Goal: Task Accomplishment & Management: Manage account settings

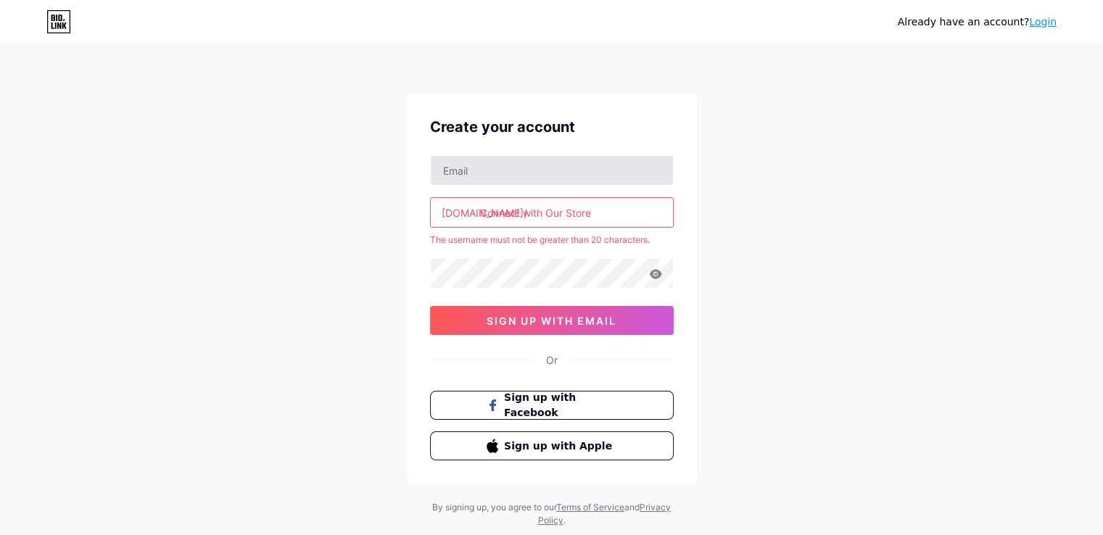
type input "[EMAIL_ADDRESS][DOMAIN_NAME]"
click at [537, 218] on input "Connect with Our Store" at bounding box center [552, 212] width 242 height 29
click at [493, 205] on input "Connect with Our Store" at bounding box center [552, 212] width 242 height 29
click at [606, 215] on input "Connect with Our Store" at bounding box center [552, 212] width 242 height 29
click at [567, 211] on input "Connect with Our Store" at bounding box center [552, 212] width 242 height 29
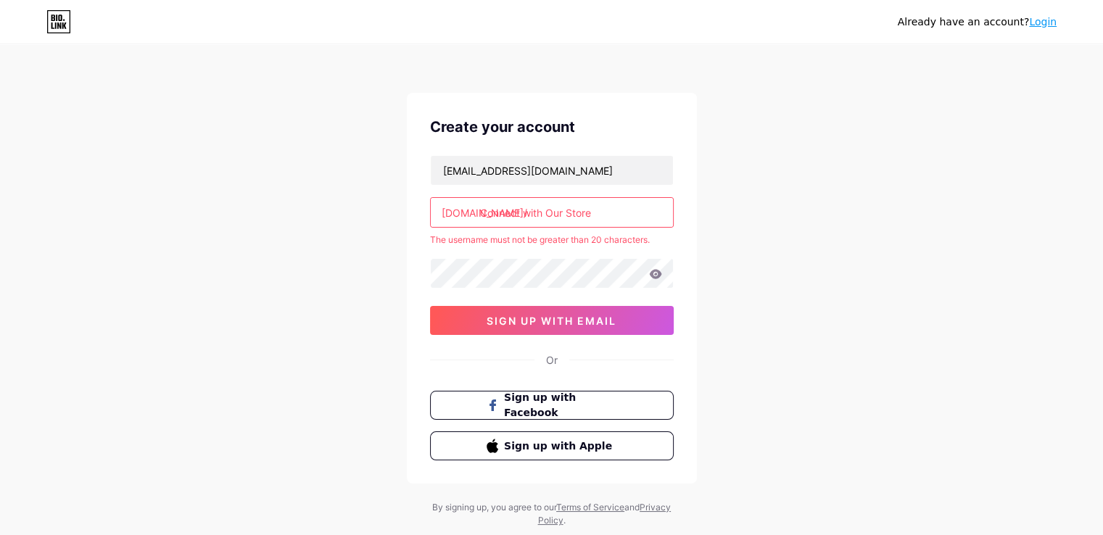
drag, startPoint x: 596, startPoint y: 215, endPoint x: 464, endPoint y: 221, distance: 132.2
click at [464, 221] on input "Connect with Our Store" at bounding box center [552, 212] width 242 height 29
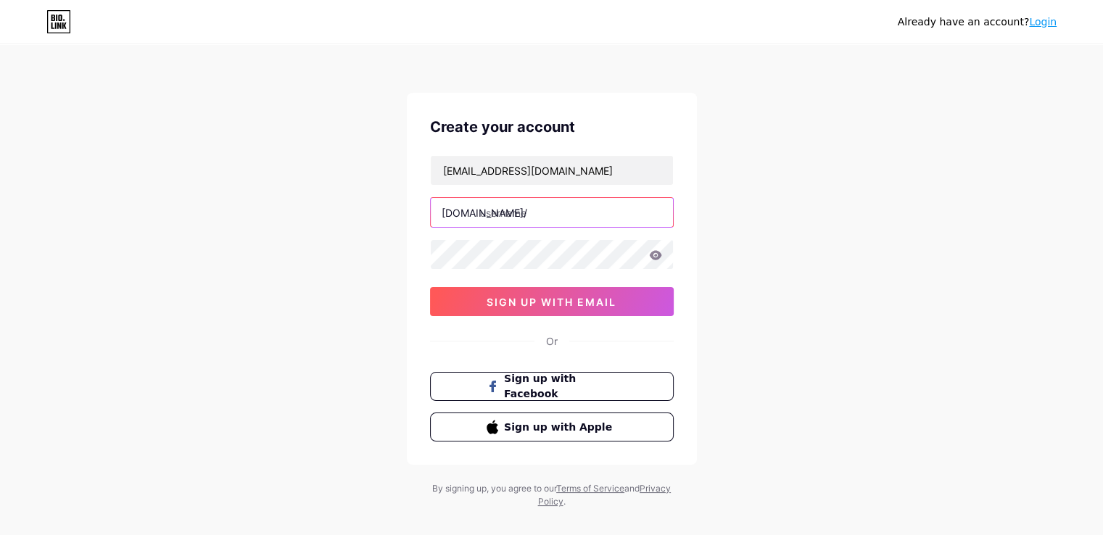
type input "ة"
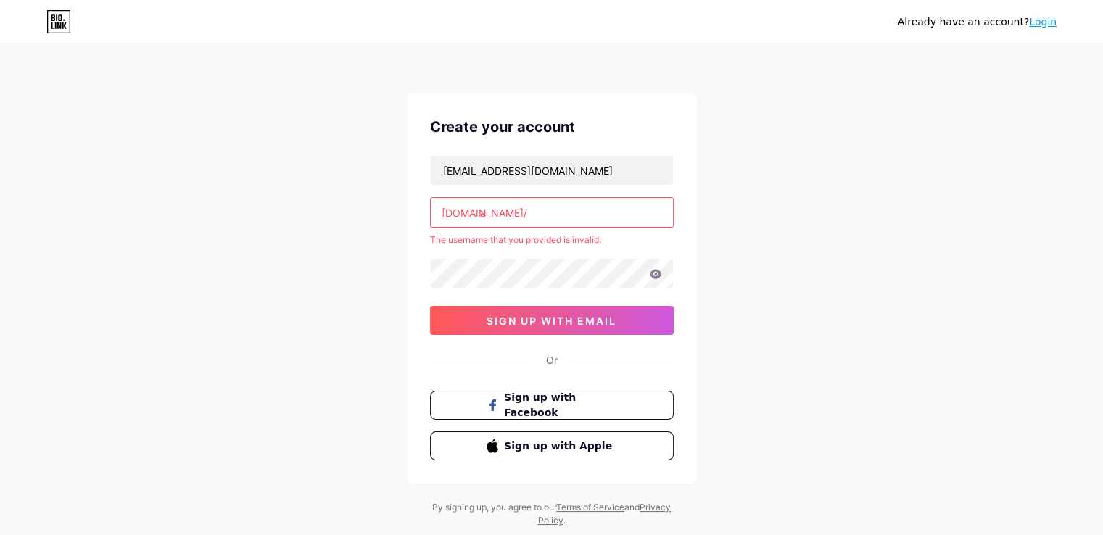
type input "ش"
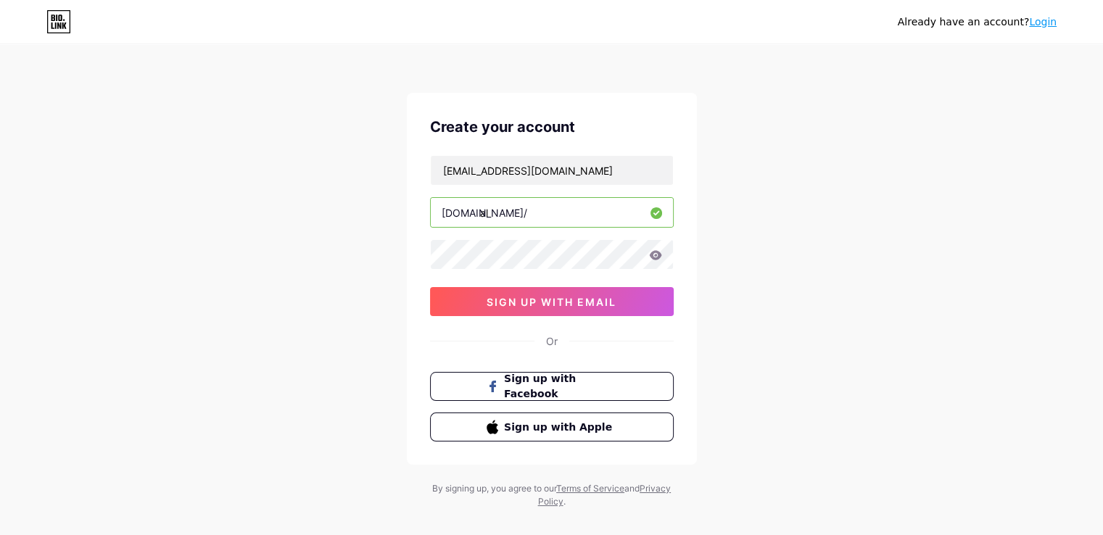
type input "a"
type input "almatarsa"
click at [658, 254] on icon at bounding box center [655, 254] width 12 height 9
drag, startPoint x: 789, startPoint y: 236, endPoint x: 763, endPoint y: 252, distance: 30.0
click at [788, 237] on div "Already have an account? Login Create your account [EMAIL_ADDRESS][DOMAIN_NAME]…" at bounding box center [551, 277] width 1103 height 555
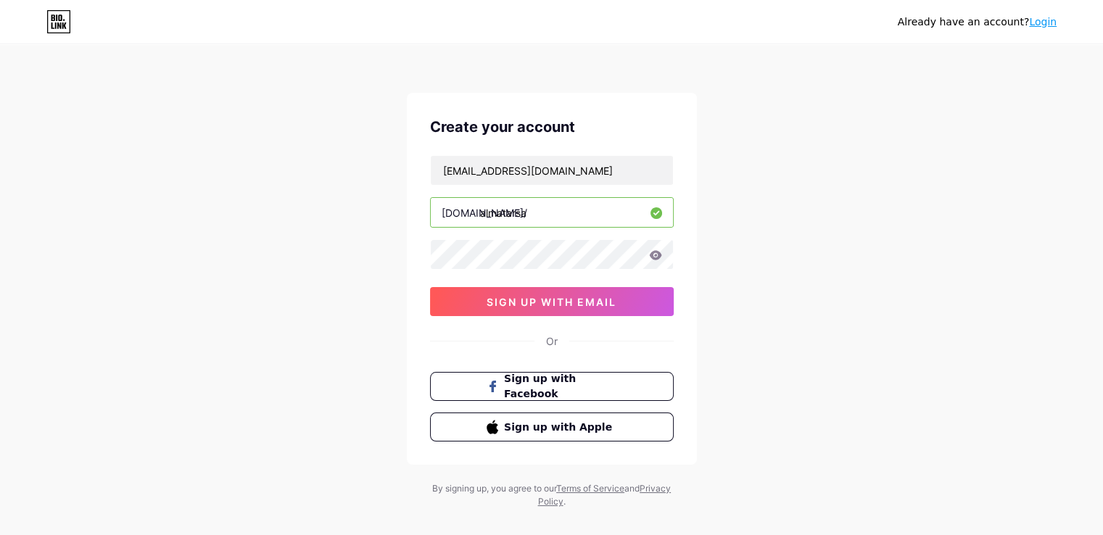
click at [952, 273] on div "Already have an account? Login Create your account [EMAIL_ADDRESS][DOMAIN_NAME]…" at bounding box center [551, 277] width 1103 height 555
click at [570, 308] on button "sign up with email" at bounding box center [552, 301] width 244 height 29
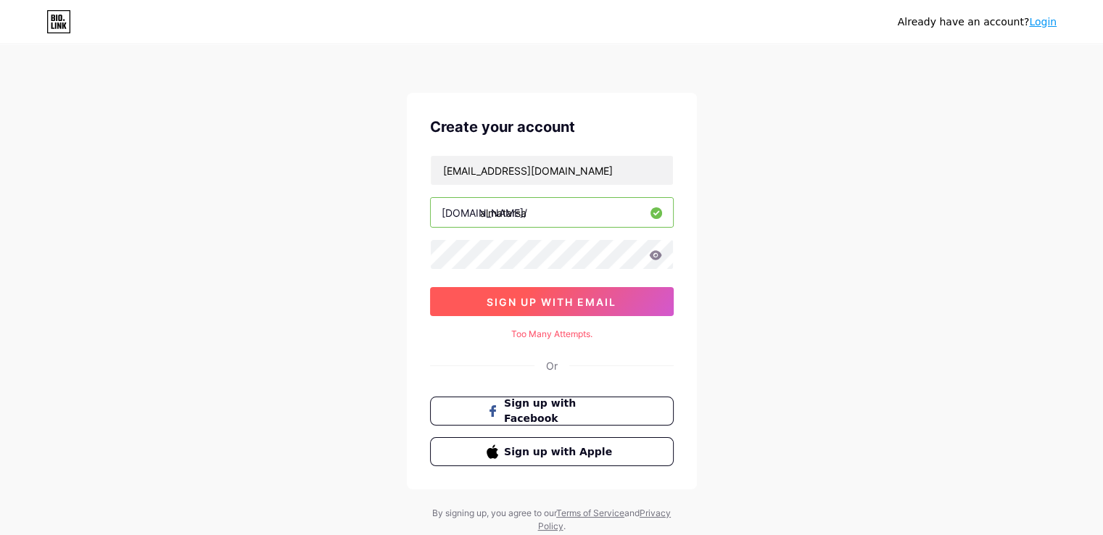
click at [574, 310] on button "sign up with email" at bounding box center [552, 301] width 244 height 29
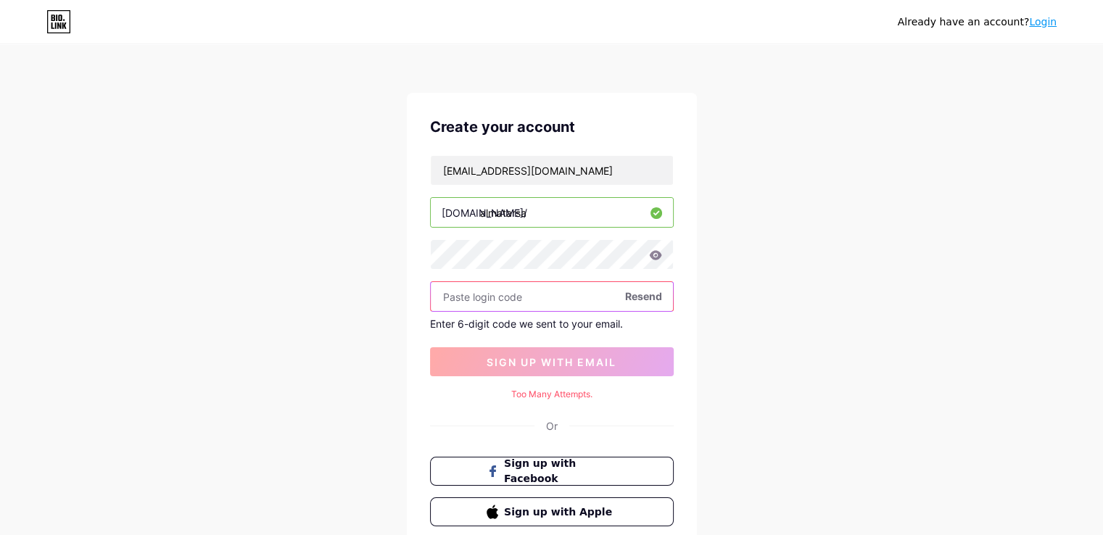
click at [539, 300] on input "text" at bounding box center [552, 296] width 242 height 29
paste input "466348"
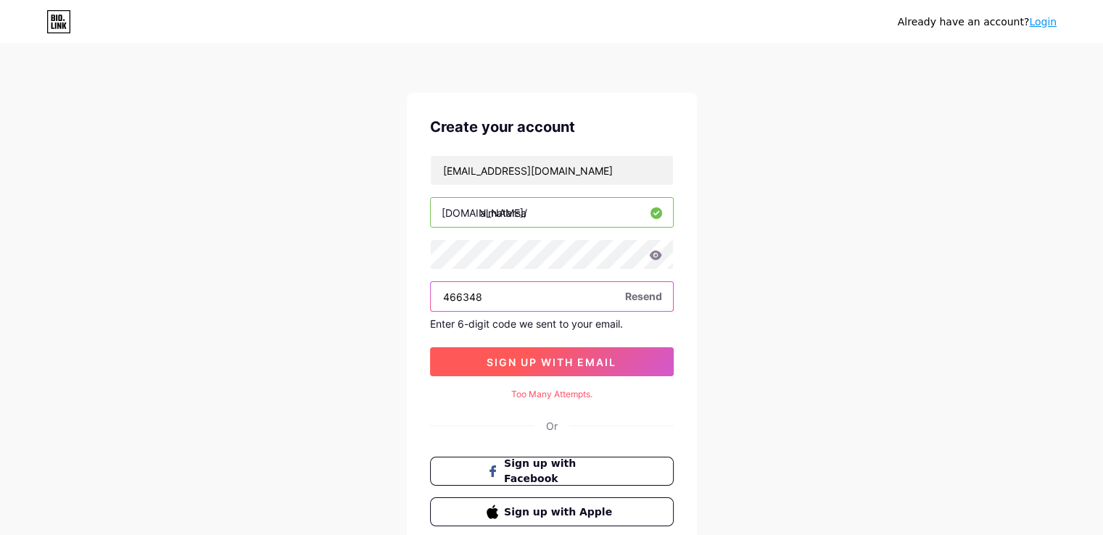
type input "466348"
click at [543, 350] on button "sign up with email" at bounding box center [552, 361] width 244 height 29
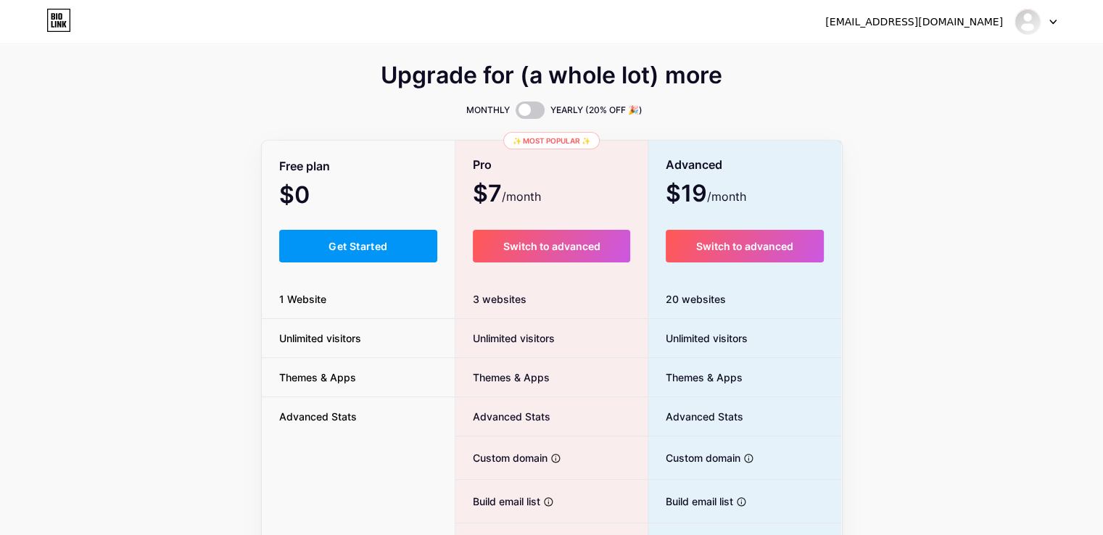
click at [286, 233] on div "Free plan $0 /month Get Started 1 Website Unlimited visitors Themes & Apps Adva…" at bounding box center [359, 398] width 194 height 512
click at [297, 235] on button "Get Started" at bounding box center [358, 246] width 159 height 33
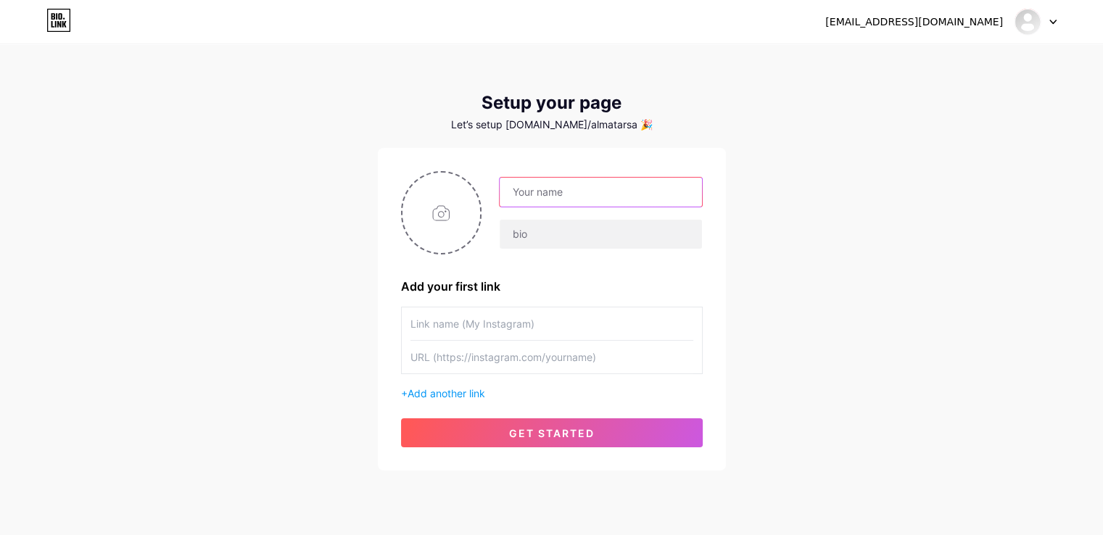
click at [555, 198] on input "text" at bounding box center [601, 192] width 202 height 29
type input "[DOMAIN_NAME]"
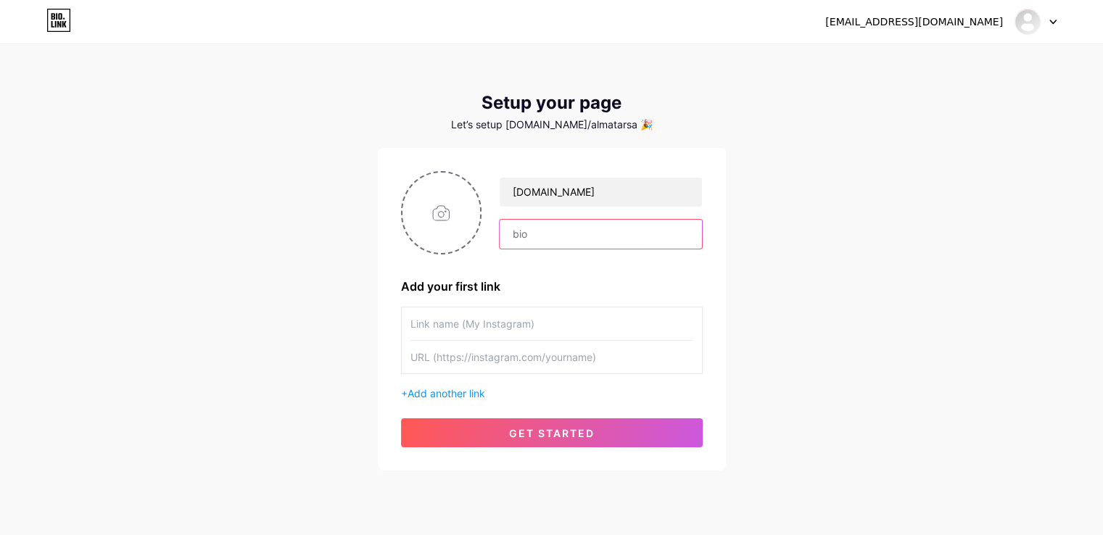
click at [522, 233] on input "text" at bounding box center [601, 234] width 202 height 29
type input "الحزام"
click at [499, 337] on input "text" at bounding box center [552, 324] width 283 height 33
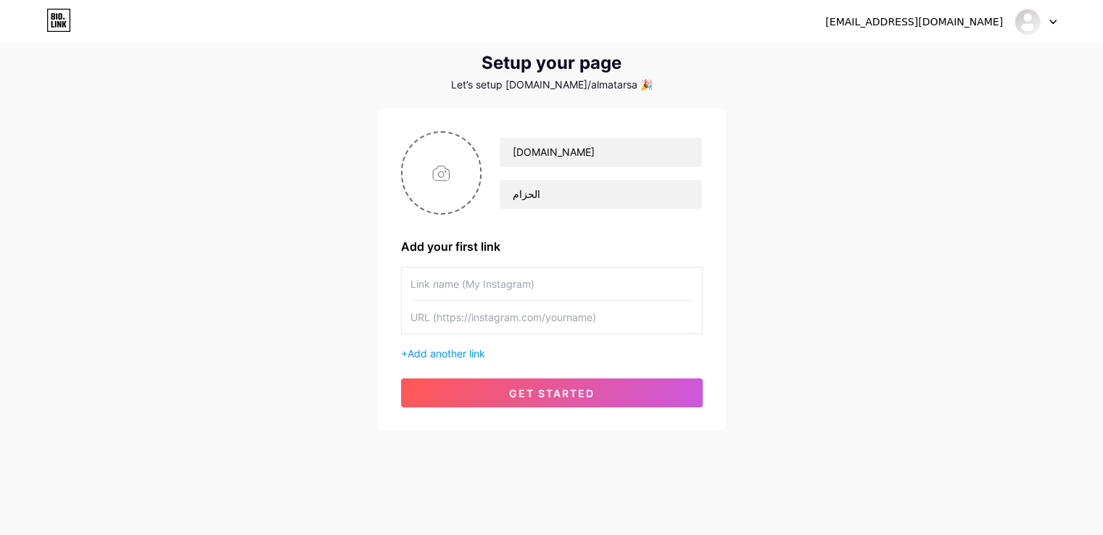
click at [891, 268] on div "[EMAIL_ADDRESS][DOMAIN_NAME] Dashboard Logout Setup your page Let’s setup [DOMA…" at bounding box center [551, 218] width 1103 height 517
click at [539, 289] on input "text" at bounding box center [552, 284] width 283 height 33
type input "صفحتنا على انستغرام"
click at [534, 322] on input "text" at bounding box center [552, 317] width 283 height 33
drag, startPoint x: 1081, startPoint y: 268, endPoint x: 708, endPoint y: 280, distance: 373.1
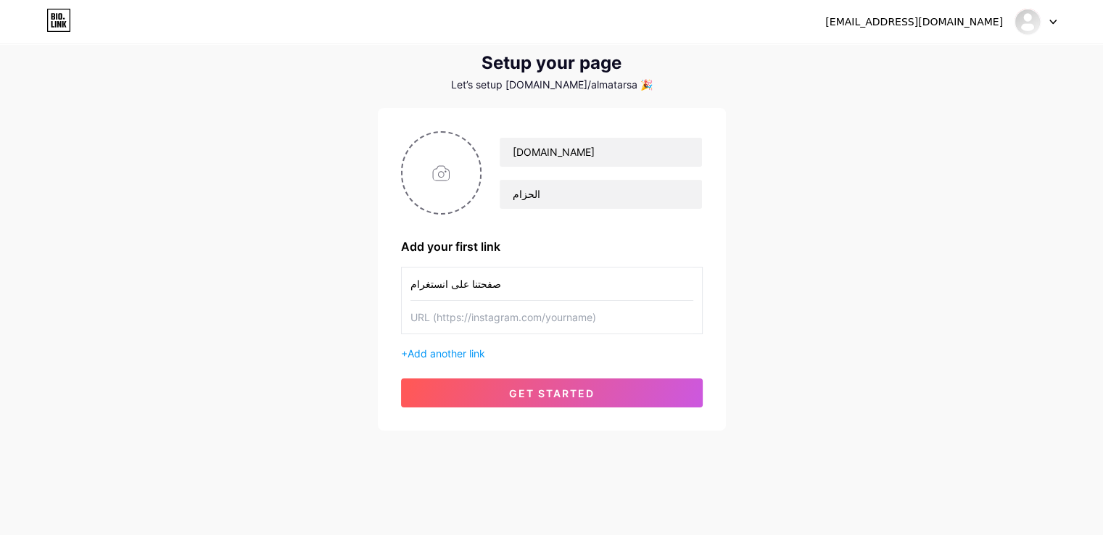
click at [1079, 268] on div "[EMAIL_ADDRESS][DOMAIN_NAME] Dashboard Logout Setup your page Let’s setup [DOMA…" at bounding box center [551, 218] width 1103 height 517
click at [501, 320] on input "text" at bounding box center [552, 317] width 283 height 33
paste input "[URL][DOMAIN_NAME]"
type input "[URL][DOMAIN_NAME]"
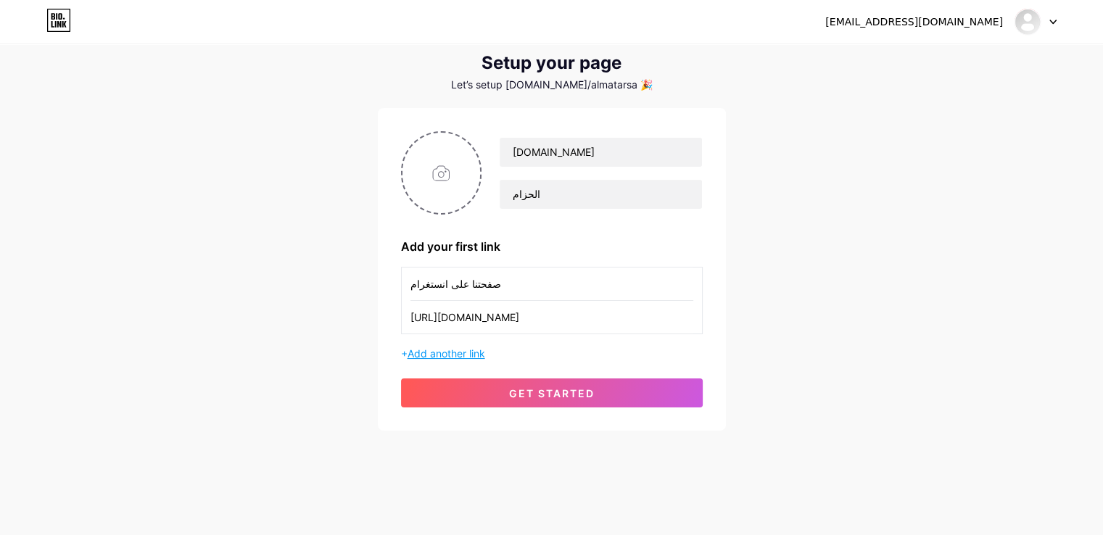
click at [472, 349] on span "Add another link" at bounding box center [447, 353] width 78 height 12
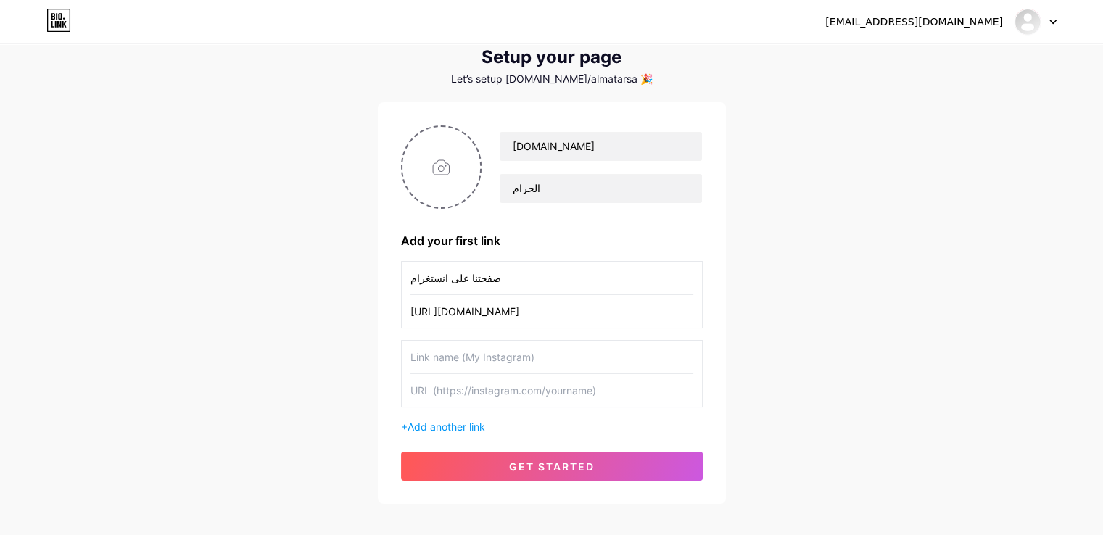
click at [458, 359] on input "text" at bounding box center [552, 357] width 283 height 33
type input "ت"
type input "رقم الواتساب"
click at [467, 402] on input "text" at bounding box center [552, 390] width 283 height 33
click at [1002, 300] on div "[EMAIL_ADDRESS][DOMAIN_NAME] Dashboard Logout Setup your page Let’s setup [DOMA…" at bounding box center [551, 252] width 1103 height 596
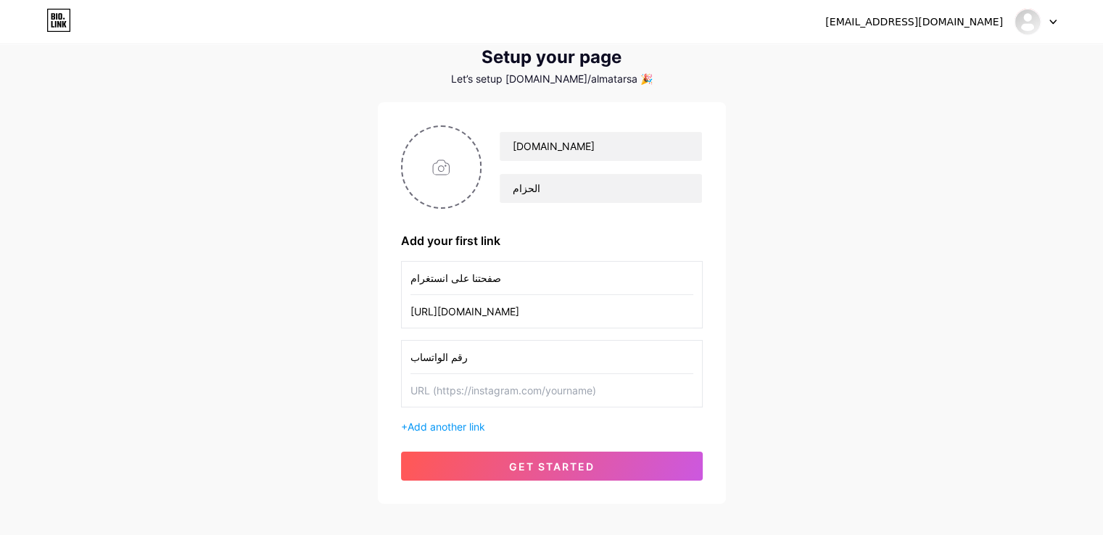
click at [454, 397] on input "text" at bounding box center [552, 390] width 283 height 33
paste input "[URL][DOMAIN_NAME]"
type input "[URL][DOMAIN_NAME]"
click at [455, 431] on span "Add another link" at bounding box center [447, 427] width 78 height 12
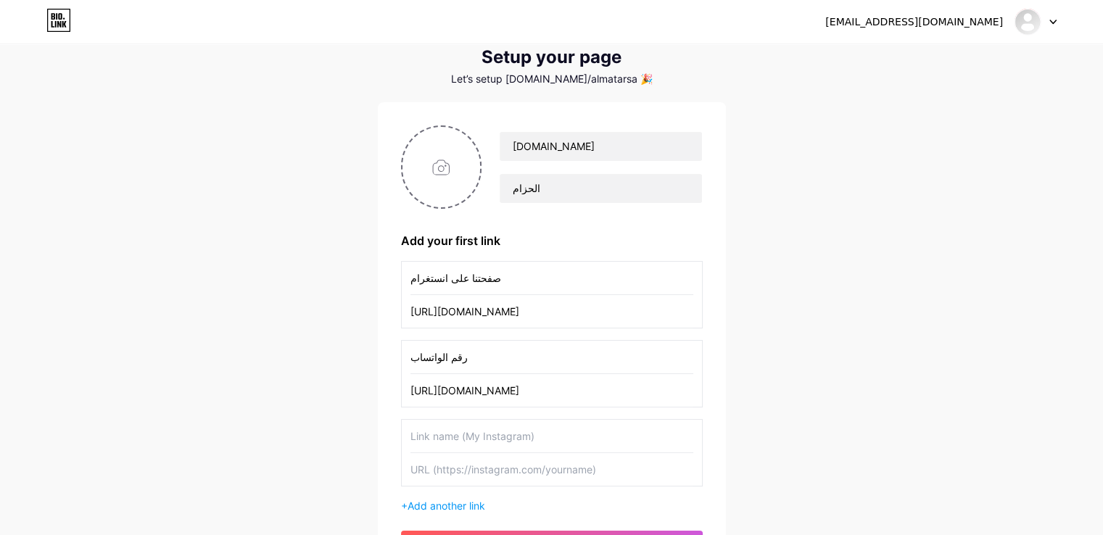
click at [461, 445] on input "text" at bounding box center [552, 436] width 283 height 33
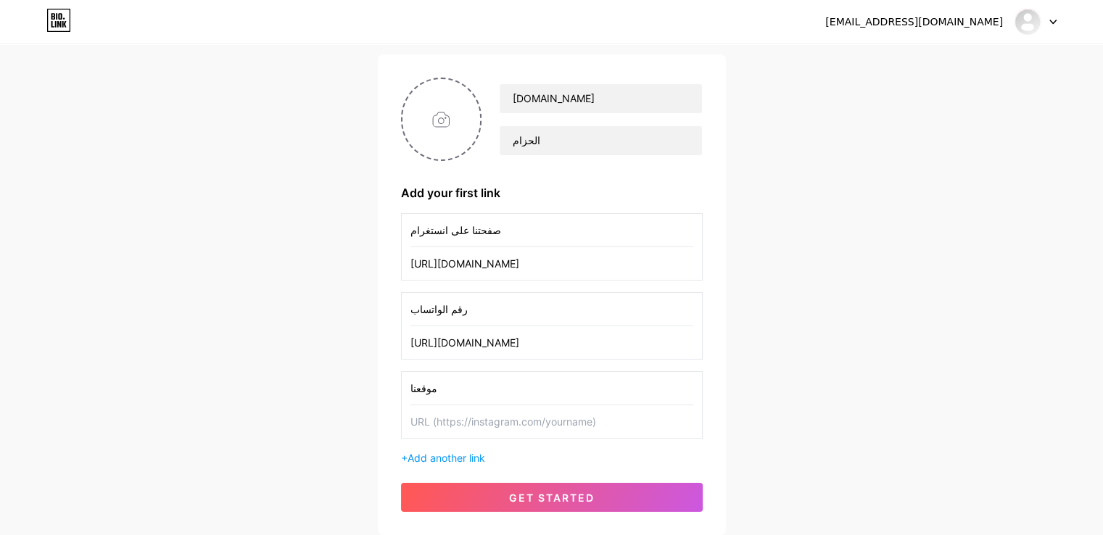
scroll to position [118, 0]
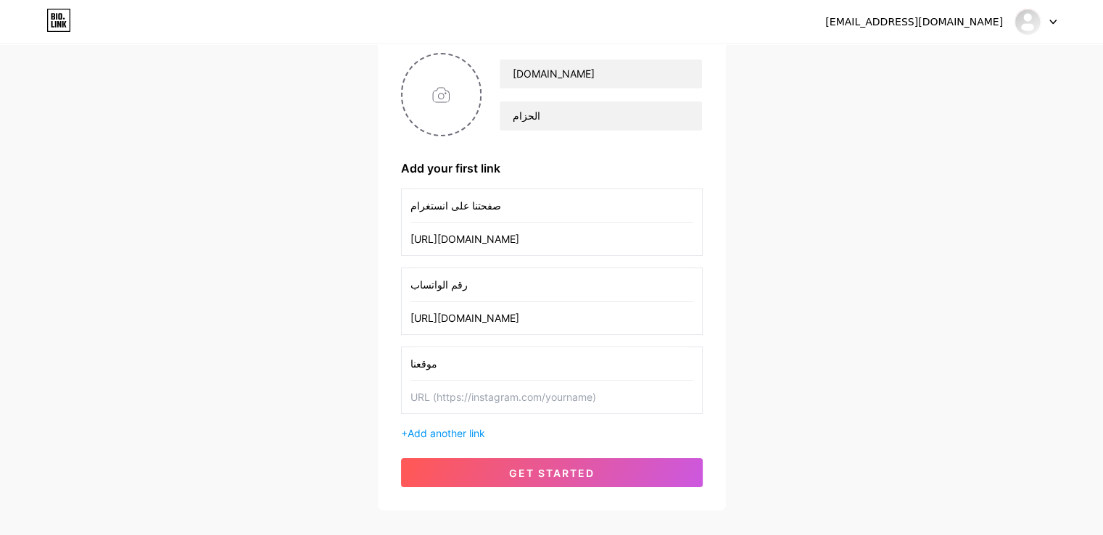
type input "موقعنا"
click at [440, 397] on input "text" at bounding box center [552, 397] width 283 height 33
click at [1005, 291] on div "[EMAIL_ADDRESS][DOMAIN_NAME] Dashboard Logout Setup your page Let’s setup [DOMA…" at bounding box center [551, 219] width 1103 height 675
click at [529, 411] on input "text" at bounding box center [552, 397] width 283 height 33
paste input "[URL][DOMAIN_NAME]"
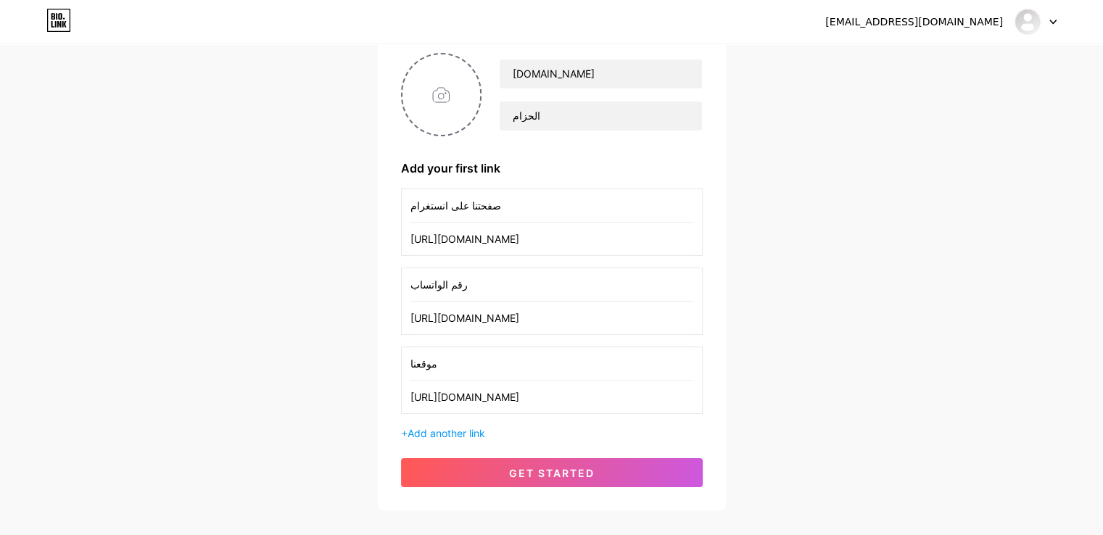
type input "[URL][DOMAIN_NAME]"
click at [861, 463] on div "[EMAIL_ADDRESS][DOMAIN_NAME] Dashboard Logout Setup your page Let’s setup [DOMA…" at bounding box center [551, 219] width 1103 height 675
click at [443, 99] on input "file" at bounding box center [442, 94] width 78 height 81
type input "C:\fakepath\شعار المكتبة.jpg"
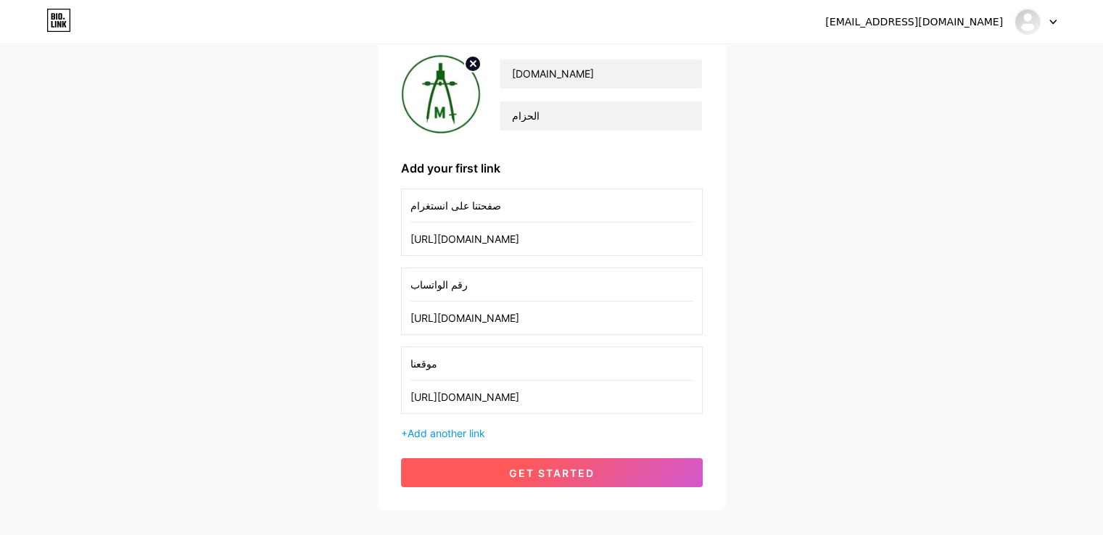
click at [561, 477] on span "get started" at bounding box center [552, 473] width 86 height 12
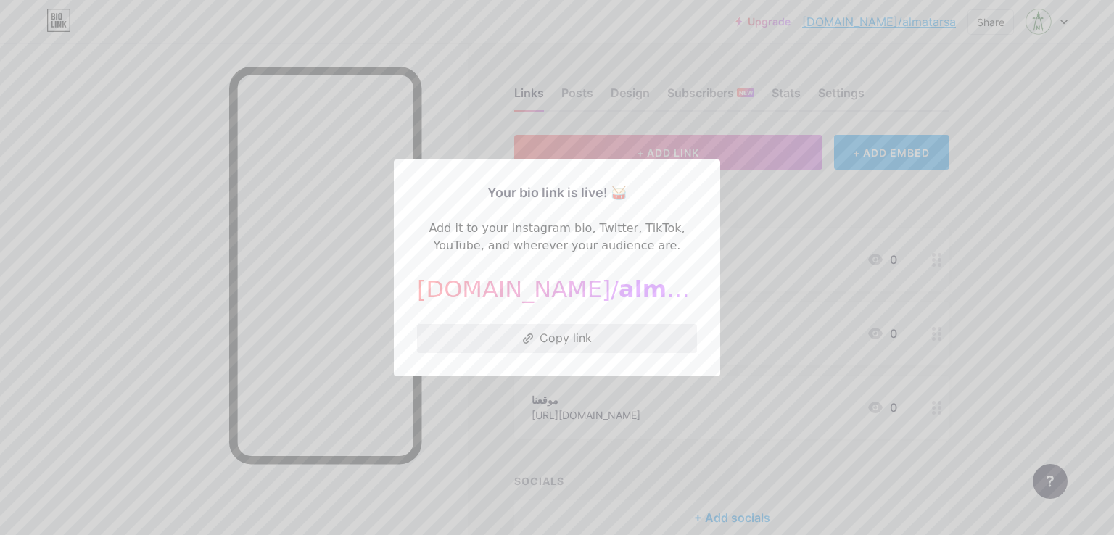
click at [567, 347] on button "Copy link" at bounding box center [557, 338] width 280 height 29
click at [1013, 271] on div at bounding box center [557, 267] width 1114 height 535
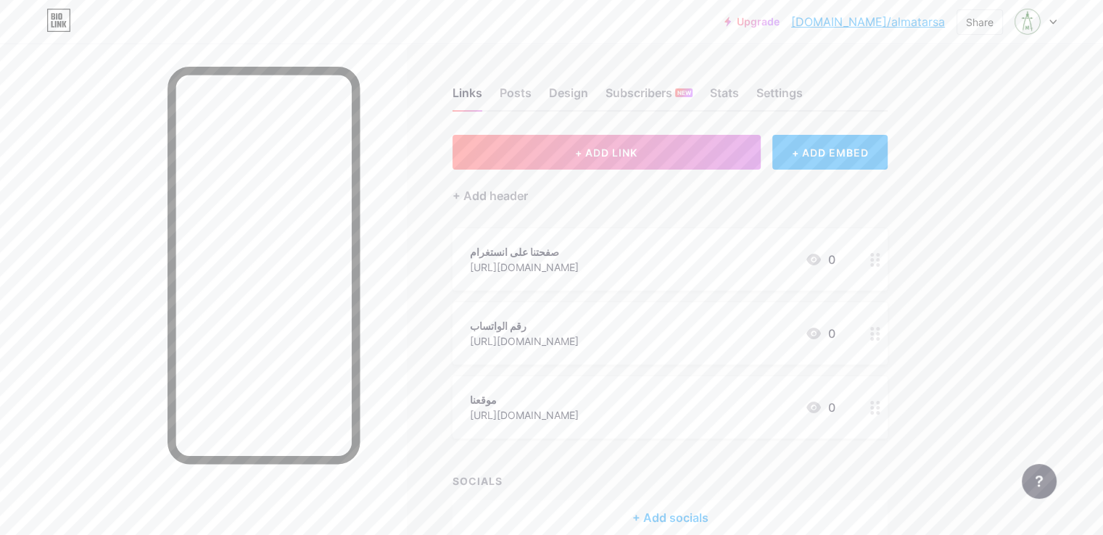
click at [949, 300] on div "Links Posts Design Subscribers NEW Stats Settings + ADD LINK + ADD EMBED + Add …" at bounding box center [474, 326] width 949 height 564
click at [949, 258] on div "Links Posts Design Subscribers NEW Stats Settings + ADD LINK + ADD EMBED + Add …" at bounding box center [474, 326] width 949 height 564
click at [949, 242] on div "Links Posts Design Subscribers NEW Stats Settings + ADD LINK + ADD EMBED + Add …" at bounding box center [474, 326] width 949 height 564
click at [1058, 216] on div "Upgrade [DOMAIN_NAME]/almata... [DOMAIN_NAME]/almatarsa Share Switch accounts […" at bounding box center [551, 304] width 1103 height 608
click at [803, 91] on div "Settings" at bounding box center [780, 97] width 46 height 26
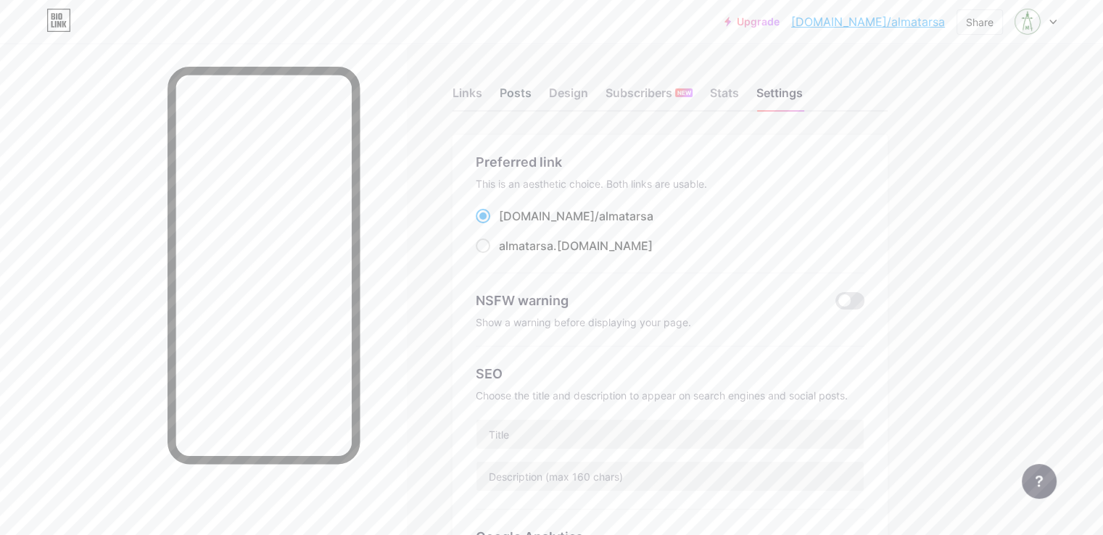
click at [532, 97] on div "Posts" at bounding box center [516, 97] width 32 height 26
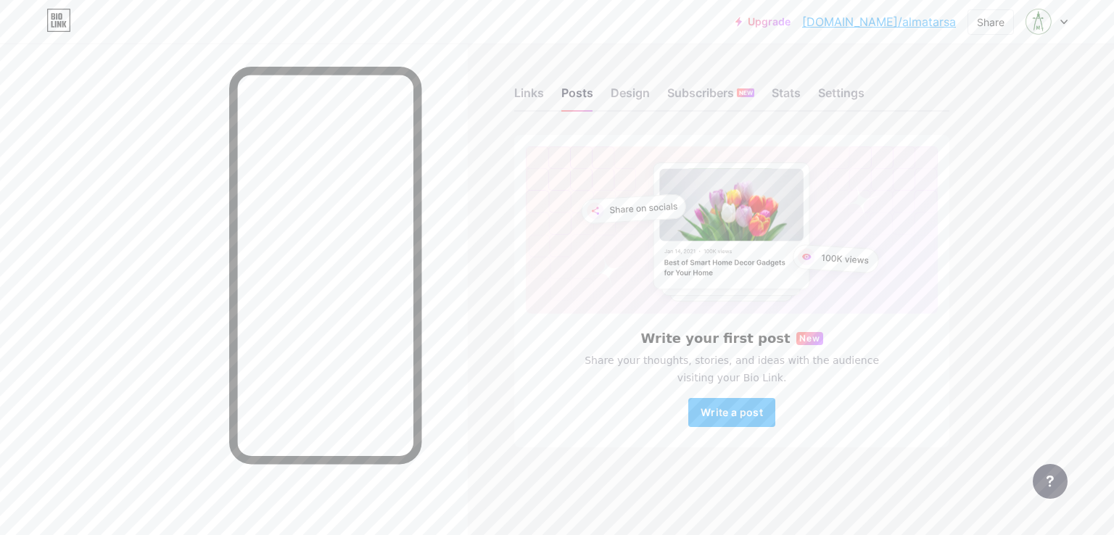
click at [602, 95] on div "Links Posts Design Subscribers NEW Stats Settings" at bounding box center [731, 86] width 435 height 51
click at [611, 94] on div "Links Posts Design Subscribers NEW Stats Settings" at bounding box center [731, 86] width 435 height 51
click at [617, 94] on div "Design" at bounding box center [630, 97] width 39 height 26
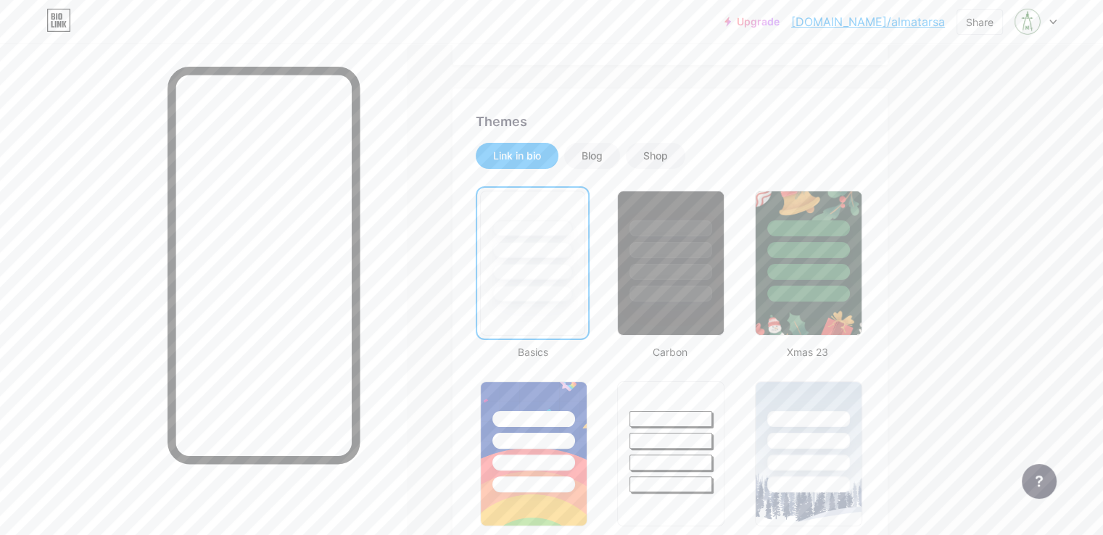
scroll to position [218, 0]
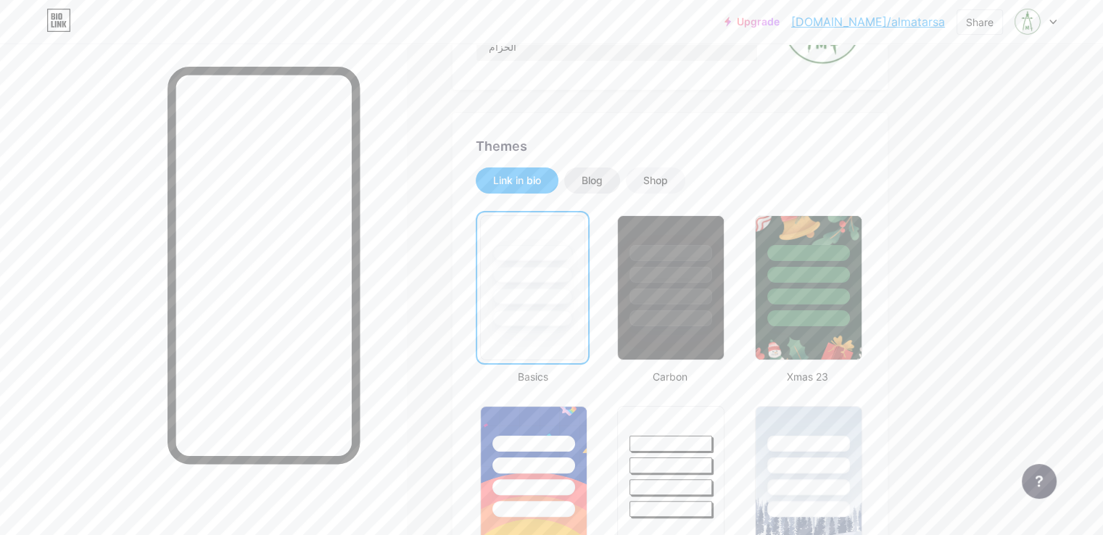
click at [603, 181] on div "Blog" at bounding box center [592, 180] width 21 height 15
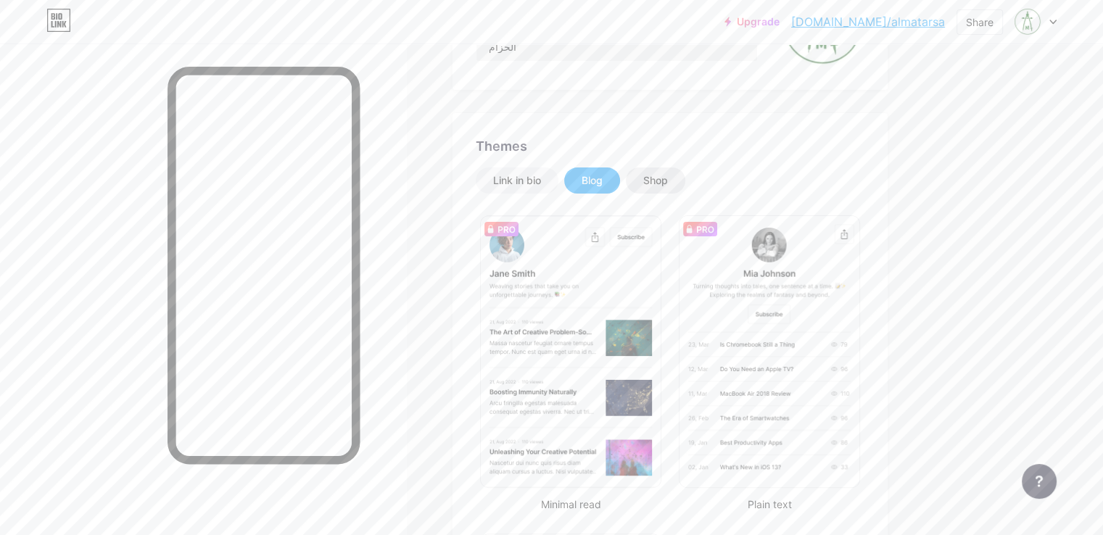
click at [668, 173] on div "Shop" at bounding box center [655, 180] width 25 height 15
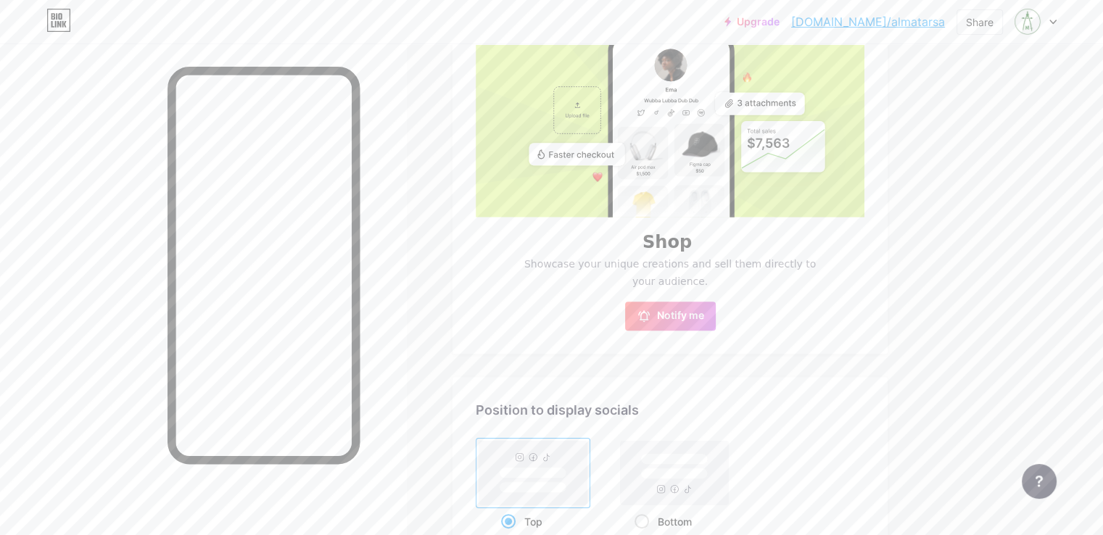
scroll to position [508, 0]
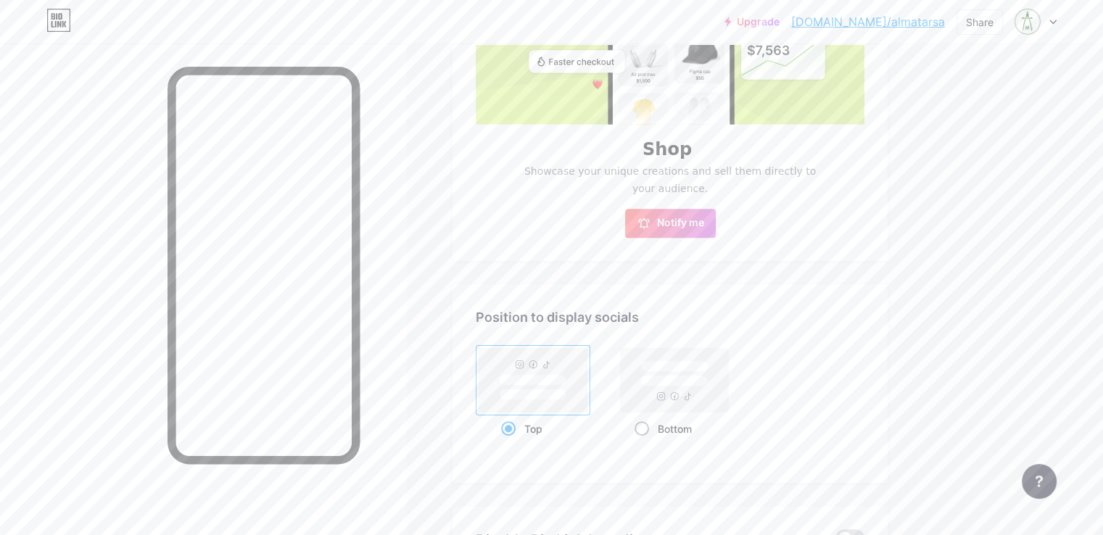
click at [708, 383] on rect at bounding box center [674, 380] width 67 height 11
click at [644, 443] on input "Bottom" at bounding box center [639, 447] width 9 height 9
radio input "true"
click at [567, 385] on rect at bounding box center [533, 379] width 67 height 11
click at [511, 443] on input "Top" at bounding box center [505, 447] width 9 height 9
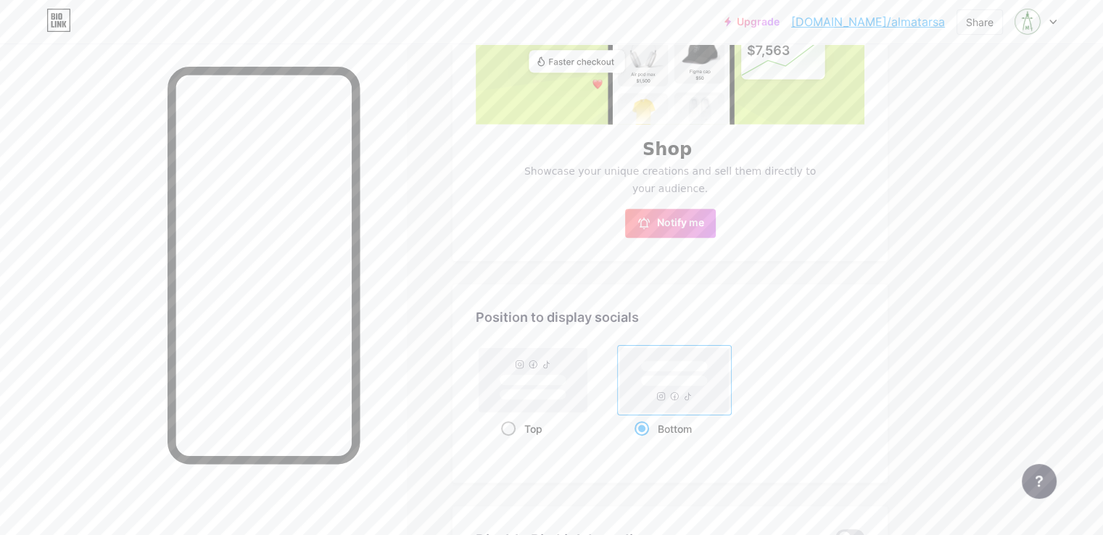
radio input "true"
click at [708, 384] on rect at bounding box center [674, 380] width 67 height 11
click at [644, 443] on input "Bottom" at bounding box center [639, 447] width 9 height 9
radio input "true"
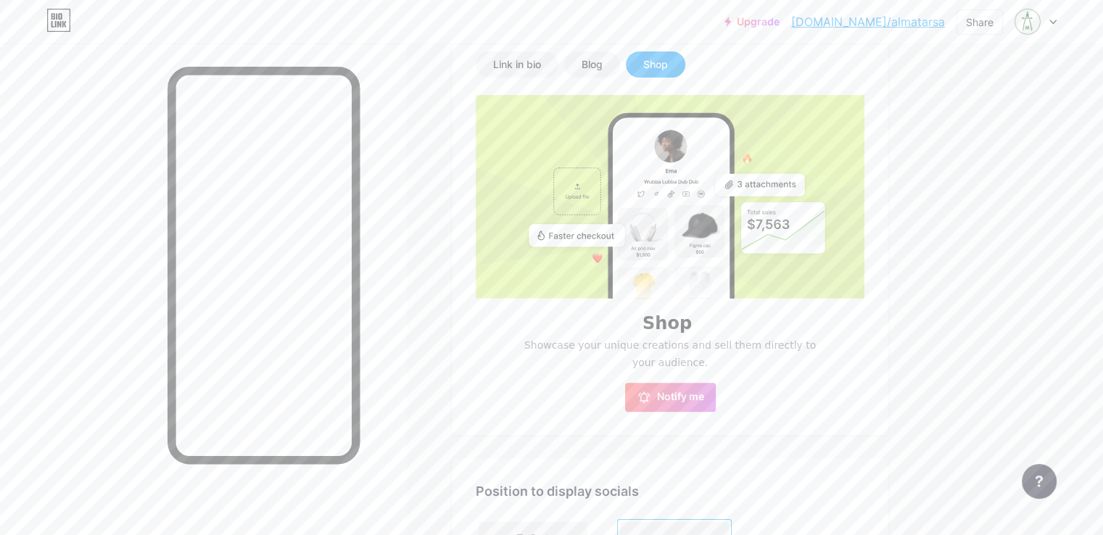
scroll to position [290, 0]
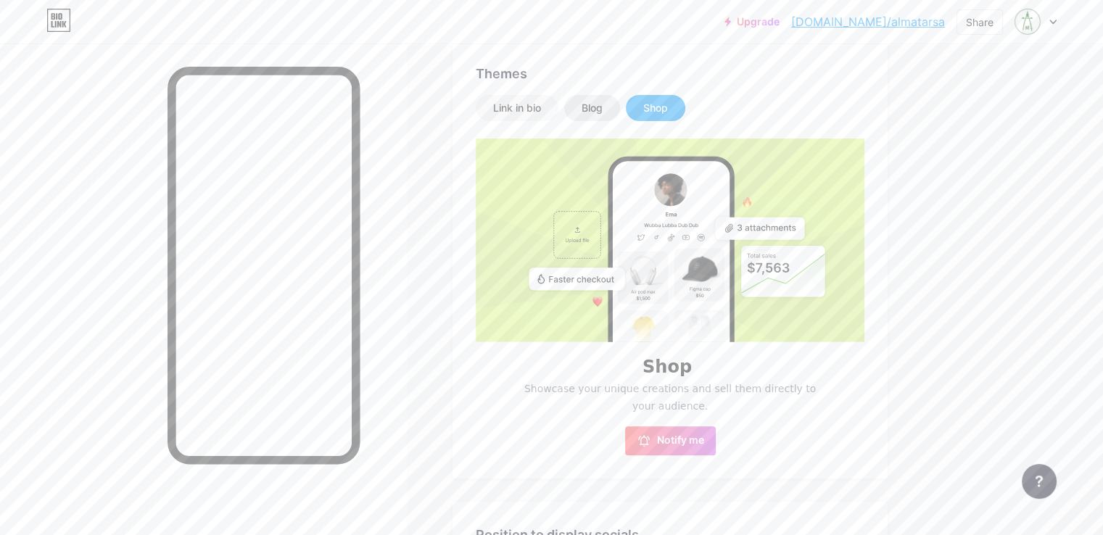
click at [620, 118] on div "Blog" at bounding box center [592, 108] width 56 height 26
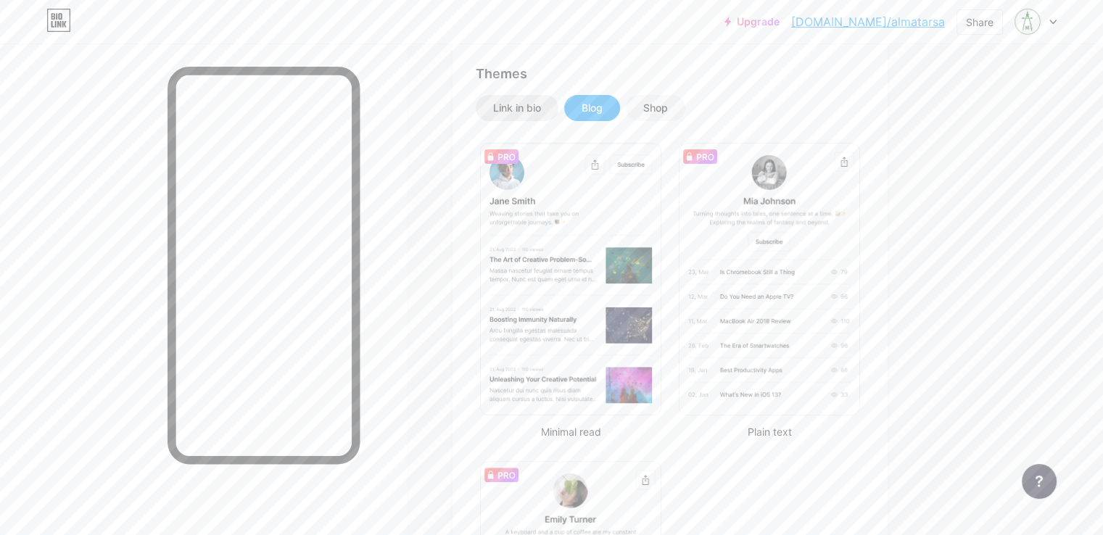
click at [541, 103] on div "Link in bio" at bounding box center [517, 108] width 48 height 15
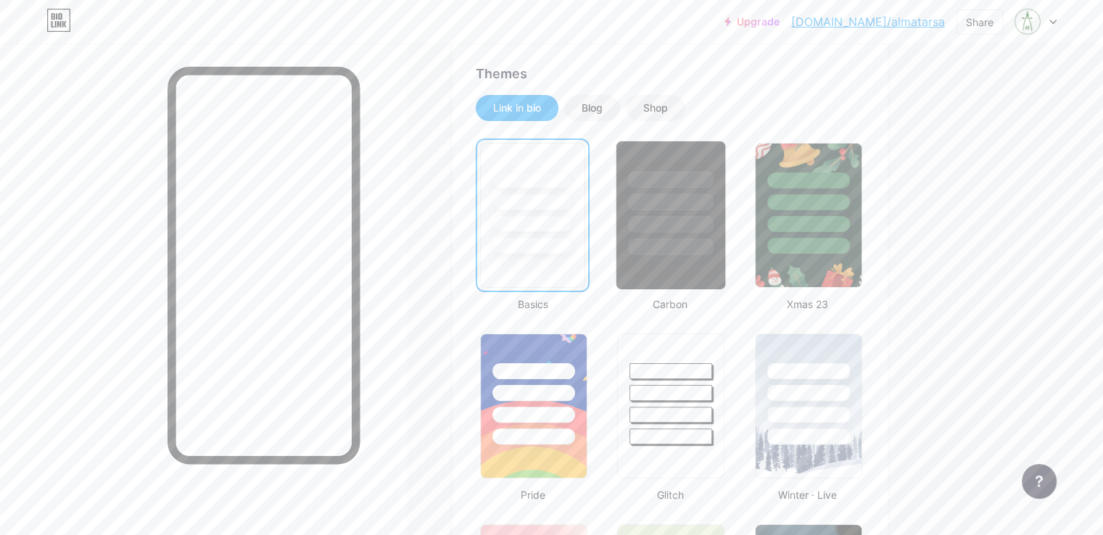
click at [714, 216] on div at bounding box center [671, 224] width 85 height 17
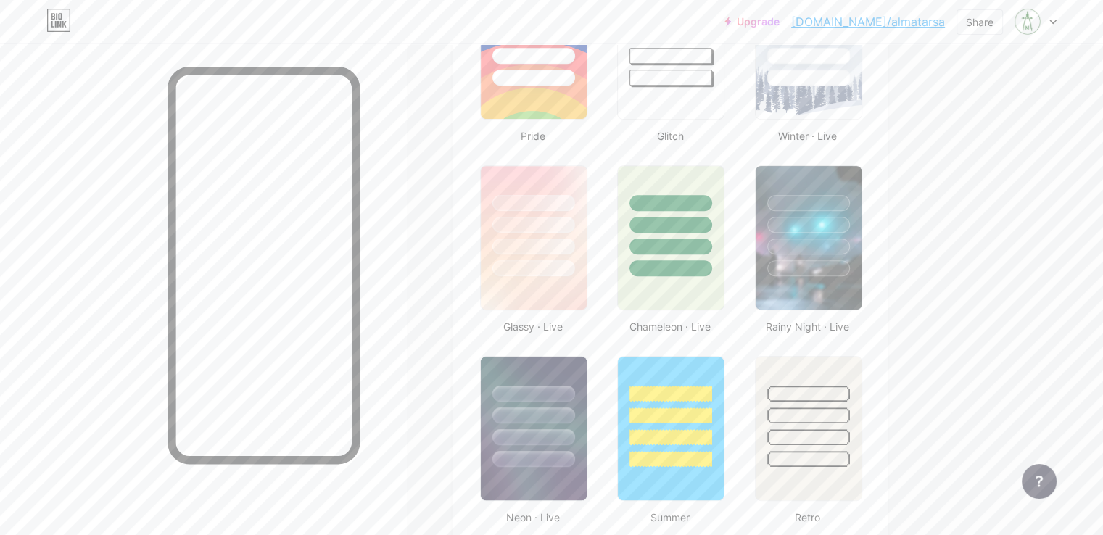
scroll to position [653, 0]
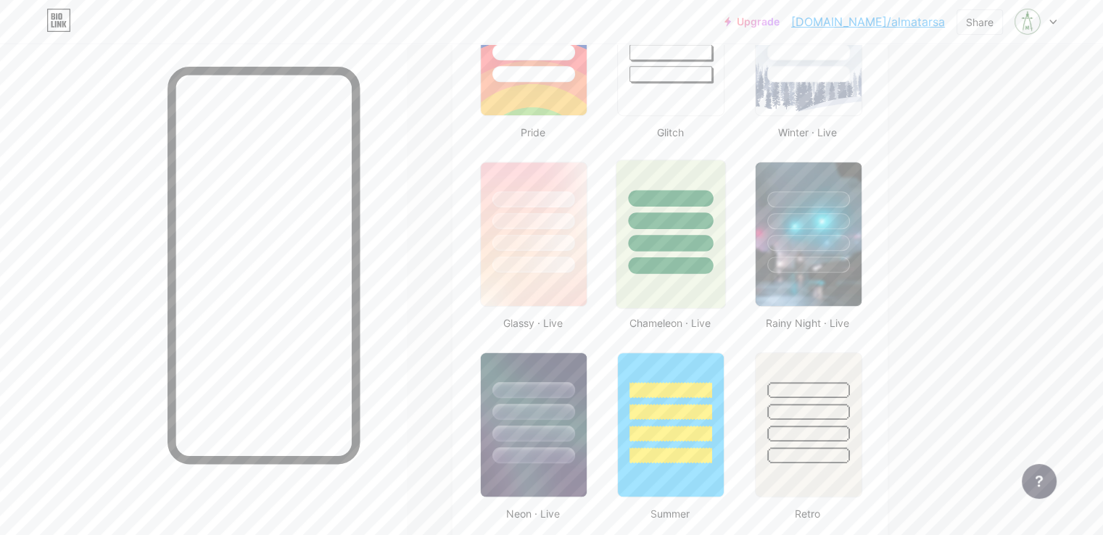
click at [697, 250] on div at bounding box center [671, 217] width 109 height 114
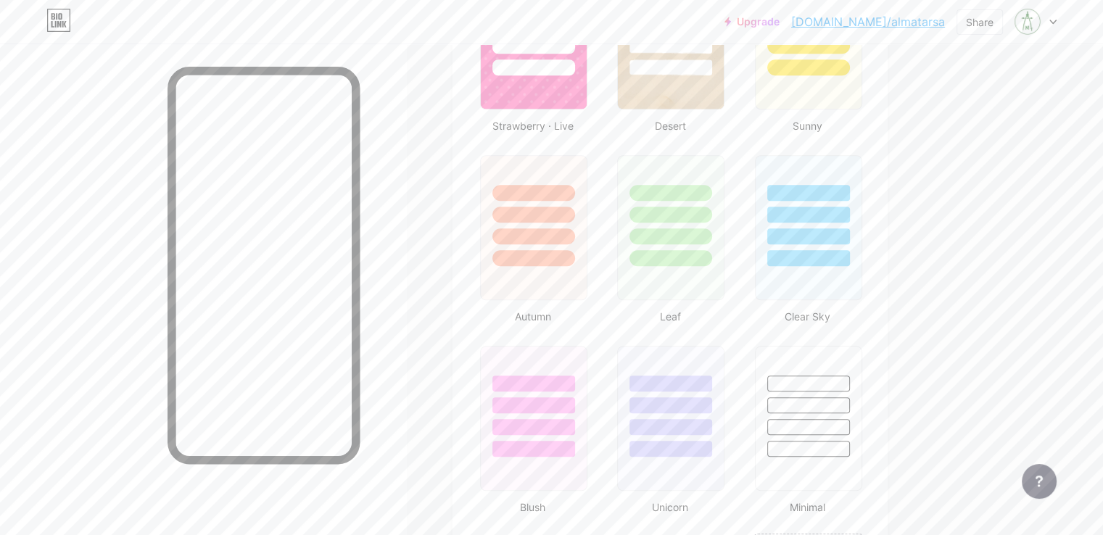
scroll to position [1233, 0]
click at [714, 232] on div at bounding box center [671, 235] width 85 height 17
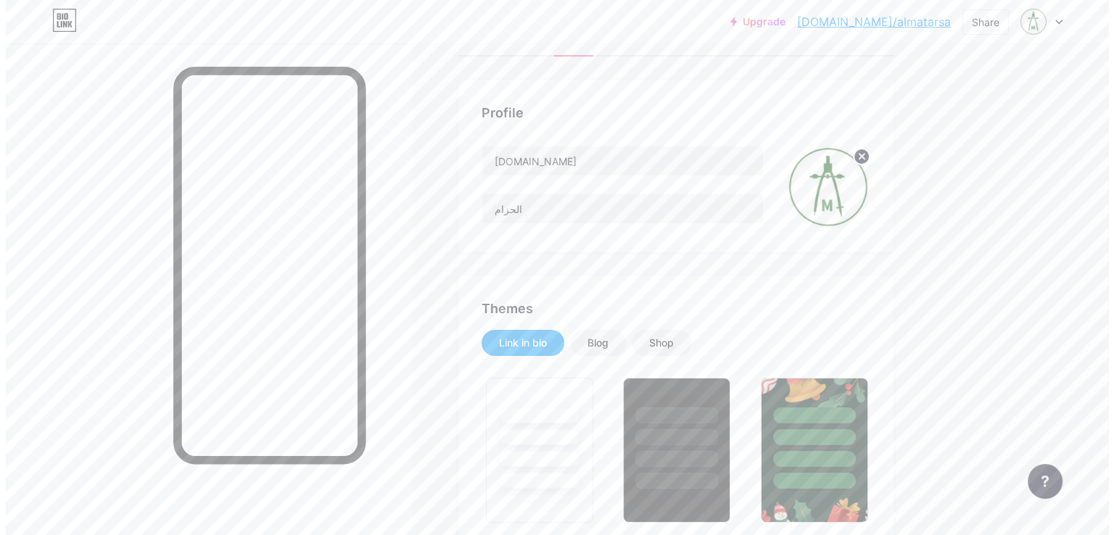
scroll to position [0, 0]
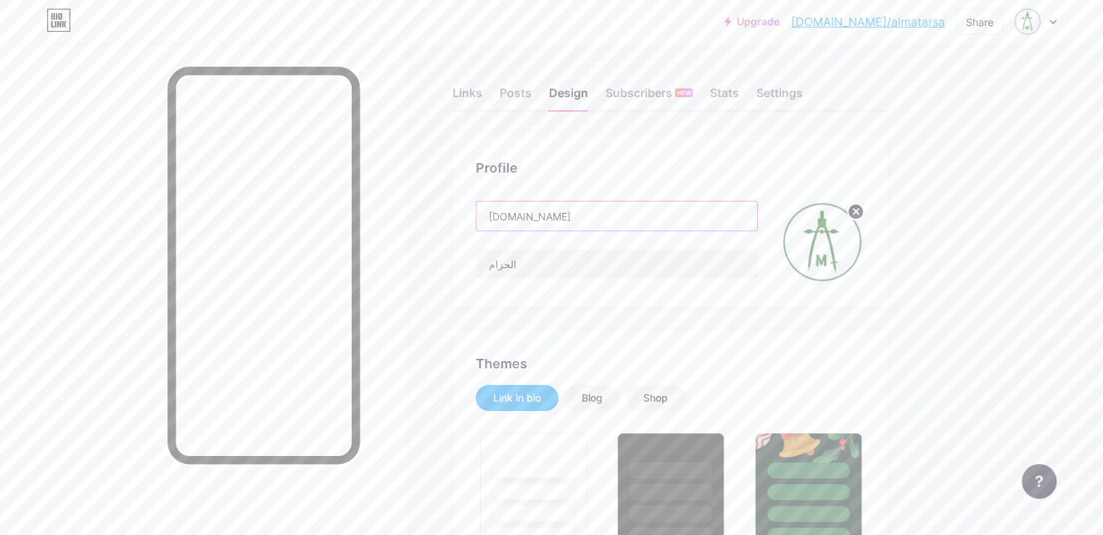
click at [612, 213] on input "[DOMAIN_NAME]" at bounding box center [617, 216] width 281 height 29
drag, startPoint x: 610, startPoint y: 216, endPoint x: 528, endPoint y: 221, distance: 82.1
click at [528, 221] on div "Profile [DOMAIN_NAME] الحزام" at bounding box center [670, 221] width 435 height 173
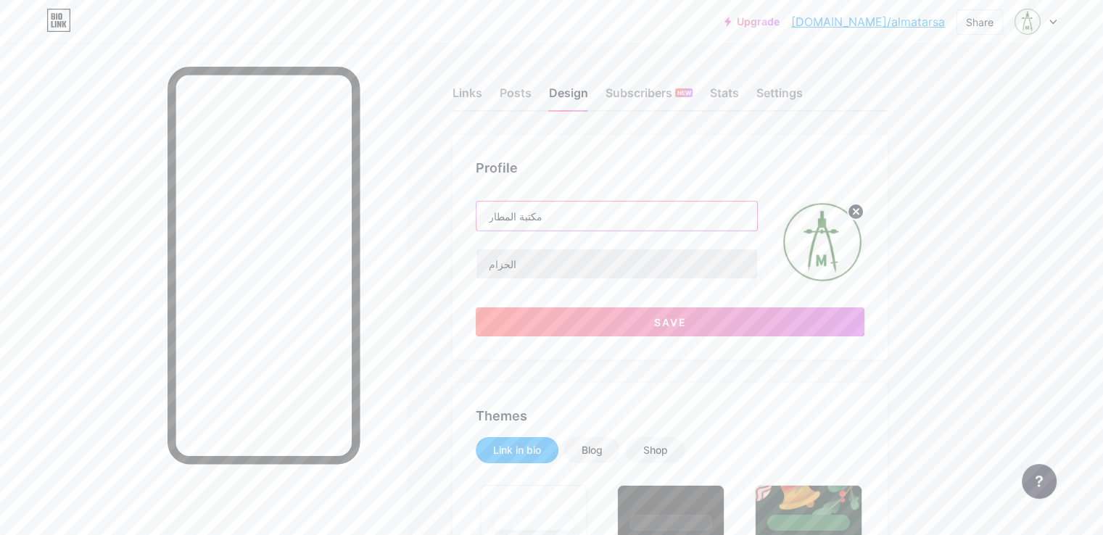
type input "مكتبة المطار"
click at [584, 266] on input "الحزام" at bounding box center [617, 264] width 281 height 29
drag, startPoint x: 585, startPoint y: 263, endPoint x: 506, endPoint y: 271, distance: 80.1
click at [519, 285] on div "Profile مكتبة المطار Save" at bounding box center [670, 247] width 435 height 225
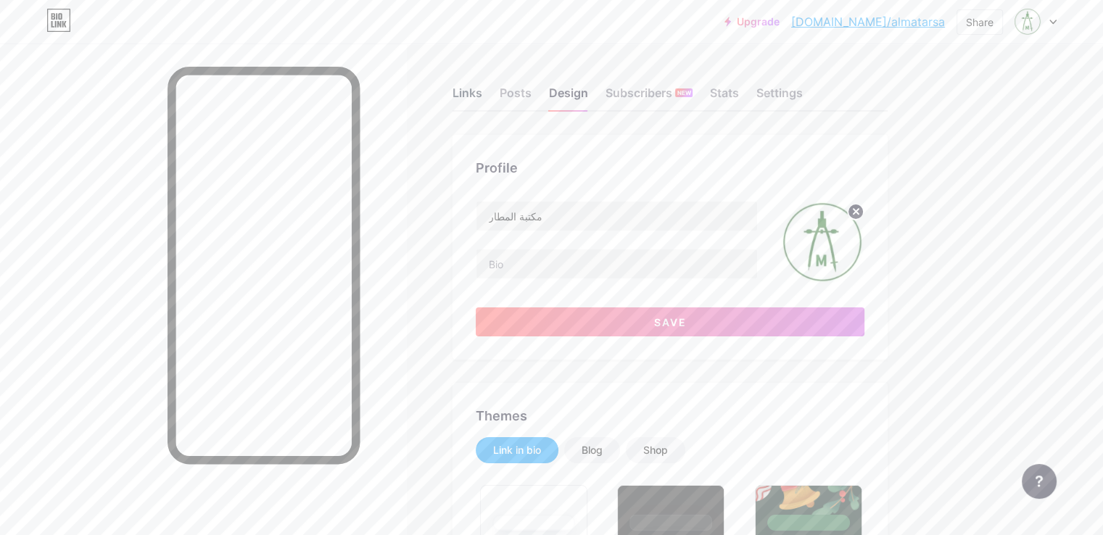
click at [482, 99] on div "Links" at bounding box center [468, 97] width 30 height 26
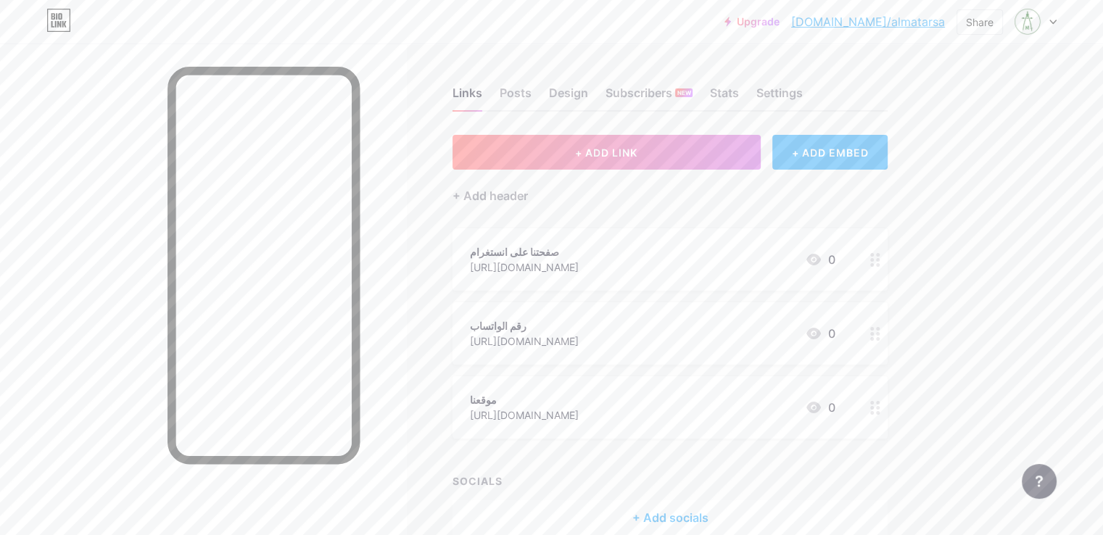
click at [821, 334] on icon at bounding box center [814, 334] width 15 height 12
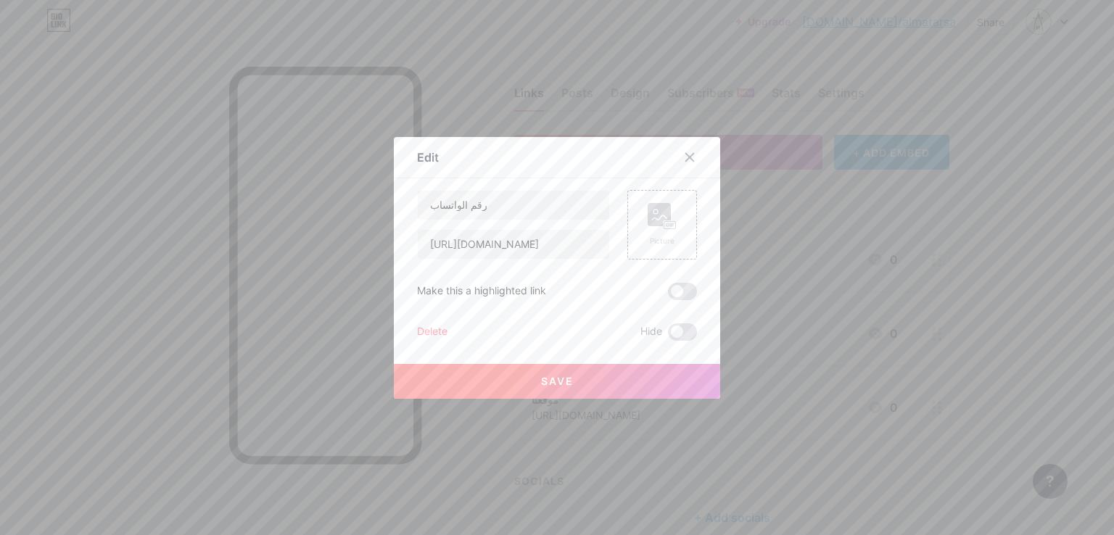
click at [424, 327] on div "Delete" at bounding box center [432, 332] width 30 height 17
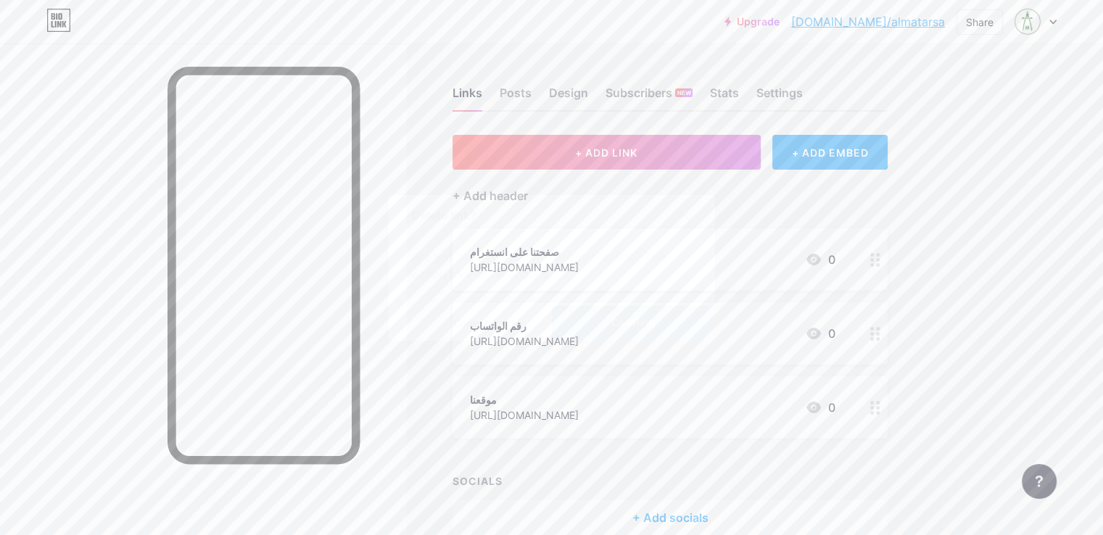
click at [609, 323] on button "Confirm" at bounding box center [633, 323] width 163 height 35
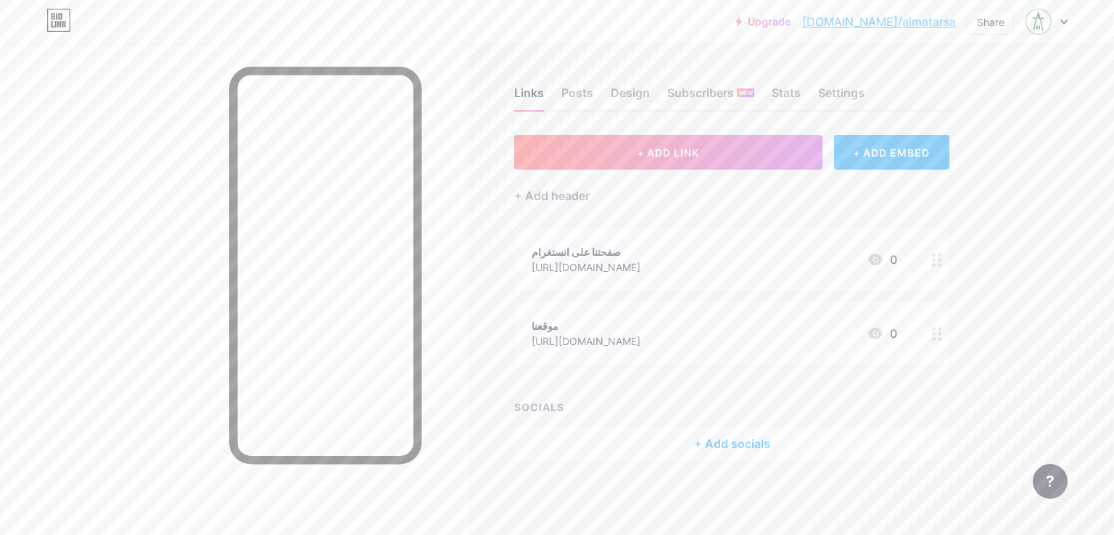
click at [1001, 319] on div "Links Posts Design Subscribers NEW Stats Settings + ADD LINK + ADD EMBED + Add …" at bounding box center [505, 289] width 1011 height 490
click at [612, 326] on div "موقعنا" at bounding box center [586, 325] width 109 height 15
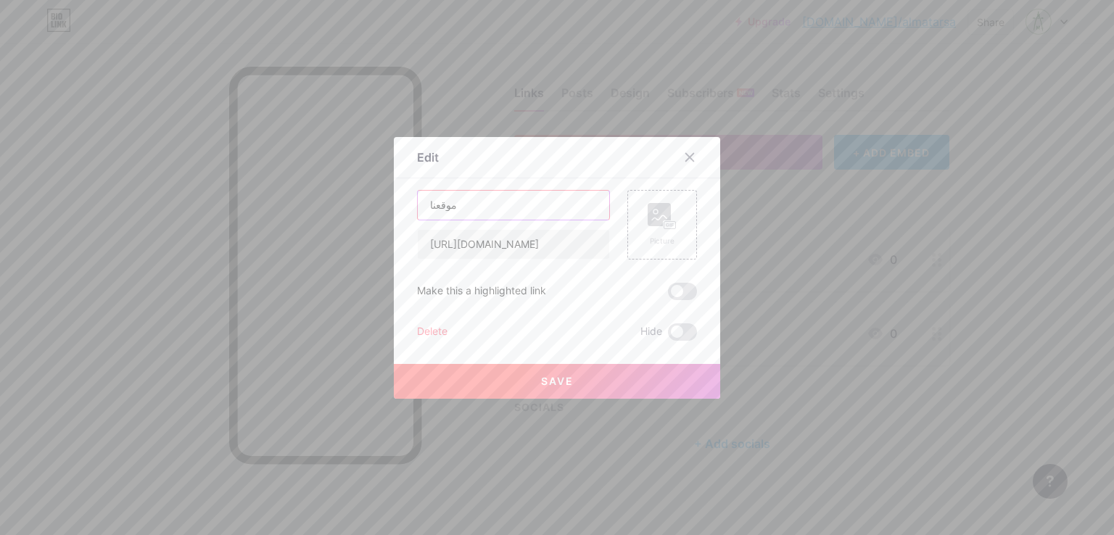
click at [463, 207] on input "موقعنا" at bounding box center [514, 205] width 192 height 29
click at [418, 329] on div "Delete" at bounding box center [432, 332] width 30 height 17
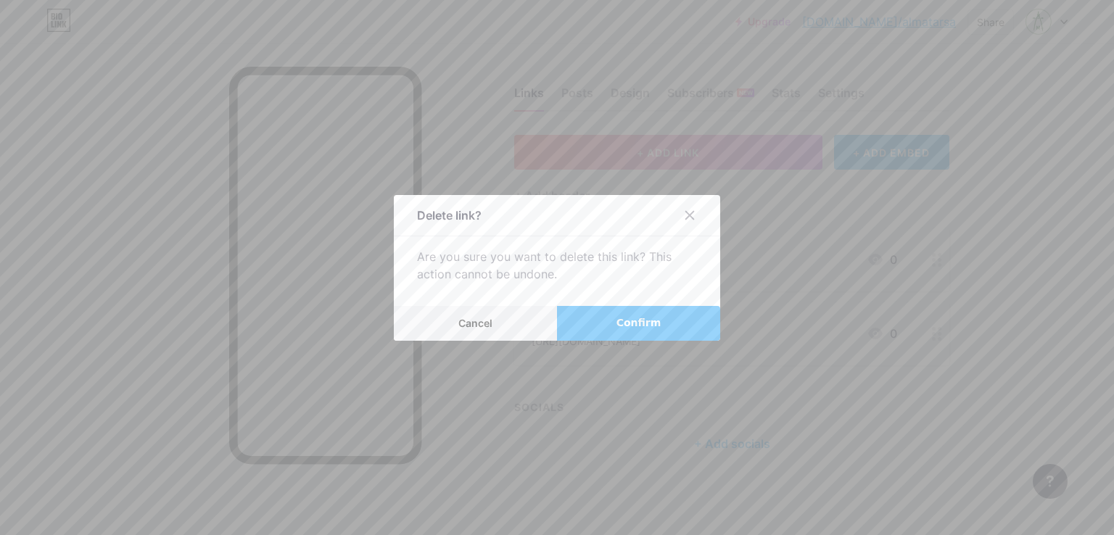
click at [612, 318] on button "Confirm" at bounding box center [638, 323] width 163 height 35
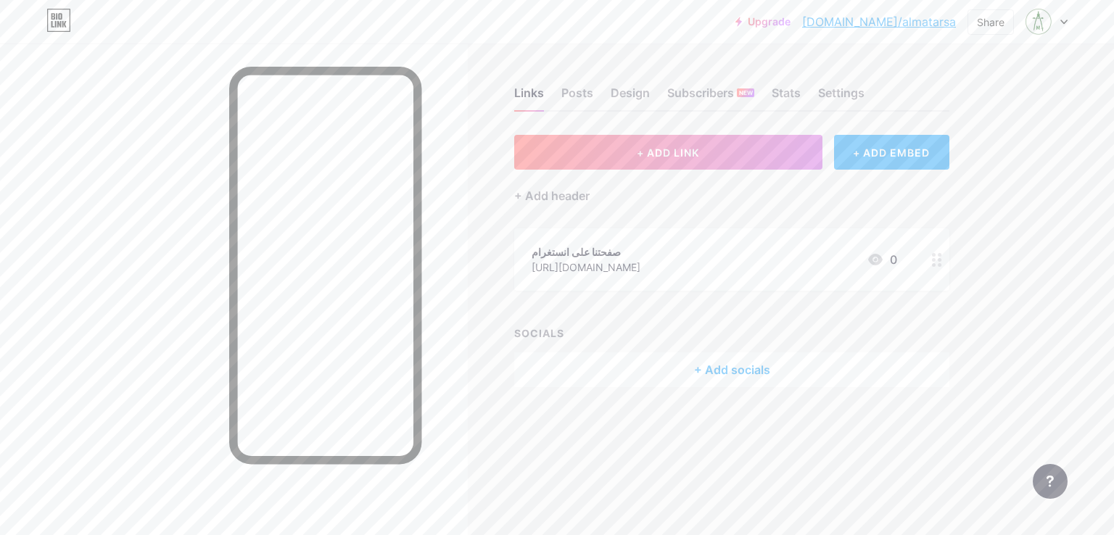
click at [981, 308] on div "Links Posts Design Subscribers NEW Stats Settings + ADD LINK + ADD EMBED + Add …" at bounding box center [505, 252] width 1011 height 416
click at [583, 197] on div "+ Add header" at bounding box center [551, 195] width 75 height 17
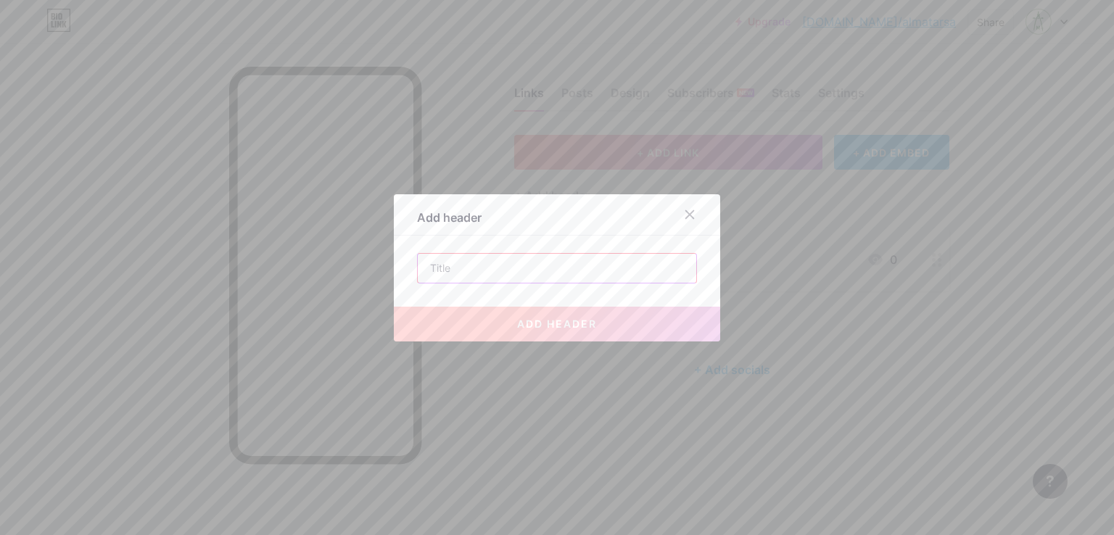
click at [453, 276] on input "text" at bounding box center [557, 268] width 279 height 29
click at [682, 221] on div at bounding box center [690, 215] width 26 height 26
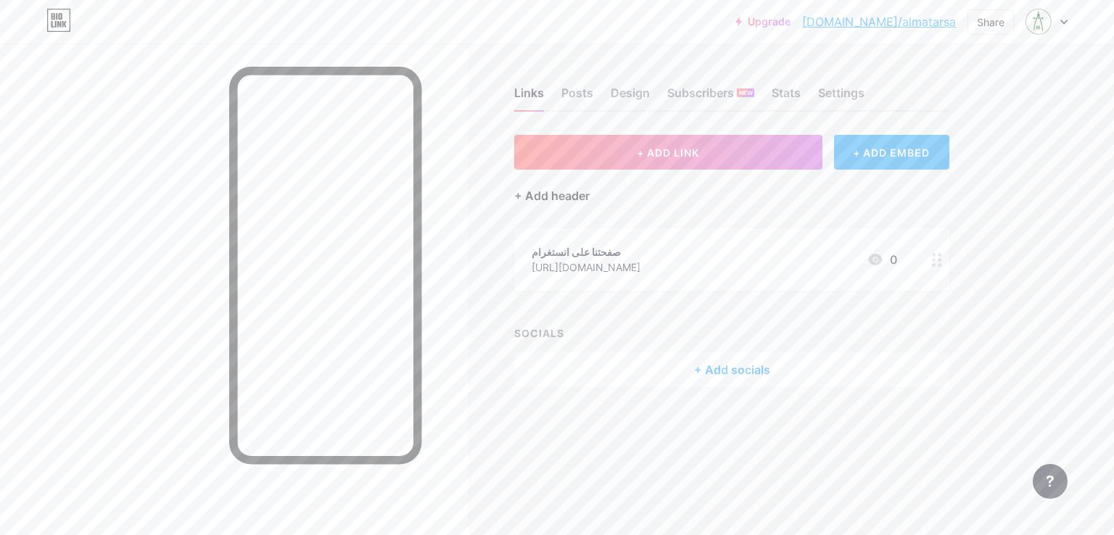
click at [586, 198] on div "+ Add header" at bounding box center [551, 195] width 75 height 17
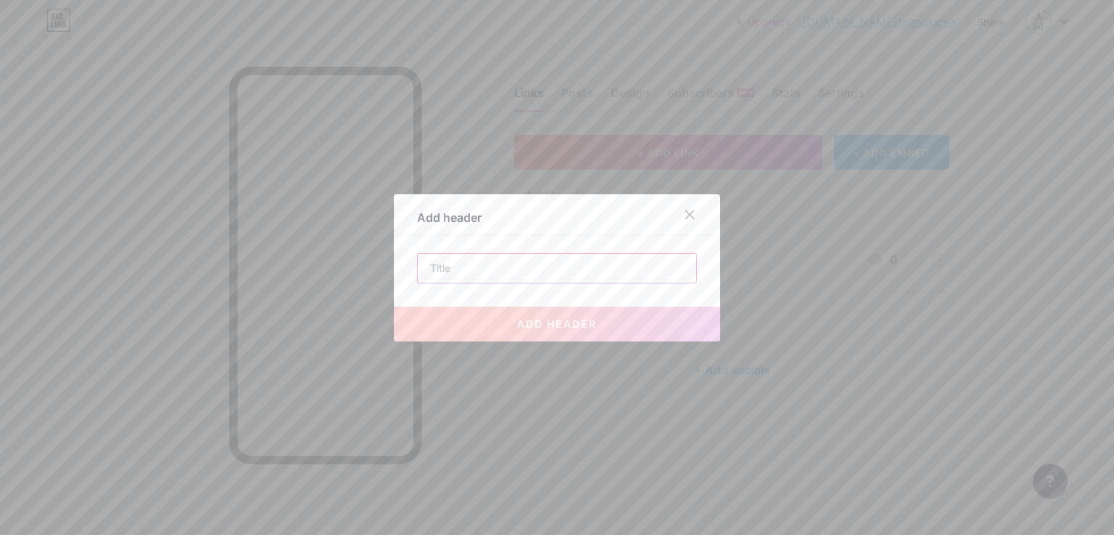
click at [440, 274] on input "text" at bounding box center [557, 268] width 279 height 29
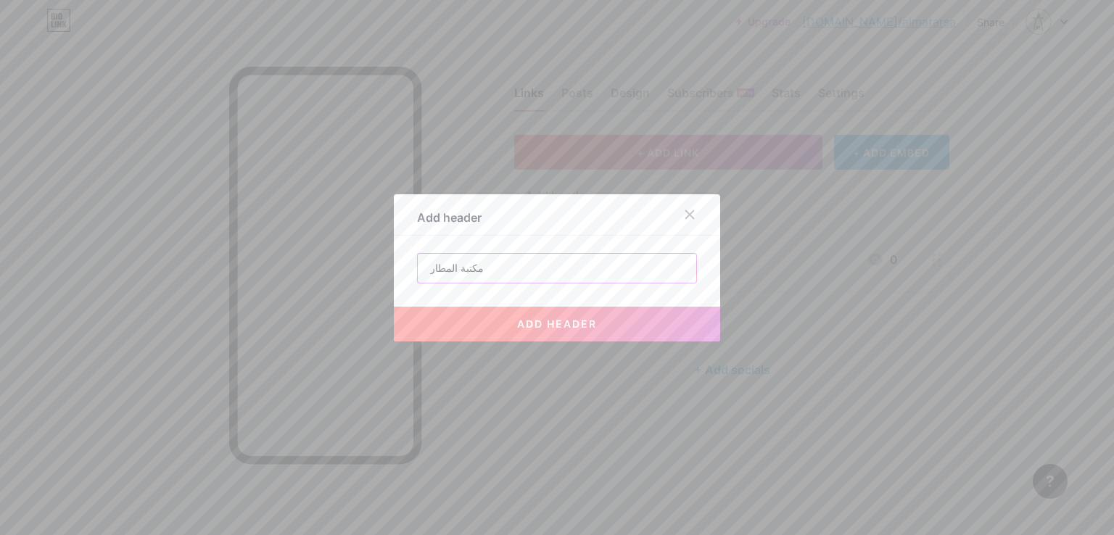
type input "مكتبة المطار"
click at [596, 334] on button "add header" at bounding box center [557, 324] width 326 height 35
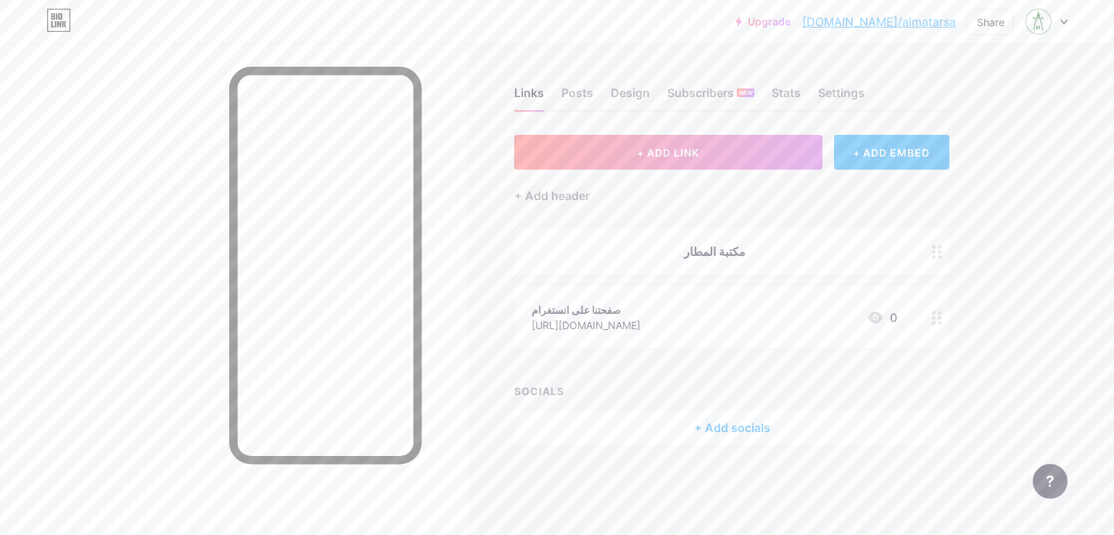
click at [703, 249] on div "مكتبة المطار" at bounding box center [715, 251] width 366 height 17
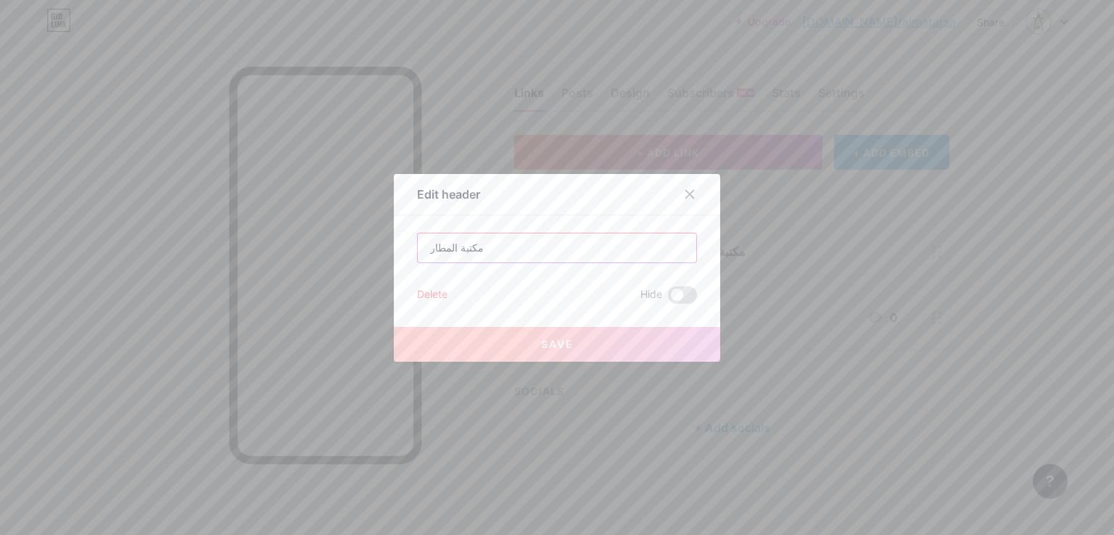
drag, startPoint x: 467, startPoint y: 244, endPoint x: 387, endPoint y: 250, distance: 80.7
click at [387, 250] on div "Edit header مكتبة المطار Delete Hide Save" at bounding box center [557, 267] width 1114 height 535
type input "ي"
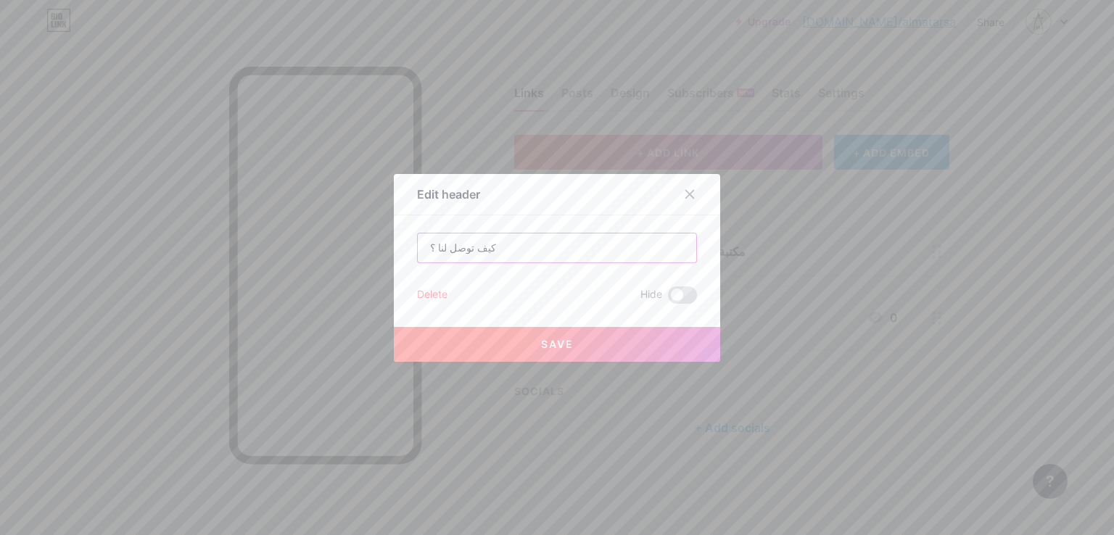
type input "كيف توصل لنا ؟"
click at [548, 340] on span "Save" at bounding box center [557, 344] width 33 height 12
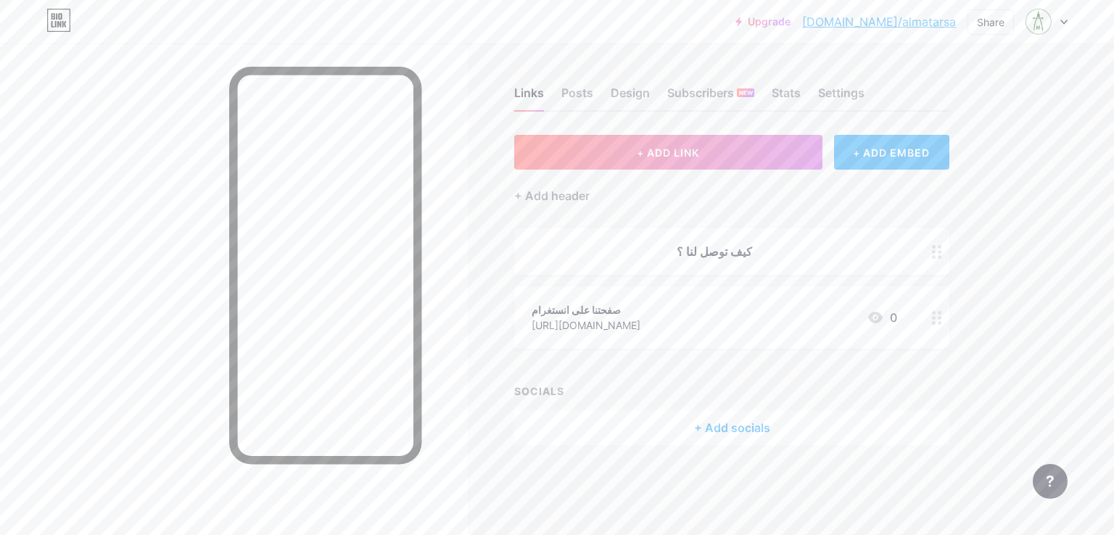
click at [732, 429] on div "+ Add socials" at bounding box center [731, 428] width 435 height 35
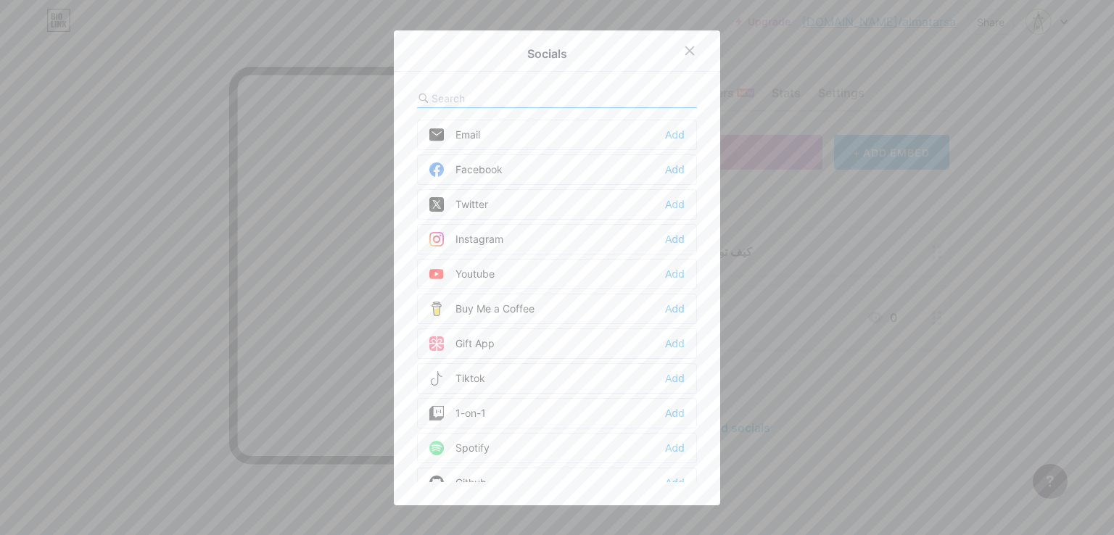
click at [489, 236] on div "Instagram" at bounding box center [466, 239] width 74 height 15
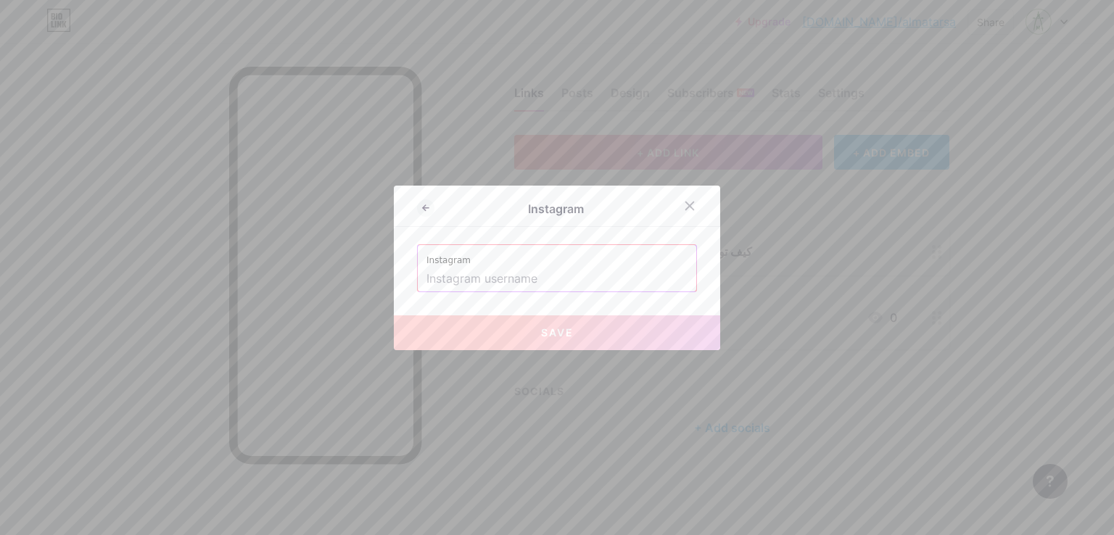
click at [490, 282] on input "text" at bounding box center [557, 279] width 261 height 25
click at [585, 283] on input "text" at bounding box center [557, 279] width 261 height 25
click at [888, 302] on div at bounding box center [557, 267] width 1114 height 535
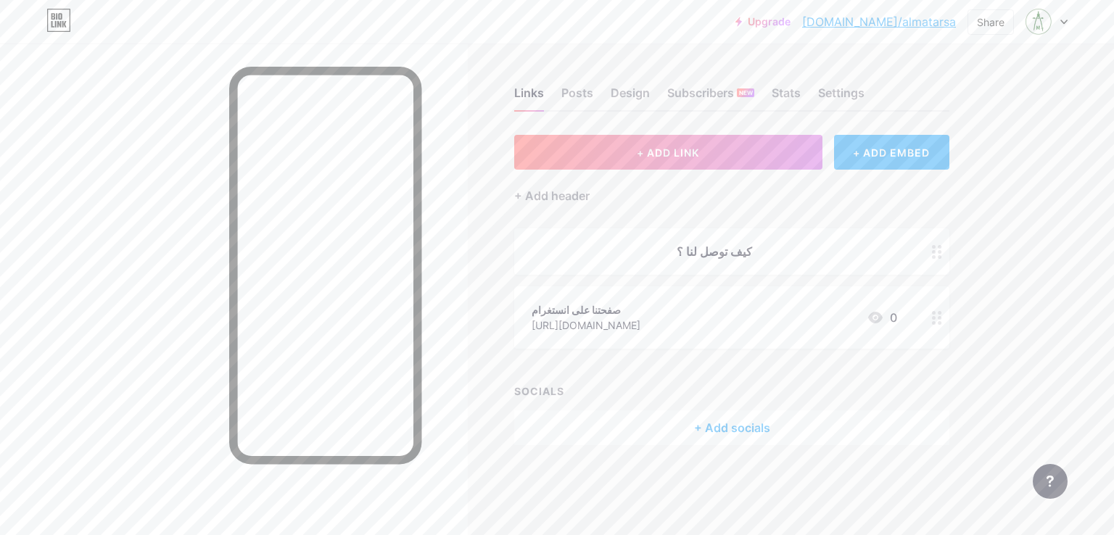
click at [730, 435] on div "+ Add socials" at bounding box center [731, 428] width 435 height 35
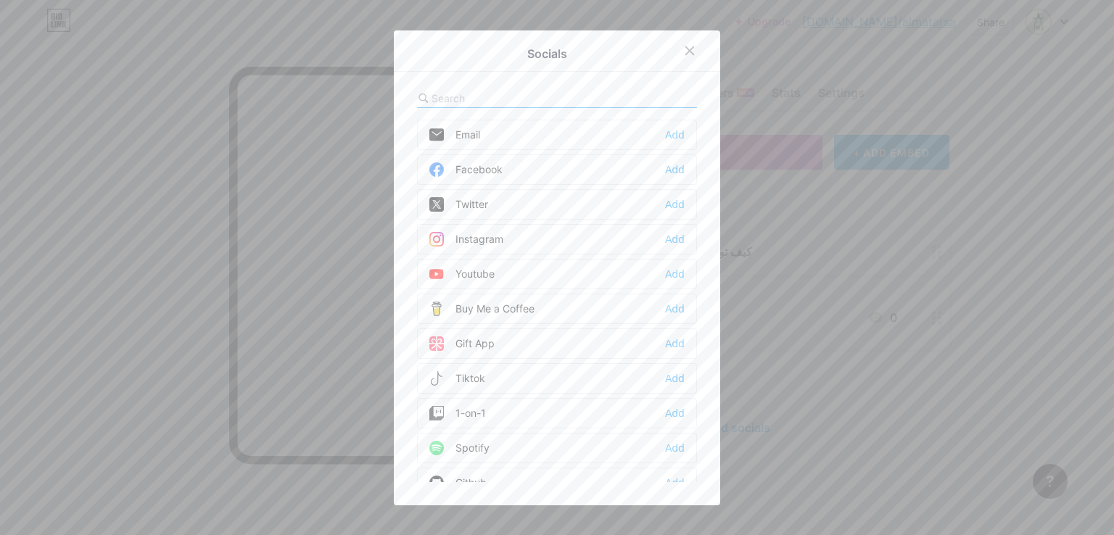
click at [494, 236] on div "Instagram" at bounding box center [466, 239] width 74 height 15
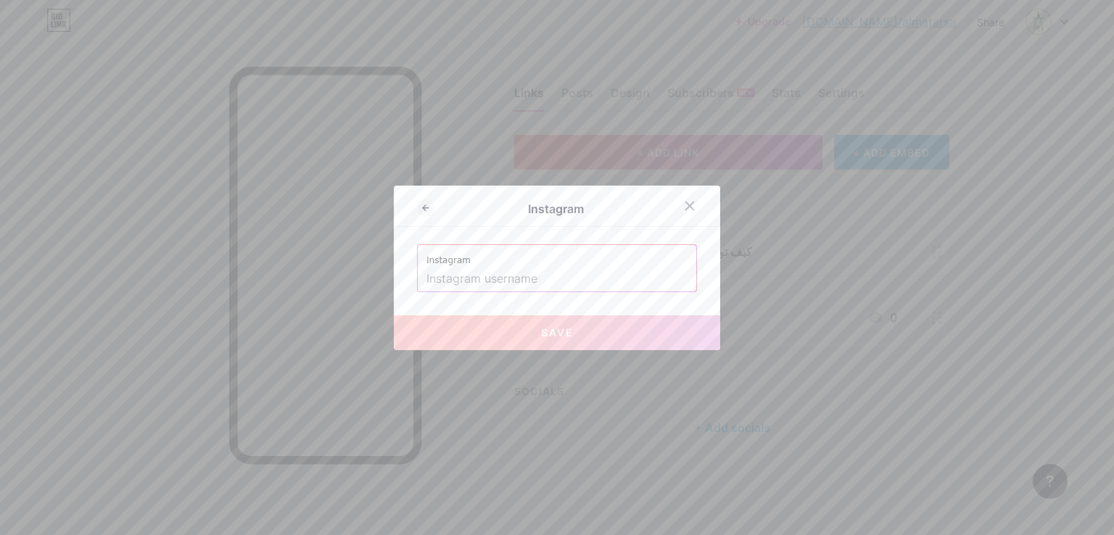
click at [495, 273] on input "text" at bounding box center [557, 279] width 261 height 25
paste input "[URL][DOMAIN_NAME]"
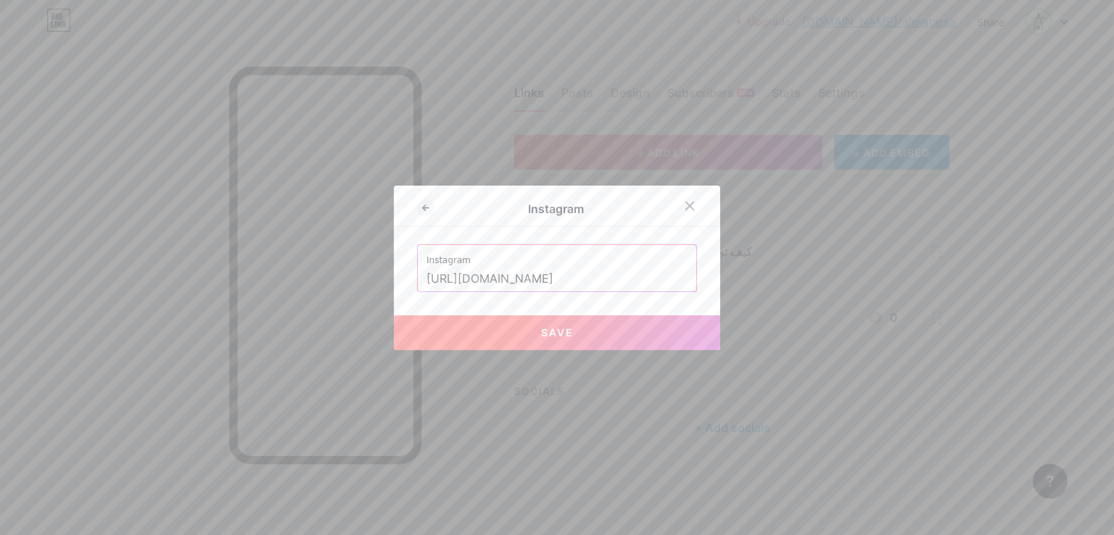
click at [543, 329] on span "Save" at bounding box center [557, 332] width 33 height 12
type input "[URL][DOMAIN_NAME][DOMAIN_NAME]"
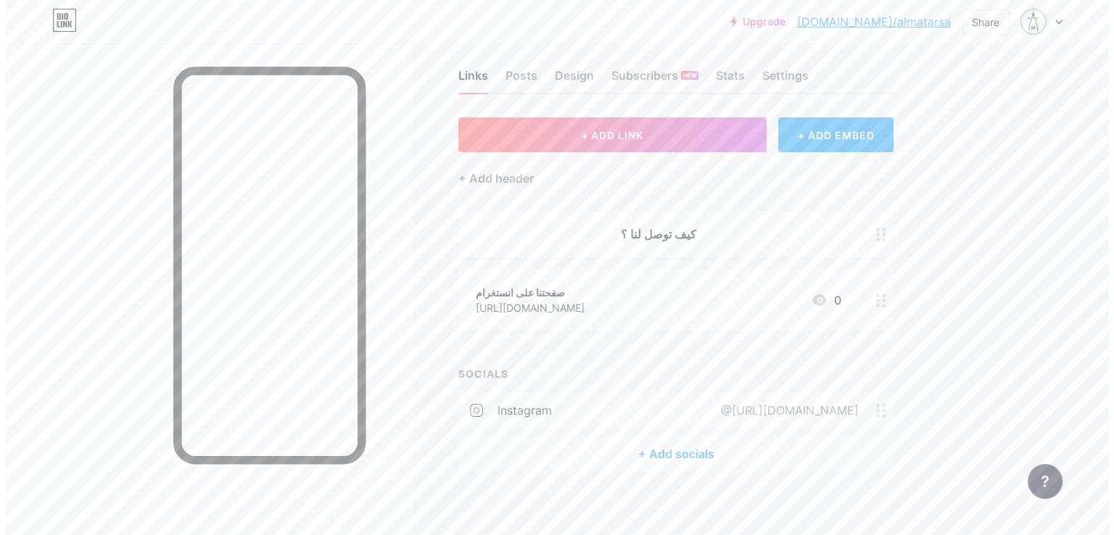
scroll to position [28, 0]
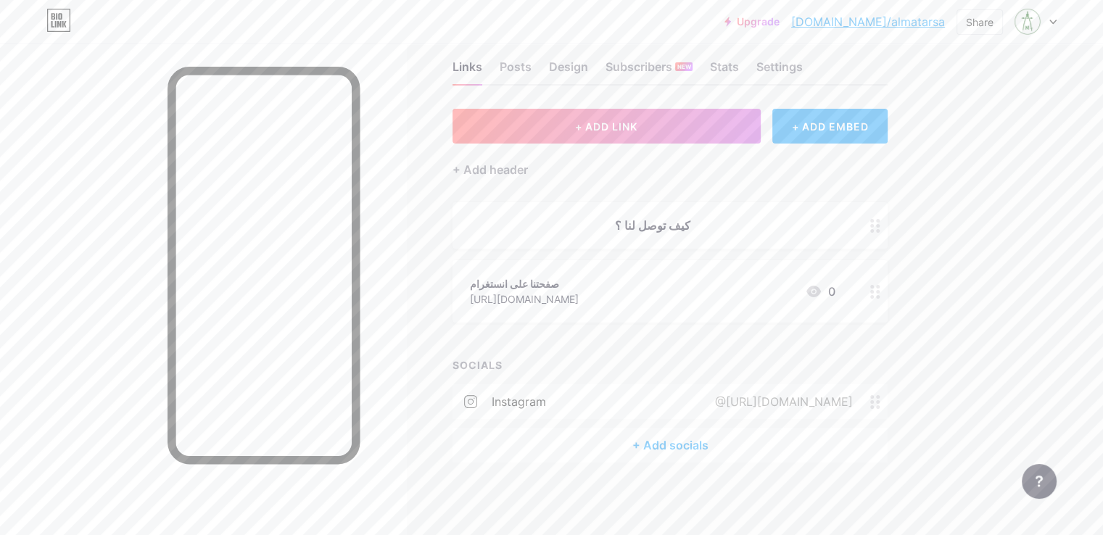
click at [731, 445] on div "+ Add socials" at bounding box center [670, 445] width 435 height 35
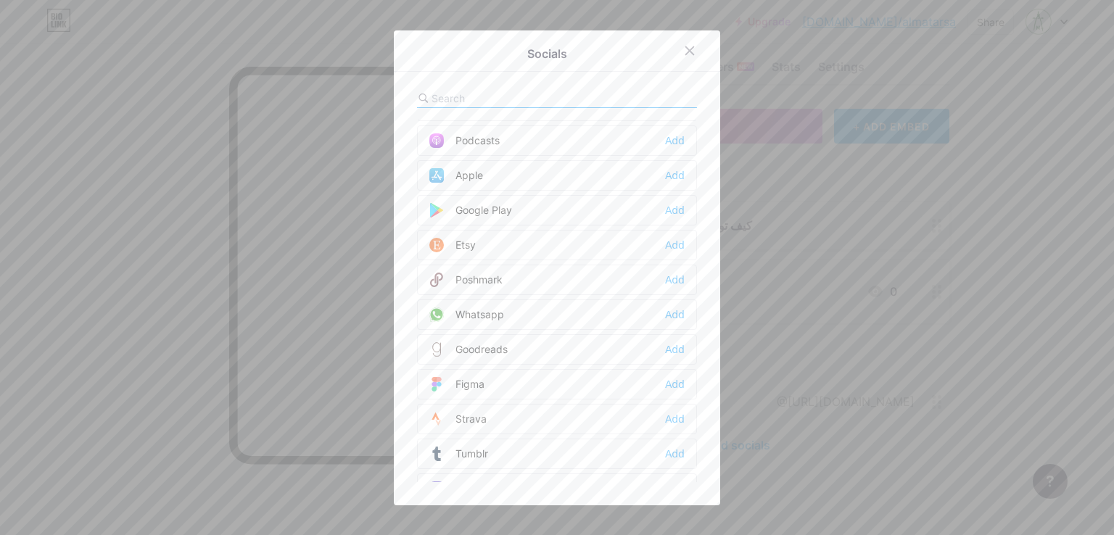
scroll to position [1088, 0]
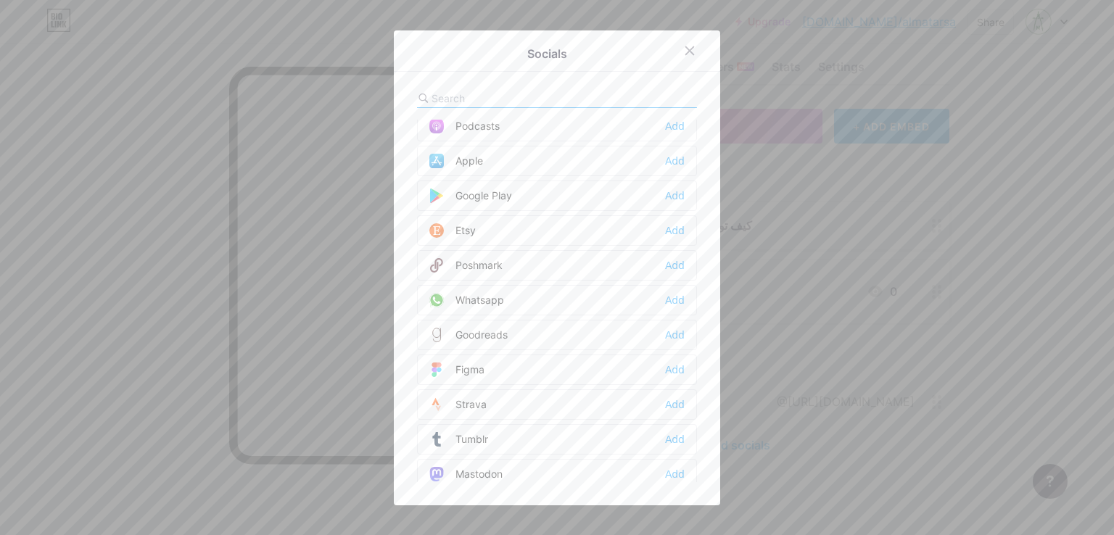
click at [495, 293] on div "Whatsapp" at bounding box center [466, 300] width 75 height 15
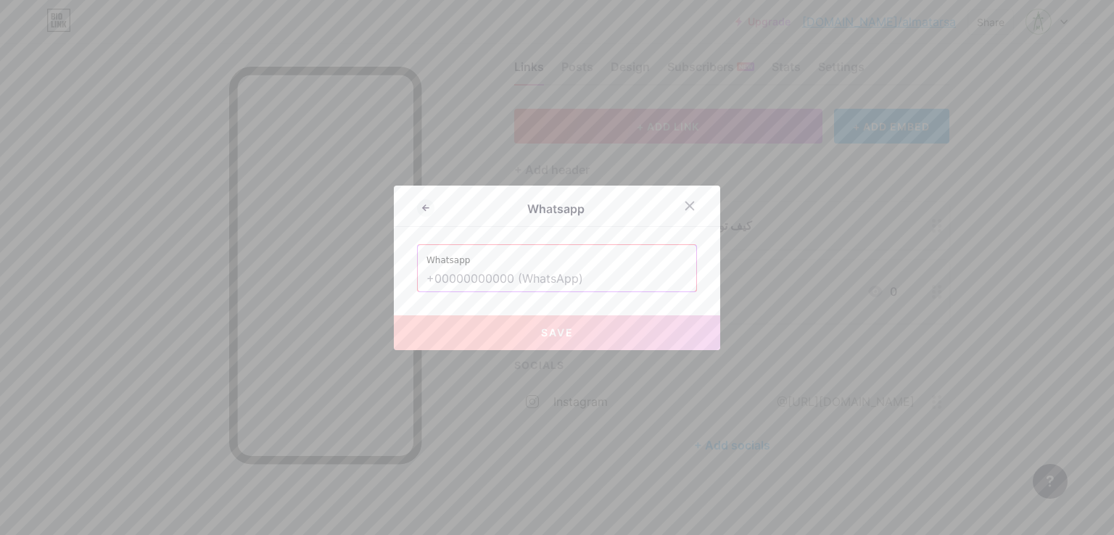
click at [945, 266] on div at bounding box center [557, 267] width 1114 height 535
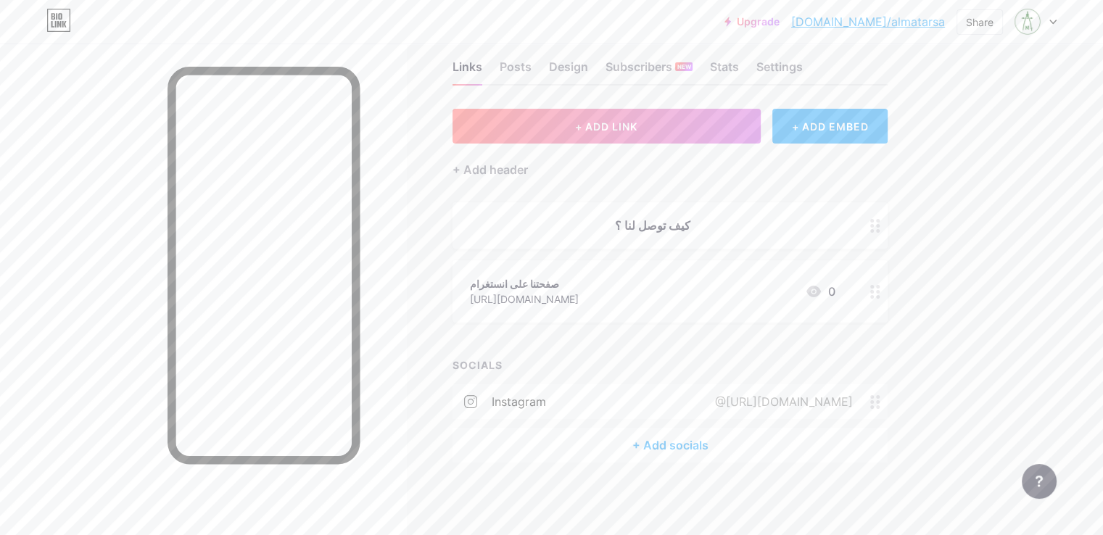
click at [709, 450] on div "+ Add socials" at bounding box center [670, 445] width 435 height 35
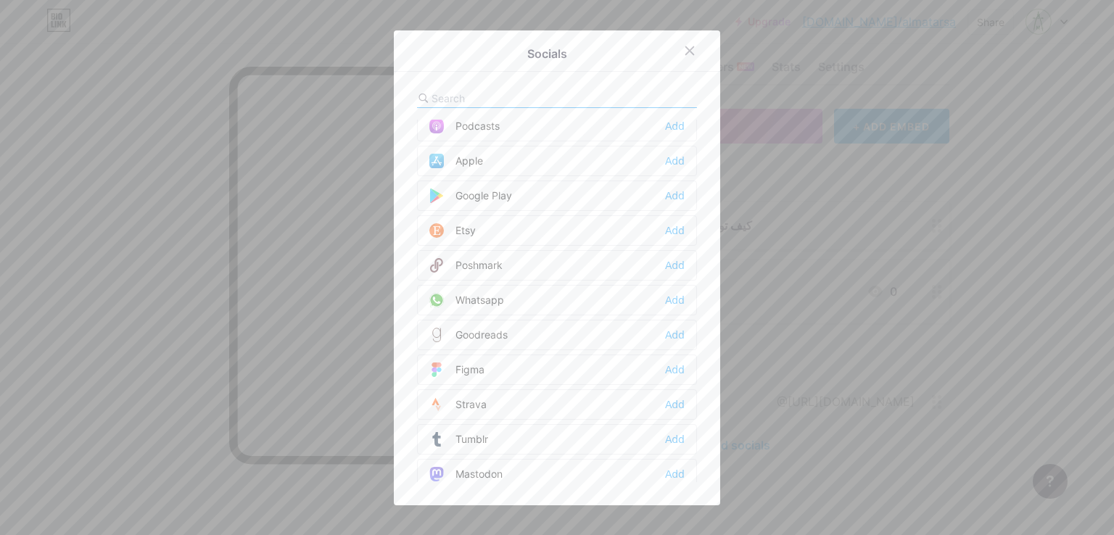
click at [485, 293] on div "Whatsapp" at bounding box center [466, 300] width 75 height 15
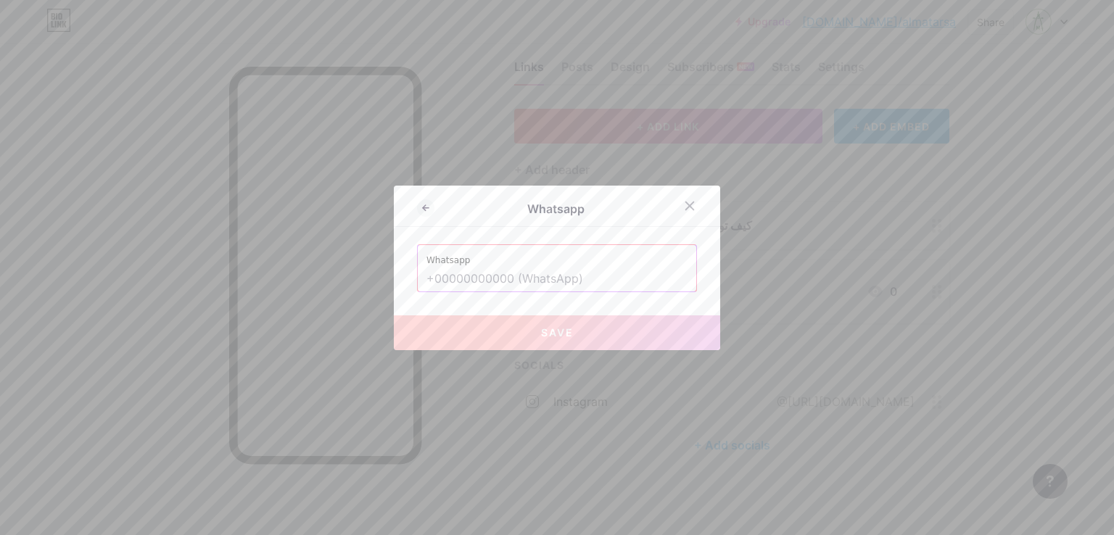
click at [486, 286] on input "text" at bounding box center [557, 279] width 261 height 25
paste input "[URL][DOMAIN_NAME]"
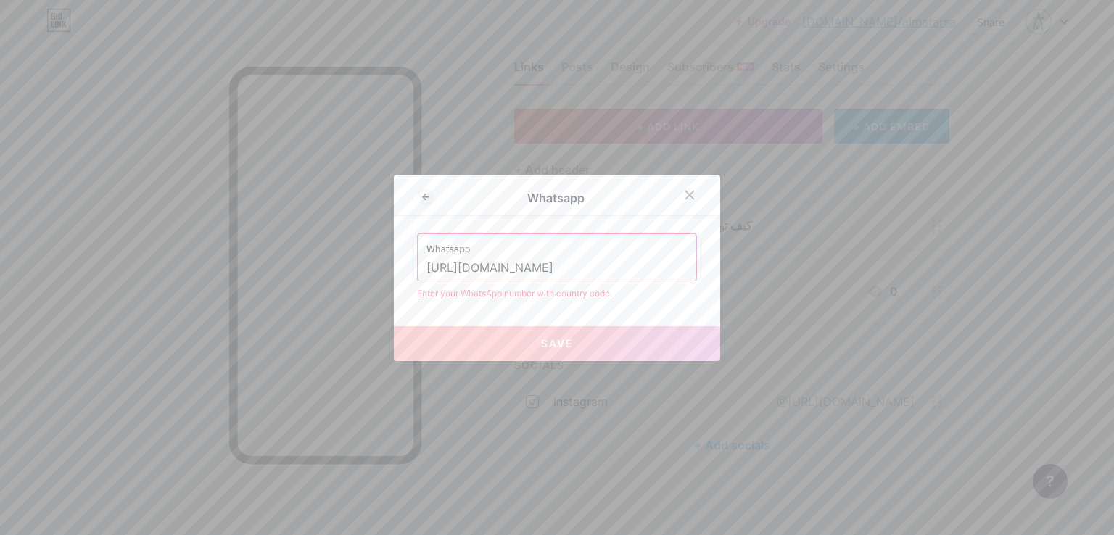
drag, startPoint x: 458, startPoint y: 268, endPoint x: 397, endPoint y: 268, distance: 61.7
click at [397, 268] on div "Whatsapp Whatsapp [URL][DOMAIN_NAME] Enter your WhatsApp number with country co…" at bounding box center [557, 268] width 326 height 186
click at [449, 261] on input "[DOMAIN_NAME][URL]" at bounding box center [557, 268] width 261 height 25
click at [459, 262] on input "[DOMAIN_NAME][URL]" at bounding box center [557, 268] width 261 height 25
drag, startPoint x: 461, startPoint y: 263, endPoint x: 400, endPoint y: 268, distance: 60.5
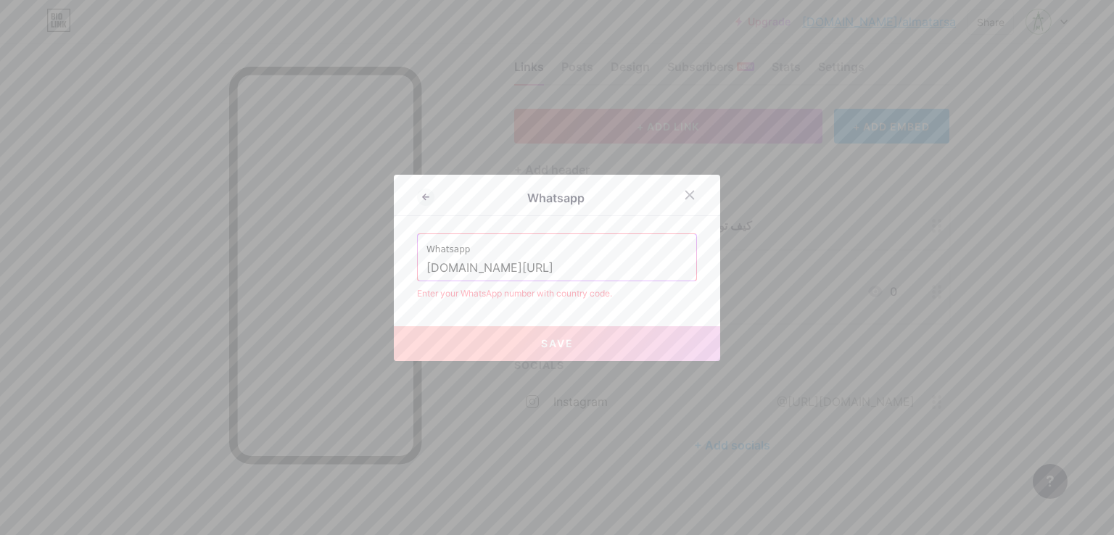
click at [400, 268] on div "Whatsapp Whatsapp [DOMAIN_NAME][URL] Enter your WhatsApp number with country co…" at bounding box center [557, 268] width 326 height 186
drag, startPoint x: 496, startPoint y: 265, endPoint x: 508, endPoint y: 271, distance: 13.3
click at [495, 265] on input "966566728373" at bounding box center [557, 268] width 261 height 25
click at [517, 273] on input "966566728373" at bounding box center [557, 268] width 261 height 25
click at [427, 266] on input "966566728373" at bounding box center [557, 268] width 261 height 25
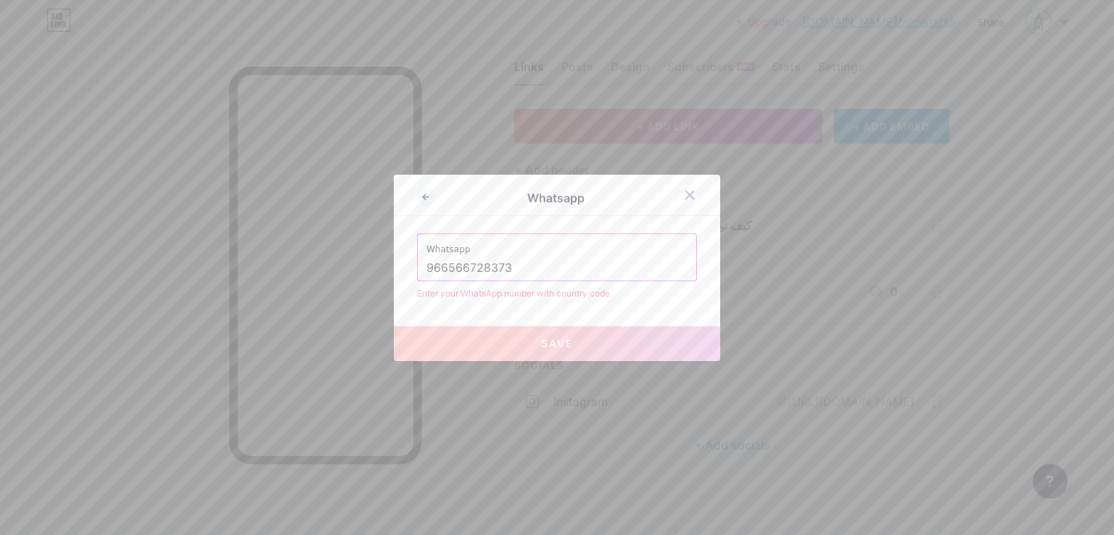
click at [427, 268] on input "966566728373" at bounding box center [557, 268] width 261 height 25
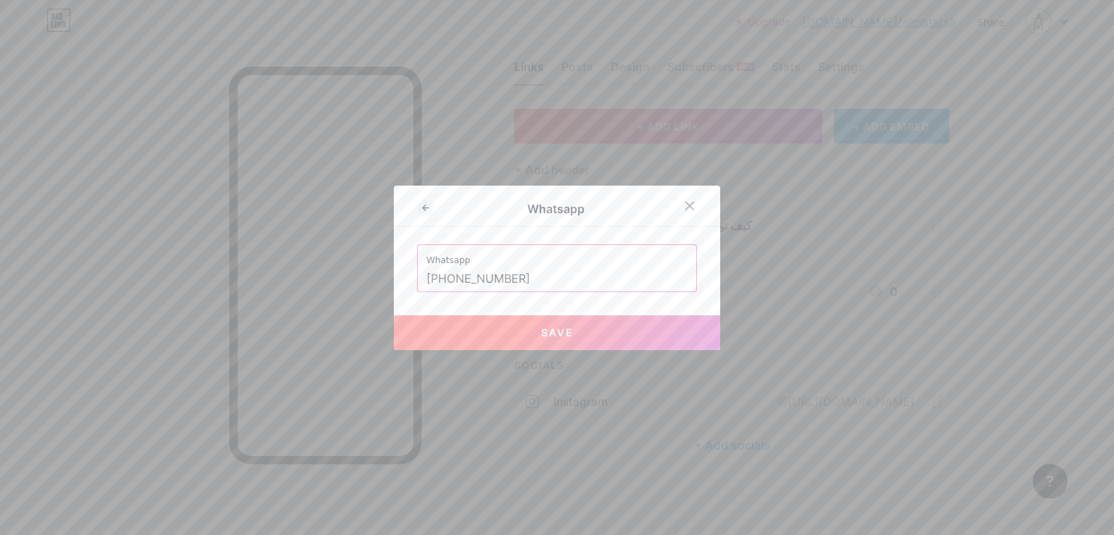
click at [546, 339] on span "Save" at bounding box center [557, 332] width 33 height 12
type input "[URL][DOMAIN_NAME][PHONE_NUMBER]"
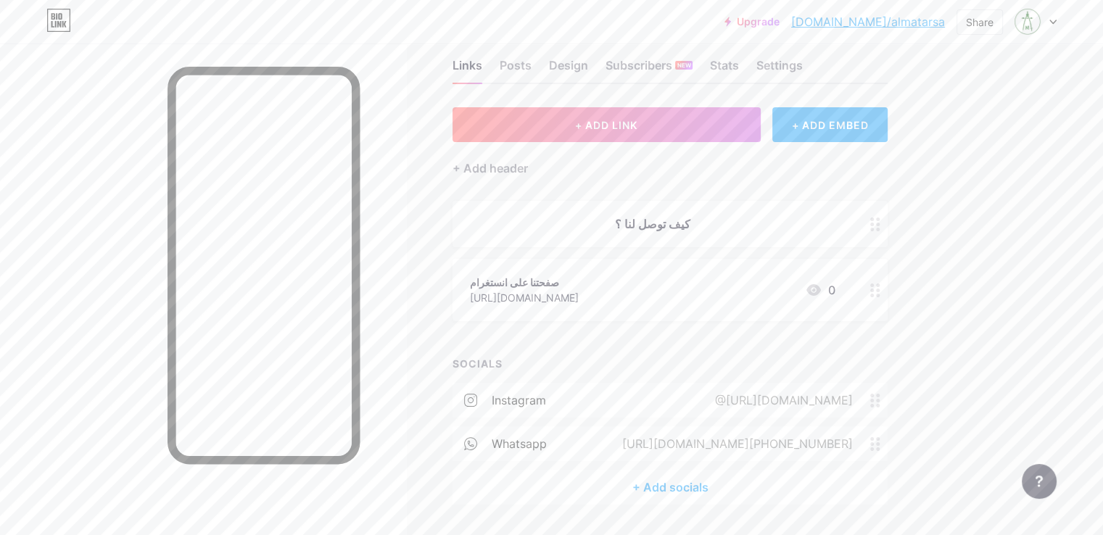
click at [707, 224] on div "كيف توصل لنا ؟" at bounding box center [653, 223] width 366 height 17
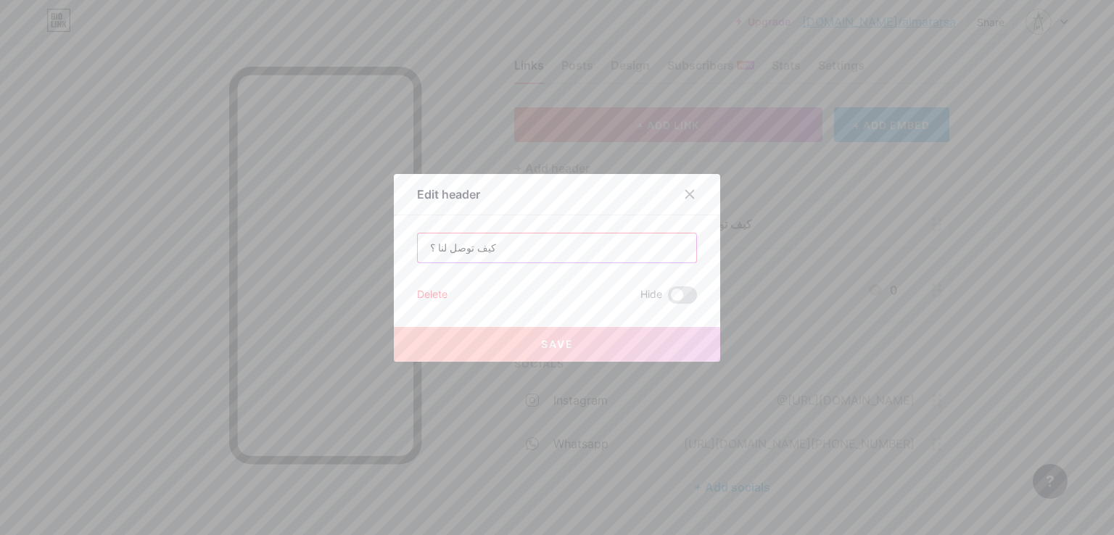
click at [488, 250] on input "كيف توصل لنا ؟" at bounding box center [557, 248] width 279 height 29
drag, startPoint x: 486, startPoint y: 248, endPoint x: 391, endPoint y: 250, distance: 95.0
click at [394, 250] on div "Edit header كيف توصل لنا ؟ Delete Hide Save" at bounding box center [557, 268] width 326 height 188
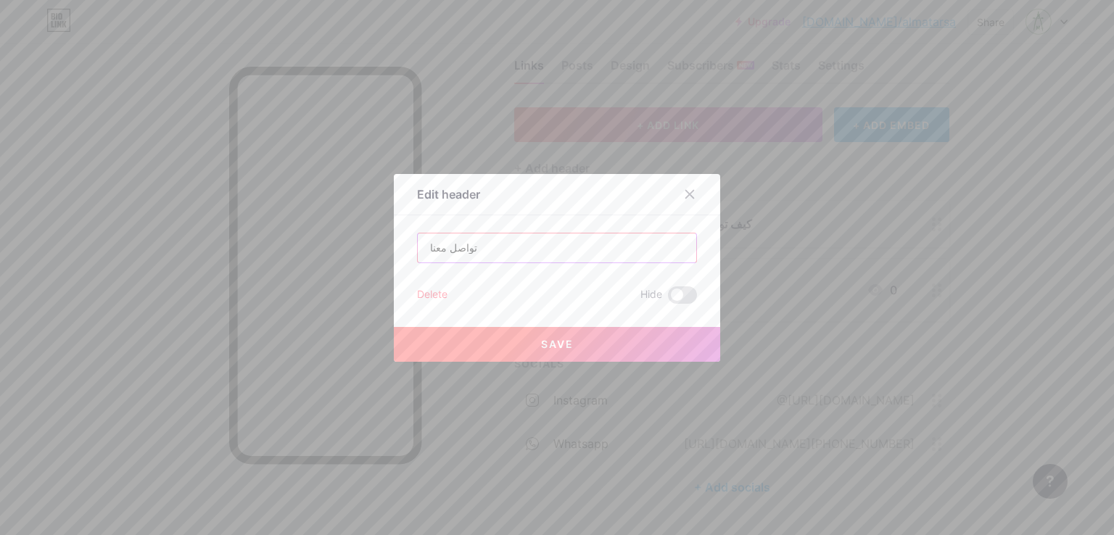
type input "تواصل معنا"
click at [603, 346] on button "Save" at bounding box center [557, 344] width 326 height 35
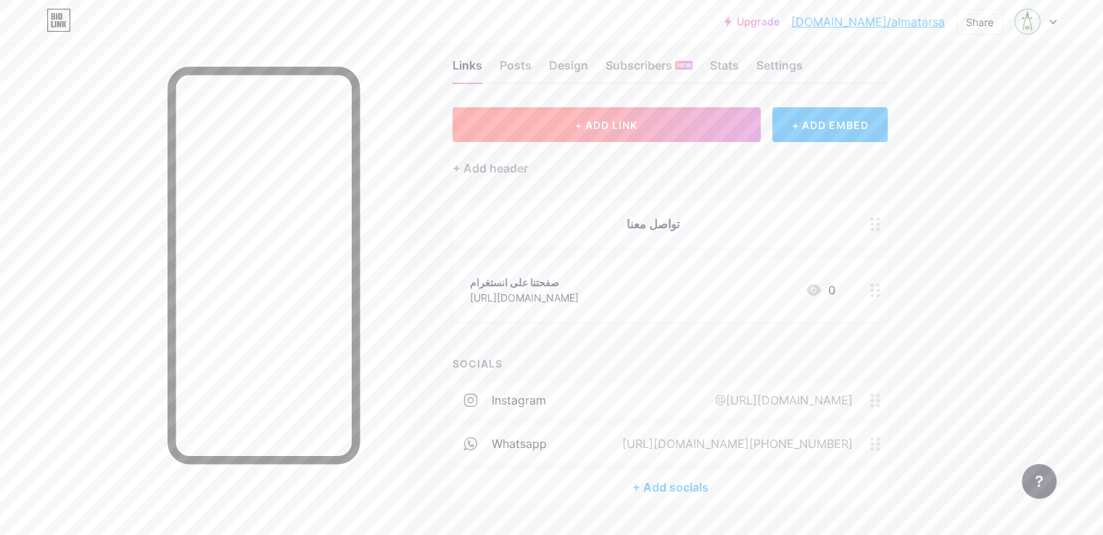
click at [656, 134] on button "+ ADD LINK" at bounding box center [607, 124] width 308 height 35
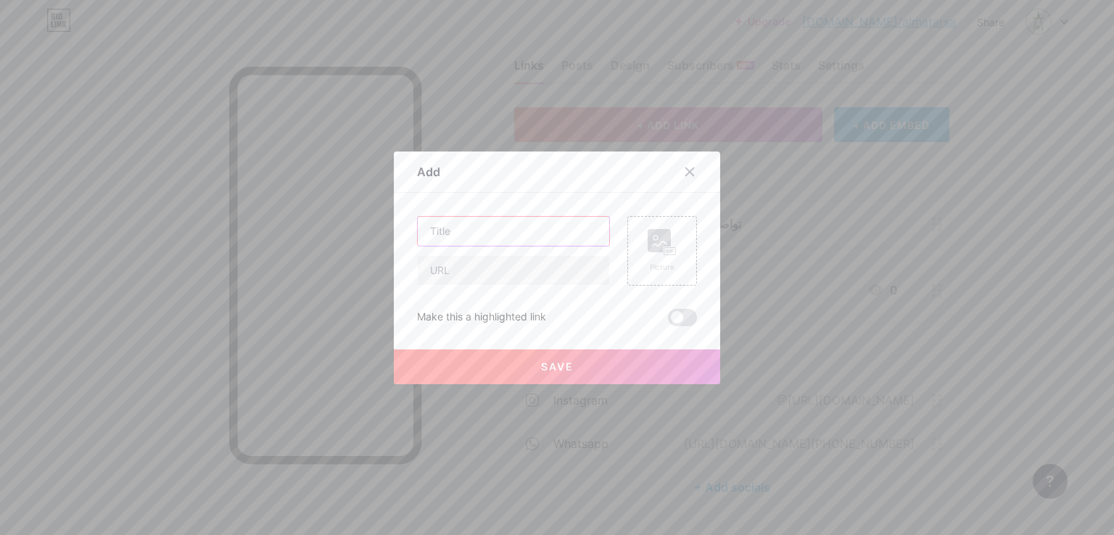
click at [467, 233] on input "text" at bounding box center [514, 231] width 192 height 29
type input "م"
type input "موقعنا - الحزام"
drag, startPoint x: 481, startPoint y: 233, endPoint x: 371, endPoint y: 236, distance: 109.6
click at [371, 236] on div "Add Content YouTube Play YouTube video without leaving your page. ADD Vimeo Pla…" at bounding box center [557, 267] width 1114 height 535
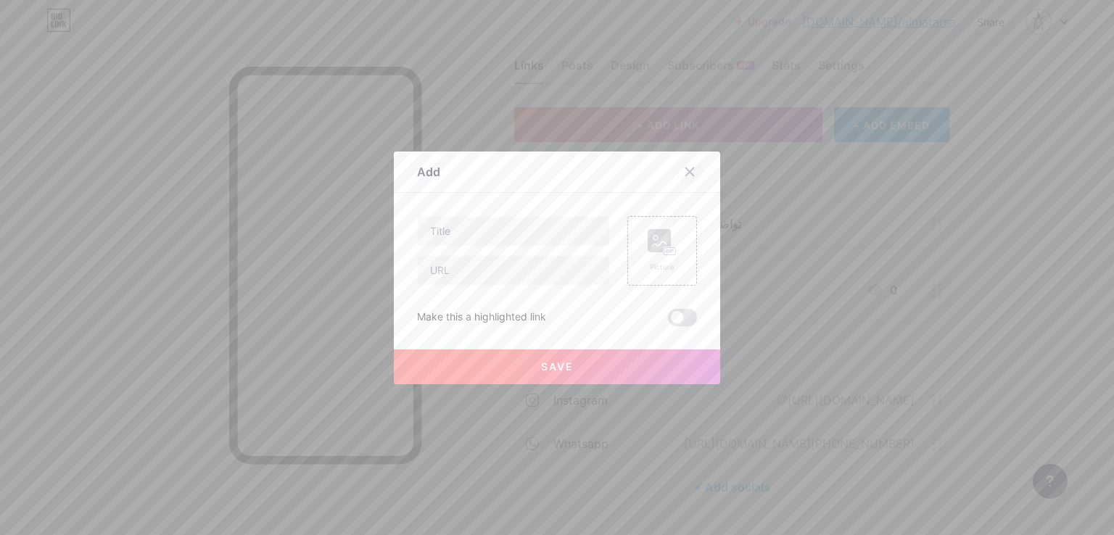
click at [686, 171] on icon at bounding box center [690, 172] width 8 height 8
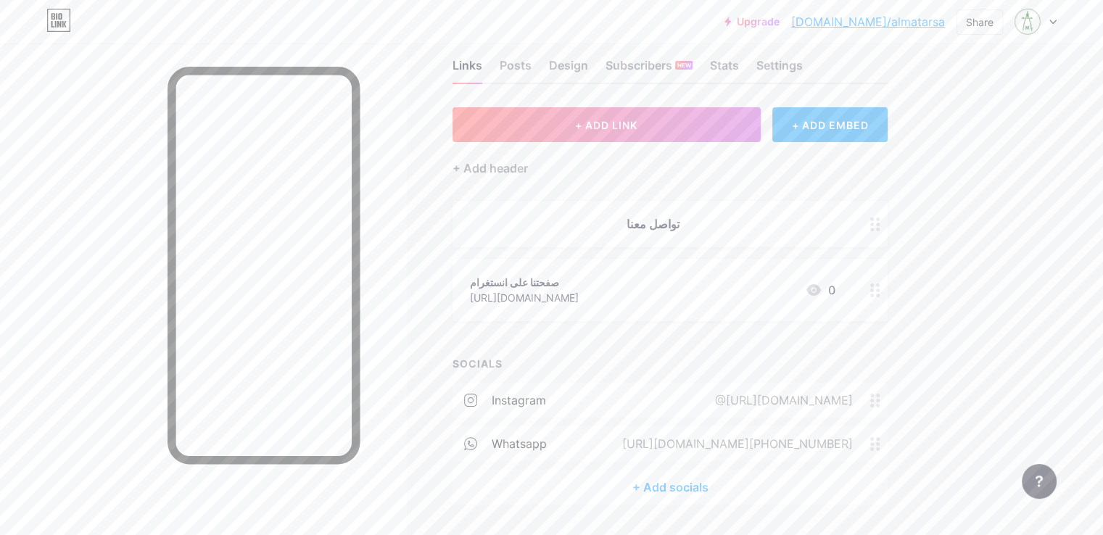
click at [849, 448] on div "[URL][DOMAIN_NAME][PHONE_NUMBER]" at bounding box center [734, 443] width 271 height 17
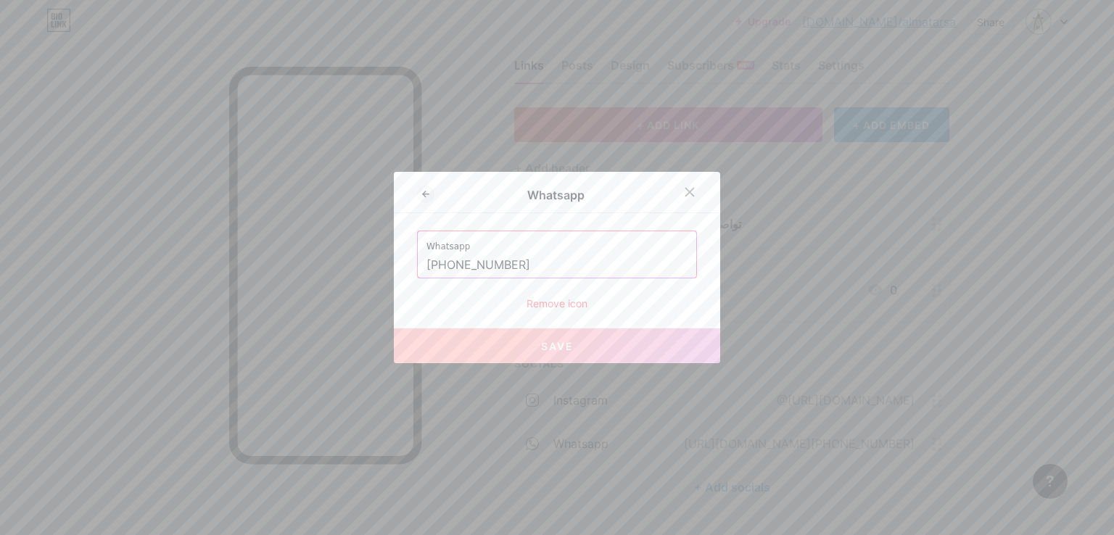
click at [519, 269] on input "[PHONE_NUMBER]" at bounding box center [557, 265] width 261 height 25
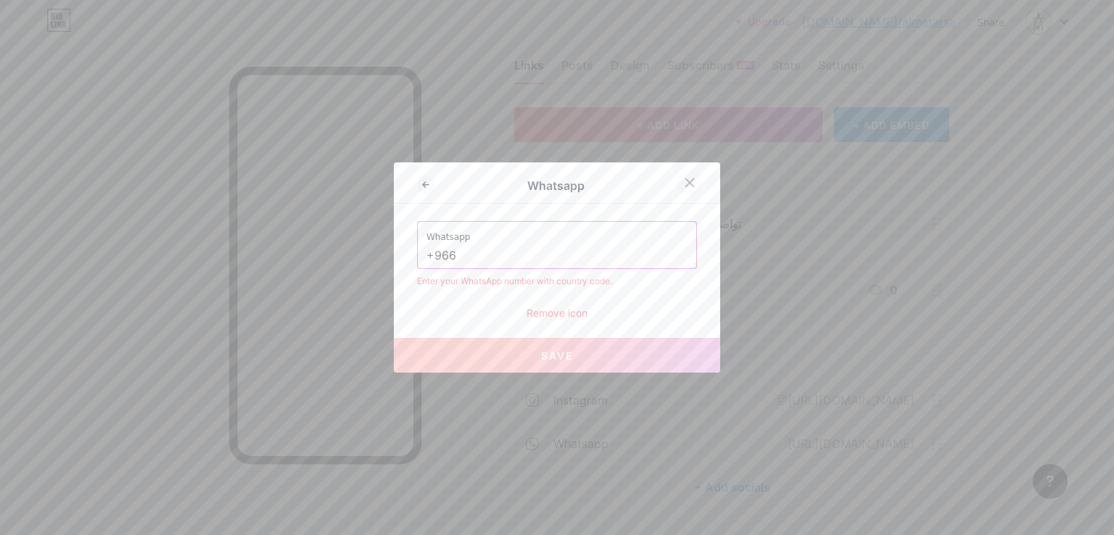
type input "+966"
click at [684, 180] on icon at bounding box center [690, 183] width 12 height 12
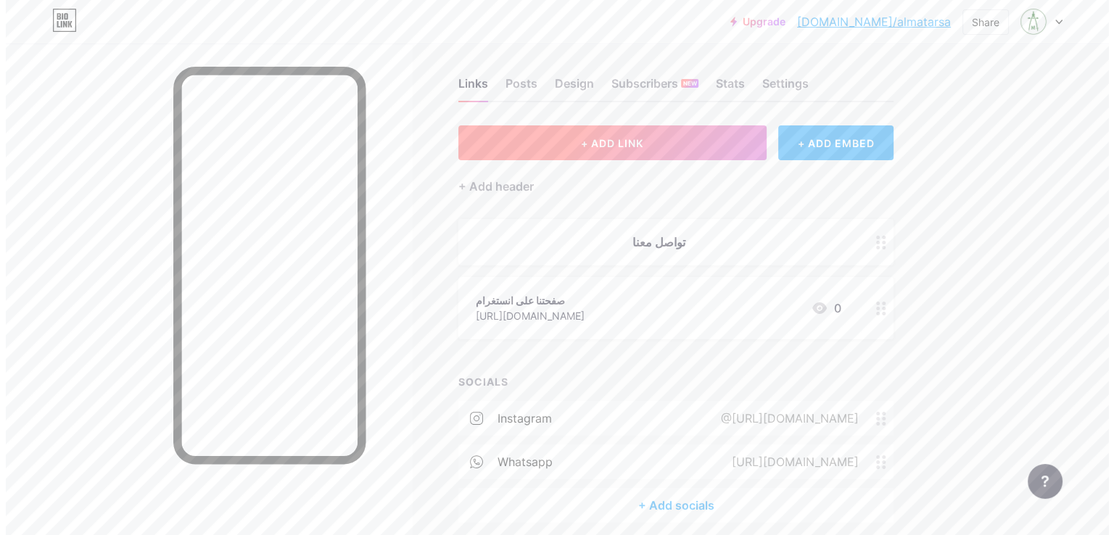
scroll to position [0, 0]
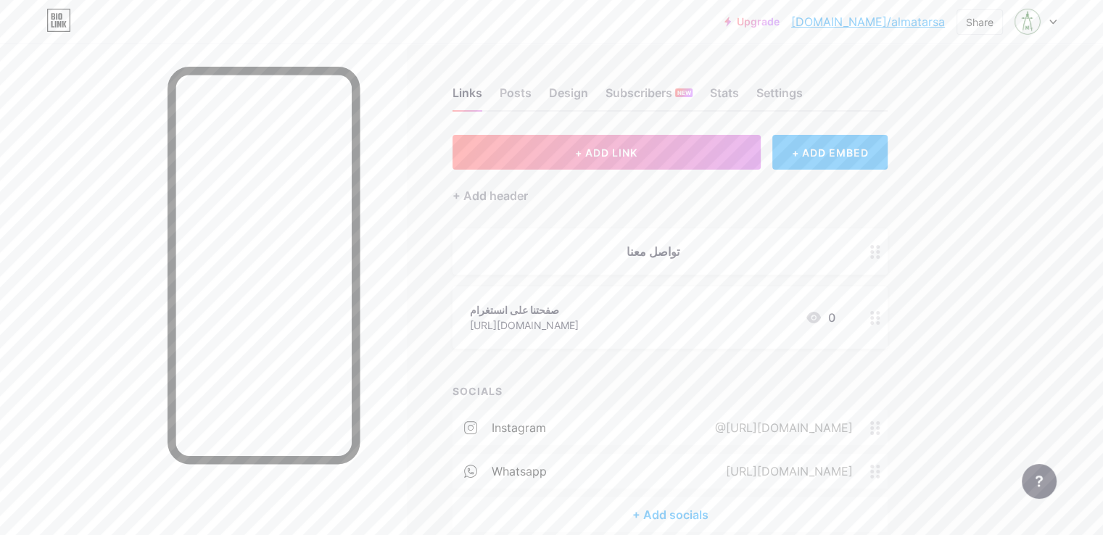
click at [865, 141] on div "+ ADD EMBED" at bounding box center [830, 152] width 115 height 35
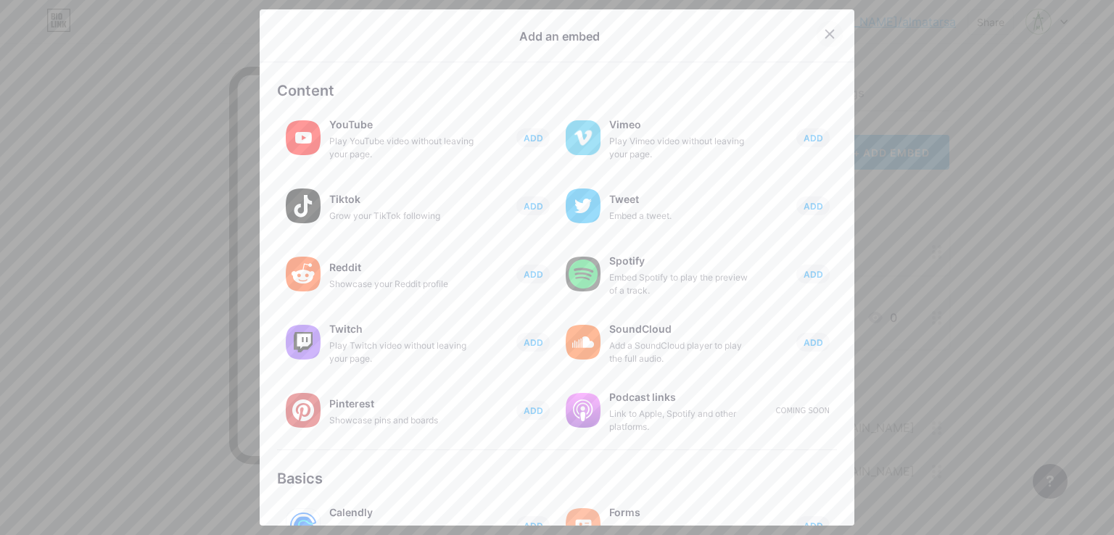
click at [826, 35] on icon at bounding box center [830, 34] width 8 height 8
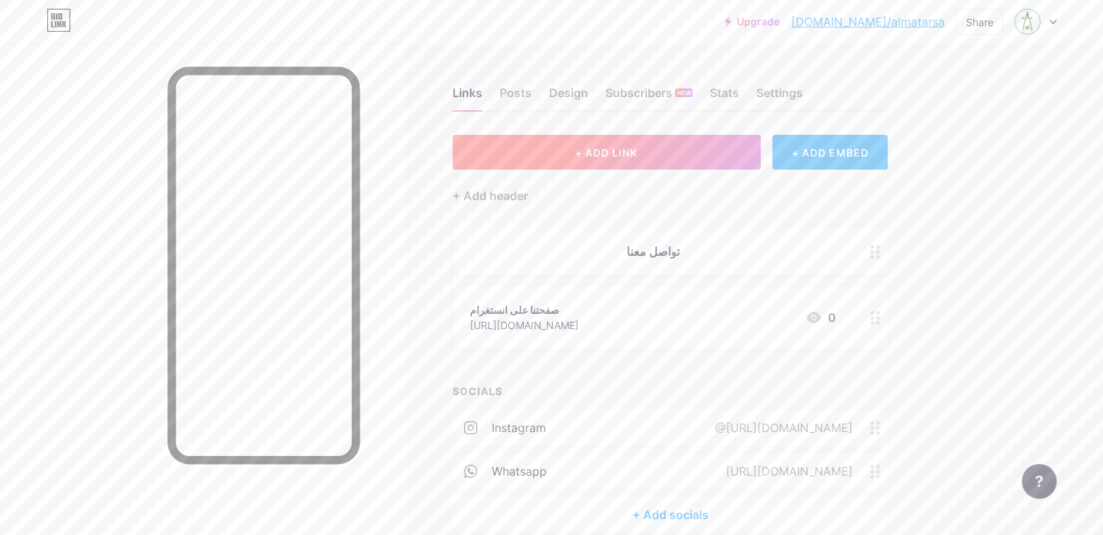
click at [638, 155] on span "+ ADD LINK" at bounding box center [606, 153] width 62 height 12
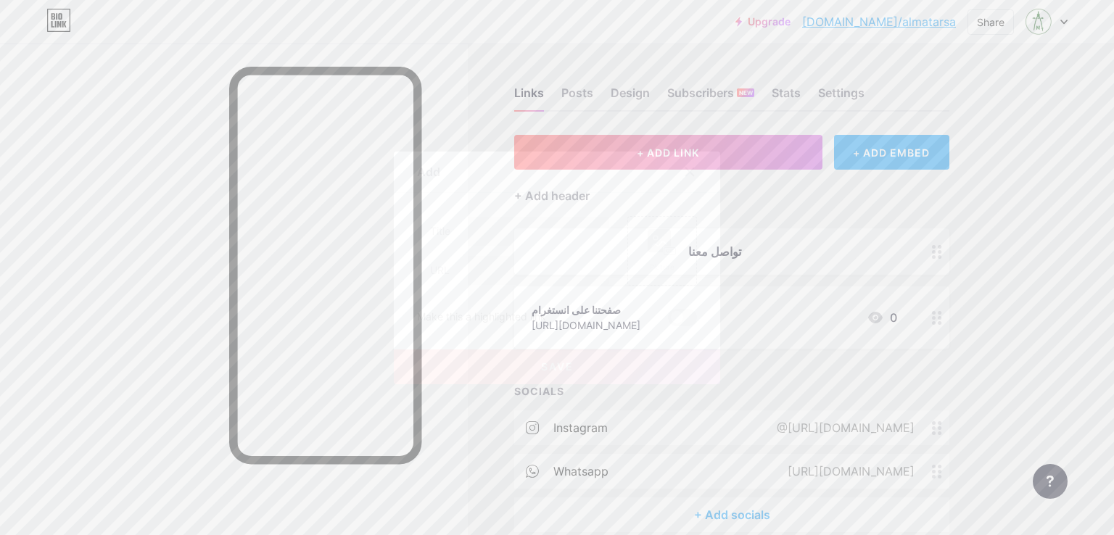
click at [684, 168] on icon at bounding box center [690, 172] width 12 height 12
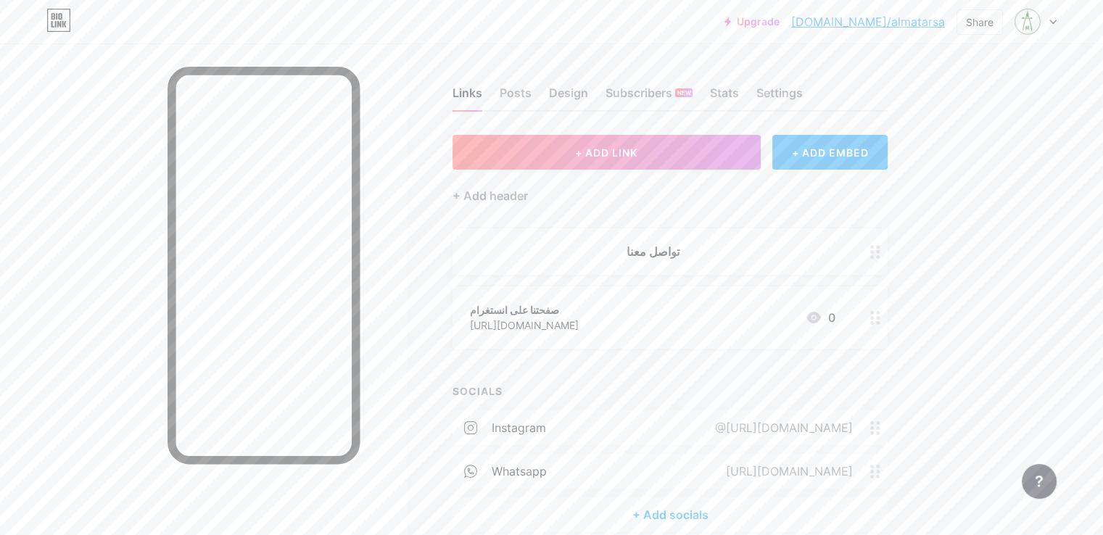
click at [1036, 220] on div "Upgrade [DOMAIN_NAME]/almata... [DOMAIN_NAME]/almatarsa Share Switch accounts […" at bounding box center [551, 302] width 1103 height 605
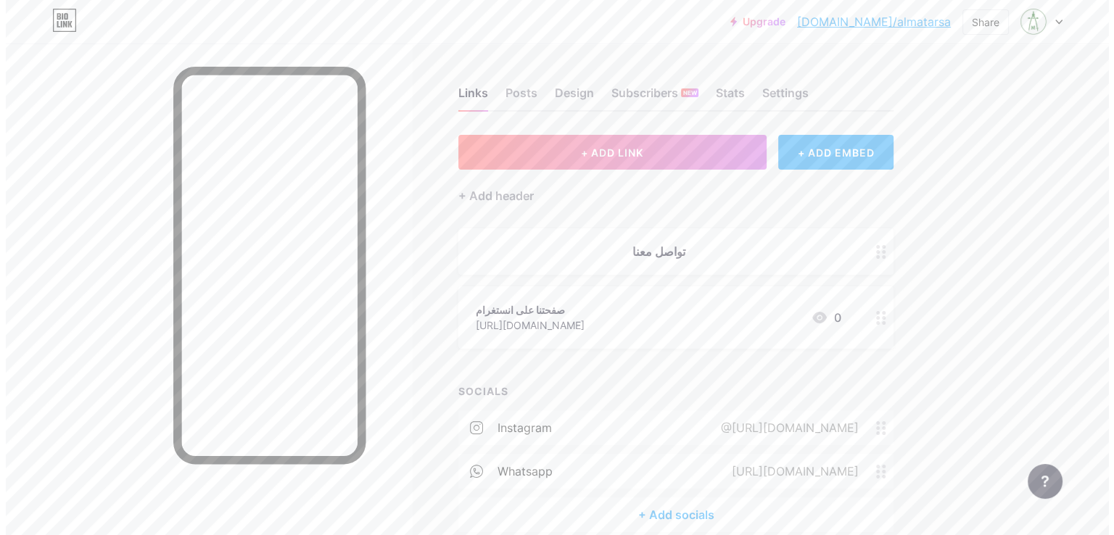
scroll to position [71, 0]
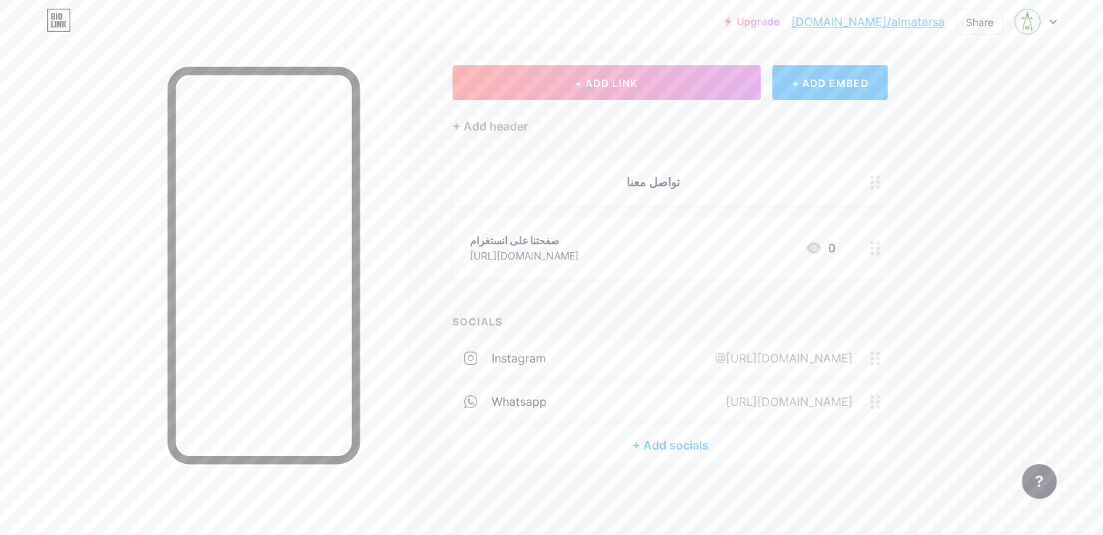
click at [722, 445] on div "+ Add socials" at bounding box center [670, 445] width 435 height 35
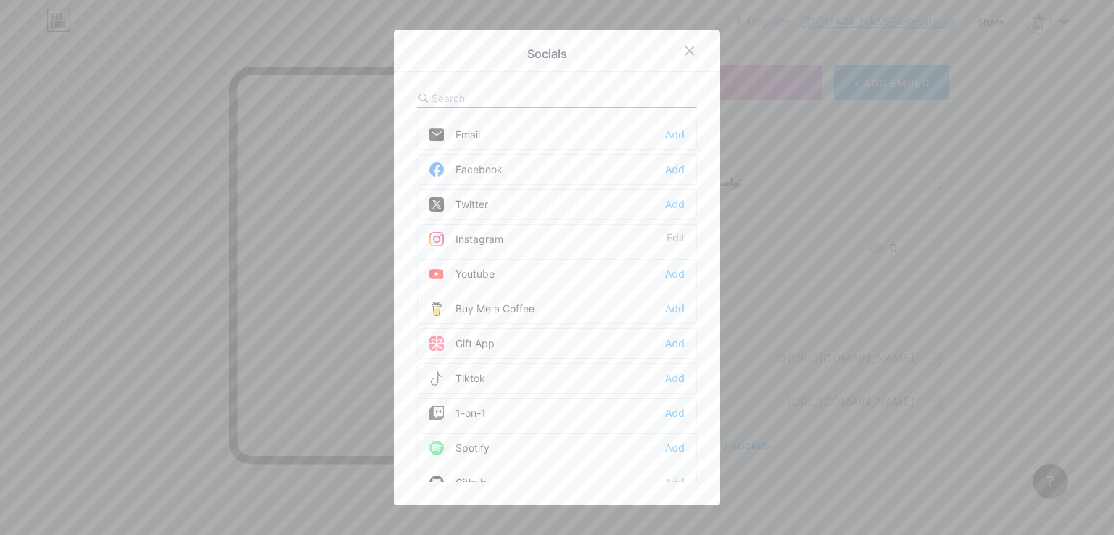
click at [929, 308] on div at bounding box center [557, 267] width 1114 height 535
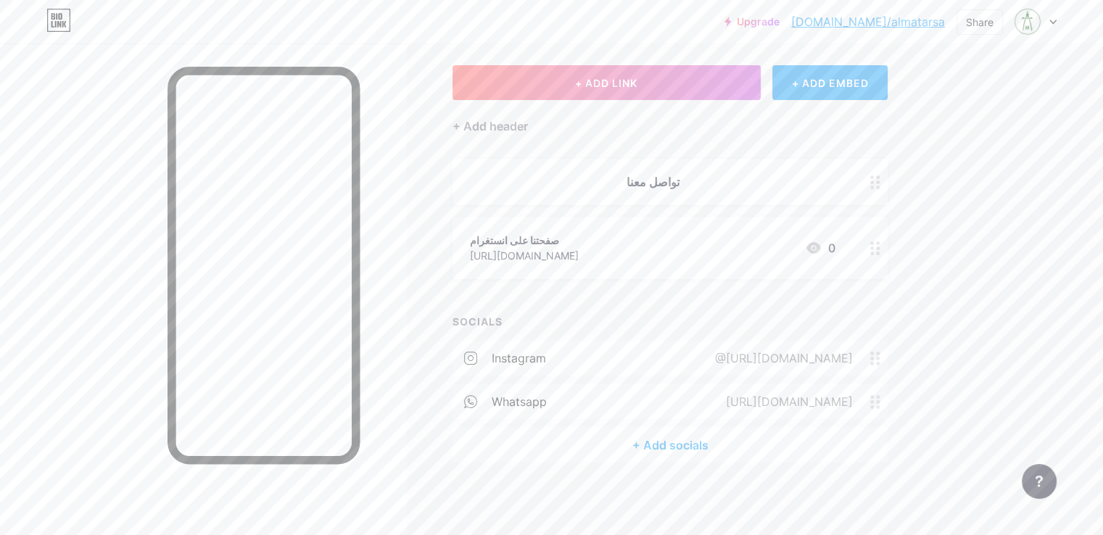
click at [871, 393] on div "[URL][DOMAIN_NAME]" at bounding box center [787, 401] width 168 height 17
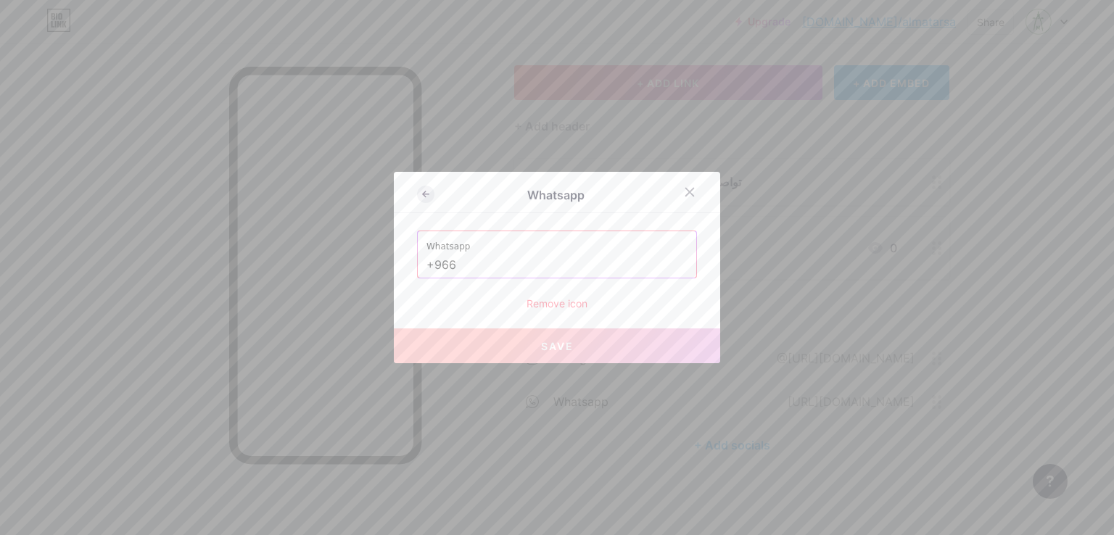
click at [419, 195] on icon at bounding box center [425, 194] width 17 height 17
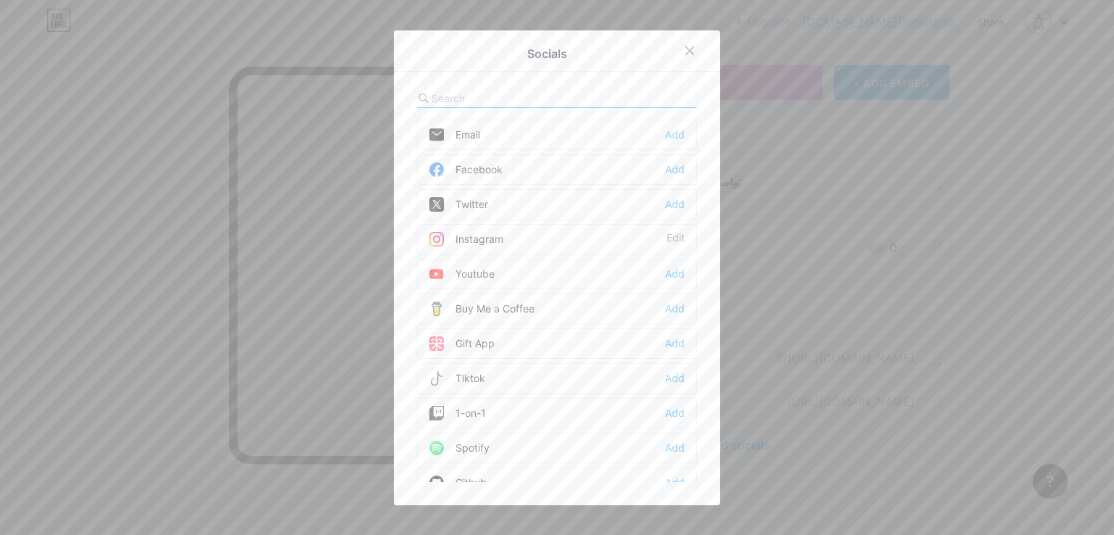
click at [677, 50] on div at bounding box center [690, 51] width 26 height 26
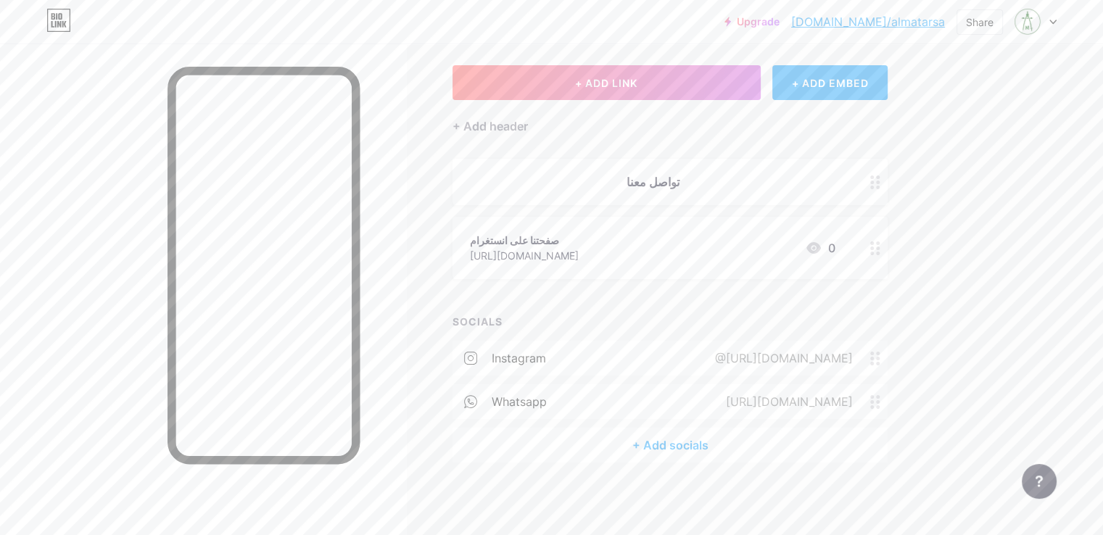
click at [870, 396] on div "[URL][DOMAIN_NAME]" at bounding box center [787, 401] width 168 height 17
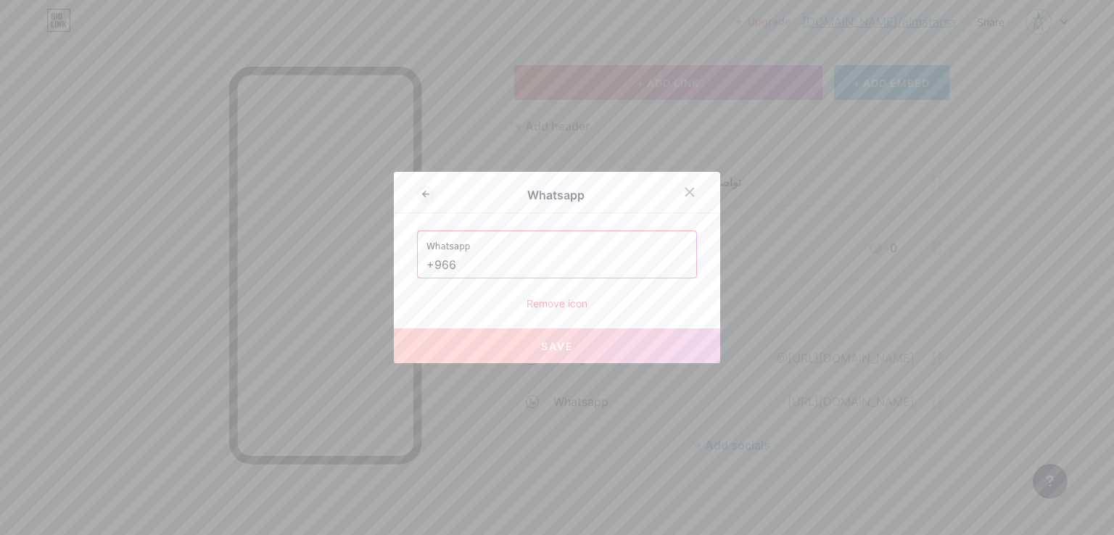
click at [492, 266] on input "+966" at bounding box center [557, 265] width 261 height 25
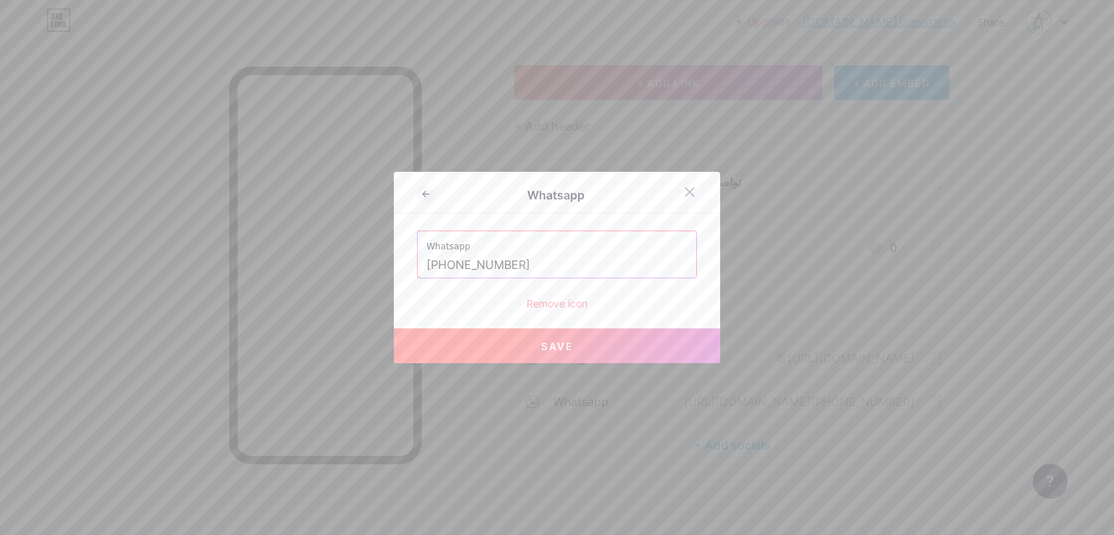
click at [546, 351] on span "Save" at bounding box center [557, 346] width 33 height 12
type input "[URL][DOMAIN_NAME][PHONE_NUMBER]"
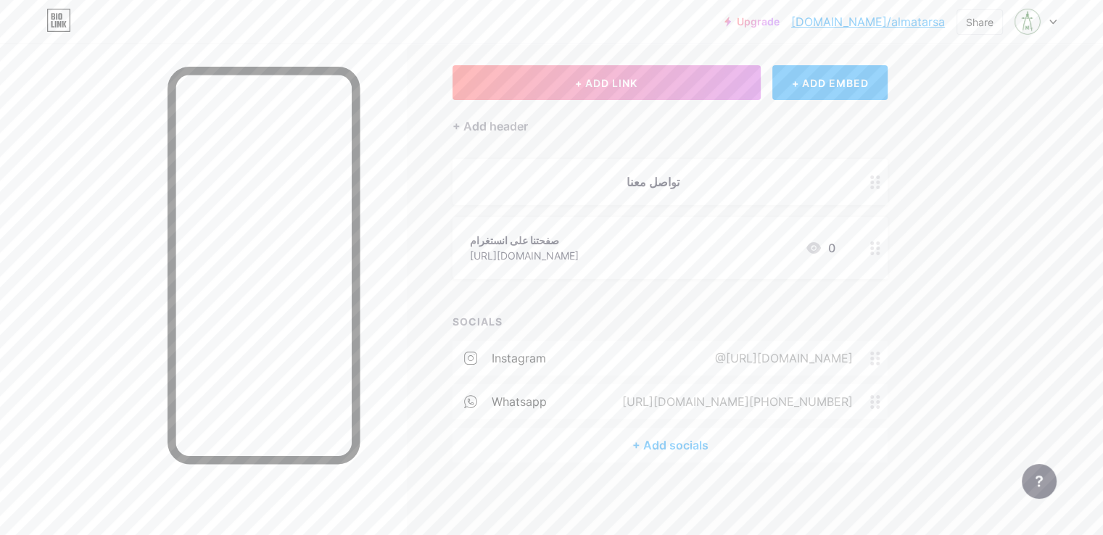
click at [729, 446] on div "+ Add socials" at bounding box center [670, 445] width 435 height 35
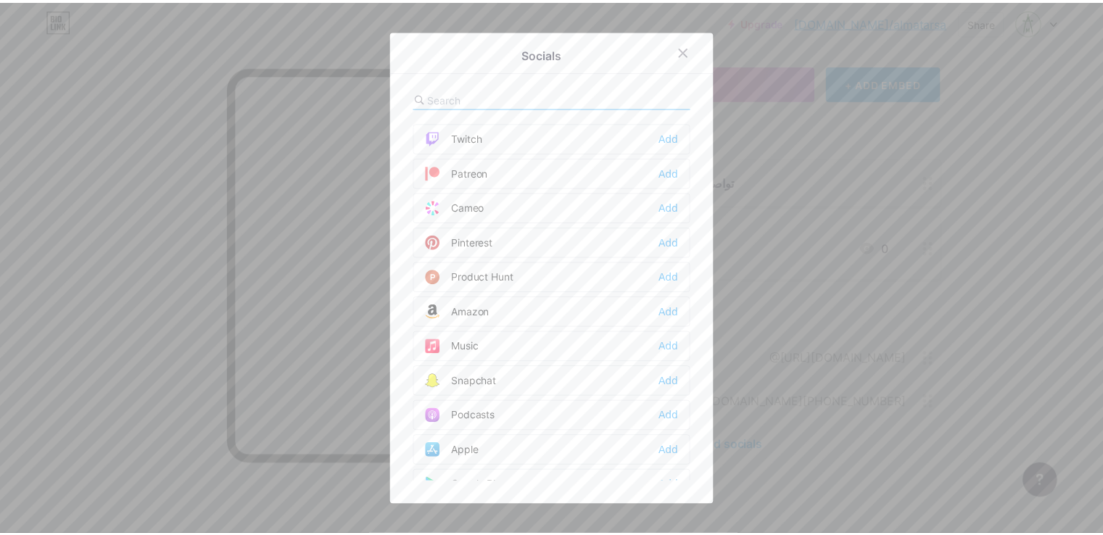
scroll to position [1016, 0]
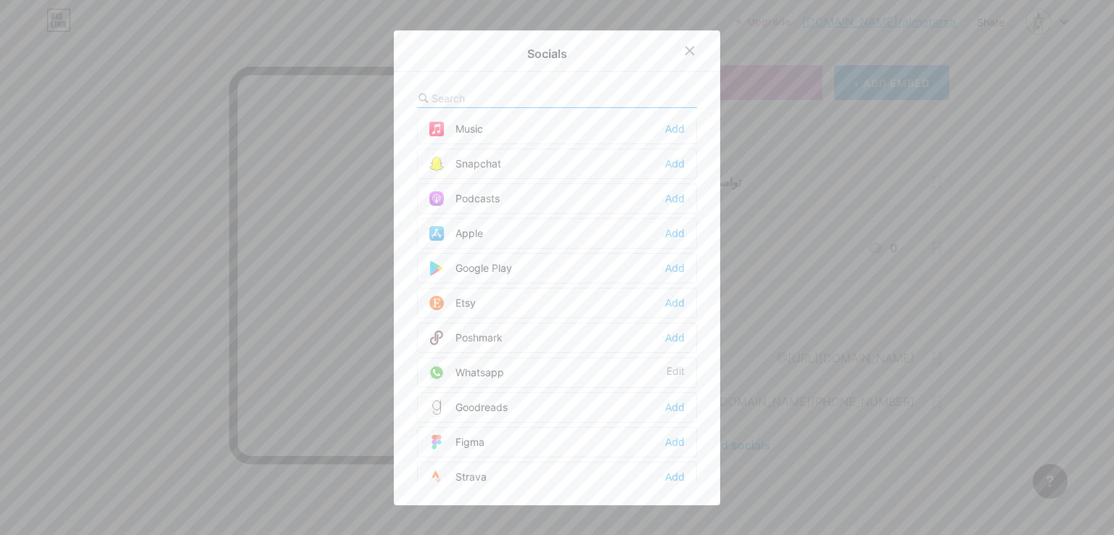
click at [564, 364] on div "Whatsapp Edit" at bounding box center [557, 373] width 280 height 30
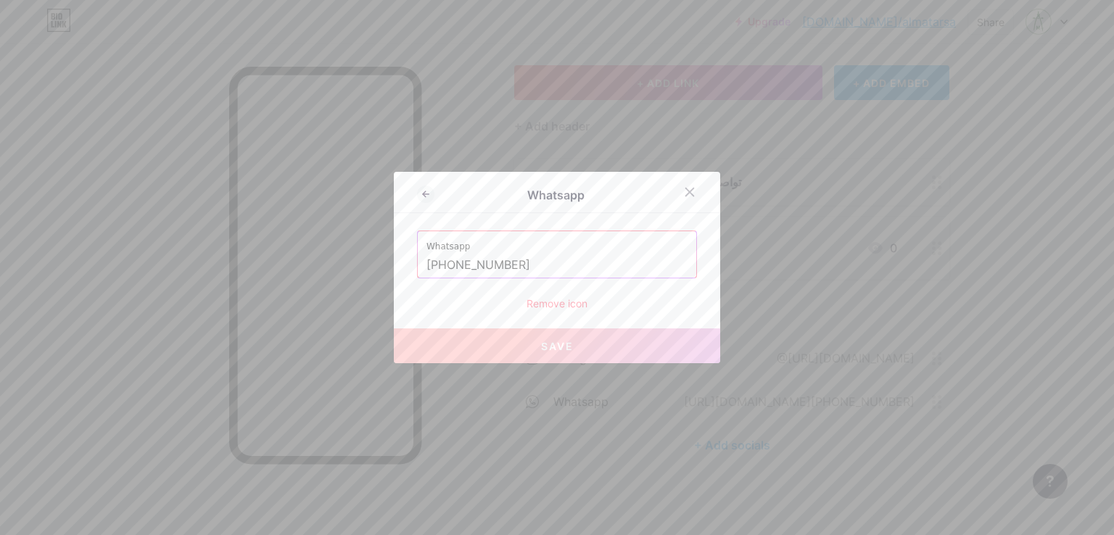
click at [519, 268] on input "[PHONE_NUMBER]" at bounding box center [557, 265] width 261 height 25
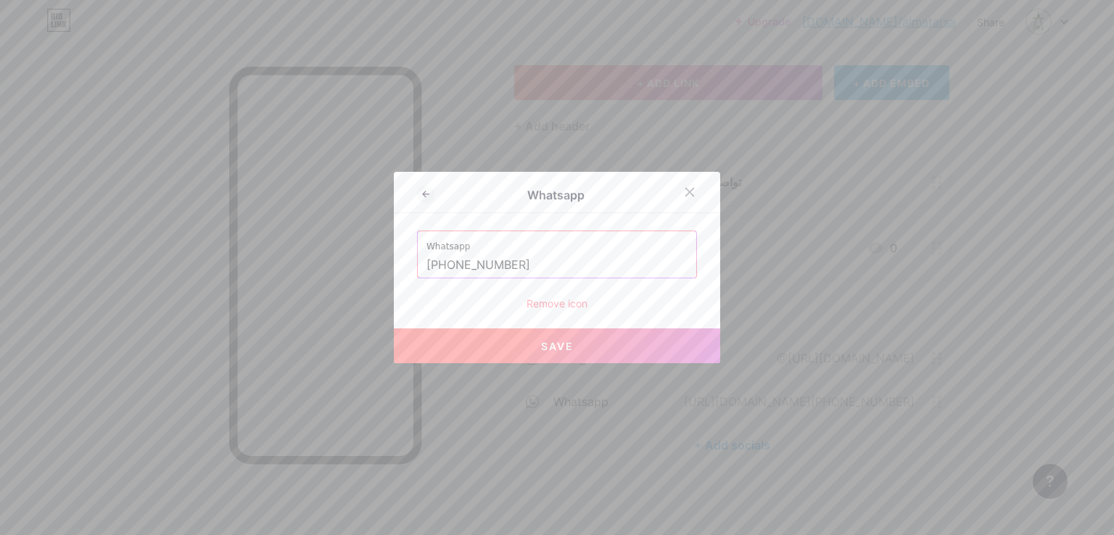
click at [534, 349] on button "Save" at bounding box center [557, 346] width 326 height 35
type input "[URL][DOMAIN_NAME][PHONE_NUMBER]"
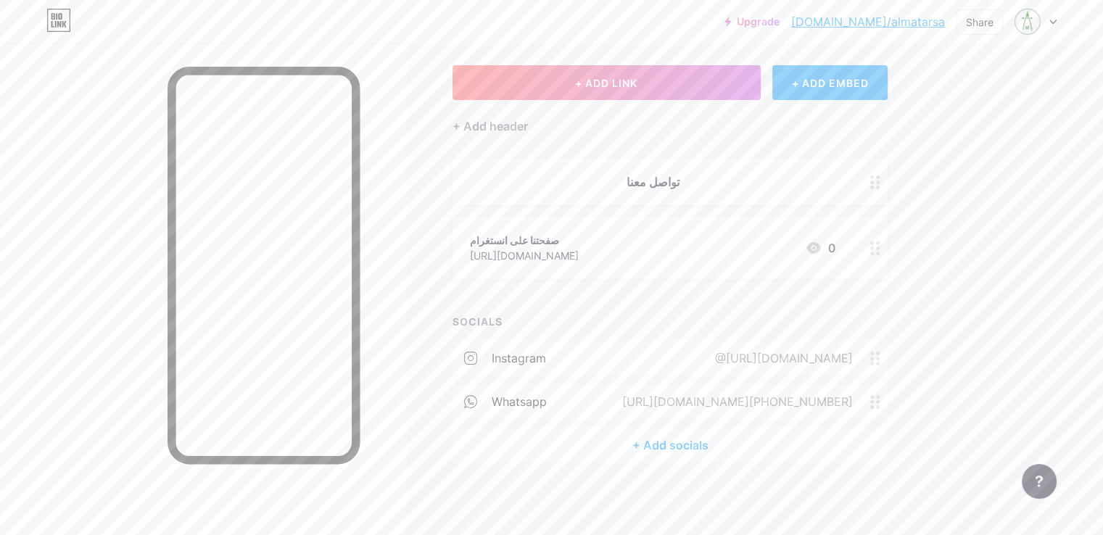
click at [746, 406] on div "[URL][DOMAIN_NAME][PHONE_NUMBER]" at bounding box center [734, 401] width 271 height 17
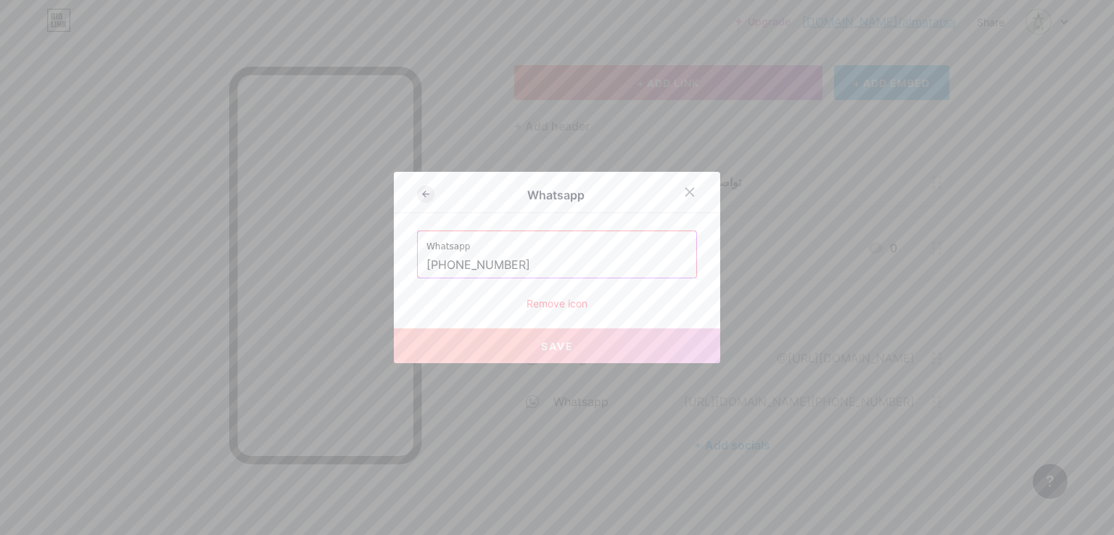
click at [417, 192] on icon at bounding box center [425, 194] width 17 height 17
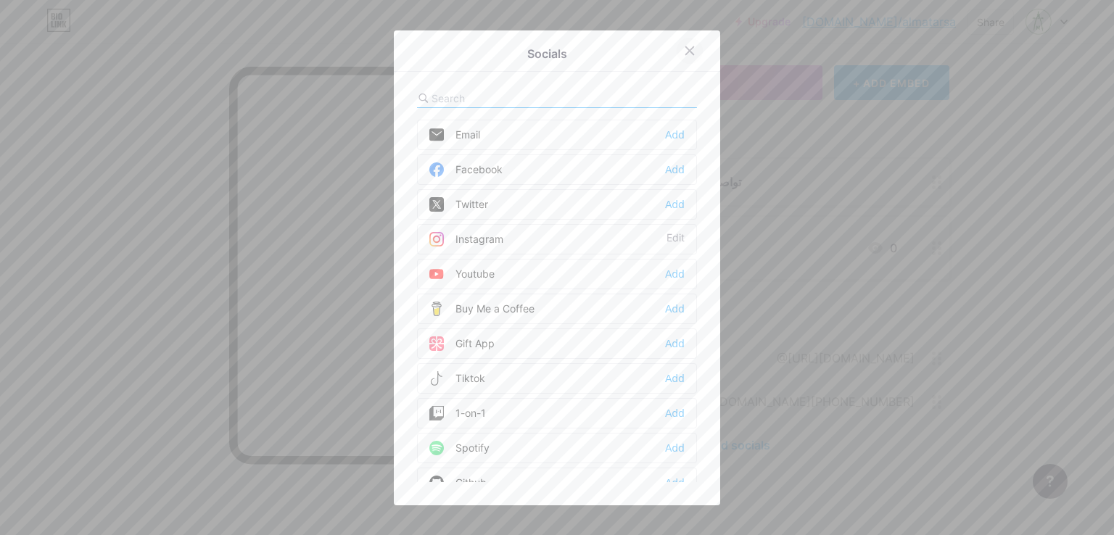
click at [685, 45] on icon at bounding box center [690, 51] width 12 height 12
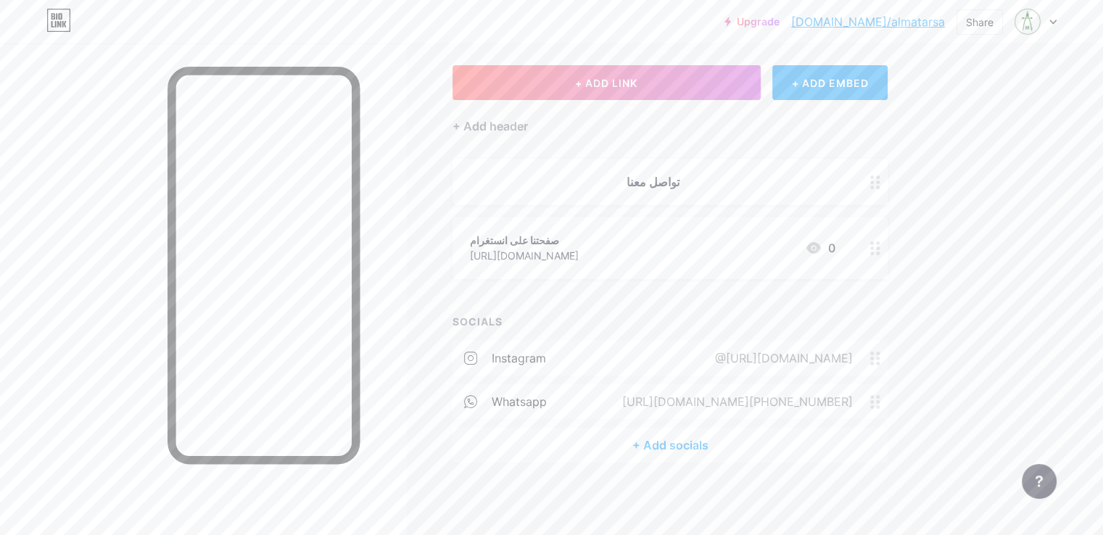
click at [547, 408] on div "whatsapp" at bounding box center [519, 401] width 55 height 17
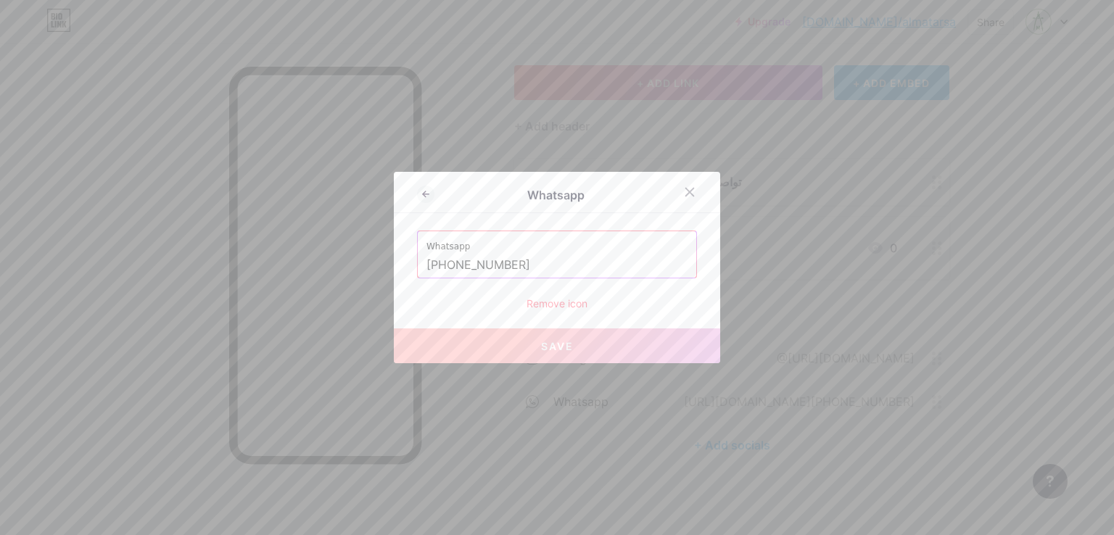
click at [535, 302] on div "Remove icon" at bounding box center [557, 303] width 280 height 15
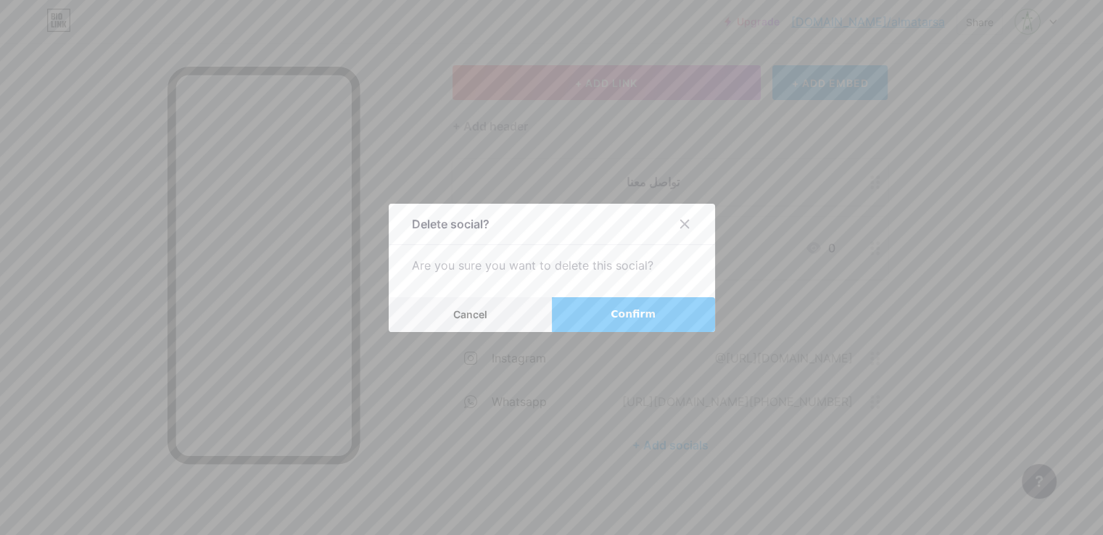
click at [604, 323] on button "Confirm" at bounding box center [633, 314] width 163 height 35
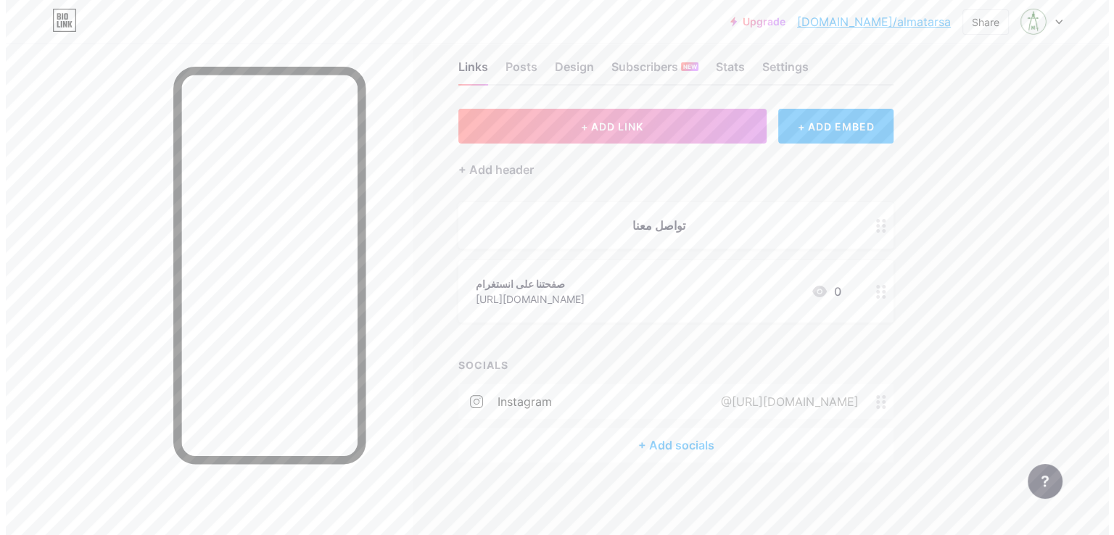
scroll to position [28, 0]
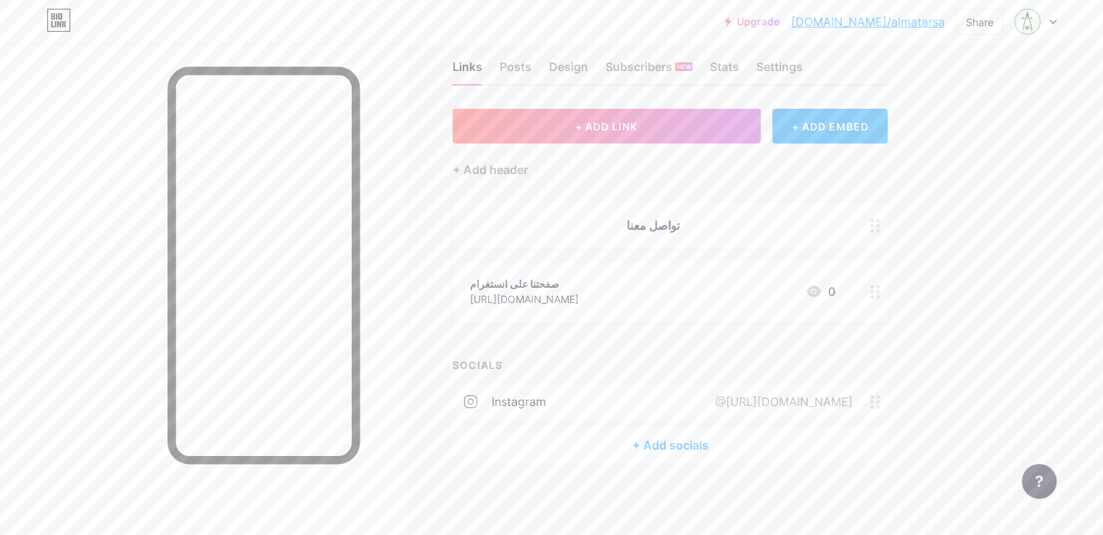
click at [728, 446] on div "+ Add socials" at bounding box center [670, 445] width 435 height 35
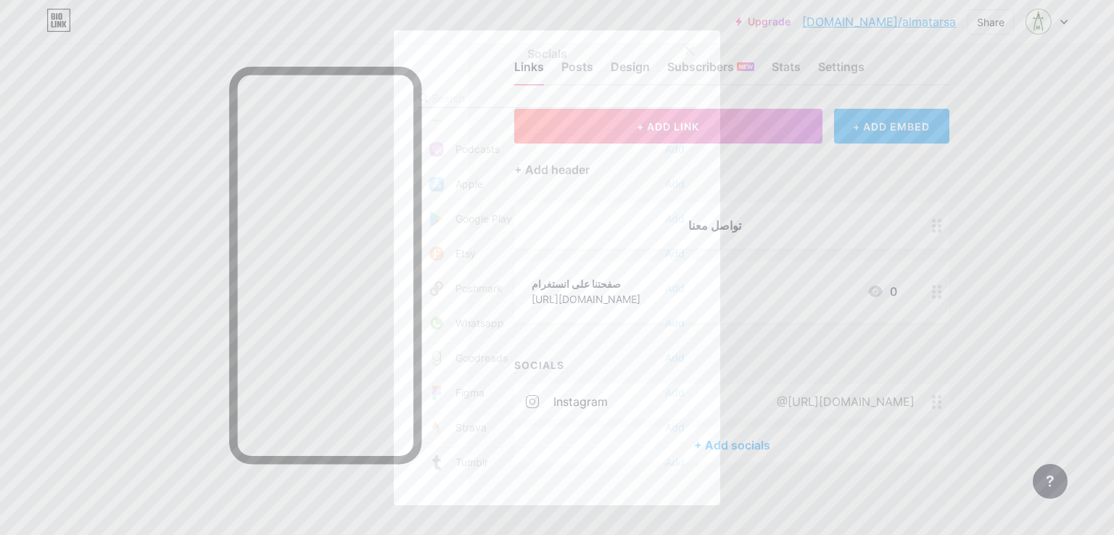
scroll to position [1088, 0]
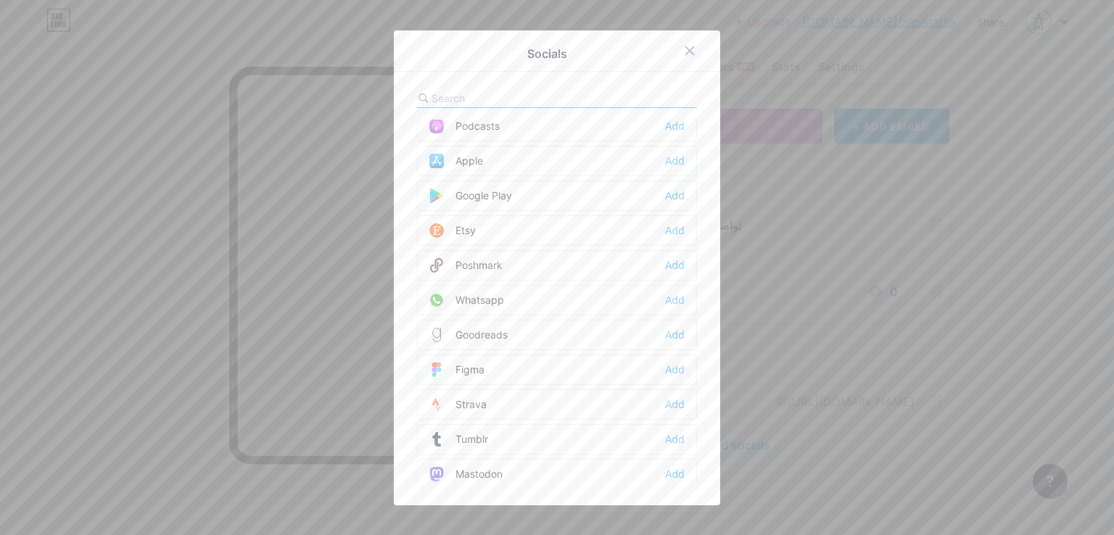
click at [591, 288] on div "Whatsapp Add" at bounding box center [557, 300] width 280 height 30
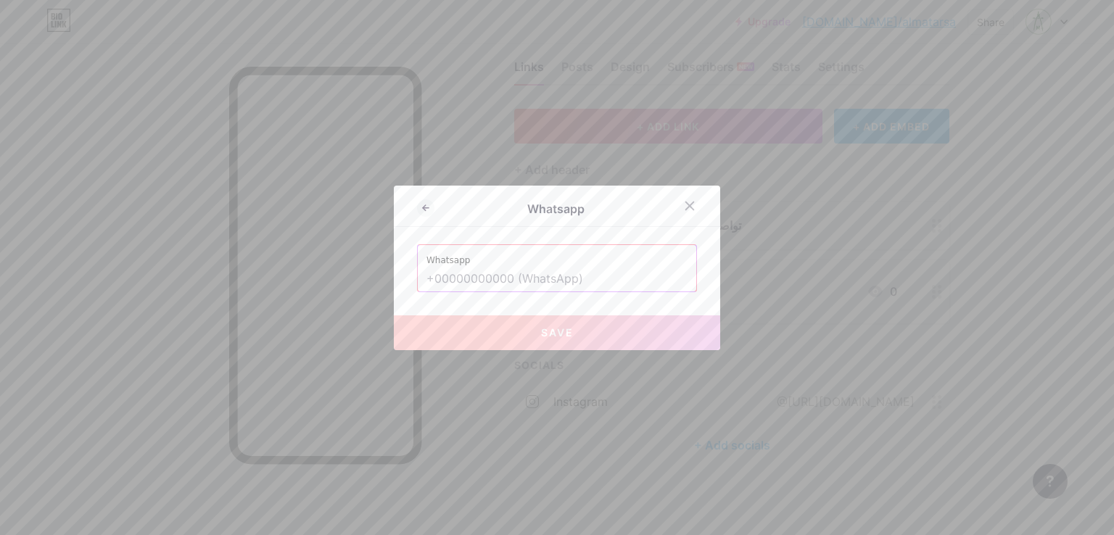
click at [839, 250] on div at bounding box center [557, 267] width 1114 height 535
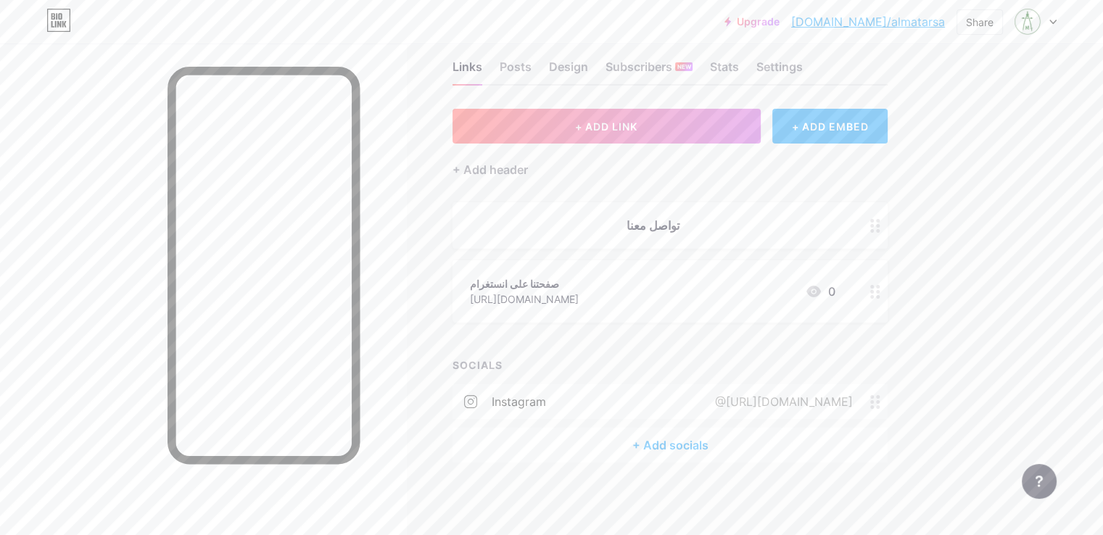
click at [727, 453] on div "+ Add socials" at bounding box center [670, 445] width 435 height 35
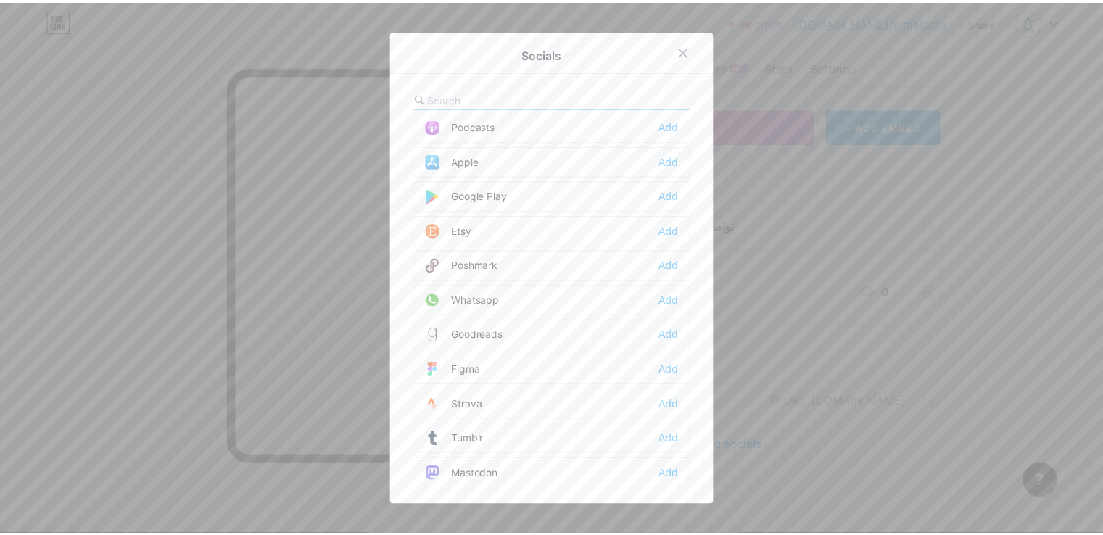
scroll to position [1233, 0]
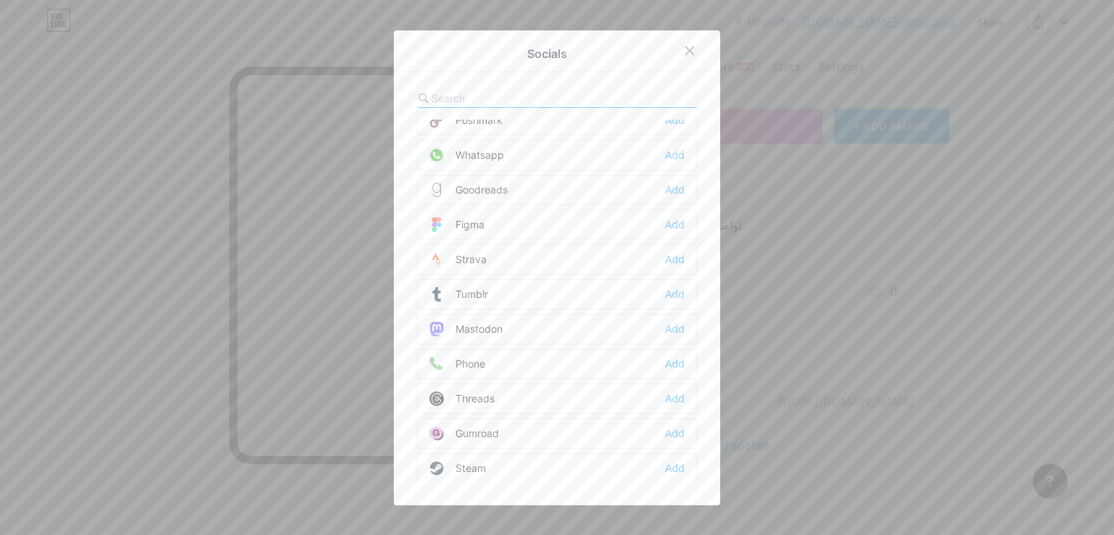
click at [498, 148] on div "Whatsapp" at bounding box center [466, 155] width 75 height 15
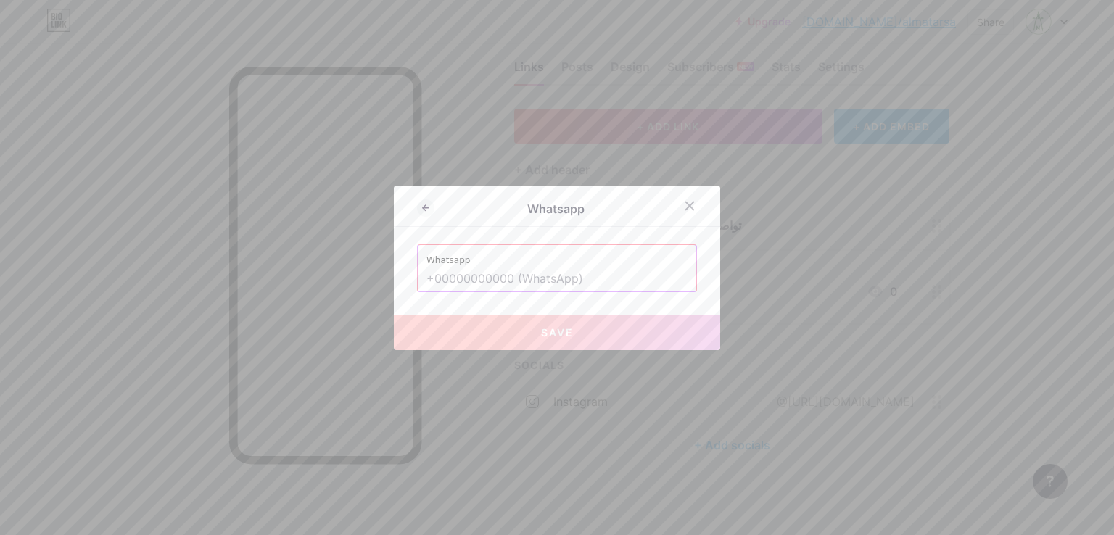
click at [534, 278] on input "text" at bounding box center [557, 279] width 261 height 25
paste input "[URL][DOMAIN_NAME]"
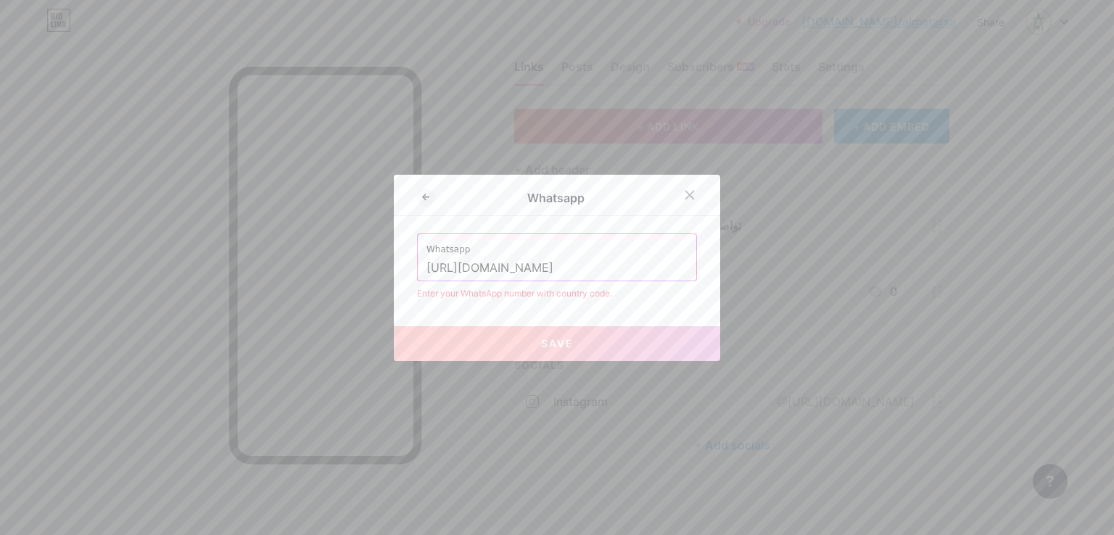
drag, startPoint x: 499, startPoint y: 271, endPoint x: 354, endPoint y: 279, distance: 145.3
click at [354, 279] on div "Whatsapp Whatsapp [URL][DOMAIN_NAME] Enter your WhatsApp number with country co…" at bounding box center [557, 267] width 1114 height 535
click at [554, 272] on input "966508004739" at bounding box center [557, 268] width 261 height 25
click at [418, 270] on div "Whatsapp [PHONE_NUMBER]" at bounding box center [557, 257] width 279 height 46
click at [420, 270] on div "Whatsapp [PHONE_NUMBER]" at bounding box center [557, 257] width 279 height 46
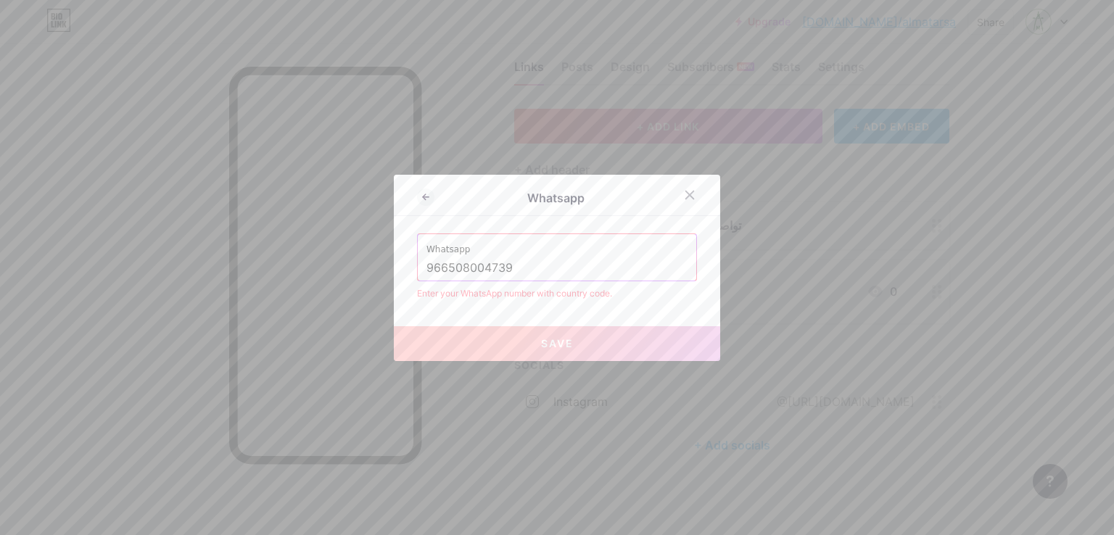
click at [427, 270] on input "966508004739" at bounding box center [557, 268] width 261 height 25
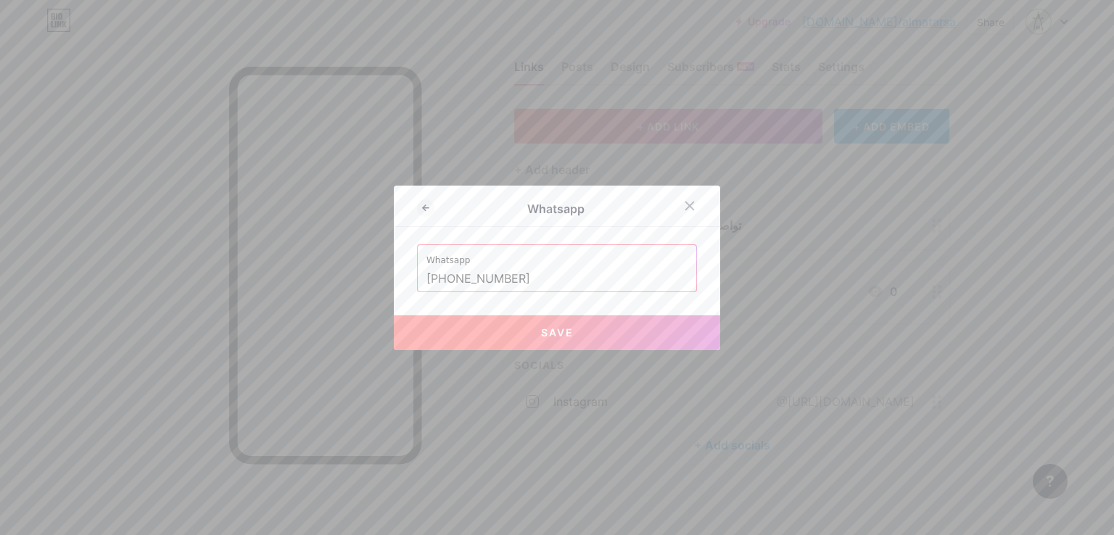
click at [513, 329] on button "Save" at bounding box center [557, 333] width 326 height 35
type input "[URL][DOMAIN_NAME][PHONE_NUMBER]"
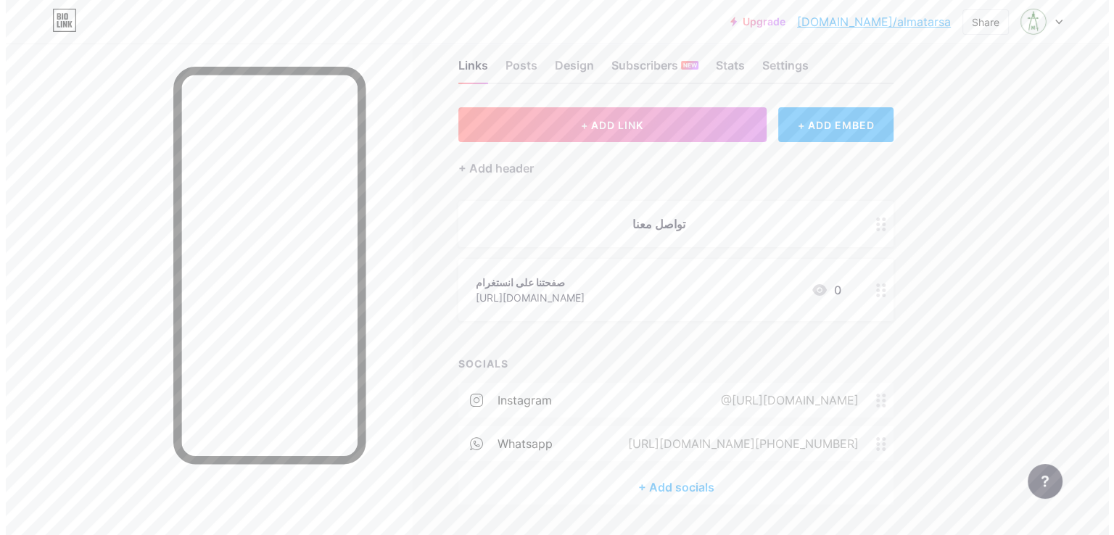
scroll to position [71, 0]
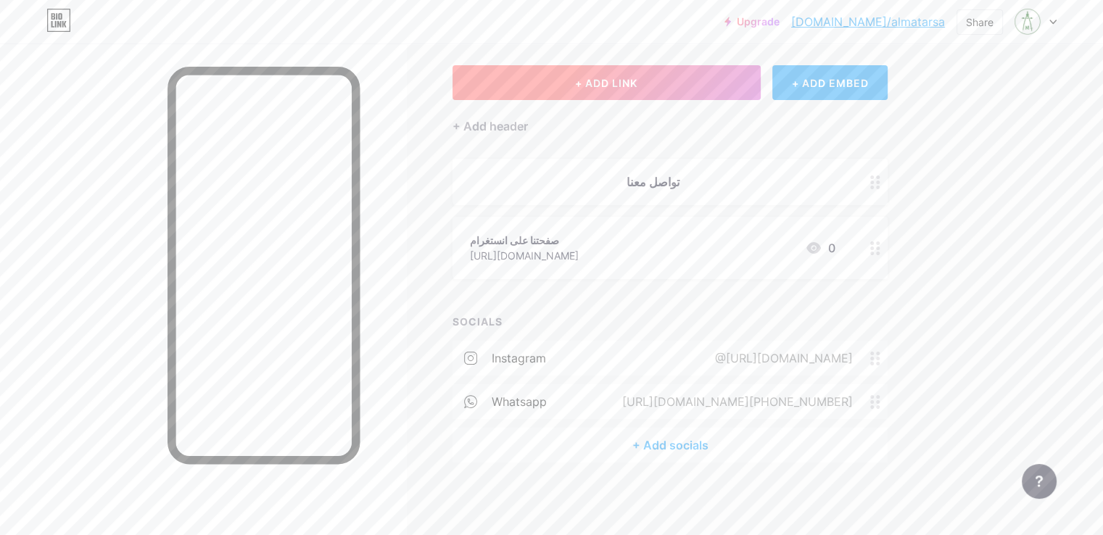
click at [694, 91] on button "+ ADD LINK" at bounding box center [607, 82] width 308 height 35
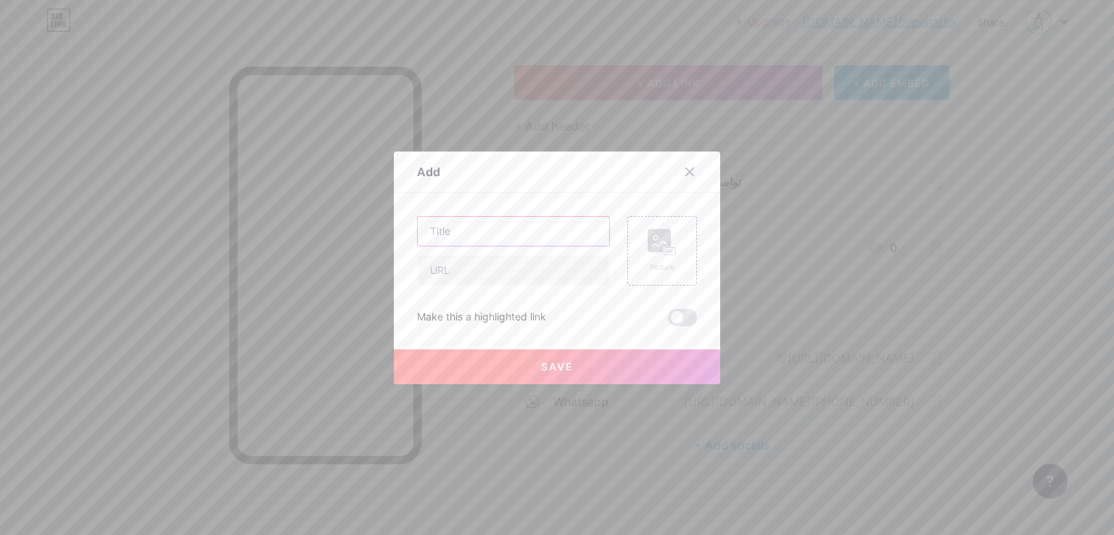
click at [450, 233] on input "text" at bounding box center [514, 231] width 192 height 29
type input "موقعنا - الحزام"
click at [490, 263] on input "text" at bounding box center [514, 270] width 192 height 29
click at [540, 315] on div "Make this a highlighted link" at bounding box center [481, 317] width 129 height 17
click at [506, 317] on div "Make this a highlighted link" at bounding box center [481, 317] width 129 height 17
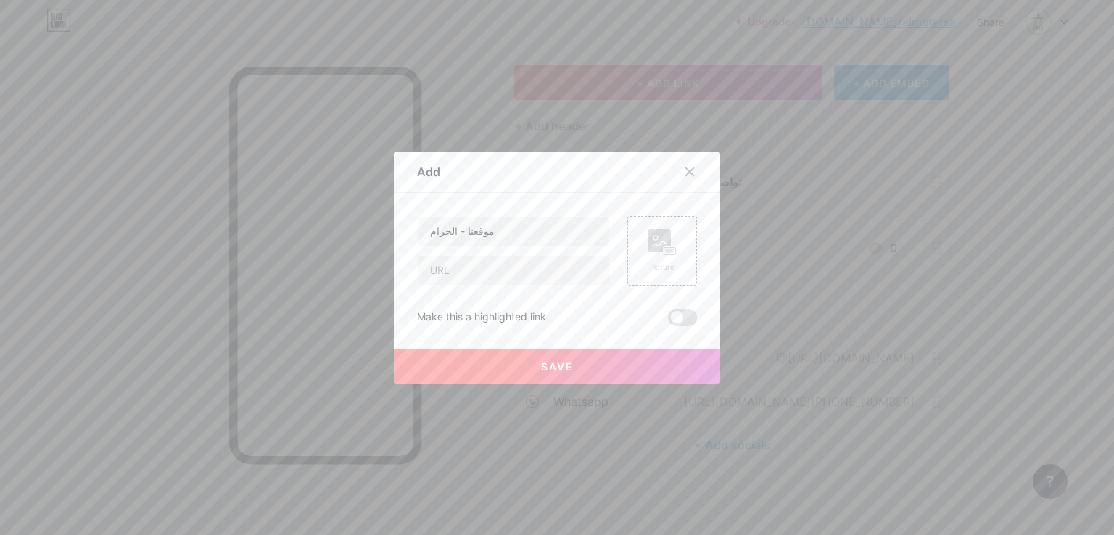
click at [485, 317] on div "Make this a highlighted link" at bounding box center [481, 317] width 129 height 17
click at [540, 314] on div "Make this a highlighted link" at bounding box center [481, 317] width 129 height 17
click at [505, 273] on input "text" at bounding box center [514, 270] width 192 height 29
paste input "[URL][DOMAIN_NAME]"
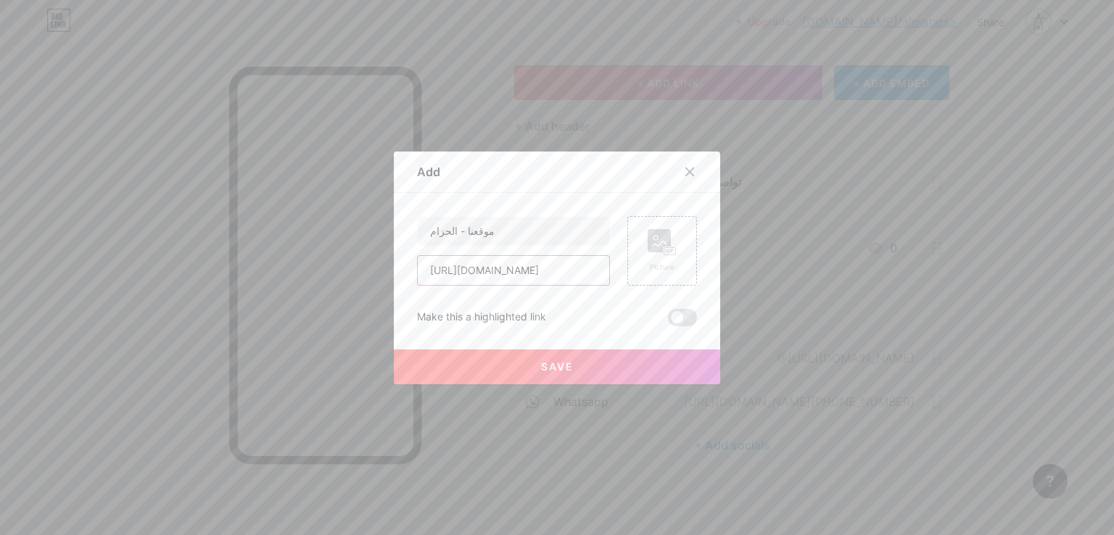
type input "[URL][DOMAIN_NAME]"
click at [551, 364] on span "Save" at bounding box center [557, 367] width 33 height 12
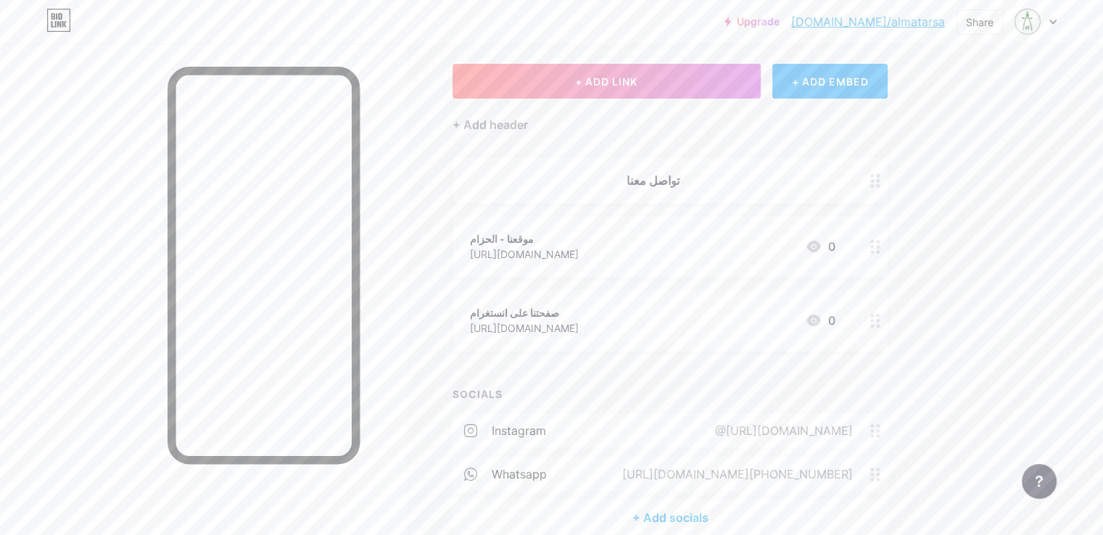
click at [579, 317] on div "صفحتنا على انستغرام" at bounding box center [524, 312] width 109 height 15
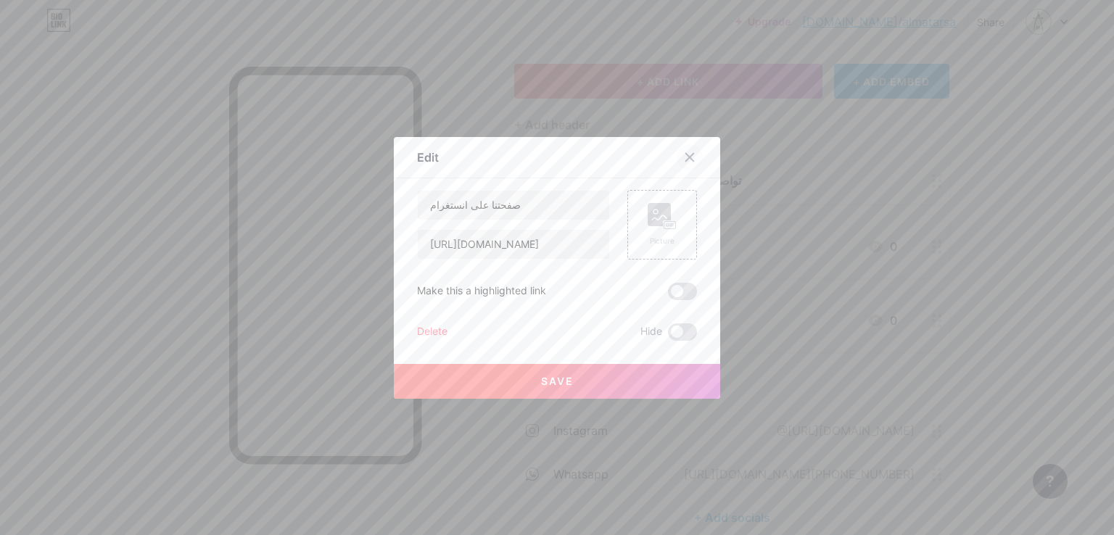
click at [686, 160] on icon at bounding box center [690, 158] width 12 height 12
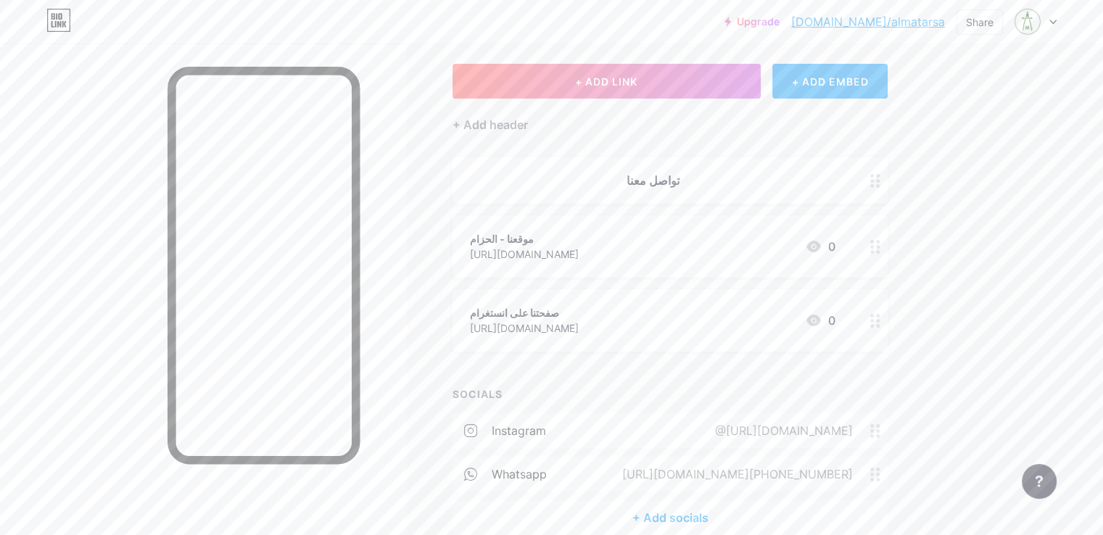
click at [690, 60] on div "Links Posts Design Subscribers NEW Stats Settings + ADD LINK + ADD EMBED + Add …" at bounding box center [474, 289] width 949 height 635
click at [638, 76] on span "+ ADD LINK" at bounding box center [606, 81] width 62 height 12
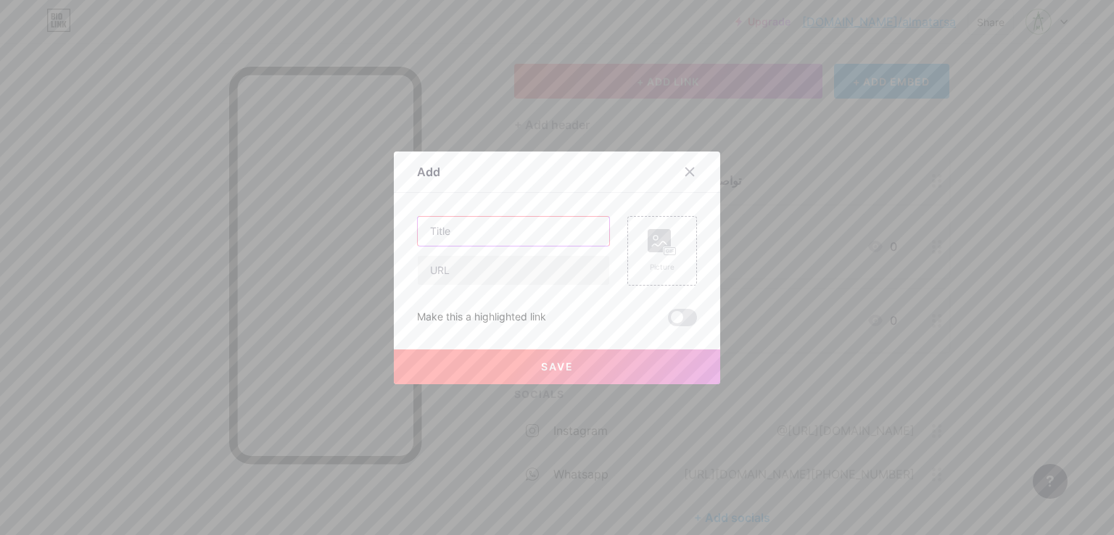
click at [464, 231] on input "text" at bounding box center [514, 231] width 192 height 29
type input "موقعنا - شوران"
click at [492, 274] on input "text" at bounding box center [514, 270] width 192 height 29
click at [446, 273] on input "text" at bounding box center [514, 270] width 192 height 29
paste input "[URL][DOMAIN_NAME]"
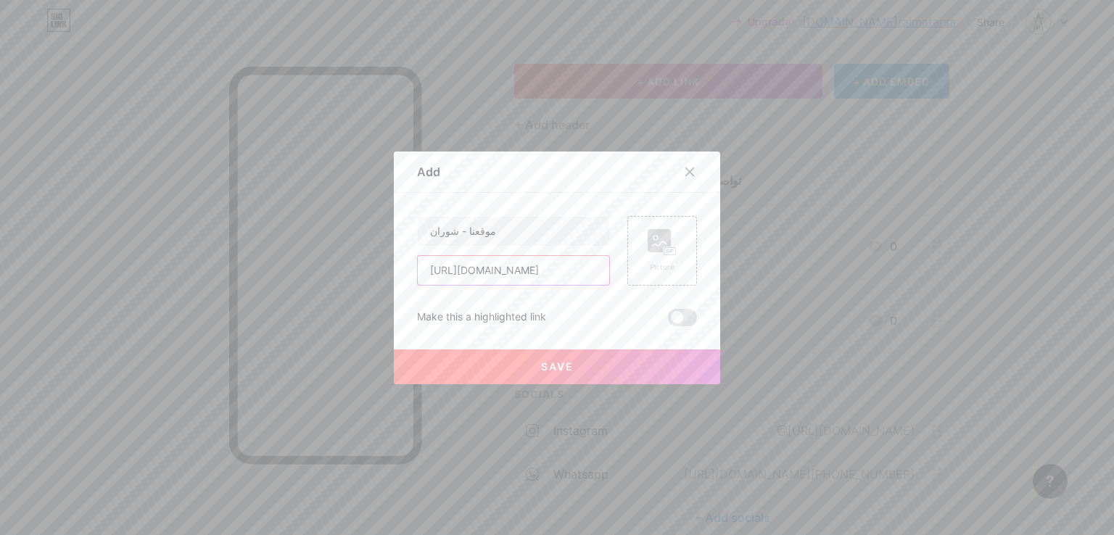
scroll to position [0, 54]
type input "[URL][DOMAIN_NAME]"
click at [625, 320] on div "Make this a highlighted link" at bounding box center [557, 317] width 280 height 17
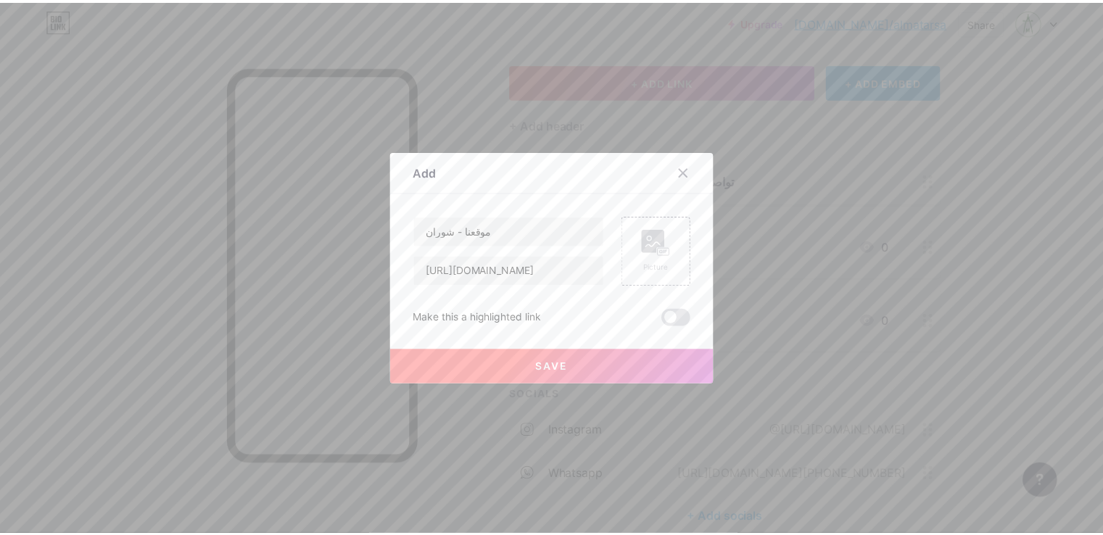
scroll to position [0, 0]
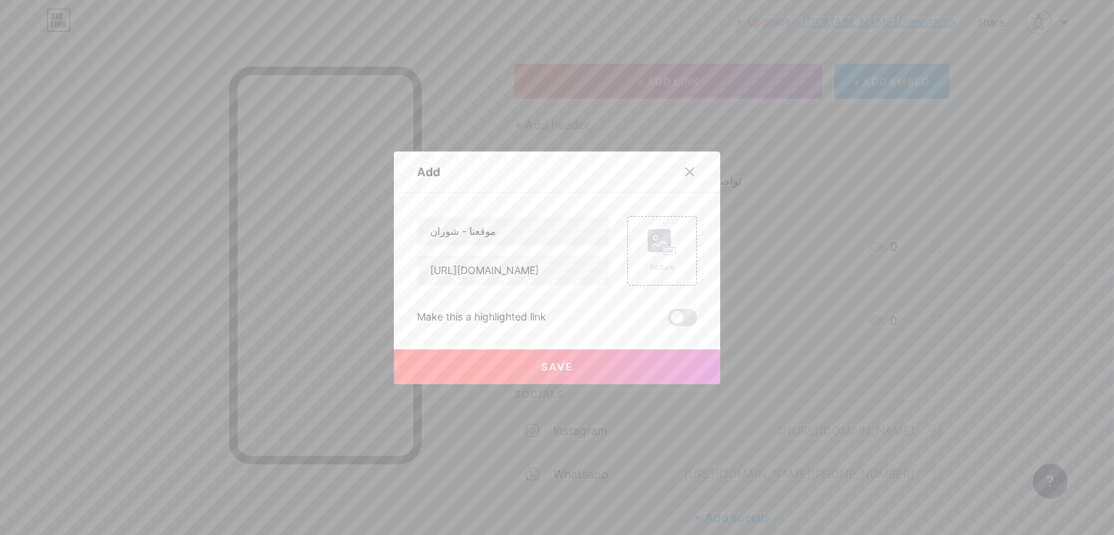
click at [572, 376] on button "Save" at bounding box center [557, 367] width 326 height 35
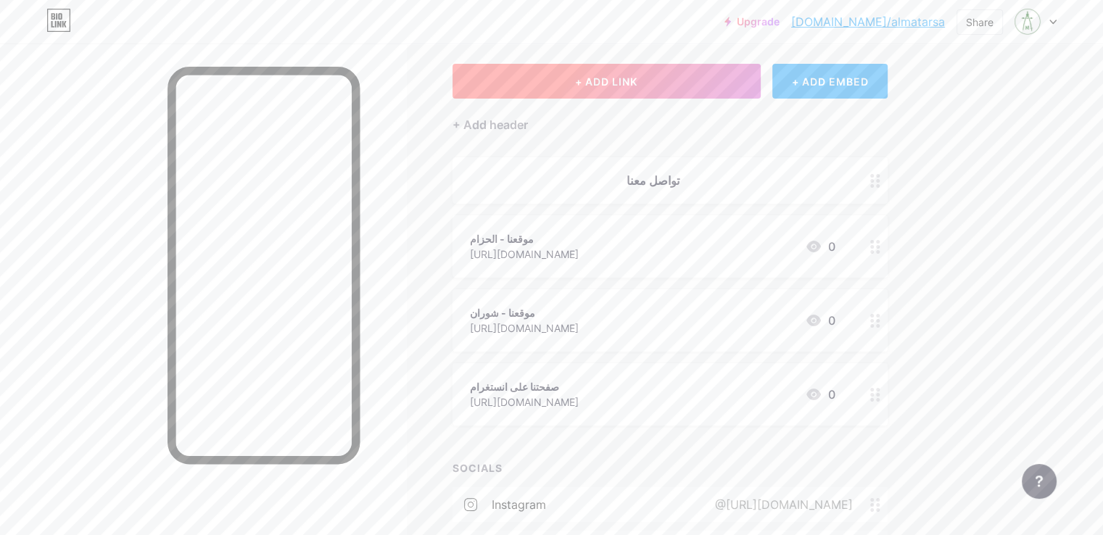
click at [682, 88] on button "+ ADD LINK" at bounding box center [607, 81] width 308 height 35
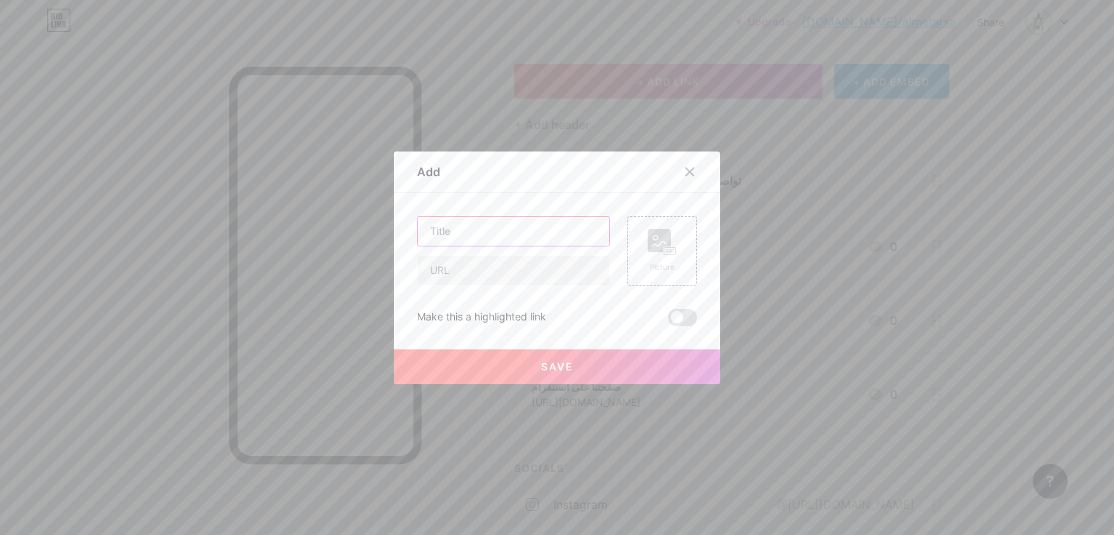
click at [496, 233] on input "text" at bounding box center [514, 231] width 192 height 29
type input "رقم الواتساب - الحزام"
click at [502, 262] on input "text" at bounding box center [514, 270] width 192 height 29
drag, startPoint x: 502, startPoint y: 265, endPoint x: 529, endPoint y: 281, distance: 31.2
click at [532, 287] on div "رقم الواتساب - الحزام Picture Make this a highlighted link Save" at bounding box center [557, 271] width 280 height 110
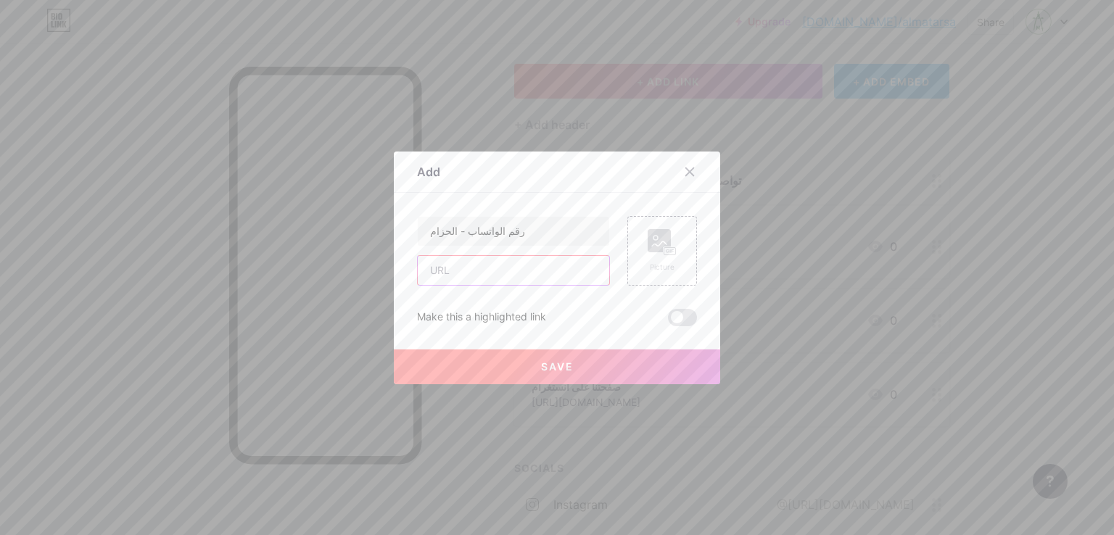
click at [528, 279] on input "text" at bounding box center [514, 270] width 192 height 29
paste input "[URL][DOMAIN_NAME]"
type input "[URL][DOMAIN_NAME]"
click at [563, 366] on span "Save" at bounding box center [557, 367] width 33 height 12
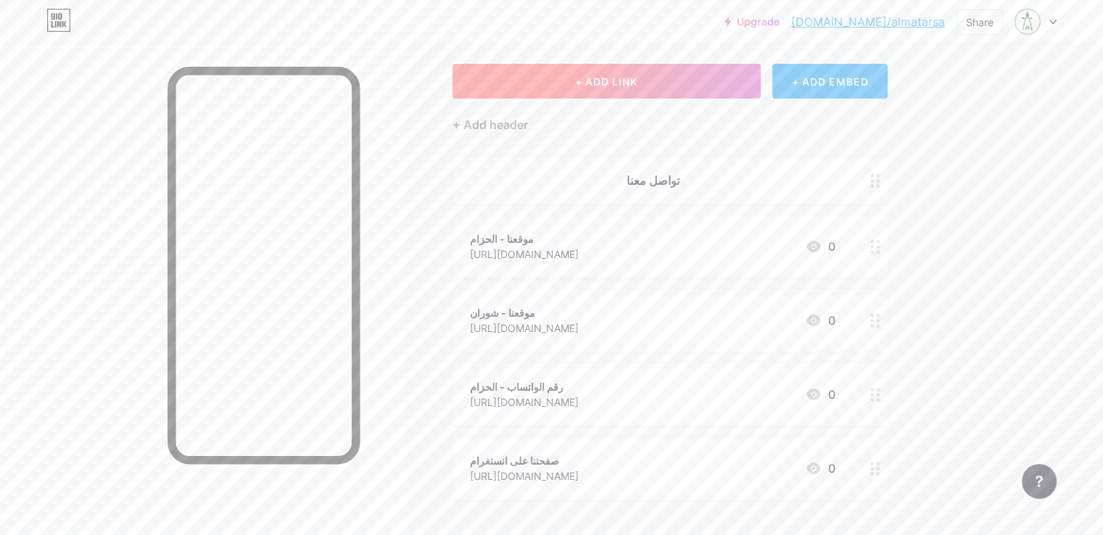
click at [702, 85] on button "+ ADD LINK" at bounding box center [607, 81] width 308 height 35
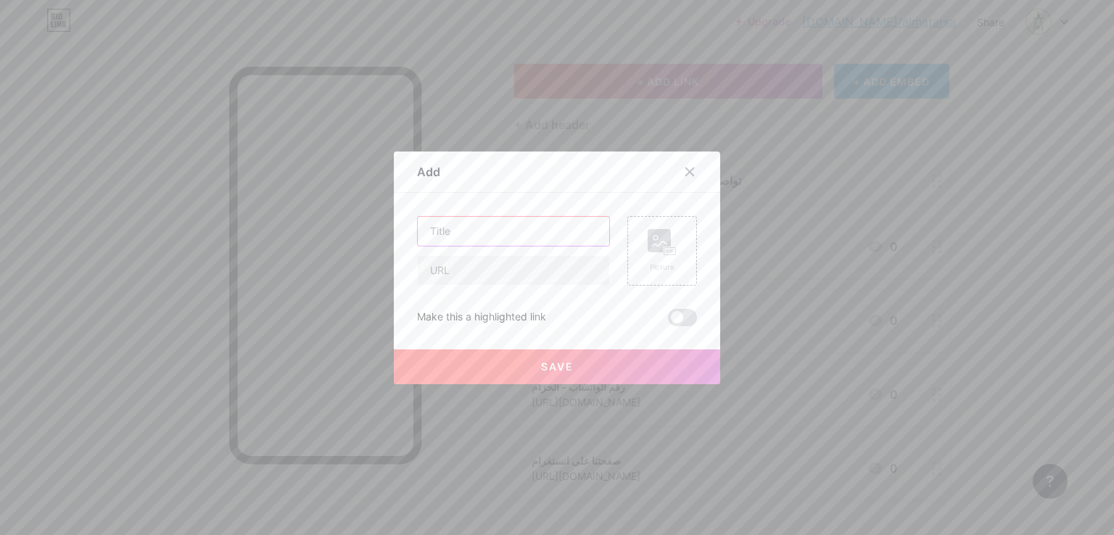
click at [476, 231] on input "text" at bounding box center [514, 231] width 192 height 29
type input "رقم الواتساب - شوران"
click at [472, 273] on input "text" at bounding box center [514, 270] width 192 height 29
type input "[URL][DOMAIN_NAME]"
click at [572, 361] on button "Save" at bounding box center [557, 367] width 326 height 35
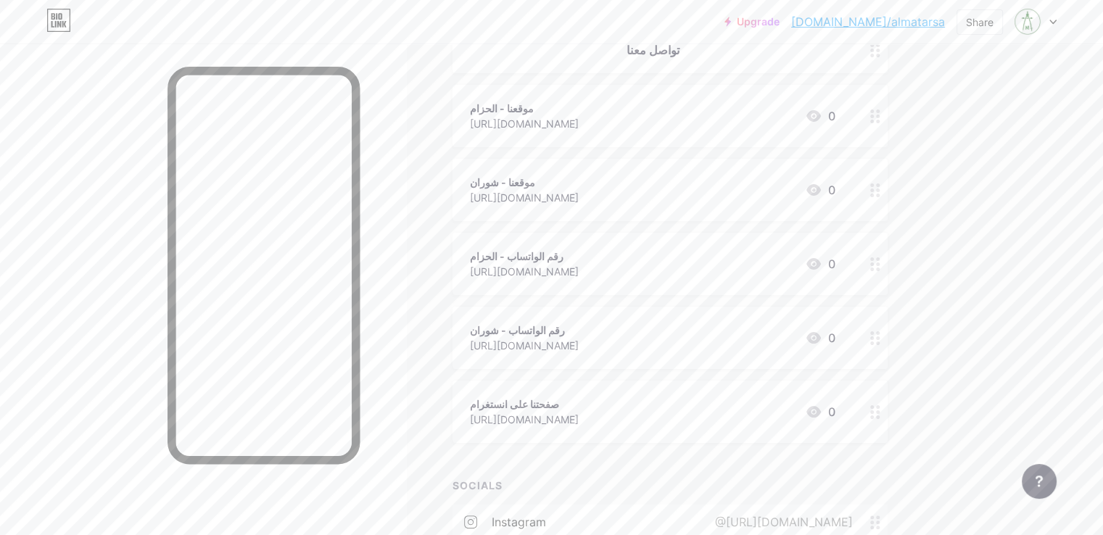
scroll to position [289, 0]
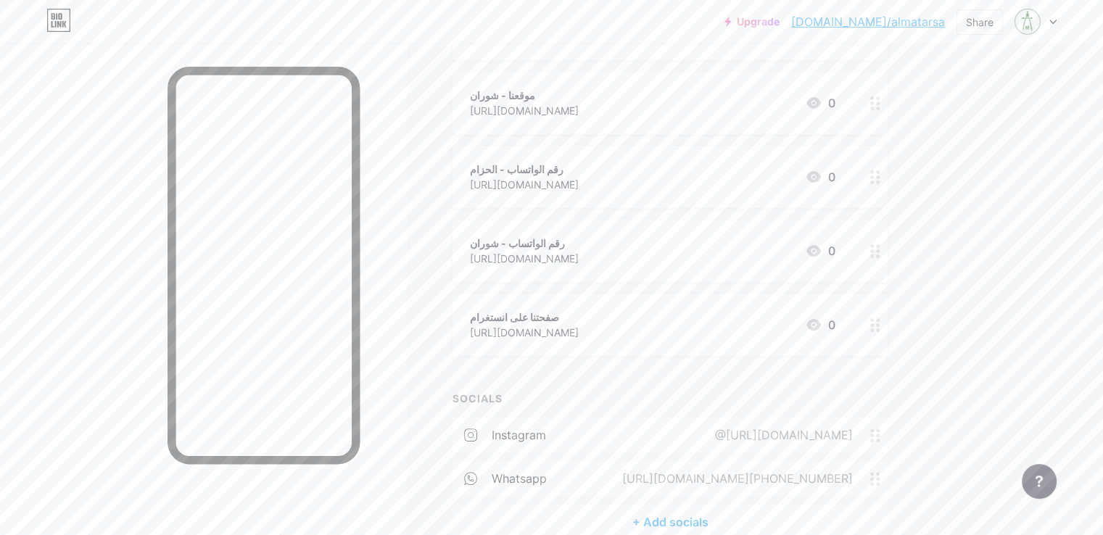
drag, startPoint x: 796, startPoint y: 263, endPoint x: 888, endPoint y: 96, distance: 190.0
click at [888, 96] on span "تواصل معنا موقعنا - الحزام [URL][DOMAIN_NAME] 0 موقعنا - شوران [URL][DOMAIN_NAM…" at bounding box center [670, 148] width 435 height 416
click at [949, 182] on div "Links Posts Design Subscribers NEW Stats Settings + ADD LINK + ADD EMBED + Add …" at bounding box center [474, 183] width 949 height 857
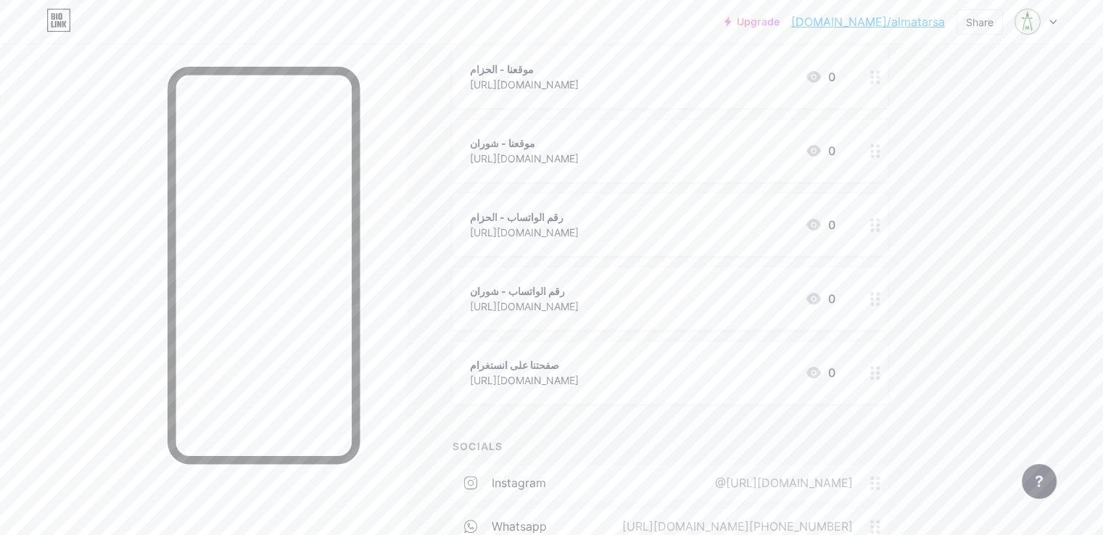
scroll to position [216, 0]
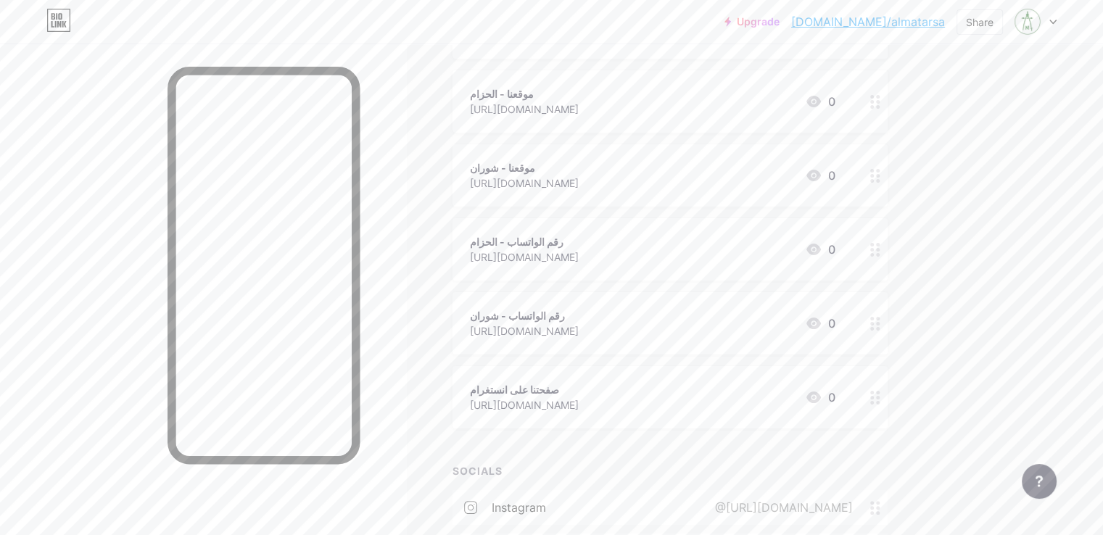
click at [720, 258] on div "رقم الواتساب - الحزام [URL][DOMAIN_NAME] 0" at bounding box center [653, 249] width 366 height 33
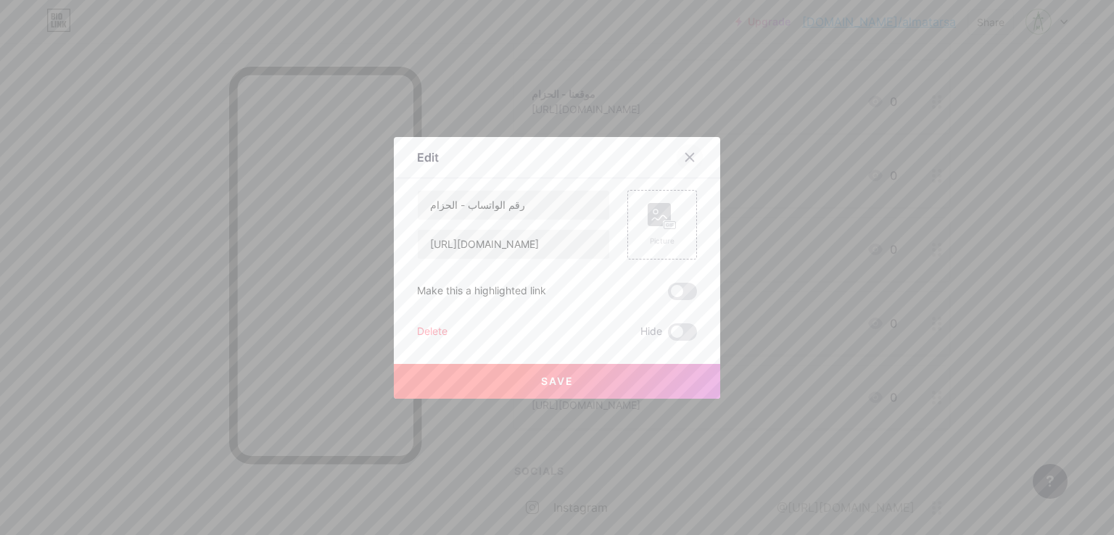
click at [684, 157] on icon at bounding box center [690, 158] width 12 height 12
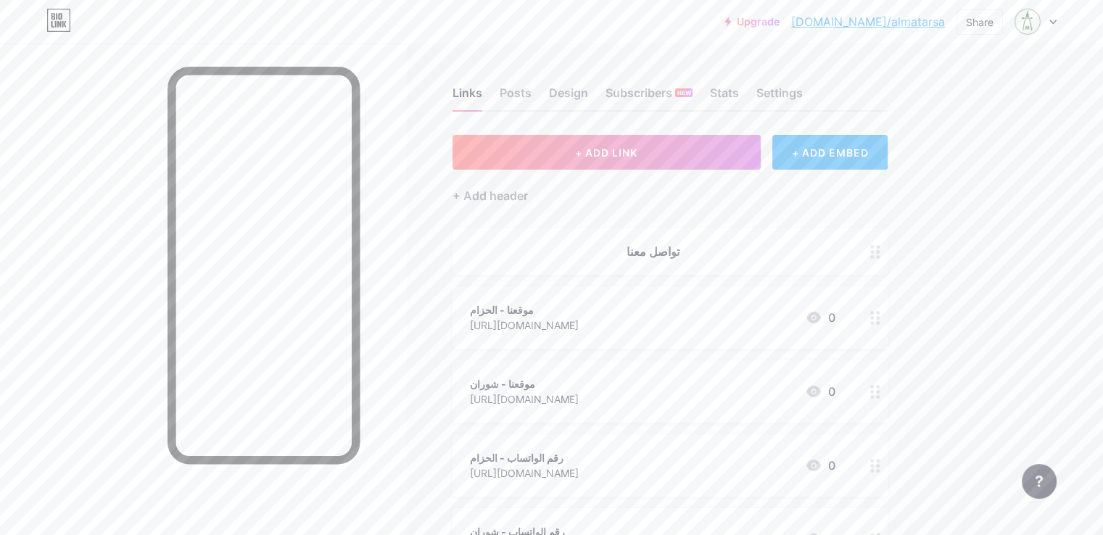
scroll to position [0, 0]
click at [532, 89] on div "Posts" at bounding box center [516, 97] width 32 height 26
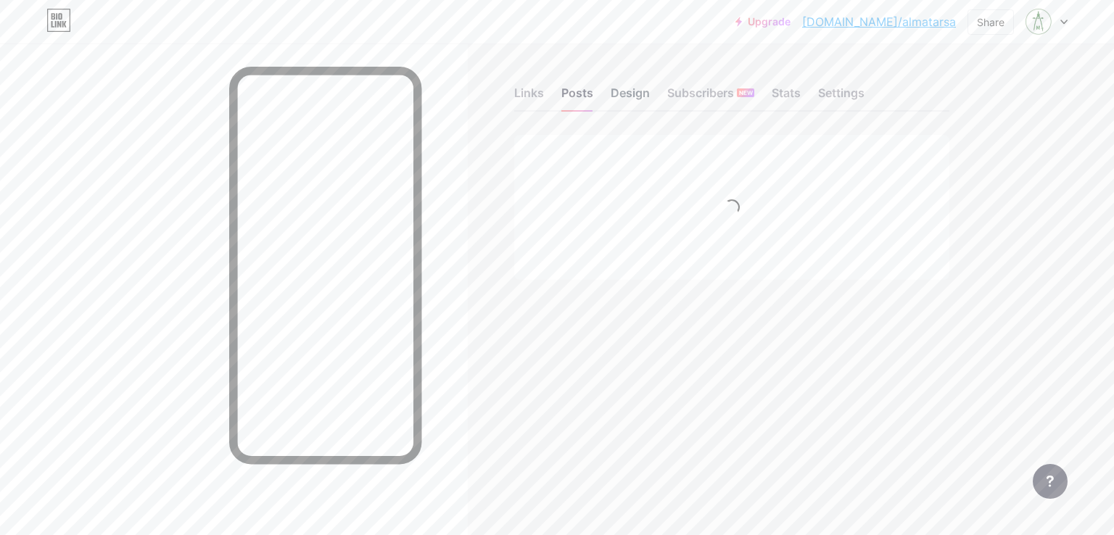
click at [622, 91] on div "Design" at bounding box center [630, 97] width 39 height 26
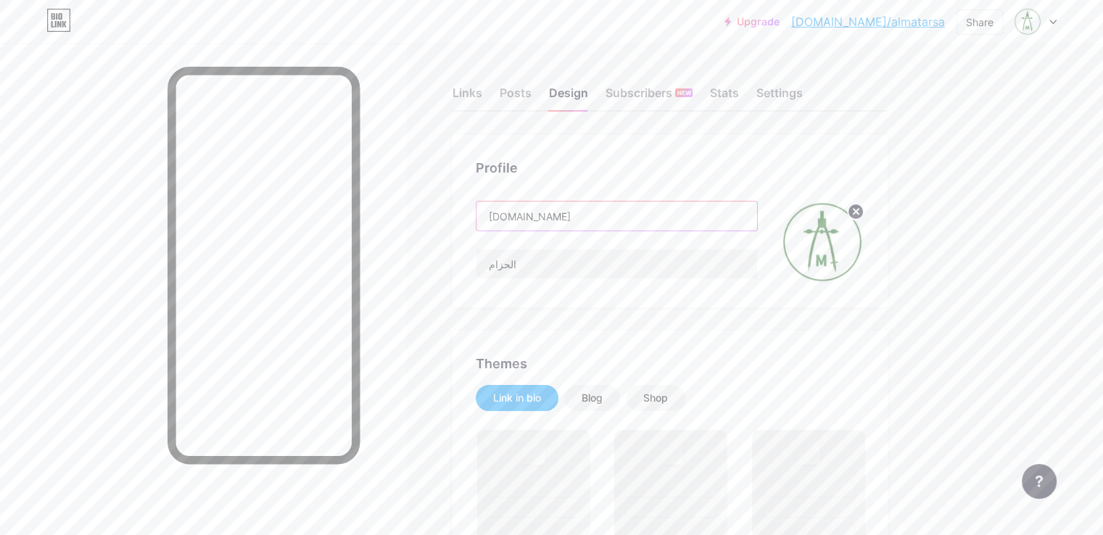
click at [607, 221] on input "[DOMAIN_NAME]" at bounding box center [617, 216] width 281 height 29
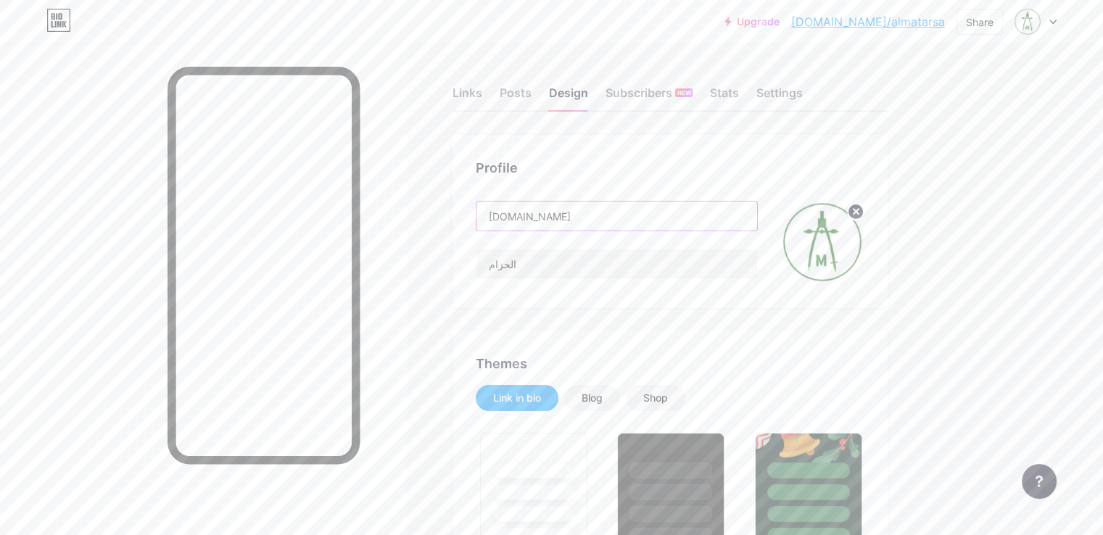
drag, startPoint x: 618, startPoint y: 213, endPoint x: 541, endPoint y: 227, distance: 78.3
click at [541, 227] on input "[DOMAIN_NAME]" at bounding box center [617, 216] width 281 height 29
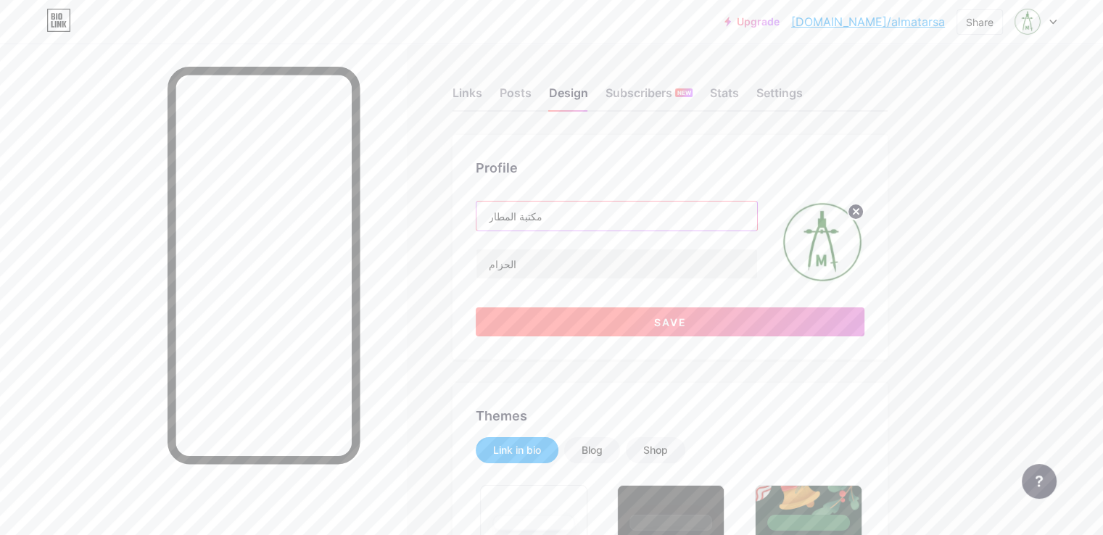
type input "مكتبة المطار"
click at [667, 324] on button "Save" at bounding box center [670, 322] width 389 height 29
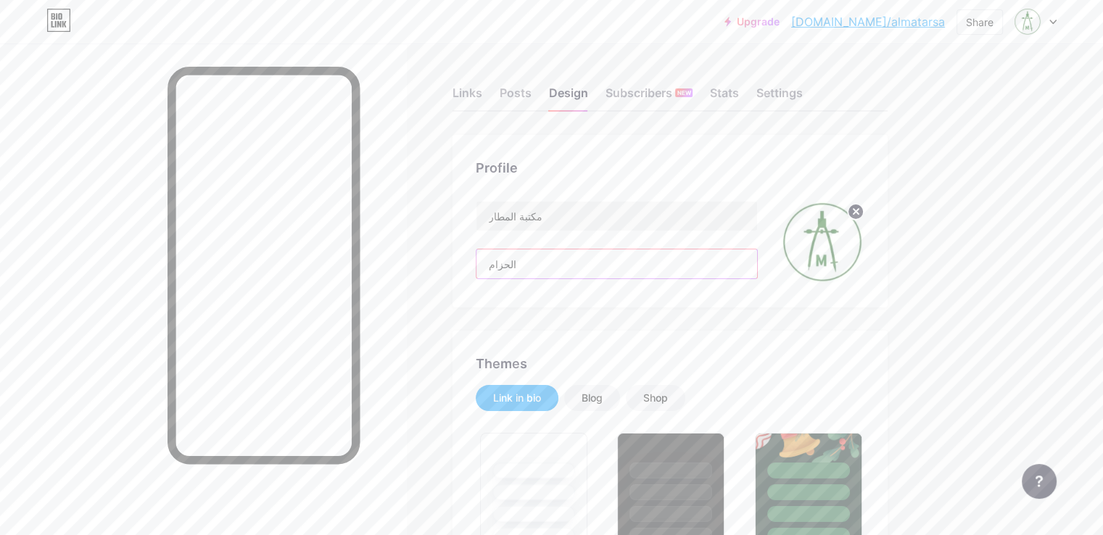
drag, startPoint x: 575, startPoint y: 257, endPoint x: 534, endPoint y: 268, distance: 42.8
click at [534, 268] on div "Profile مكتبة المطار الحزام" at bounding box center [670, 221] width 435 height 173
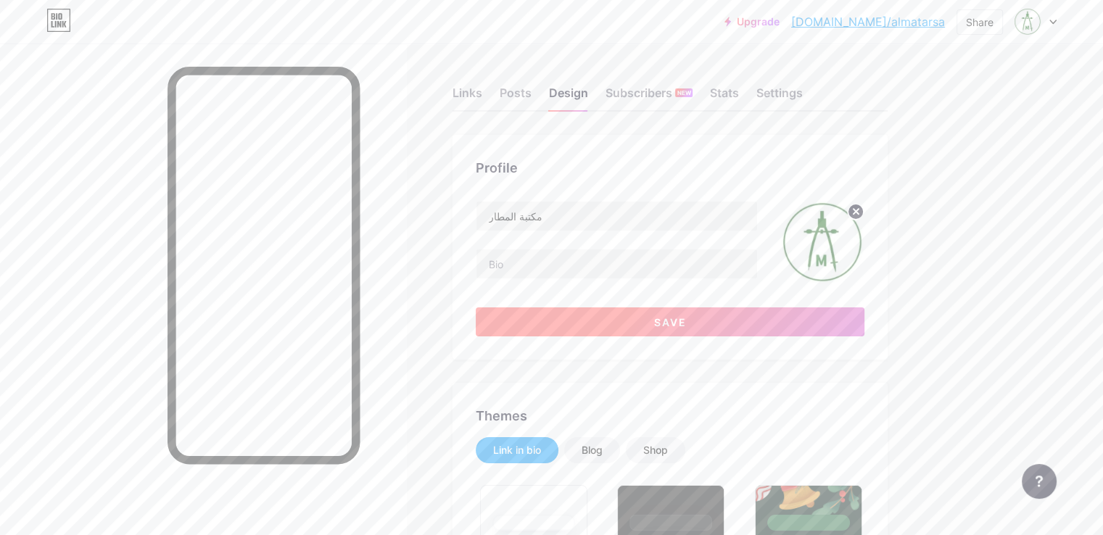
click at [641, 318] on button "Save" at bounding box center [670, 322] width 389 height 29
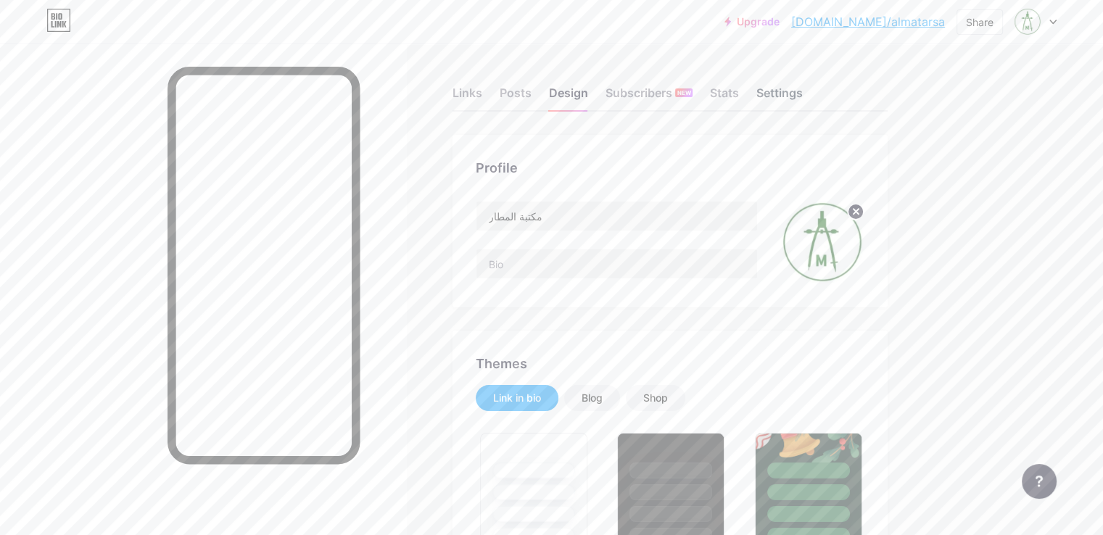
click at [803, 94] on div "Settings" at bounding box center [780, 97] width 46 height 26
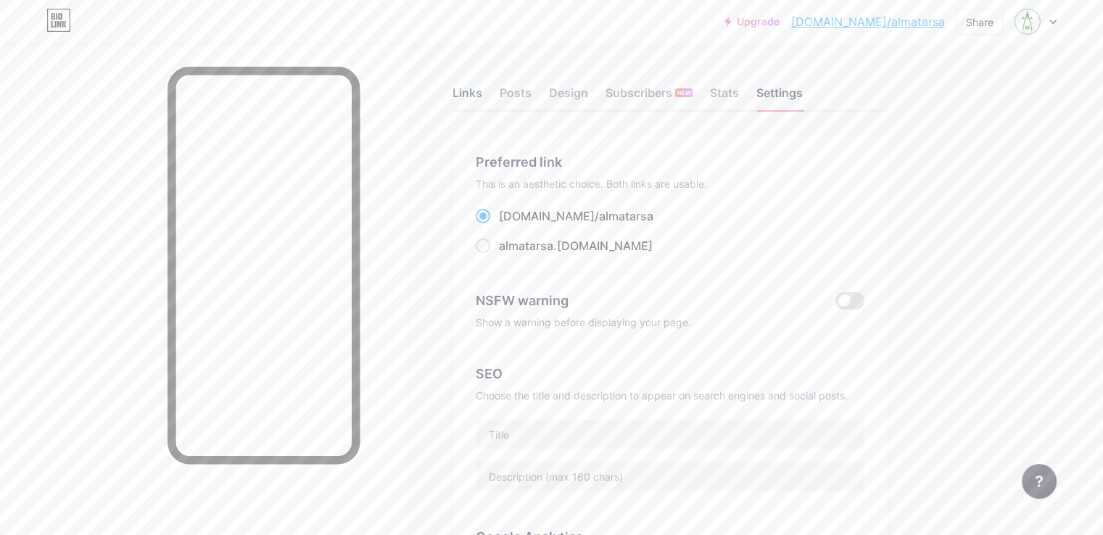
click at [482, 99] on div "Links" at bounding box center [468, 97] width 30 height 26
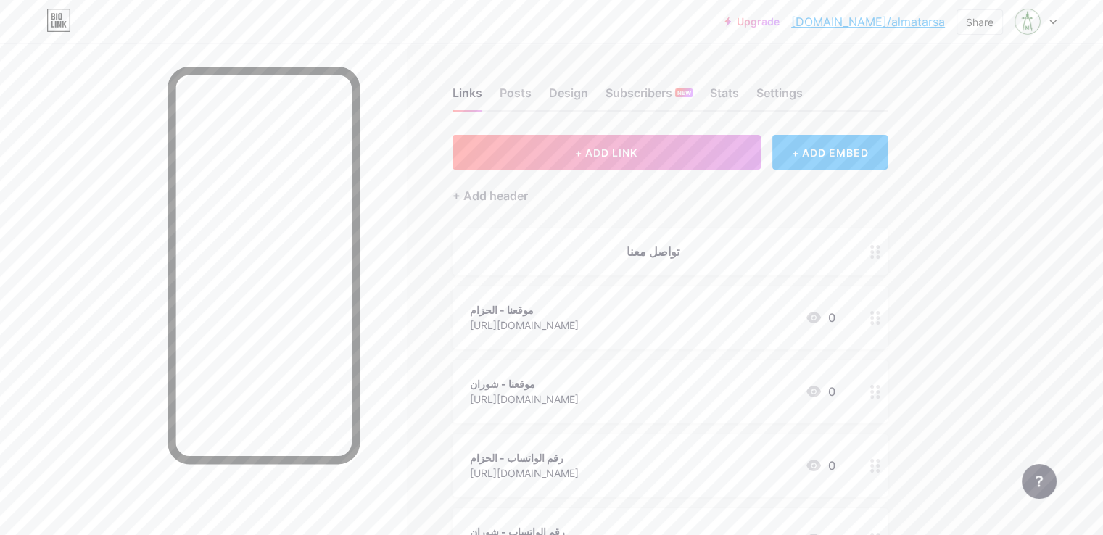
click at [949, 111] on div "Links Posts Design Subscribers NEW Stats Settings + ADD LINK + ADD EMBED + Add …" at bounding box center [474, 472] width 949 height 857
click at [1052, 26] on div at bounding box center [1036, 22] width 42 height 26
click at [1052, 23] on icon at bounding box center [1053, 22] width 7 height 5
click at [1030, 136] on div "Upgrade [DOMAIN_NAME]/almata... [DOMAIN_NAME]/almatarsa Share Switch accounts م…" at bounding box center [551, 450] width 1103 height 901
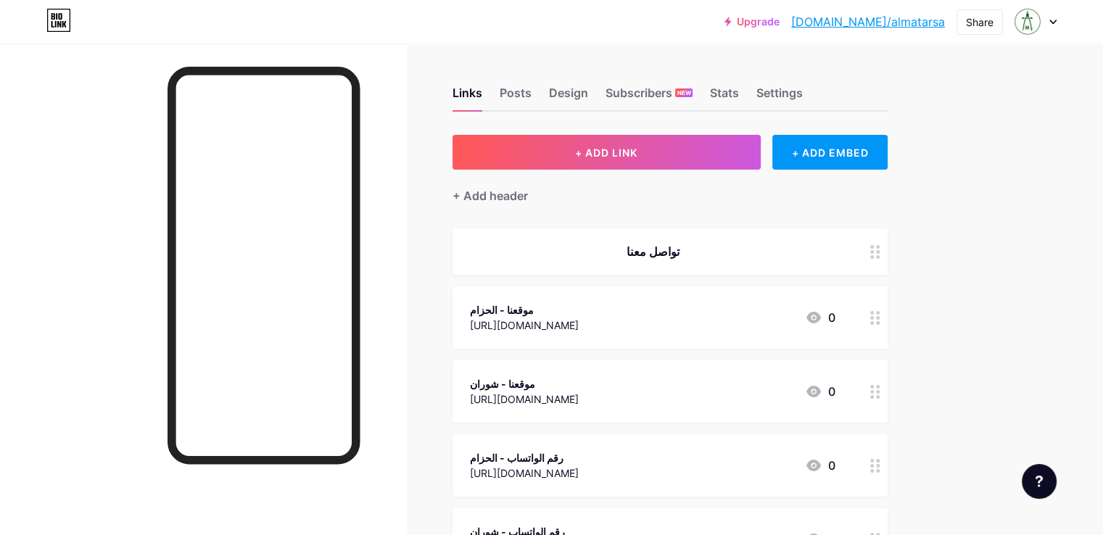
click at [949, 222] on div "Links Posts Design Subscribers NEW Stats Settings + ADD LINK + ADD EMBED + Add …" at bounding box center [474, 472] width 949 height 857
click at [987, 25] on div "Share" at bounding box center [980, 22] width 28 height 15
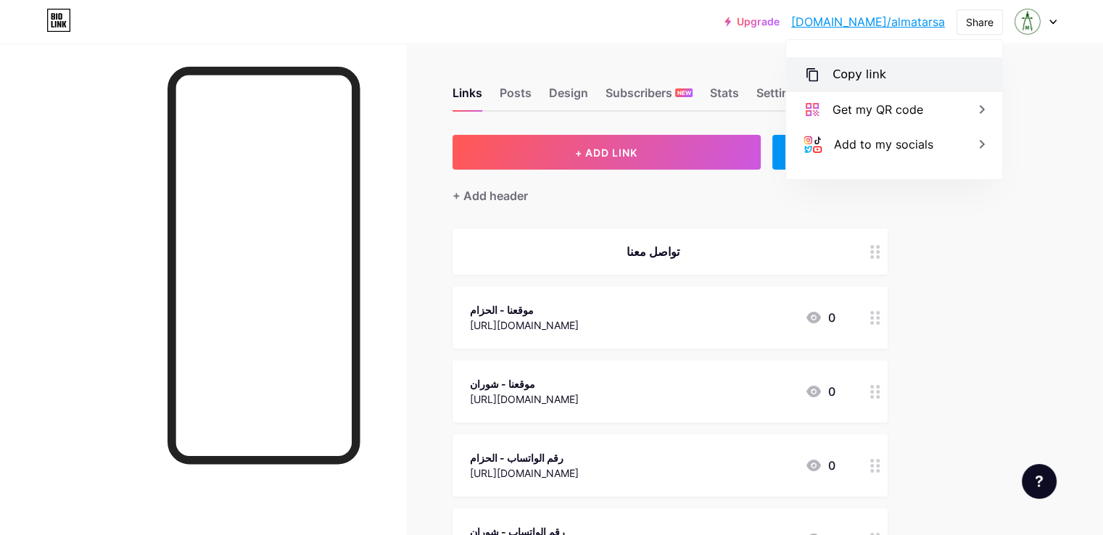
click at [862, 74] on div "Copy link" at bounding box center [860, 74] width 54 height 17
click at [1075, 192] on div "Upgrade bio.link/almata... bio.link/almatarsa Share Copied https://bio.link/alm…" at bounding box center [551, 450] width 1103 height 901
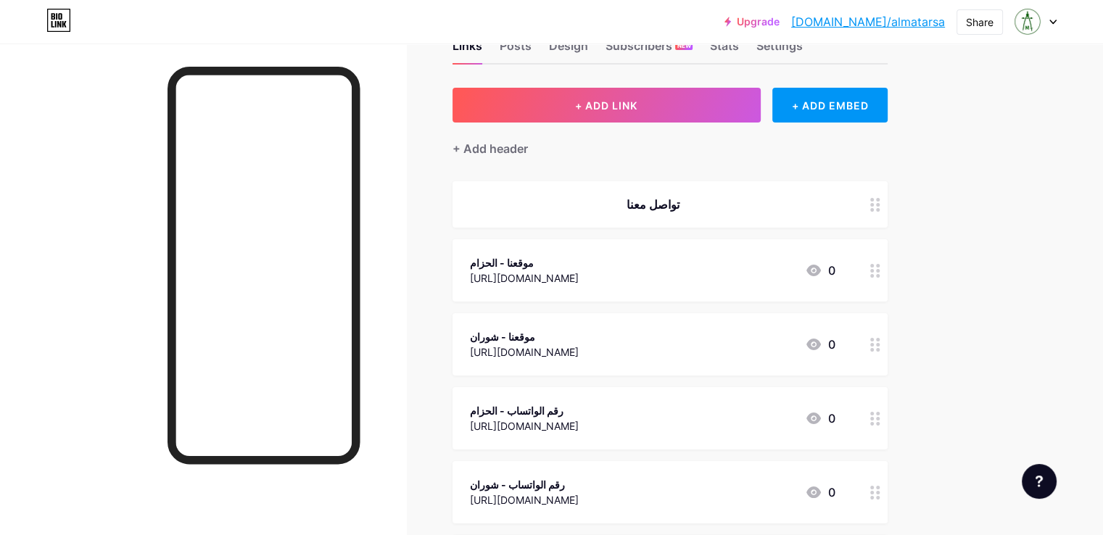
scroll to position [73, 0]
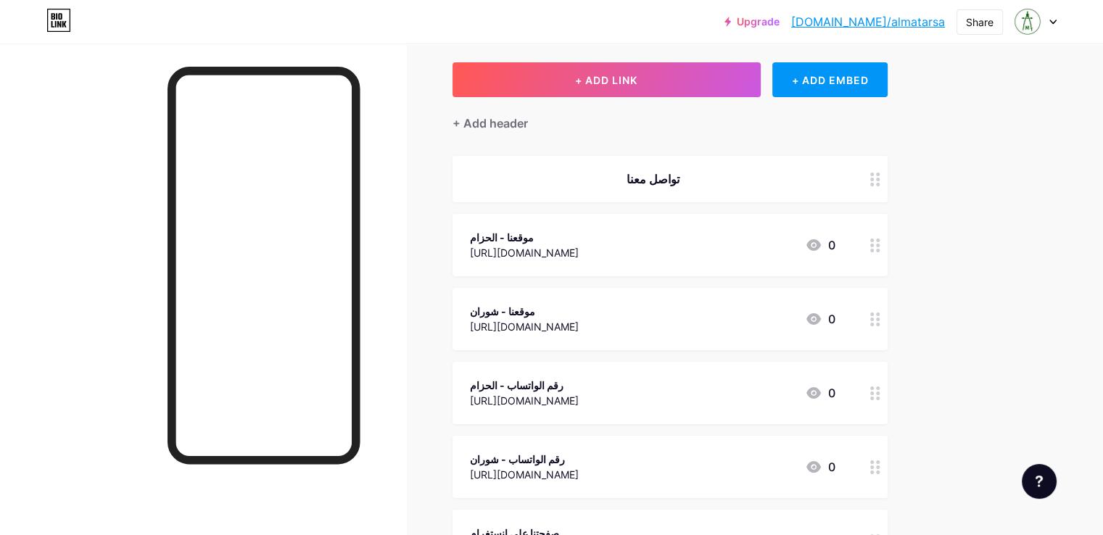
click at [579, 310] on div "موقعنا - شوران" at bounding box center [524, 311] width 109 height 15
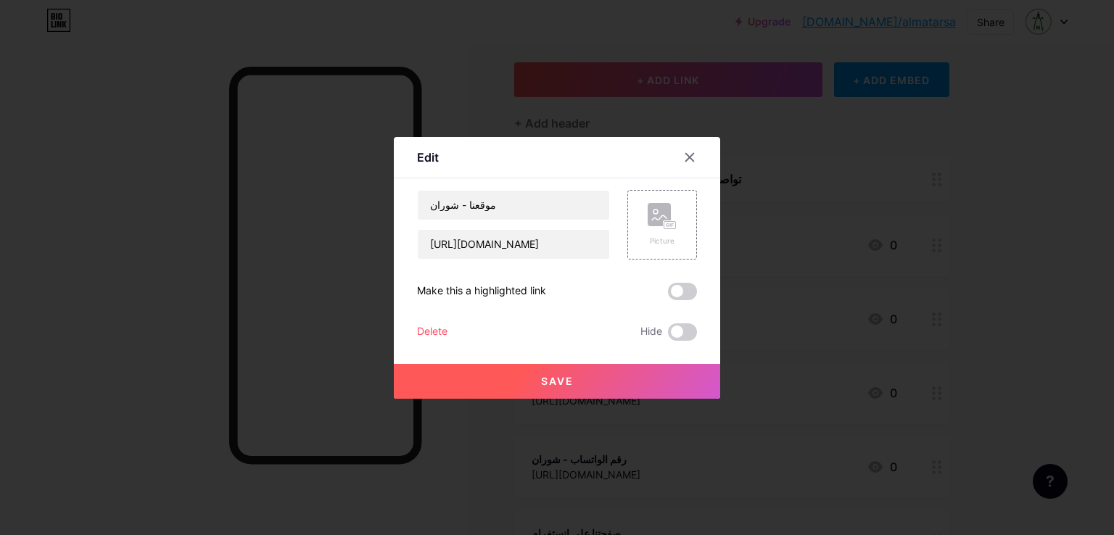
click at [521, 287] on div "Make this a highlighted link" at bounding box center [481, 291] width 129 height 17
click at [537, 247] on input "[URL][DOMAIN_NAME]" at bounding box center [514, 244] width 192 height 29
click at [937, 271] on div at bounding box center [557, 267] width 1114 height 535
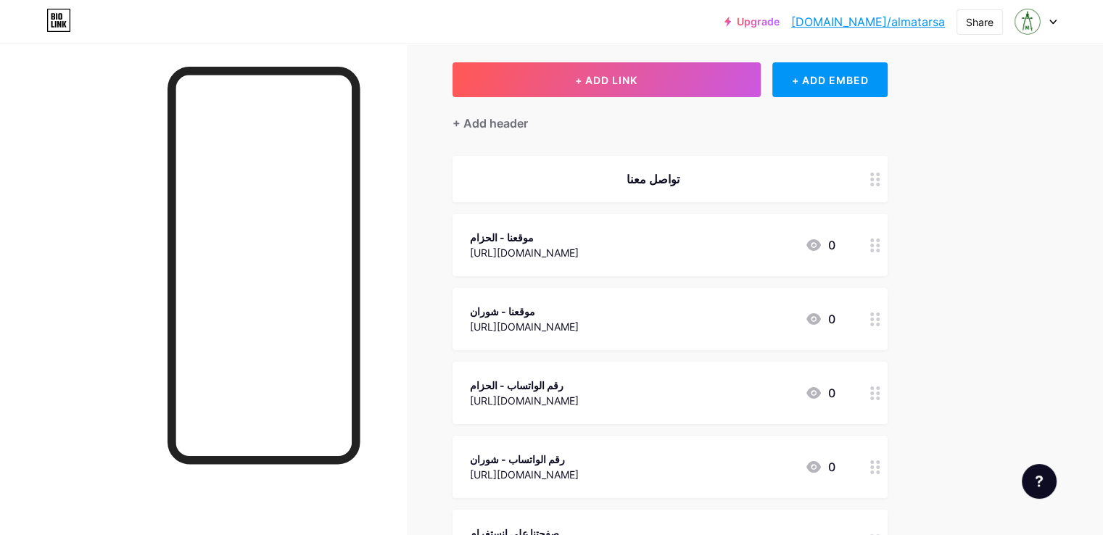
click at [1057, 284] on div "Upgrade [DOMAIN_NAME]/almata... [DOMAIN_NAME]/almatarsa Share Switch accounts م…" at bounding box center [551, 377] width 1103 height 901
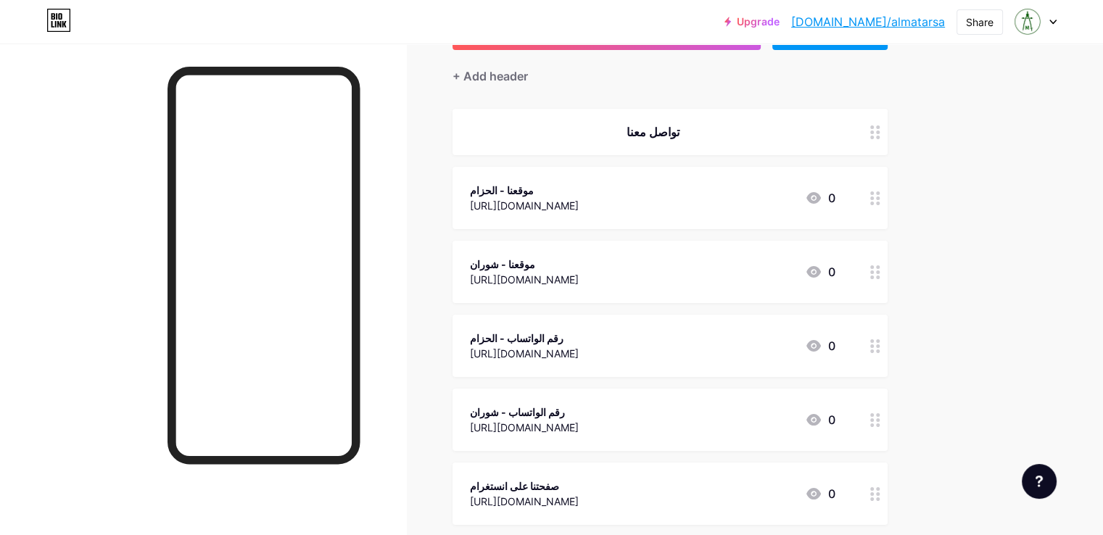
scroll to position [145, 0]
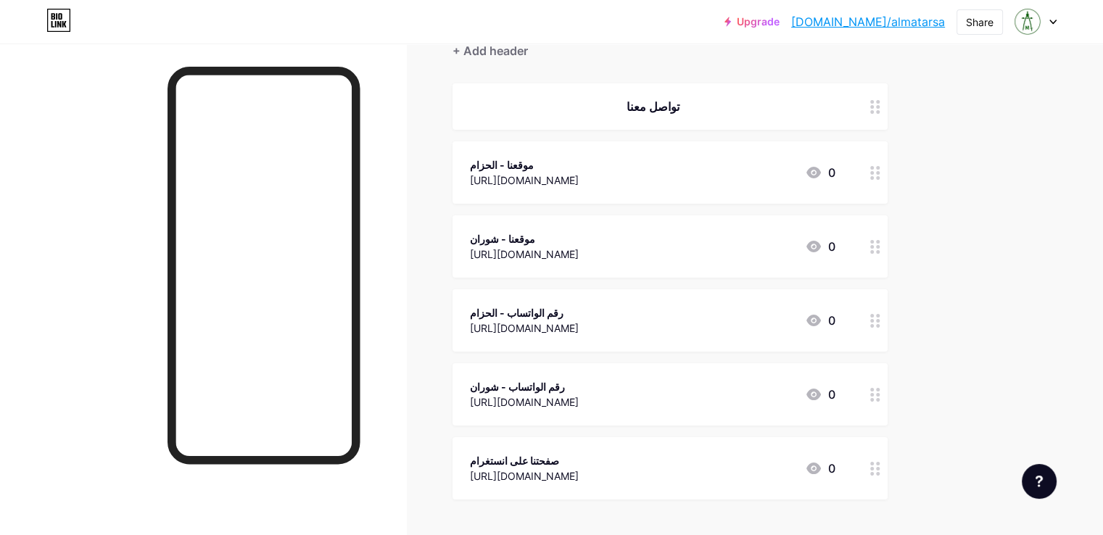
click at [579, 248] on div "[URL][DOMAIN_NAME]" at bounding box center [524, 254] width 109 height 15
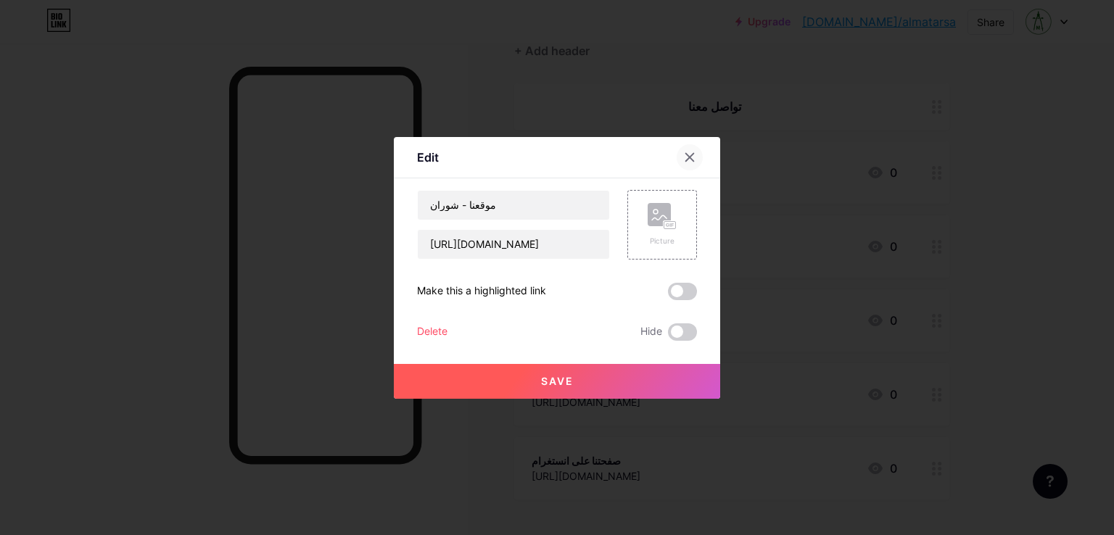
click at [686, 158] on icon at bounding box center [690, 157] width 8 height 8
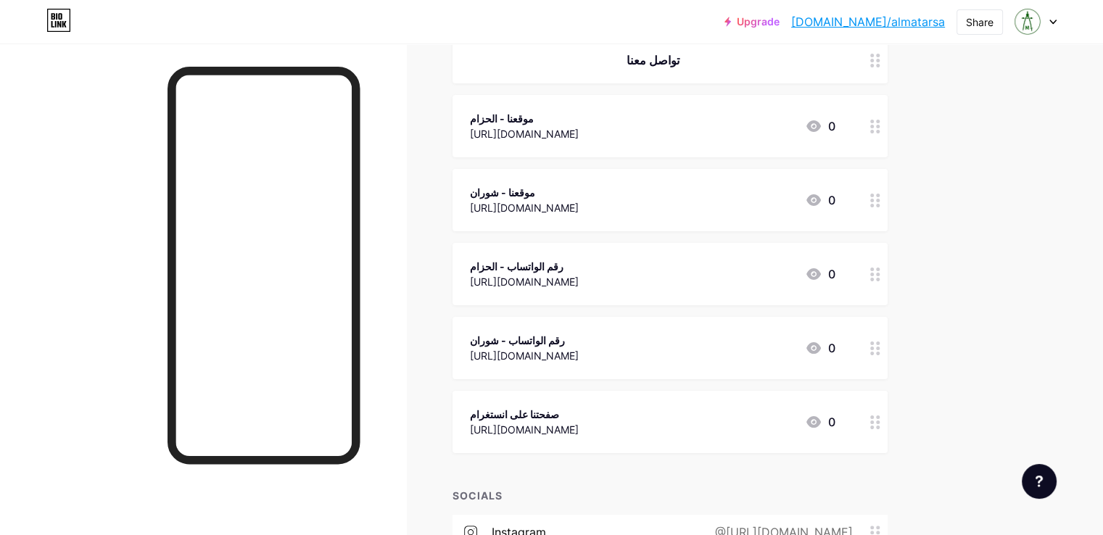
scroll to position [218, 0]
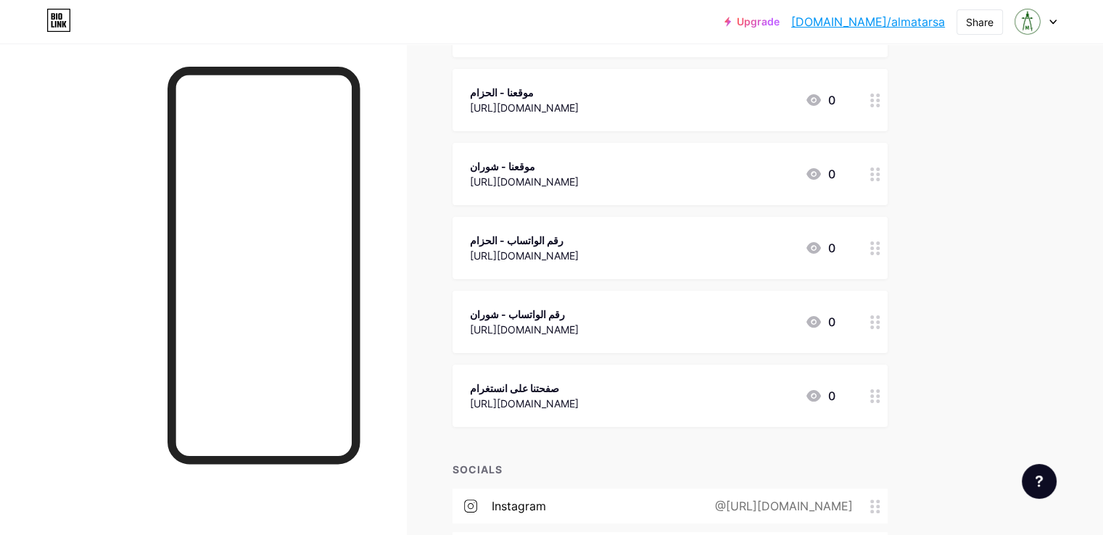
click at [579, 320] on div "رقم الواتساب - شوران" at bounding box center [524, 314] width 109 height 15
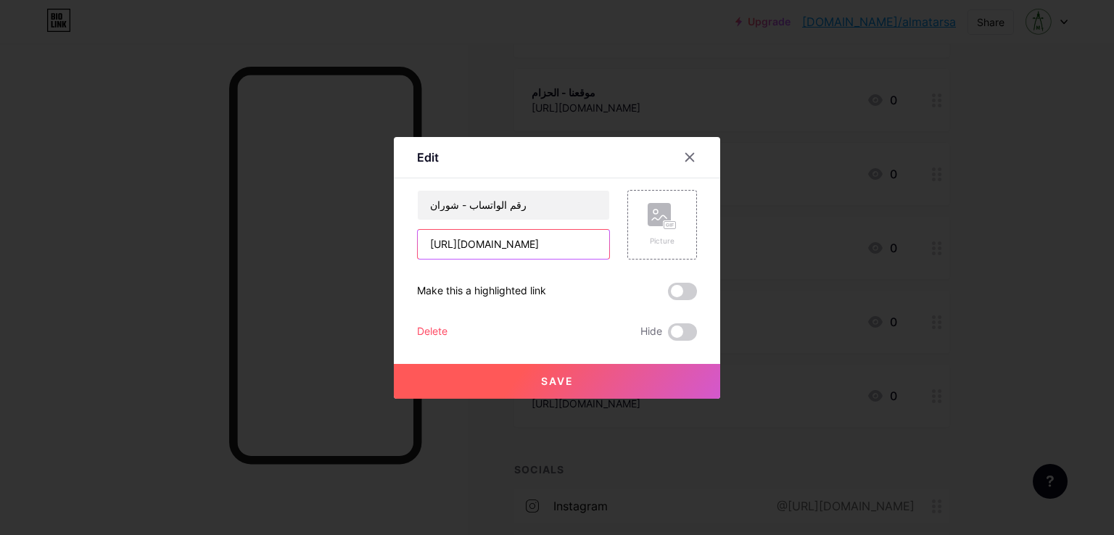
click at [525, 248] on input "[URL][DOMAIN_NAME]" at bounding box center [514, 244] width 192 height 29
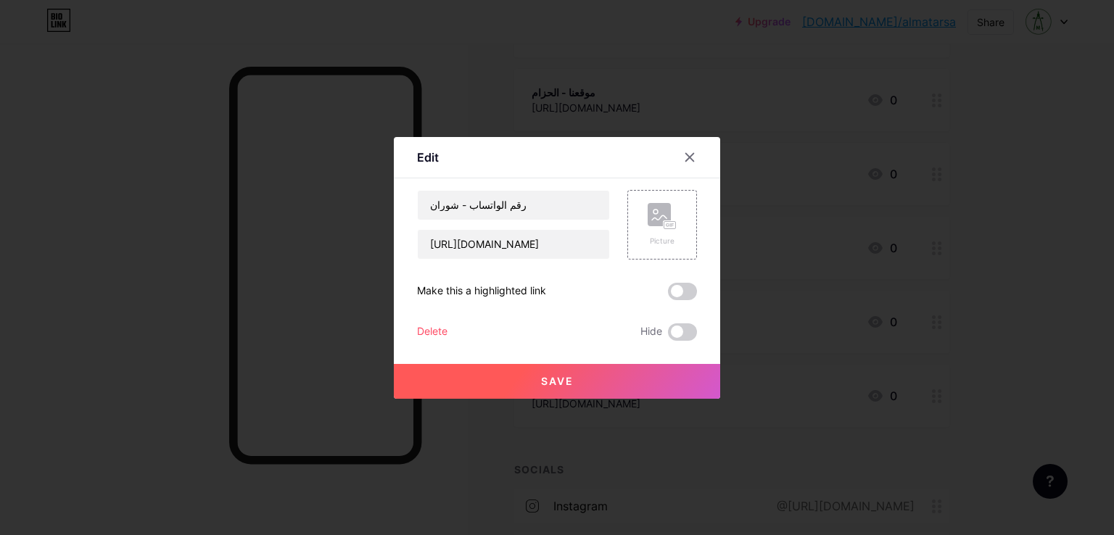
click at [1062, 270] on div at bounding box center [557, 267] width 1114 height 535
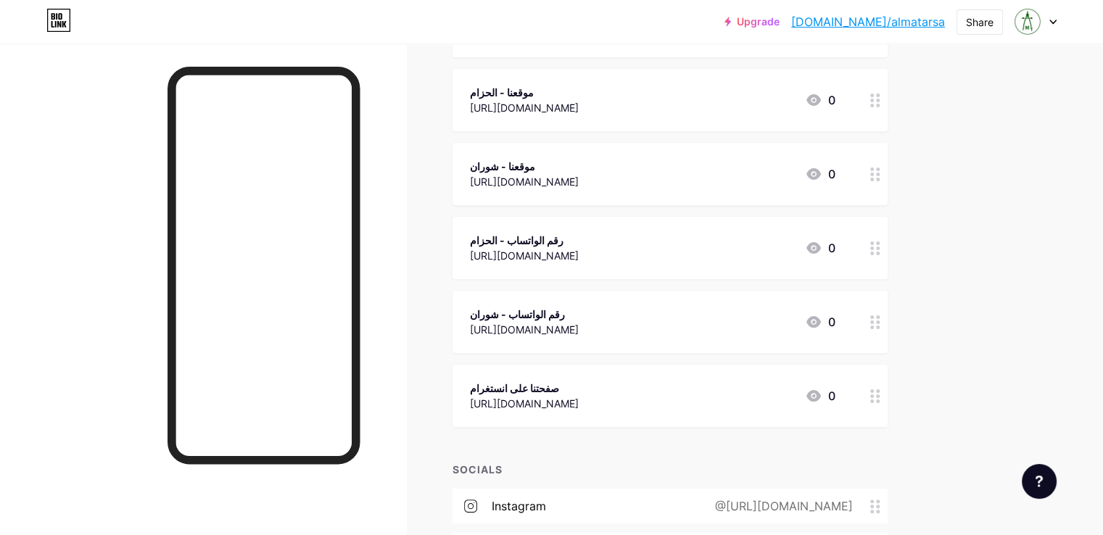
click at [949, 255] on div "Links Posts Design Subscribers NEW Stats Settings + ADD LINK + ADD EMBED + Add …" at bounding box center [474, 254] width 949 height 857
click at [579, 108] on div "[URL][DOMAIN_NAME]" at bounding box center [524, 107] width 109 height 15
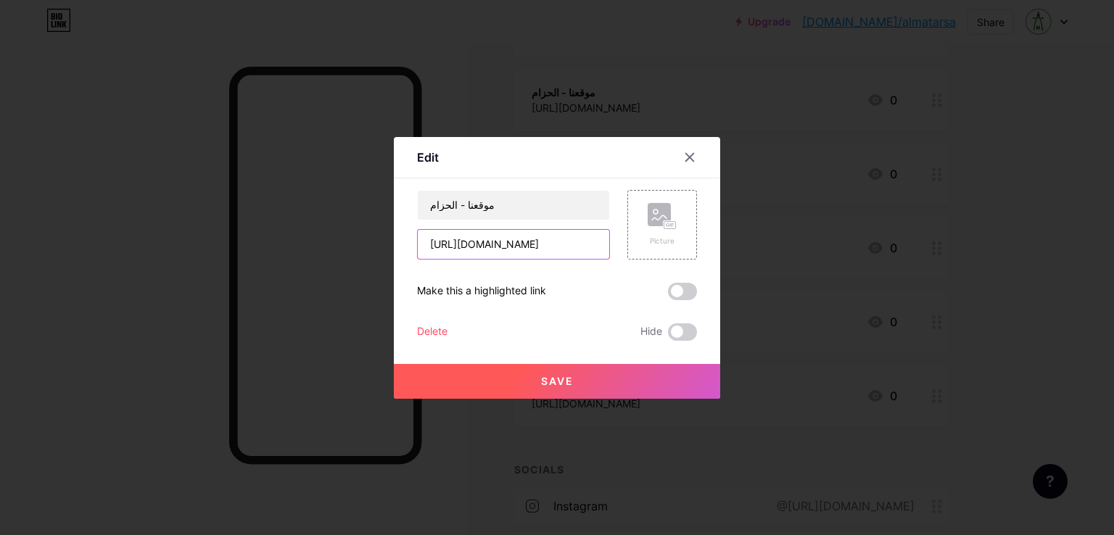
click at [501, 245] on input "[URL][DOMAIN_NAME]" at bounding box center [514, 244] width 192 height 29
click at [1028, 238] on div at bounding box center [557, 267] width 1114 height 535
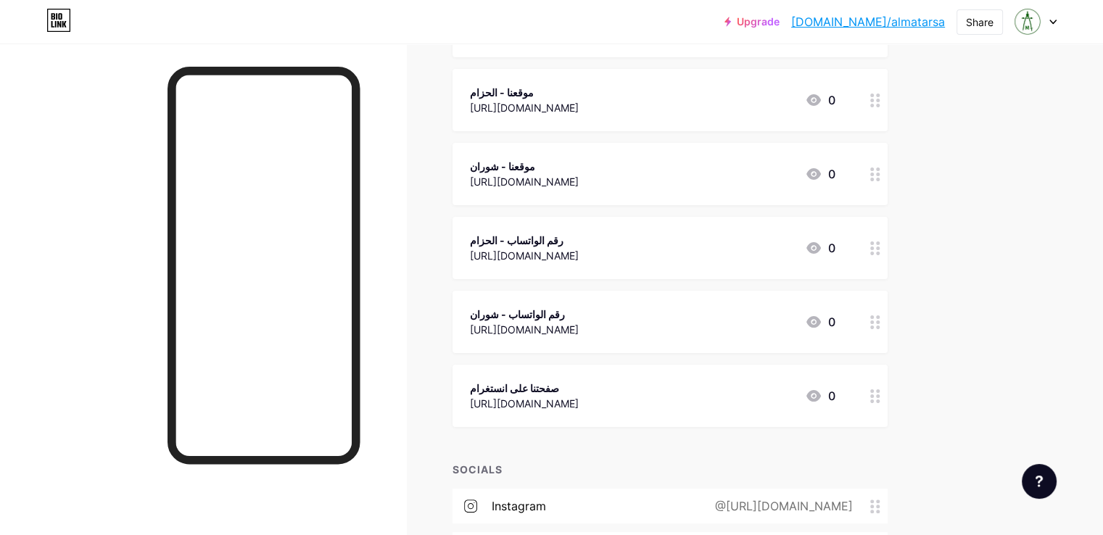
click at [717, 250] on div "رقم الواتساب - الحزام [URL][DOMAIN_NAME] 0" at bounding box center [653, 247] width 366 height 33
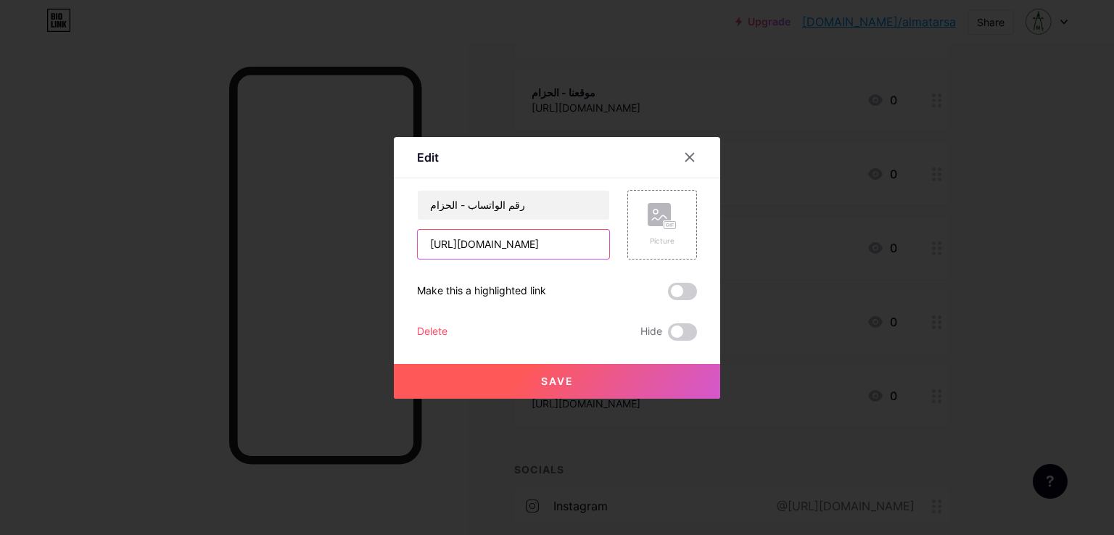
click at [522, 244] on input "[URL][DOMAIN_NAME]" at bounding box center [514, 244] width 192 height 29
click at [1035, 268] on div at bounding box center [557, 267] width 1114 height 535
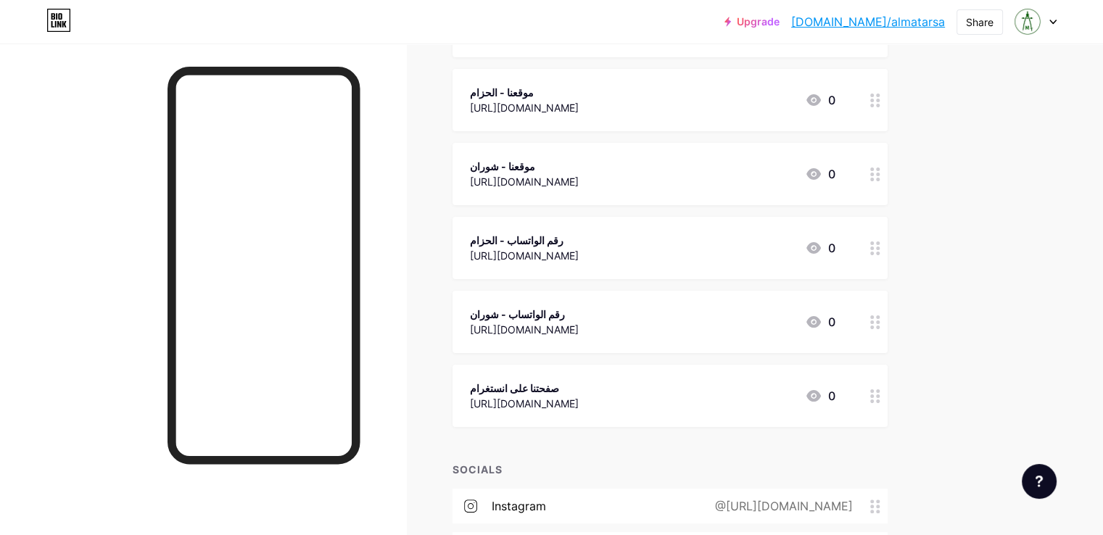
click at [1047, 218] on div "Upgrade [DOMAIN_NAME]/almata... [DOMAIN_NAME]/almatarsa Share Switch accounts م…" at bounding box center [551, 232] width 1103 height 901
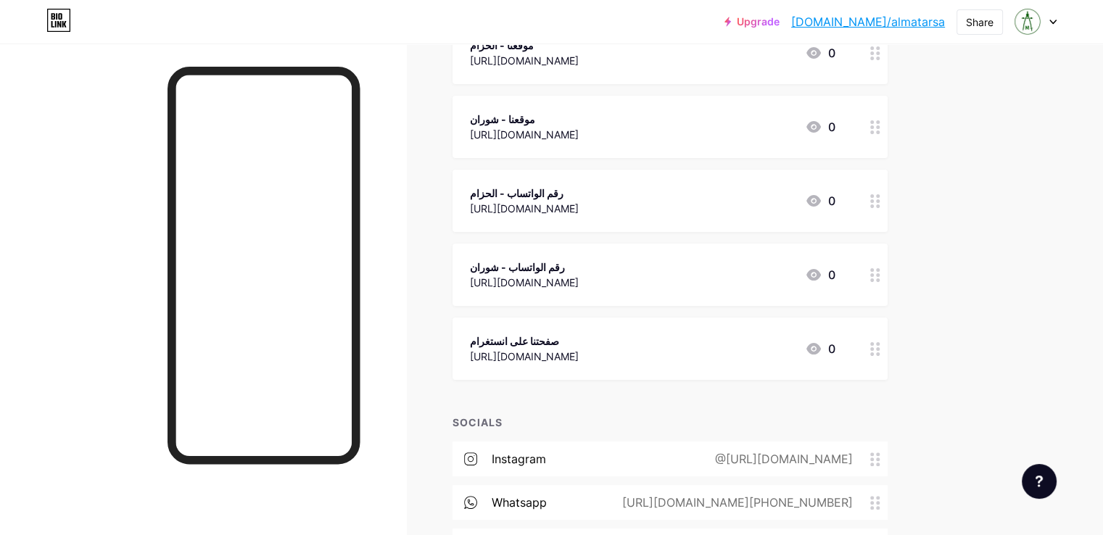
scroll to position [363, 0]
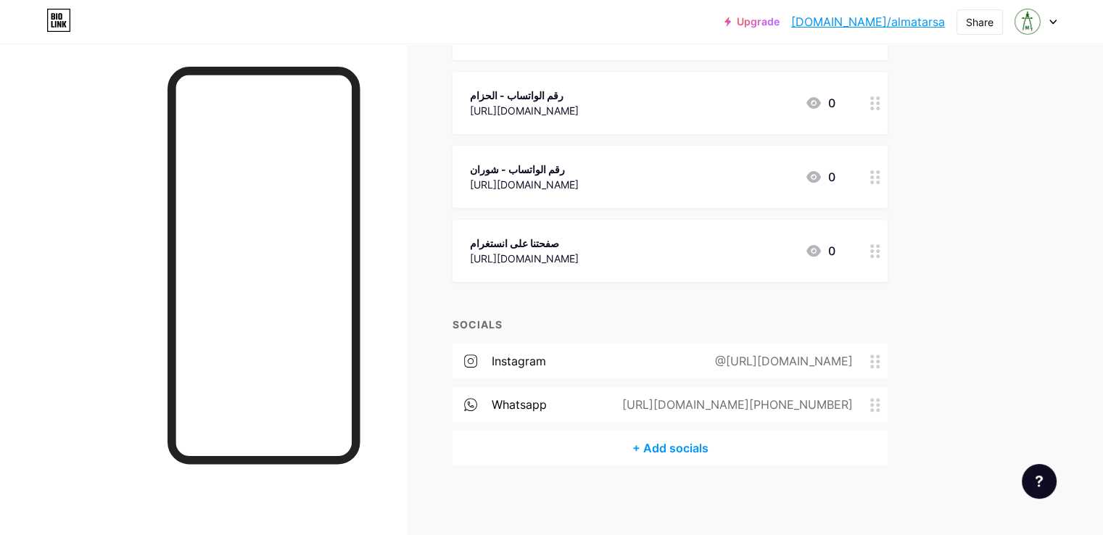
click at [579, 251] on div "صفحتنا على انستغرام" at bounding box center [524, 243] width 109 height 15
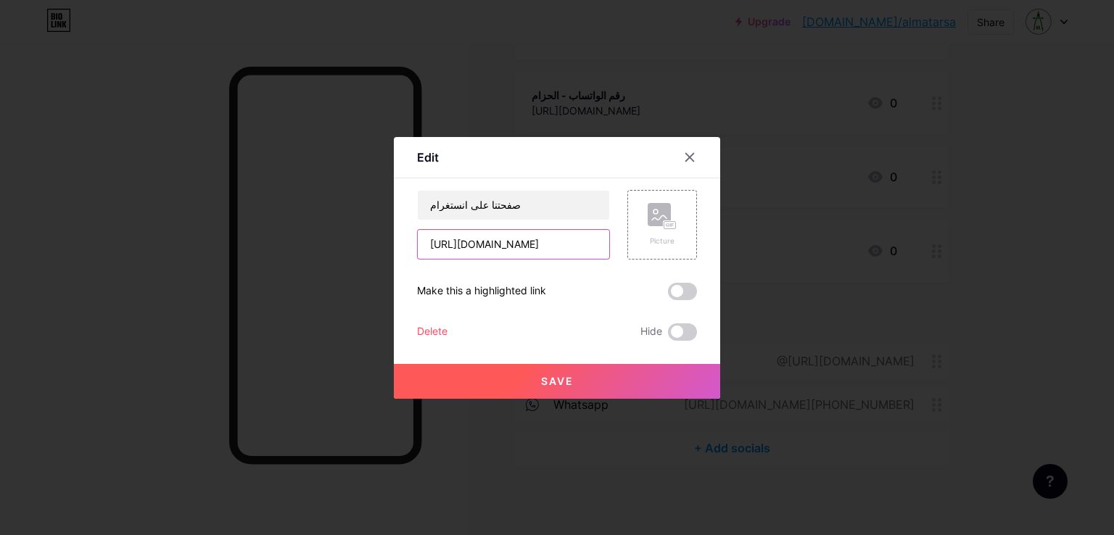
click at [530, 247] on input "[URL][DOMAIN_NAME]" at bounding box center [514, 244] width 192 height 29
click at [1058, 320] on div at bounding box center [557, 267] width 1114 height 535
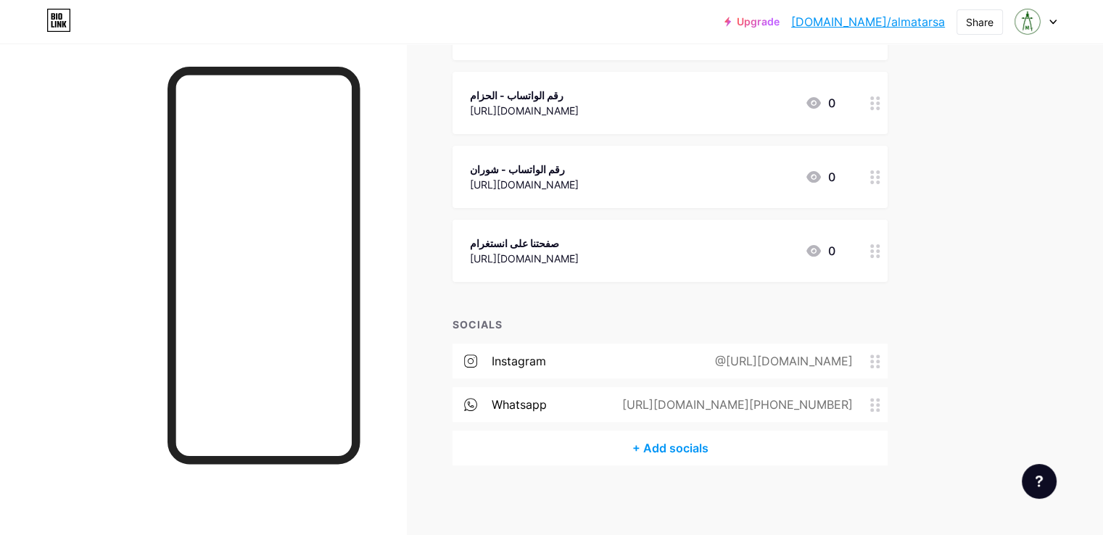
click at [1017, 340] on div "Upgrade [DOMAIN_NAME]/almata... [DOMAIN_NAME]/almatarsa Share Switch accounts م…" at bounding box center [551, 87] width 1103 height 901
click at [754, 408] on div "[URL][DOMAIN_NAME][PHONE_NUMBER]" at bounding box center [734, 404] width 271 height 17
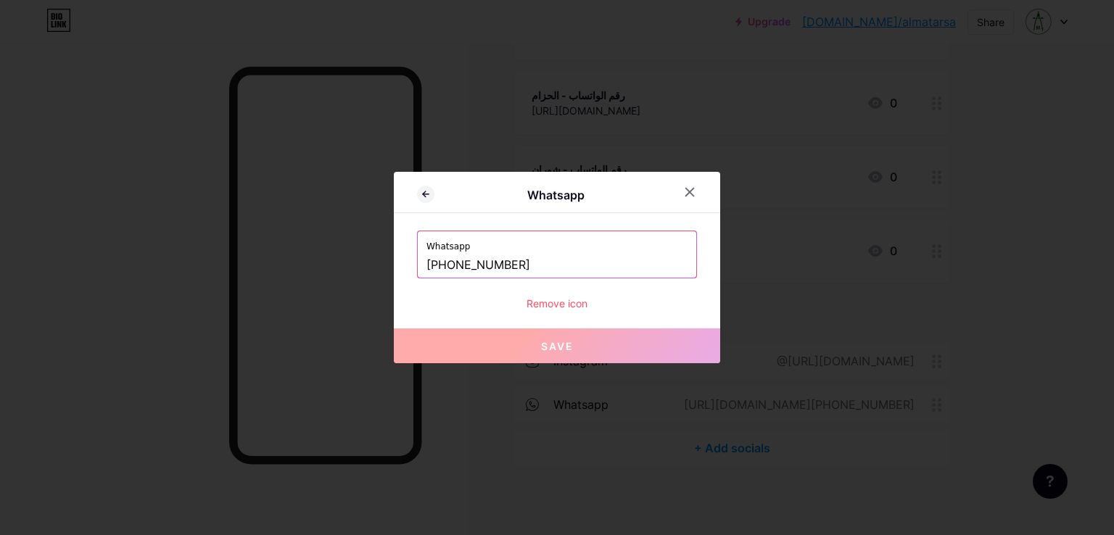
click at [501, 267] on input "[PHONE_NUMBER]" at bounding box center [557, 265] width 261 height 25
click at [1033, 325] on div at bounding box center [557, 267] width 1114 height 535
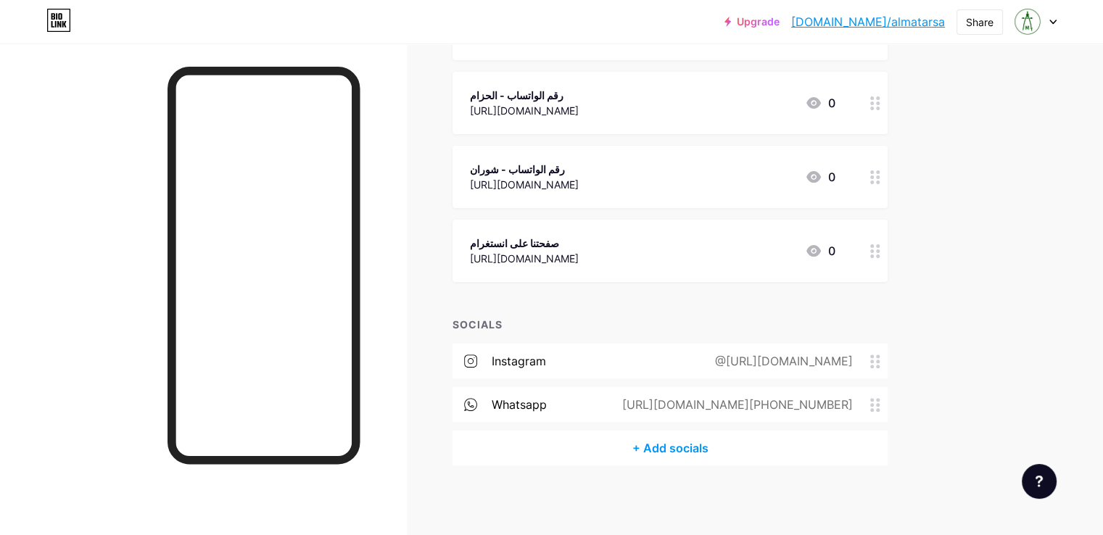
click at [1054, 315] on div "Upgrade [DOMAIN_NAME]/almata... [DOMAIN_NAME]/almatarsa Share Switch accounts م…" at bounding box center [551, 87] width 1103 height 901
click at [763, 368] on div "@[URL][DOMAIN_NAME]" at bounding box center [781, 361] width 178 height 17
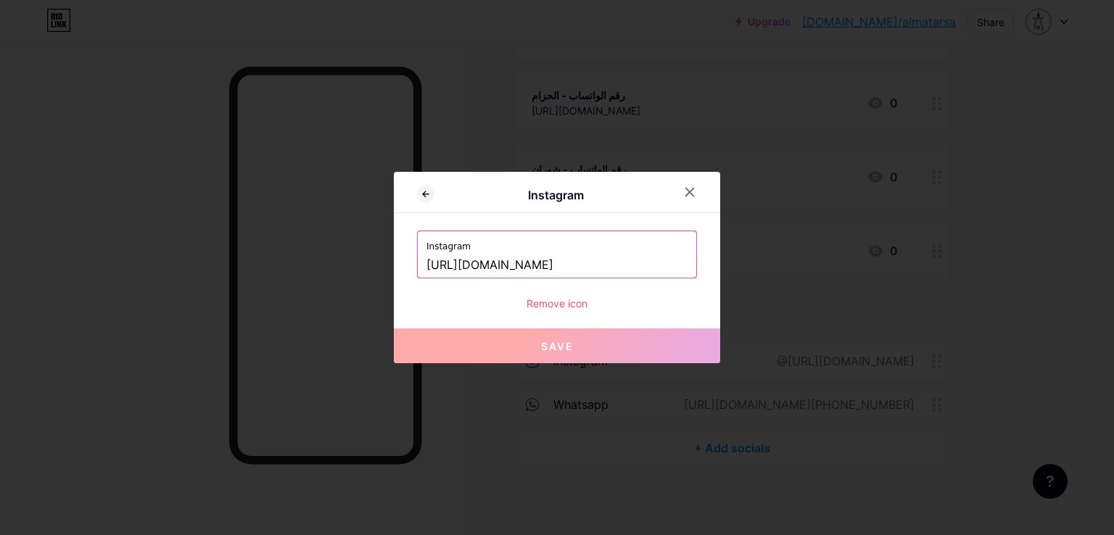
click at [546, 266] on input "[URL][DOMAIN_NAME]" at bounding box center [557, 265] width 261 height 25
click at [684, 189] on icon at bounding box center [690, 192] width 12 height 12
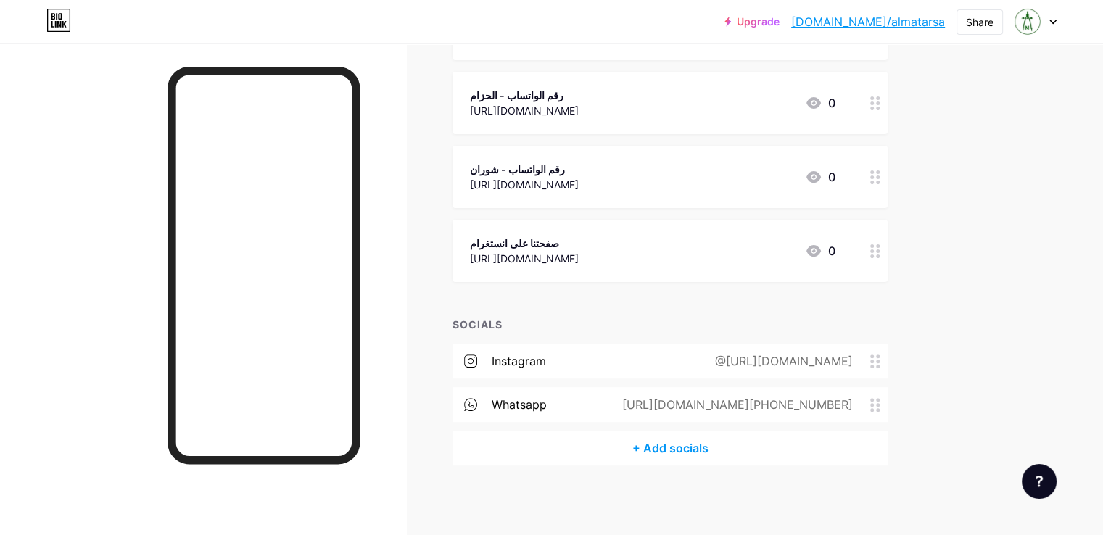
click at [949, 284] on div "Links Posts Design Subscribers NEW Stats Settings + ADD LINK + ADD EMBED + Add …" at bounding box center [474, 109] width 949 height 857
click at [949, 70] on div "Links Posts Design Subscribers NEW Stats Settings + ADD LINK + ADD EMBED + Add …" at bounding box center [474, 109] width 949 height 857
click at [1056, 22] on div "Upgrade bio.link/almata... bio.link/almatarsa Share Switch accounts مكتبة المطا…" at bounding box center [551, 22] width 1103 height 26
click at [1054, 22] on icon at bounding box center [1053, 22] width 6 height 4
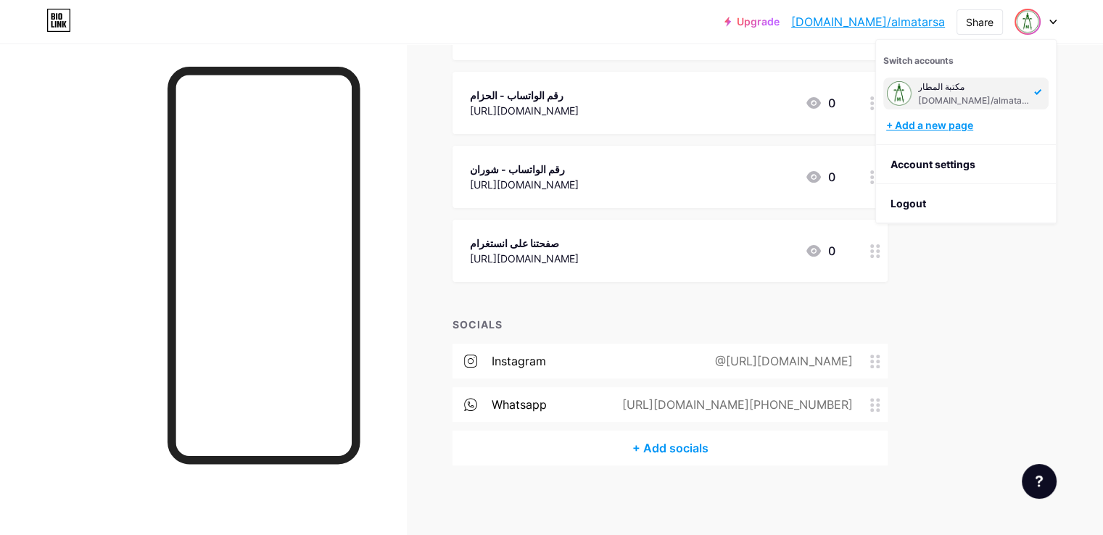
click at [965, 131] on div "+ Add a new page" at bounding box center [967, 125] width 162 height 15
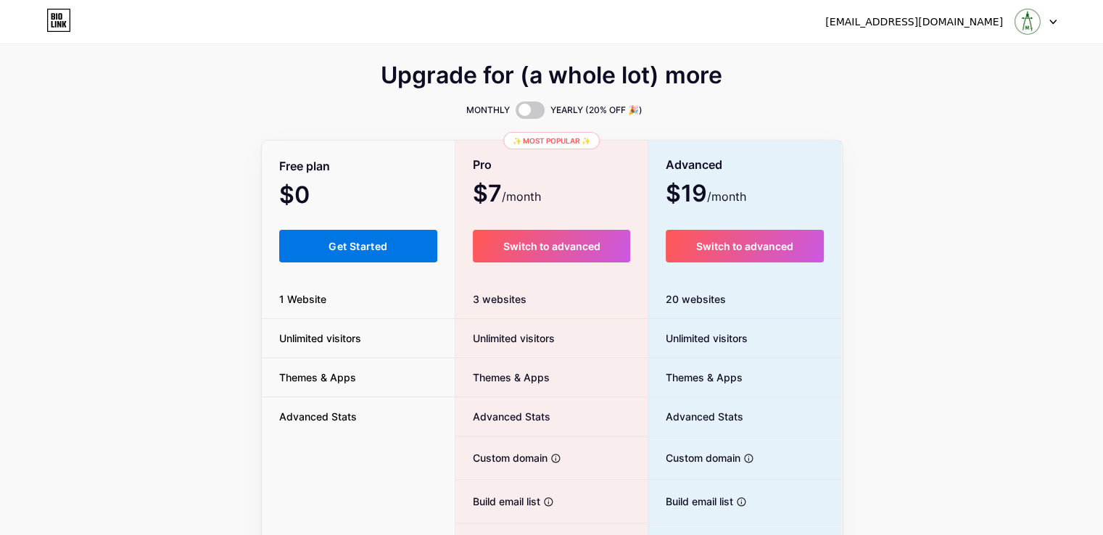
click at [324, 253] on button "Get Started" at bounding box center [358, 246] width 159 height 33
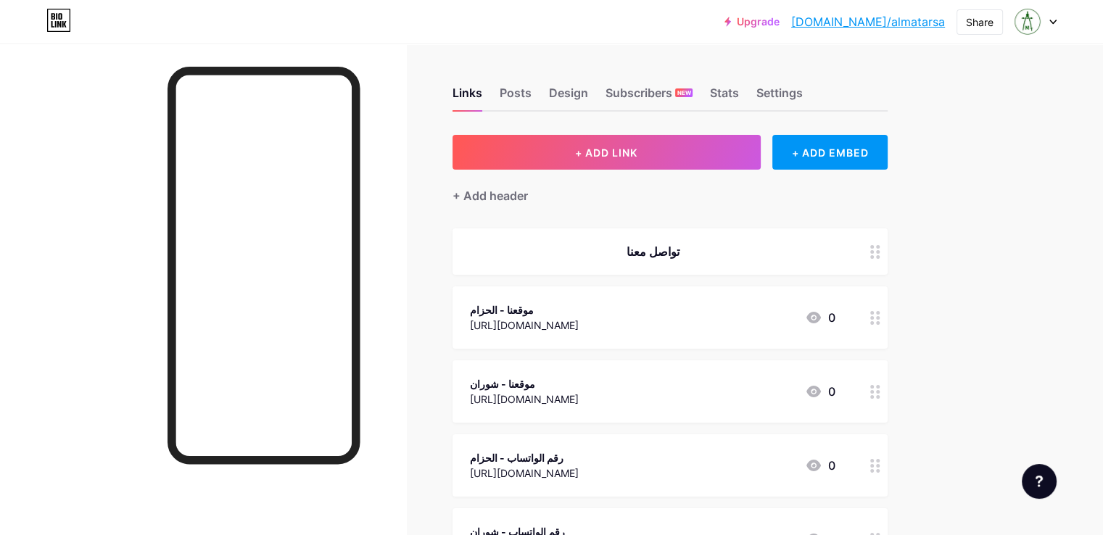
click at [1033, 224] on div "Upgrade [DOMAIN_NAME]/almata... [DOMAIN_NAME]/almatarsa Share Switch accounts م…" at bounding box center [551, 450] width 1103 height 901
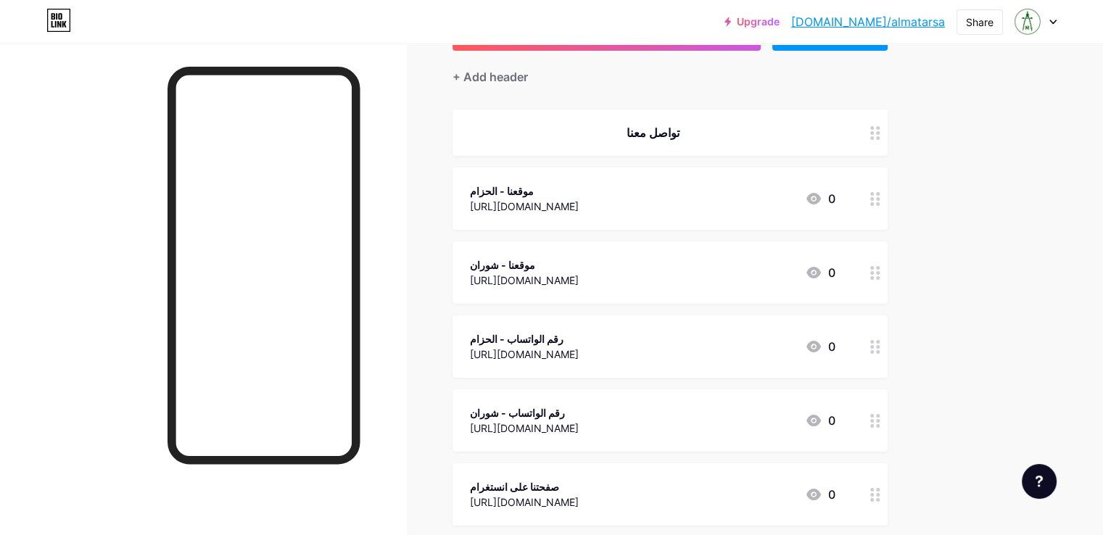
scroll to position [145, 0]
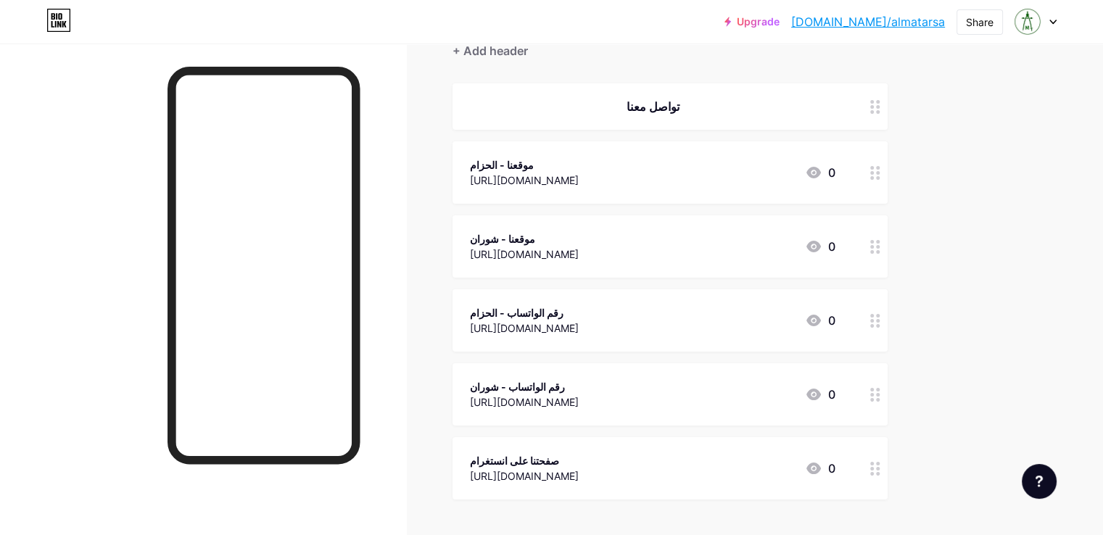
click at [579, 250] on div "[URL][DOMAIN_NAME]" at bounding box center [524, 254] width 109 height 15
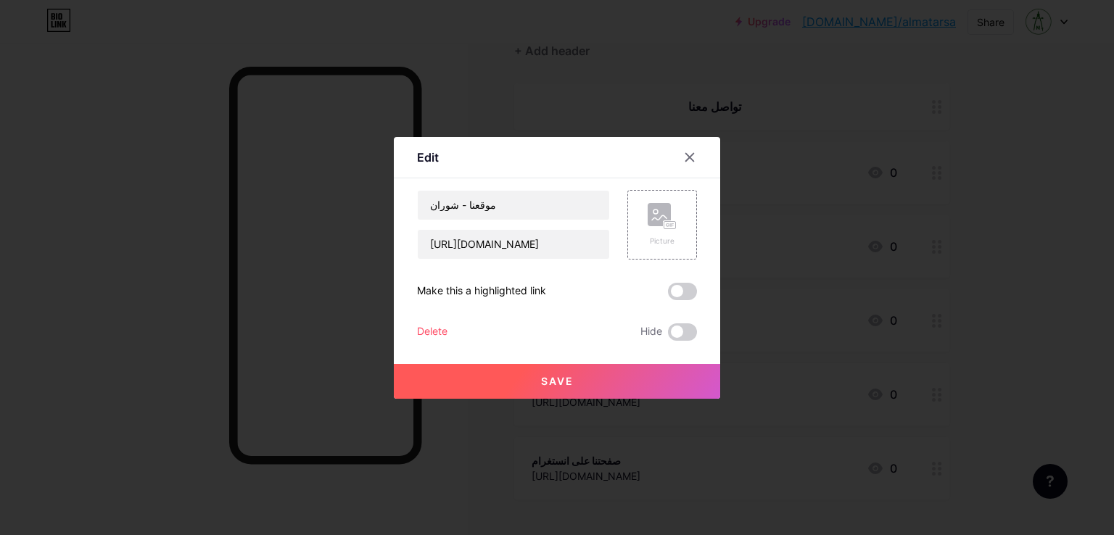
click at [585, 377] on button "Save" at bounding box center [557, 381] width 326 height 35
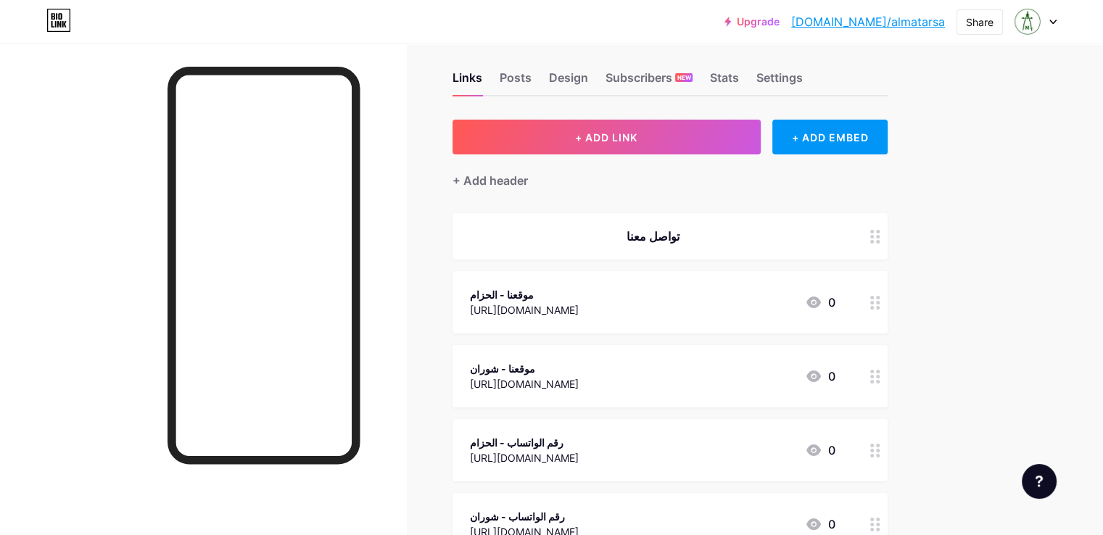
scroll to position [0, 0]
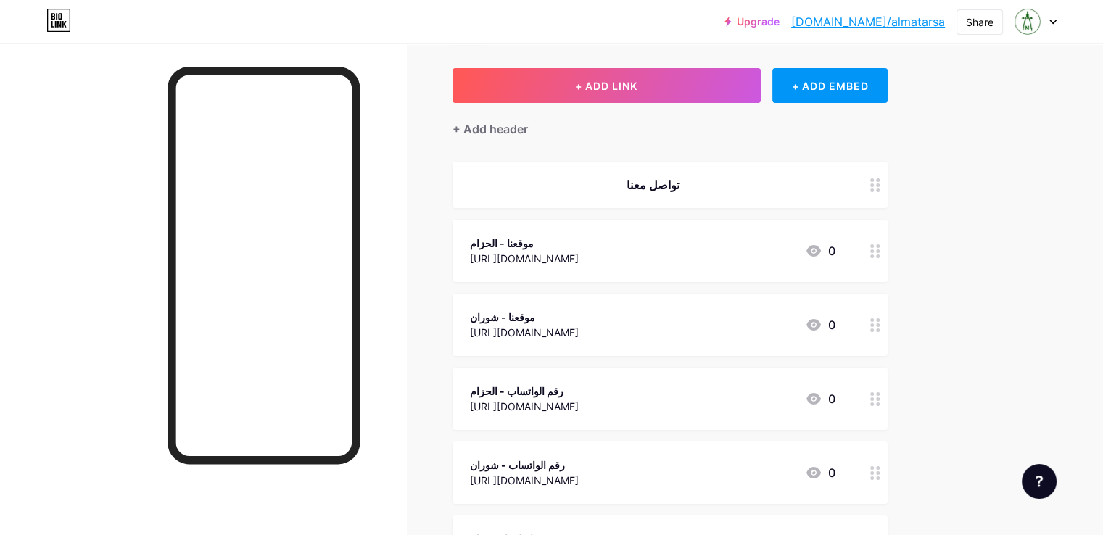
scroll to position [145, 0]
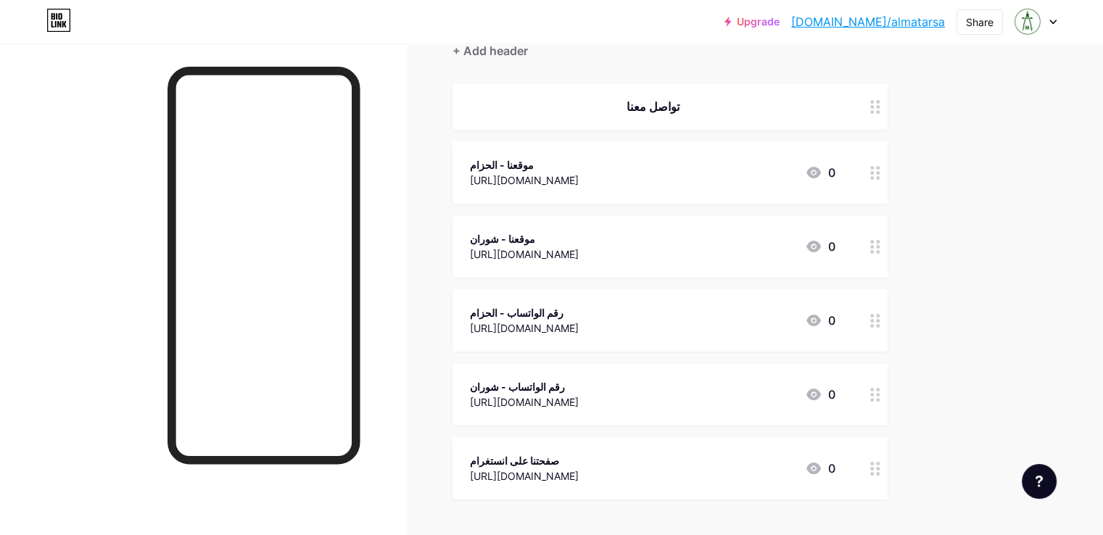
click at [406, 268] on div at bounding box center [203, 311] width 406 height 535
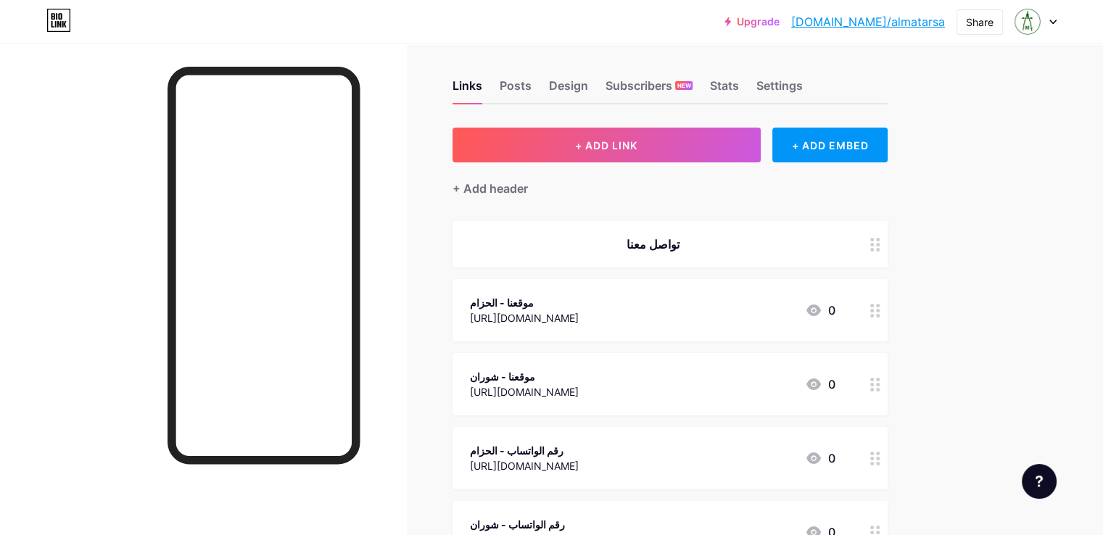
scroll to position [0, 0]
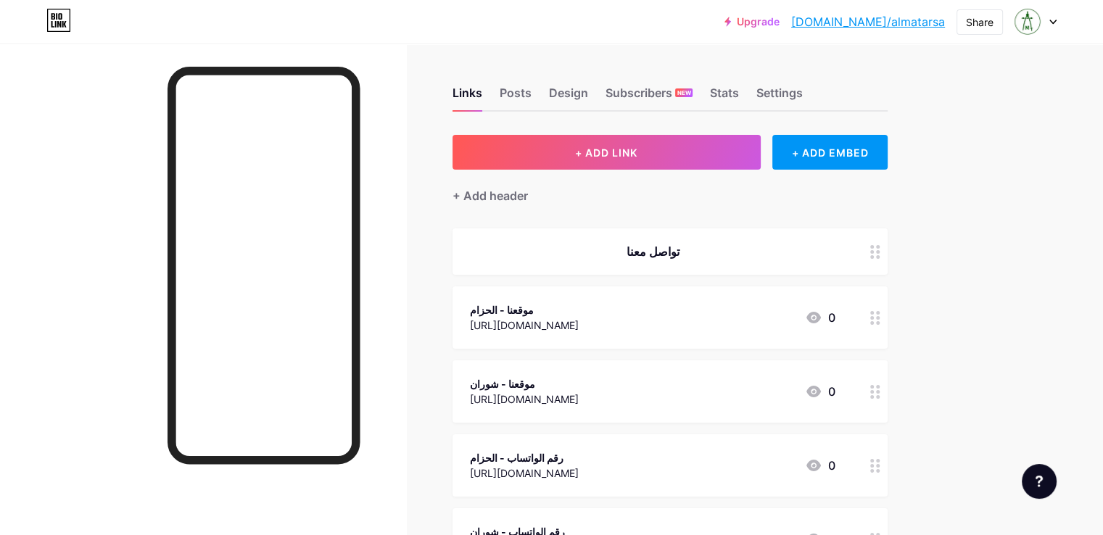
click at [923, 25] on link "[DOMAIN_NAME]/almatarsa" at bounding box center [868, 21] width 154 height 17
click at [1065, 128] on div "Upgrade [DOMAIN_NAME]/almata... [DOMAIN_NAME]/almatarsa Share Switch accounts م…" at bounding box center [551, 450] width 1103 height 901
click at [868, 20] on link "[DOMAIN_NAME]/almatarsa" at bounding box center [868, 21] width 154 height 17
click at [984, 22] on div "Share" at bounding box center [980, 22] width 28 height 15
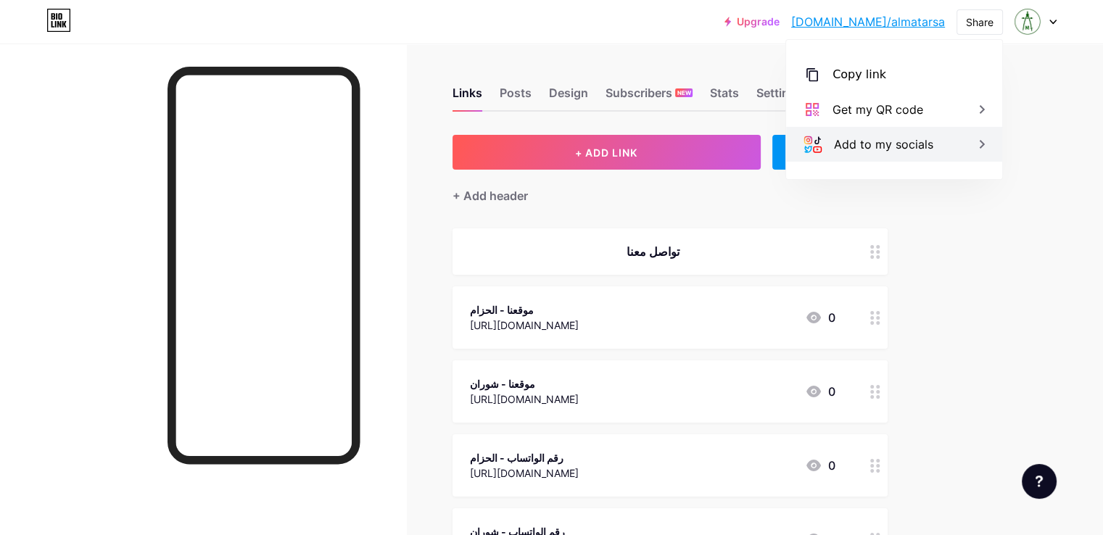
click at [886, 149] on div "Add to my socials" at bounding box center [883, 144] width 99 height 17
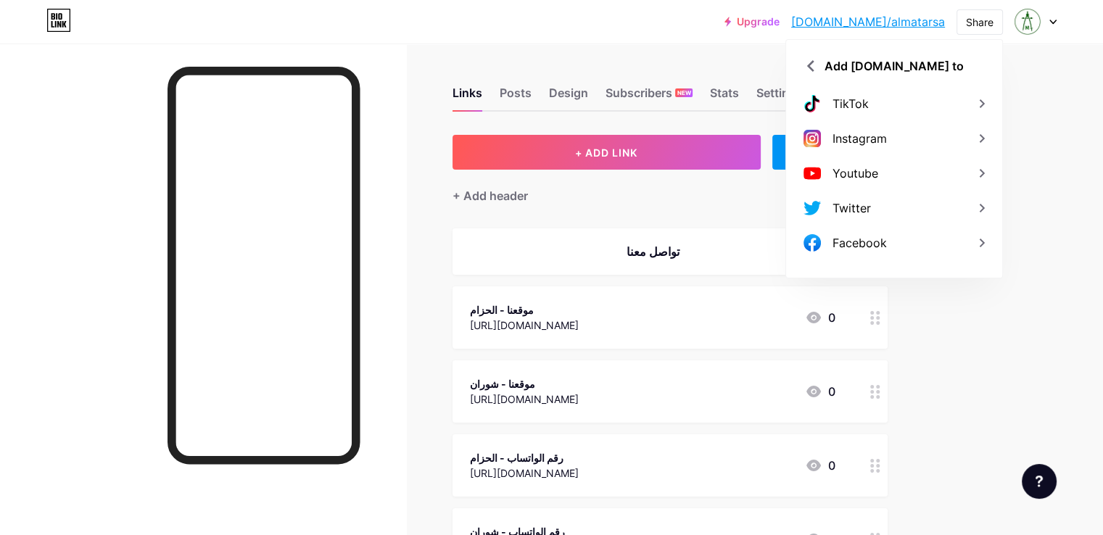
click at [1050, 181] on div "Upgrade bio.link/almata... bio.link/almatarsa Share Add bio.link to TikTok Inst…" at bounding box center [551, 450] width 1103 height 901
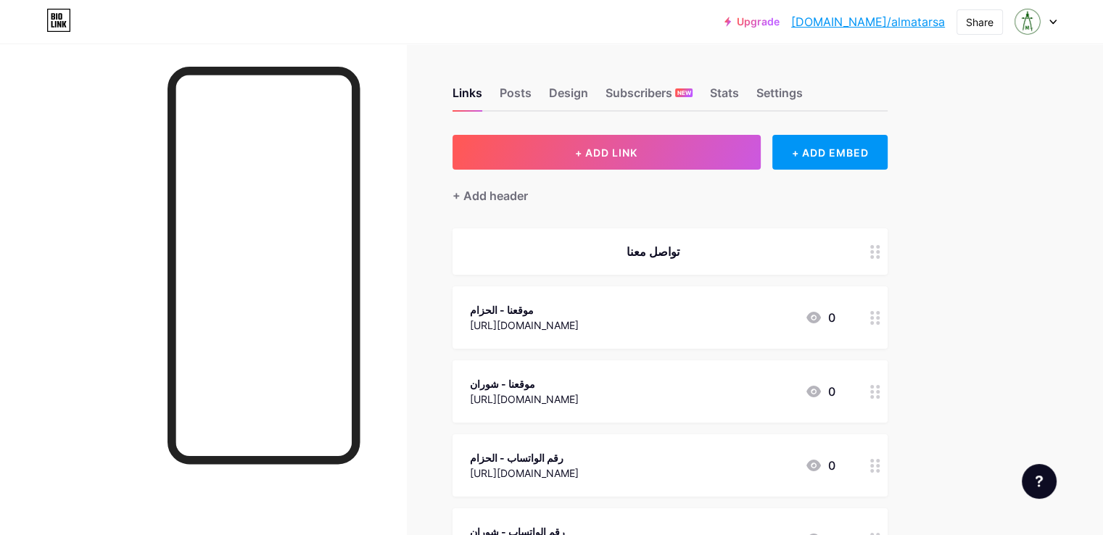
click at [1047, 208] on div "Upgrade [DOMAIN_NAME]/almata... [DOMAIN_NAME]/almatarsa Share Switch accounts م…" at bounding box center [551, 450] width 1103 height 901
click at [985, 23] on div "Share" at bounding box center [980, 22] width 28 height 15
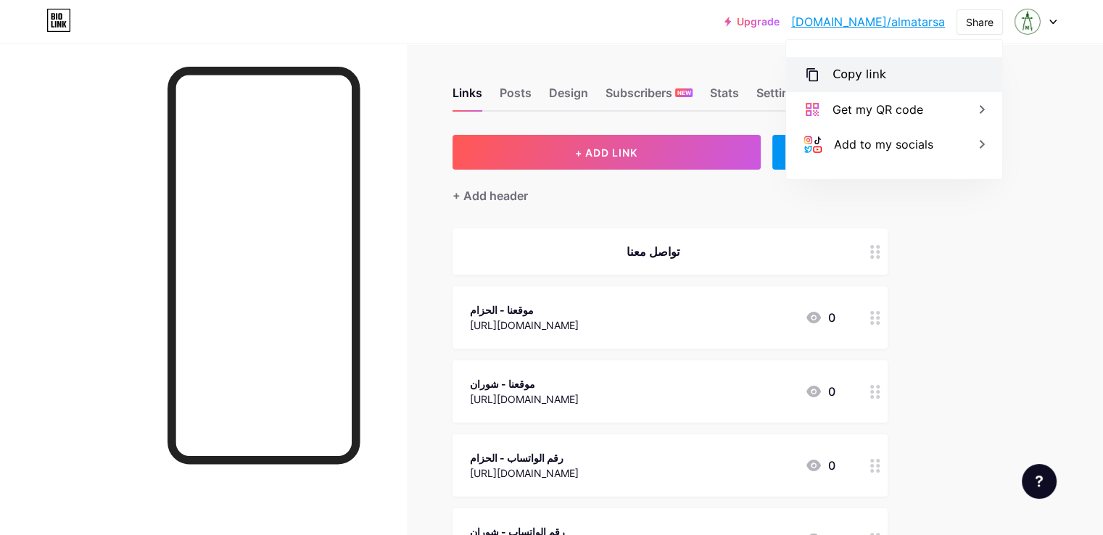
click at [903, 75] on div "Copy link" at bounding box center [894, 74] width 216 height 35
drag, startPoint x: 1034, startPoint y: 108, endPoint x: 1053, endPoint y: 126, distance: 26.2
click at [1035, 108] on div "Upgrade bio.link/almata... bio.link/almatarsa Share Copied https://bio.link/alm…" at bounding box center [551, 450] width 1103 height 901
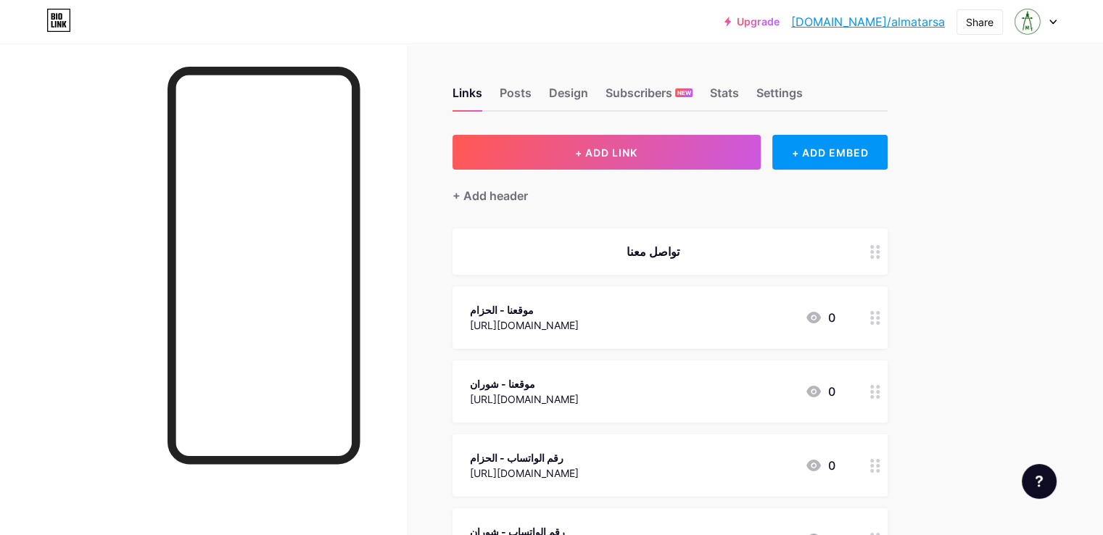
click at [1036, 326] on div "Upgrade [DOMAIN_NAME]/almata... [DOMAIN_NAME]/almatarsa Share Switch accounts م…" at bounding box center [551, 450] width 1103 height 901
click at [1072, 236] on div "Upgrade [DOMAIN_NAME]/almata... [DOMAIN_NAME]/almatarsa Share Switch accounts م…" at bounding box center [551, 450] width 1103 height 901
click at [1050, 21] on icon at bounding box center [1053, 22] width 7 height 5
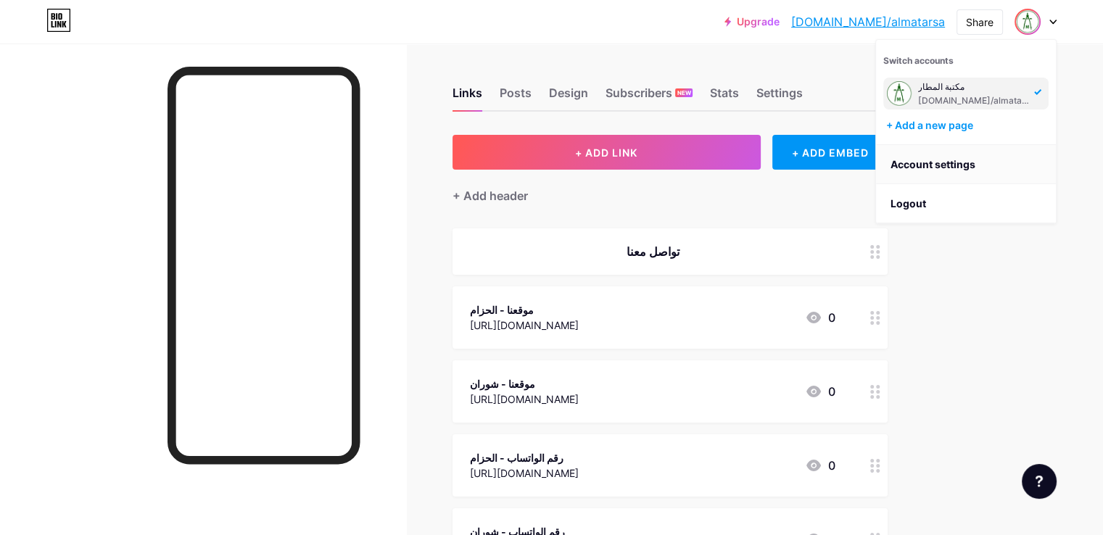
click at [938, 168] on link "Account settings" at bounding box center [966, 164] width 180 height 39
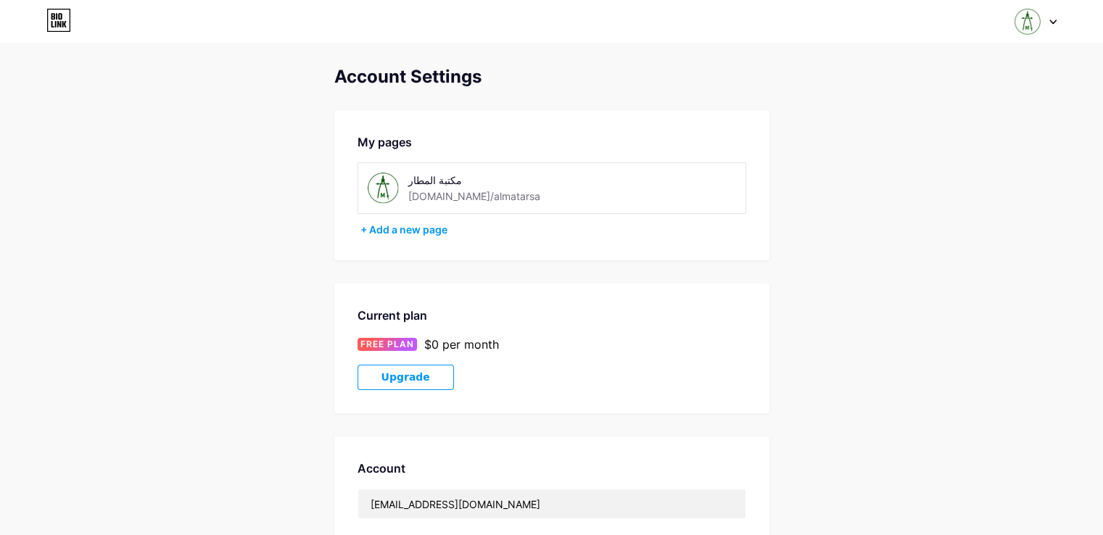
click at [433, 191] on div "[DOMAIN_NAME]/almatarsa" at bounding box center [474, 196] width 132 height 15
click at [437, 235] on div "+ Add a new page" at bounding box center [554, 230] width 386 height 15
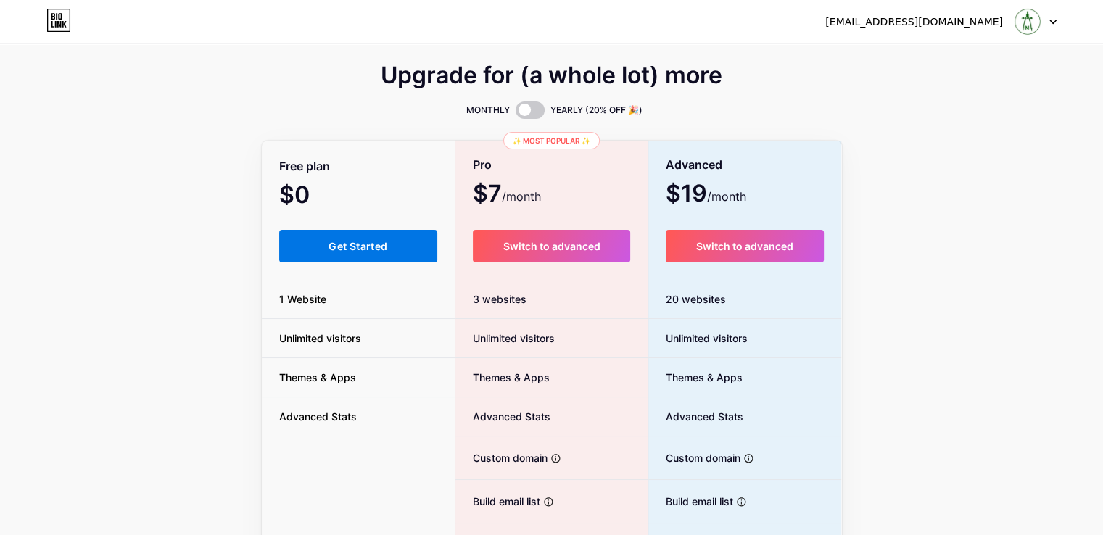
click at [416, 244] on button "Get Started" at bounding box center [358, 246] width 159 height 33
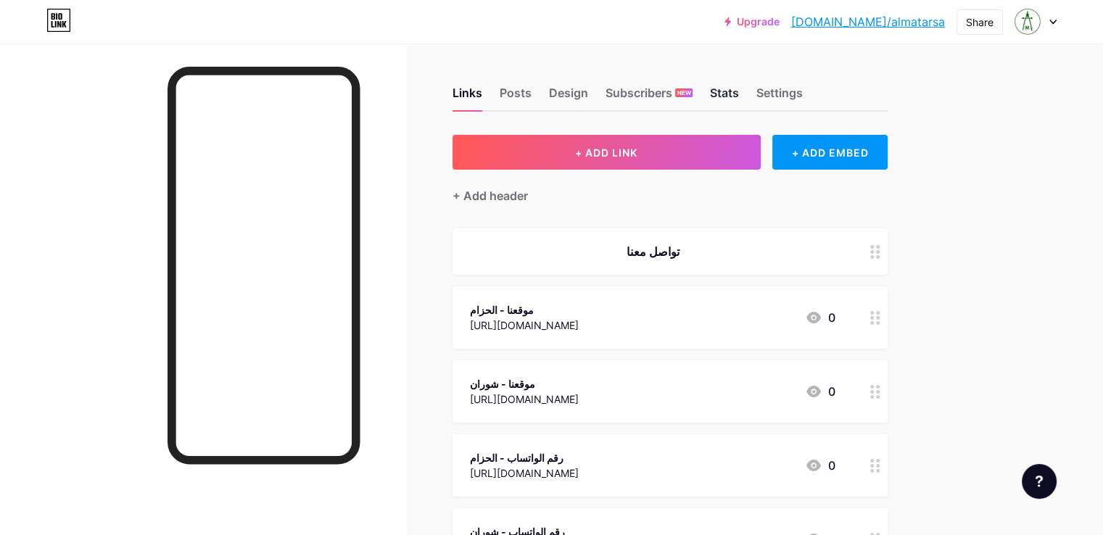
click at [739, 93] on div "Stats" at bounding box center [724, 97] width 29 height 26
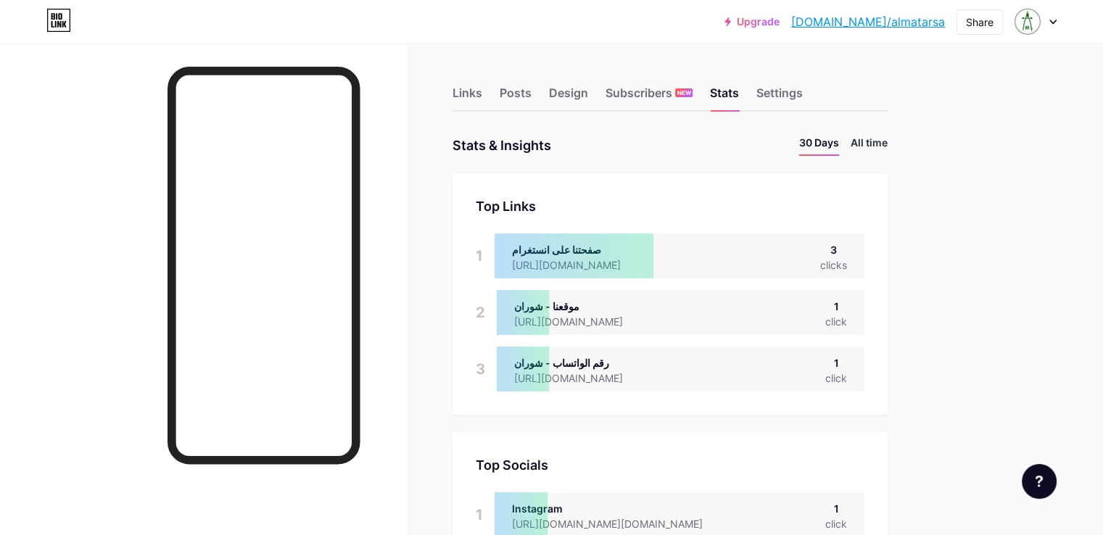
click at [888, 147] on li "All time" at bounding box center [869, 145] width 37 height 21
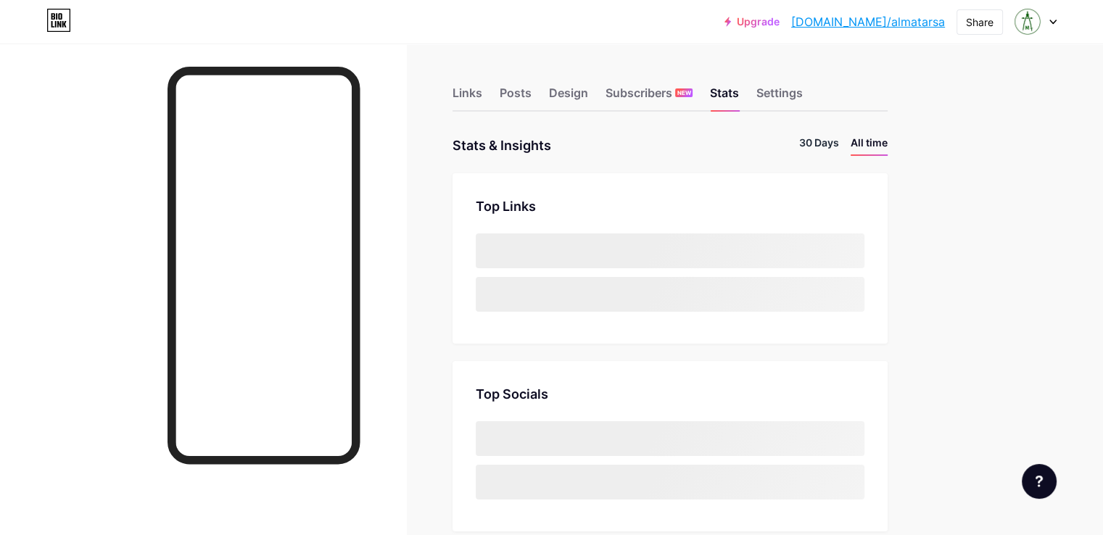
click at [839, 146] on li "30 Days" at bounding box center [819, 145] width 40 height 21
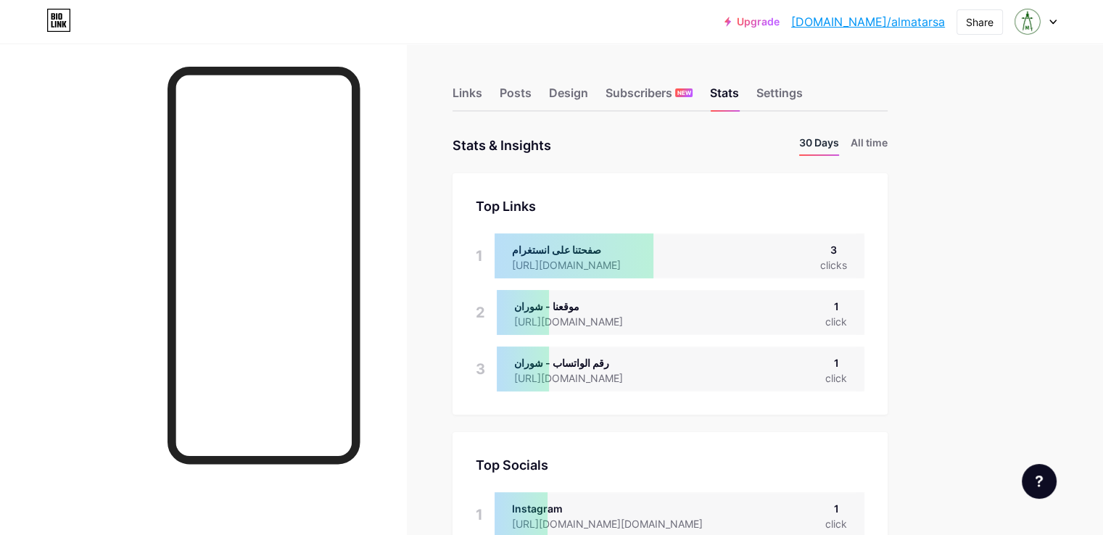
scroll to position [535, 1103]
drag, startPoint x: 928, startPoint y: 233, endPoint x: 882, endPoint y: 178, distance: 71.1
click at [888, 234] on div "Top Links Links 1 صفحتنا على انستغرام https://www.instagram.com/almatarsa?igsh=…" at bounding box center [670, 294] width 435 height 242
click at [803, 96] on div "Settings" at bounding box center [780, 97] width 46 height 26
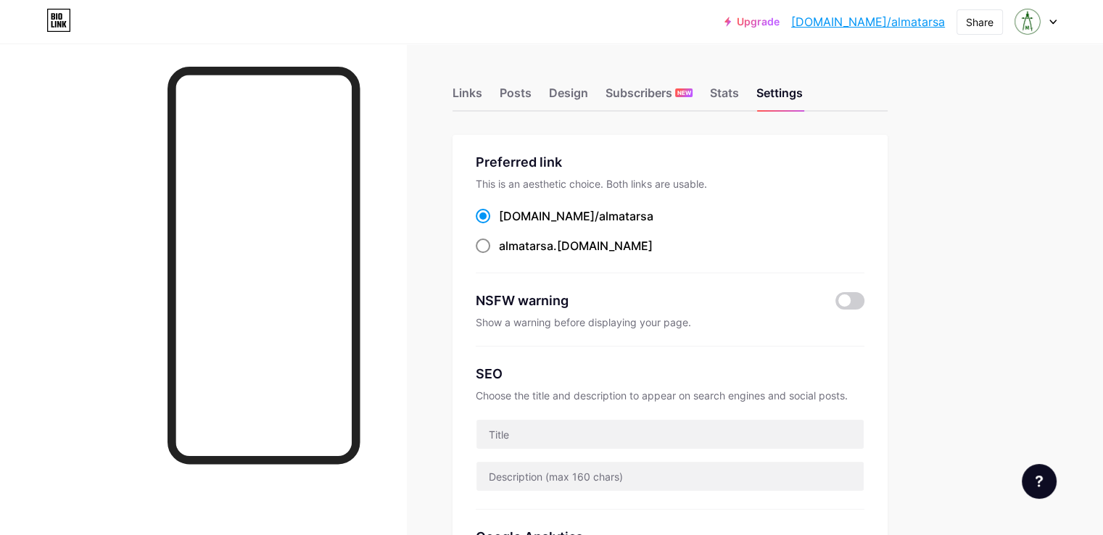
click at [554, 250] on span "almatarsa" at bounding box center [526, 246] width 54 height 15
click at [509, 255] on input "almatarsa .bio.link" at bounding box center [503, 259] width 9 height 9
radio input "true"
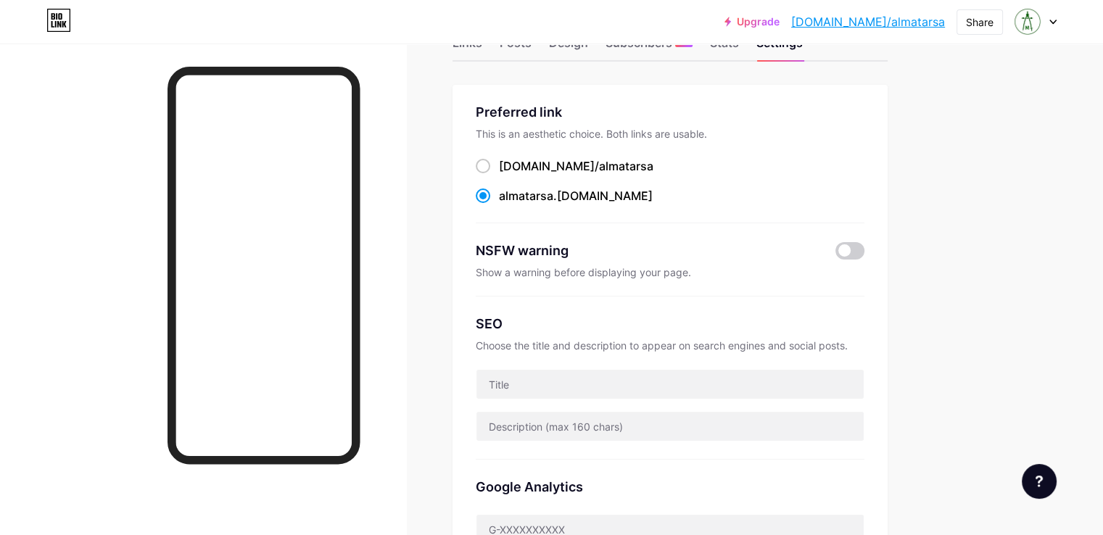
scroll to position [145, 0]
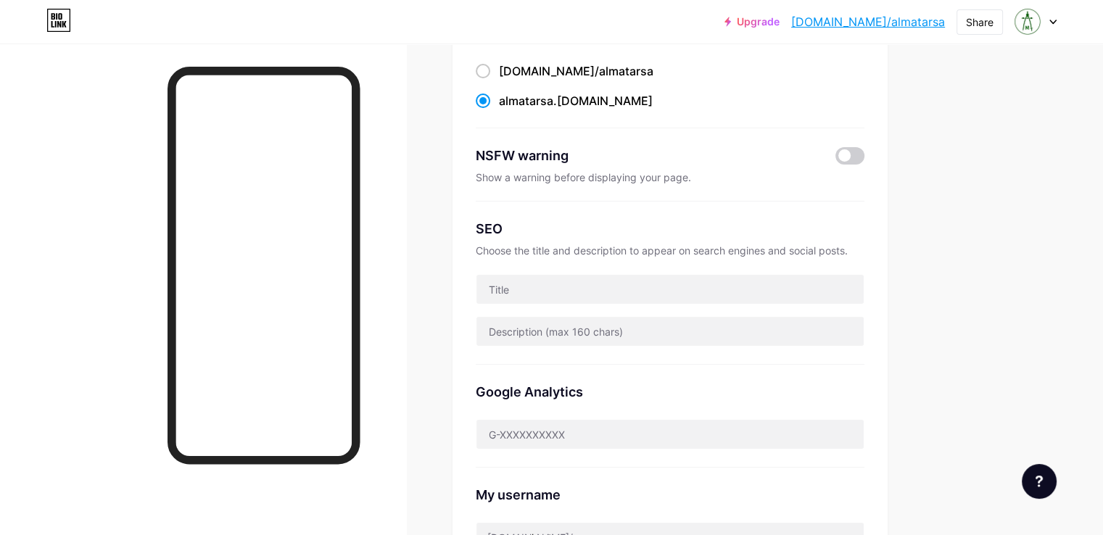
click at [548, 173] on div "Show a warning before displaying your page." at bounding box center [670, 177] width 389 height 12
click at [601, 177] on div "Show a warning before displaying your page." at bounding box center [670, 177] width 389 height 12
click at [605, 170] on div "NSFW warning Show a warning before displaying your page." at bounding box center [670, 164] width 389 height 73
click at [569, 295] on input "text" at bounding box center [670, 289] width 387 height 29
click at [591, 251] on div "Choose the title and description to appear on search engines and social posts." at bounding box center [670, 250] width 389 height 12
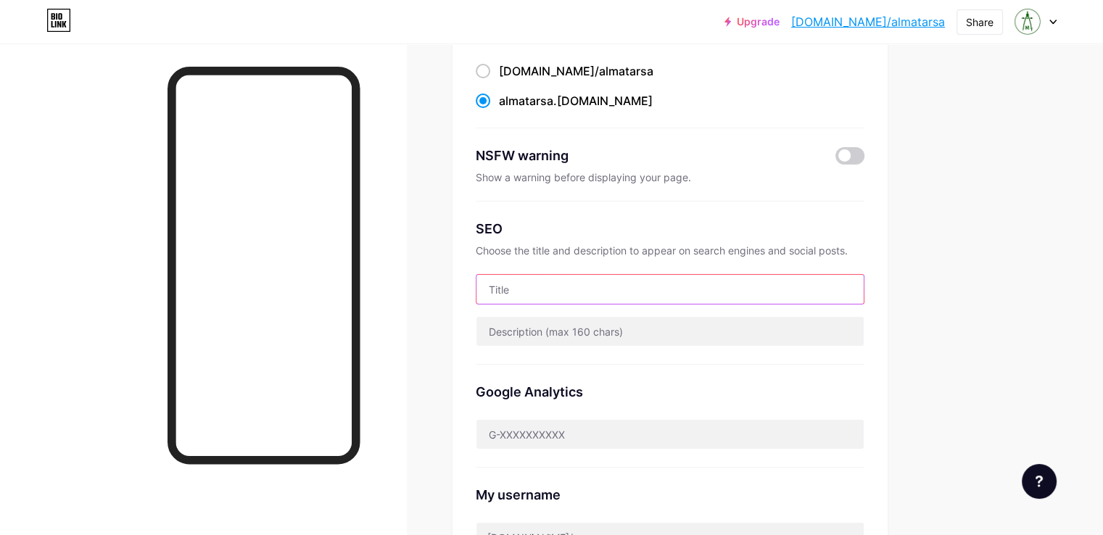
click at [694, 295] on input "text" at bounding box center [670, 289] width 387 height 29
type input "مكتبة المطار"
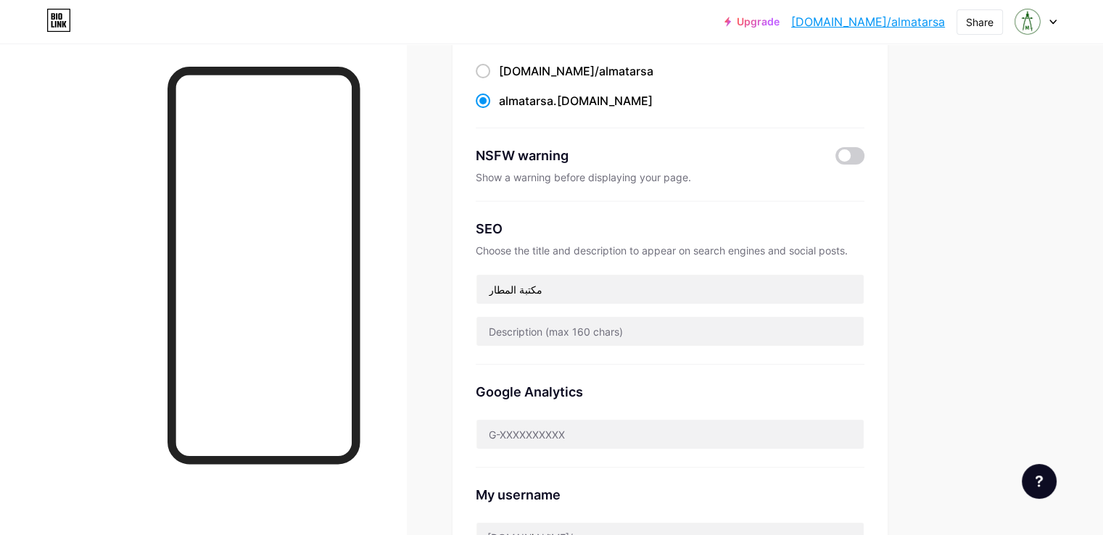
click at [679, 239] on div "SEO" at bounding box center [670, 229] width 389 height 20
click at [650, 332] on input "text" at bounding box center [670, 331] width 387 height 29
click at [487, 336] on div "Links Posts Design Subscribers NEW Stats Settings Preferred link This is an aes…" at bounding box center [474, 470] width 949 height 1145
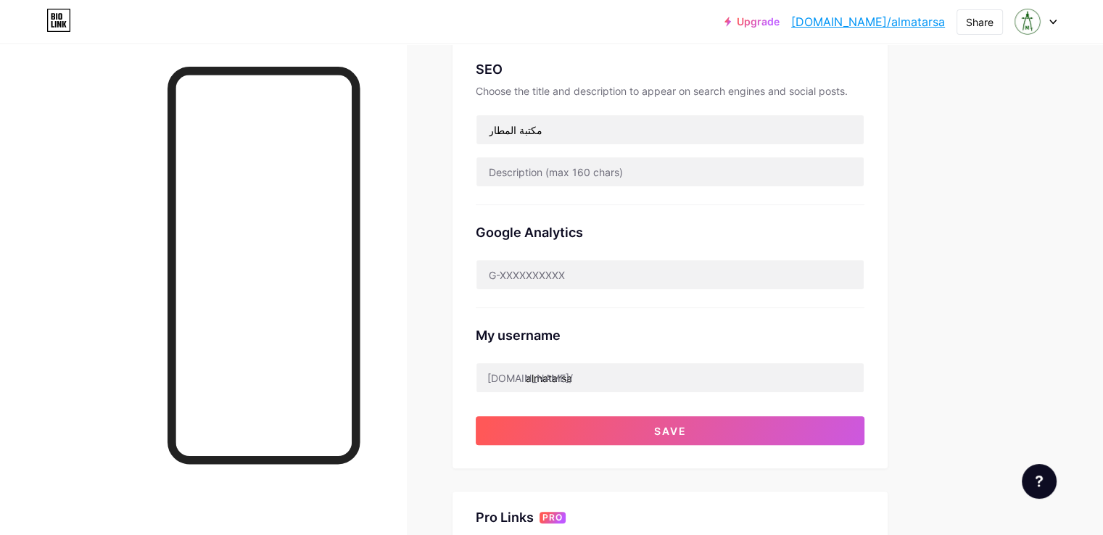
scroll to position [290, 0]
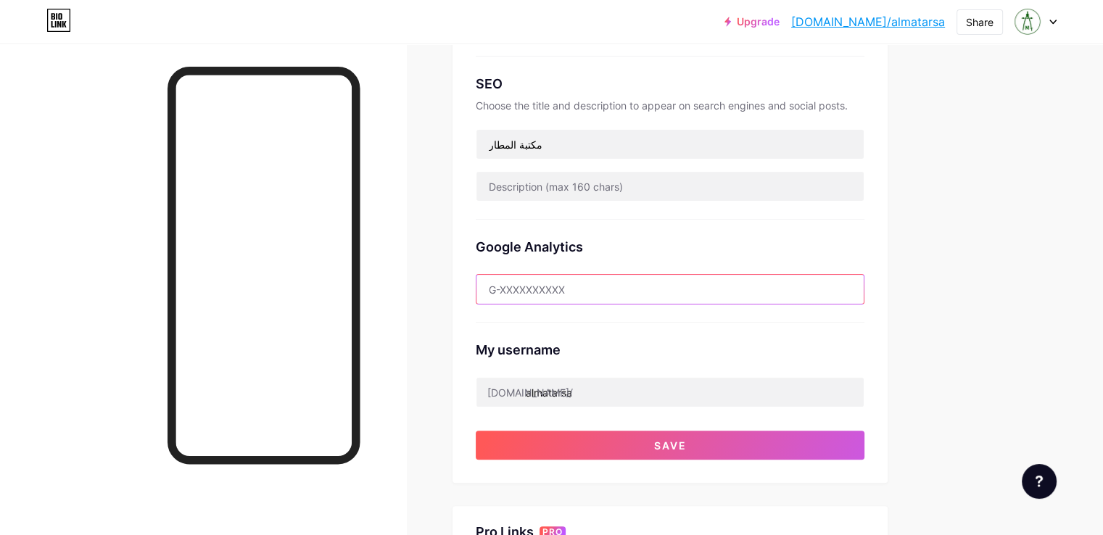
click at [628, 280] on input "text" at bounding box center [670, 289] width 387 height 29
click at [744, 254] on div "Google Analytics" at bounding box center [670, 247] width 389 height 20
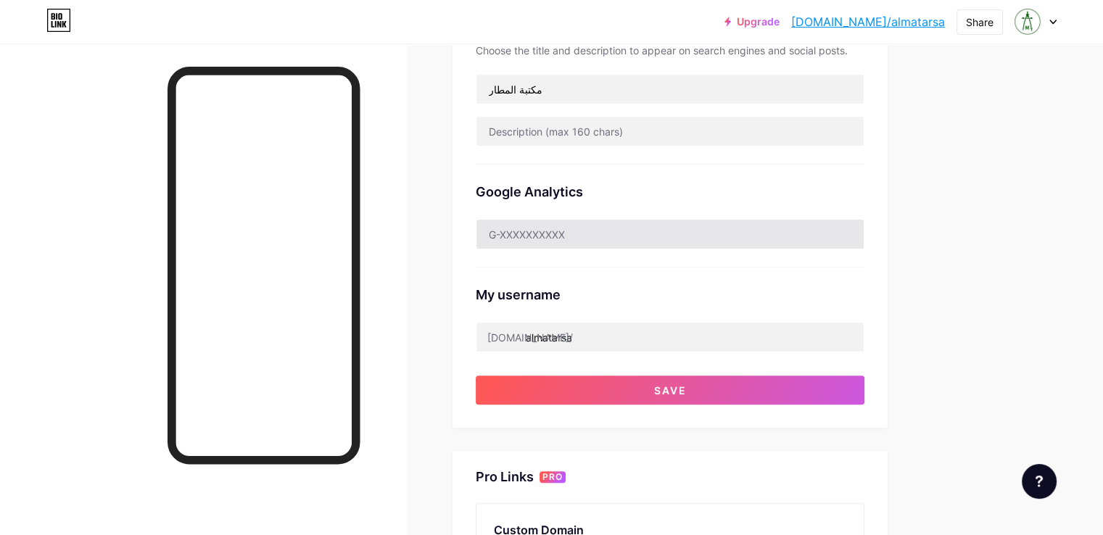
scroll to position [435, 0]
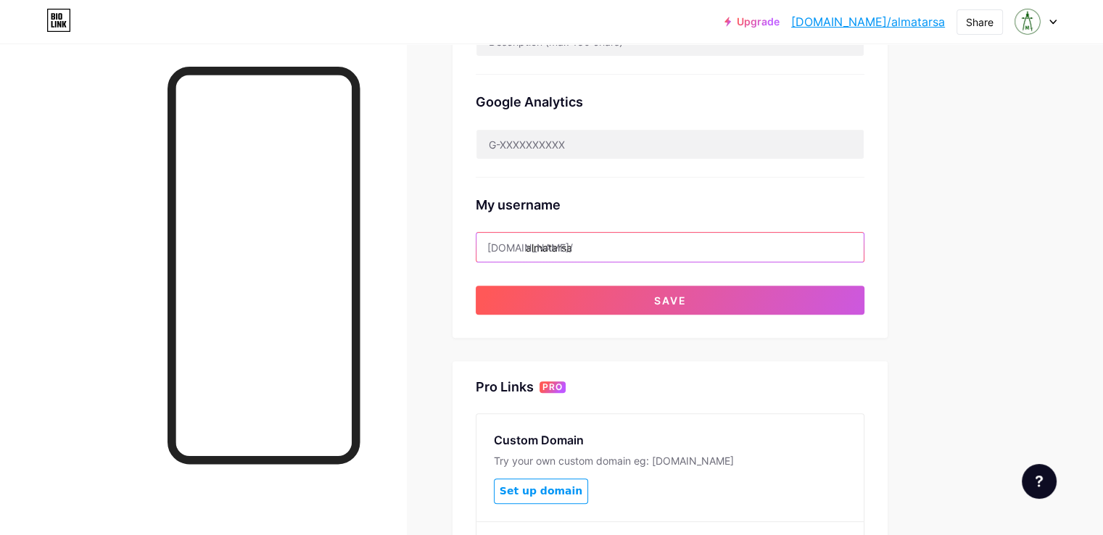
click at [643, 253] on input "almatarsa" at bounding box center [670, 247] width 387 height 29
drag, startPoint x: 653, startPoint y: 251, endPoint x: 567, endPoint y: 258, distance: 85.9
click at [567, 258] on input "almatarsa" at bounding box center [670, 247] width 387 height 29
type input "ك"
type input "مك"
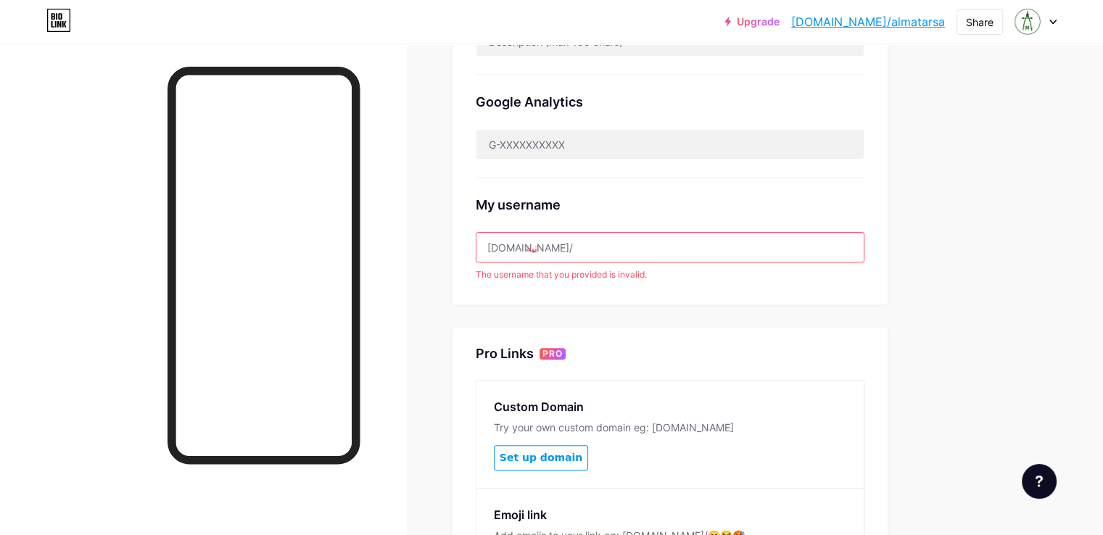
type input "ب"
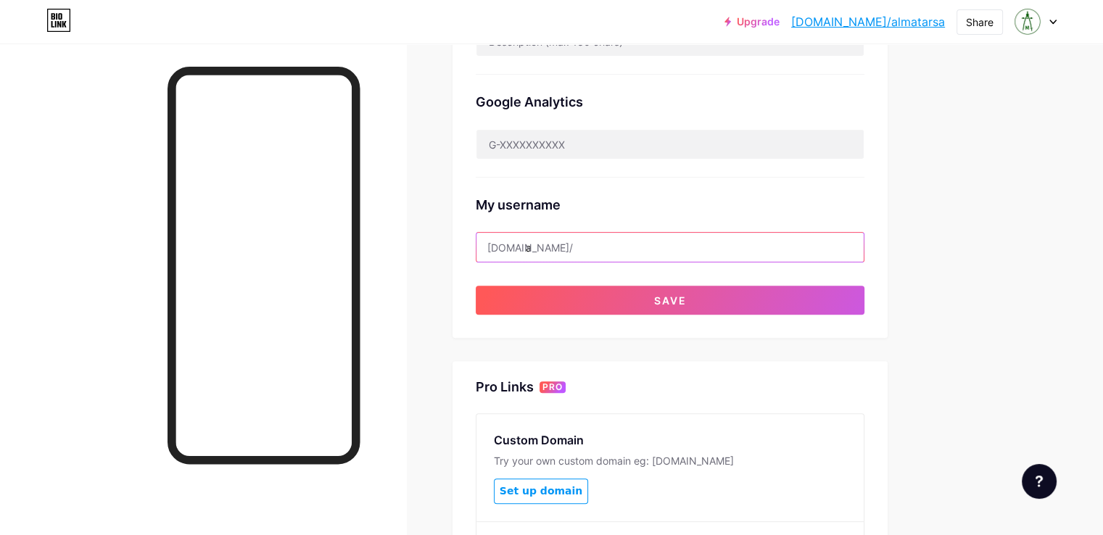
type input "A"
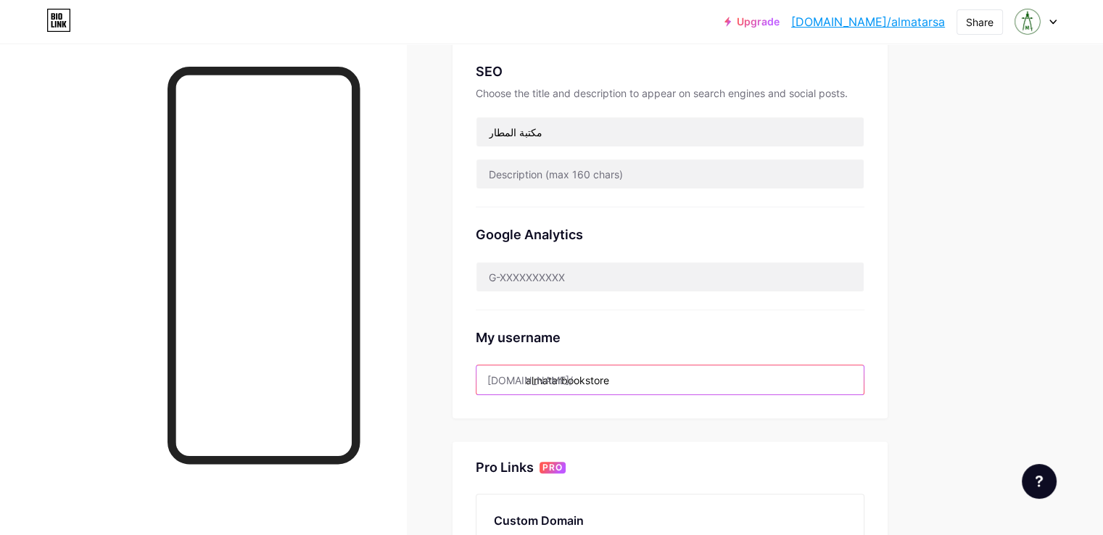
scroll to position [240, 0]
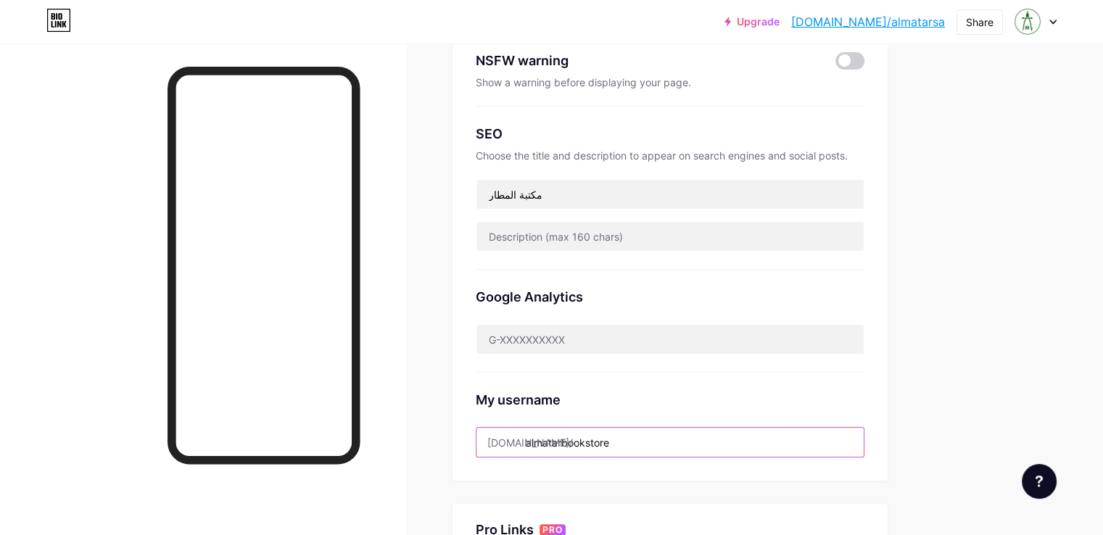
type input "almatarbookstore"
click at [719, 402] on div "My username" at bounding box center [670, 400] width 389 height 20
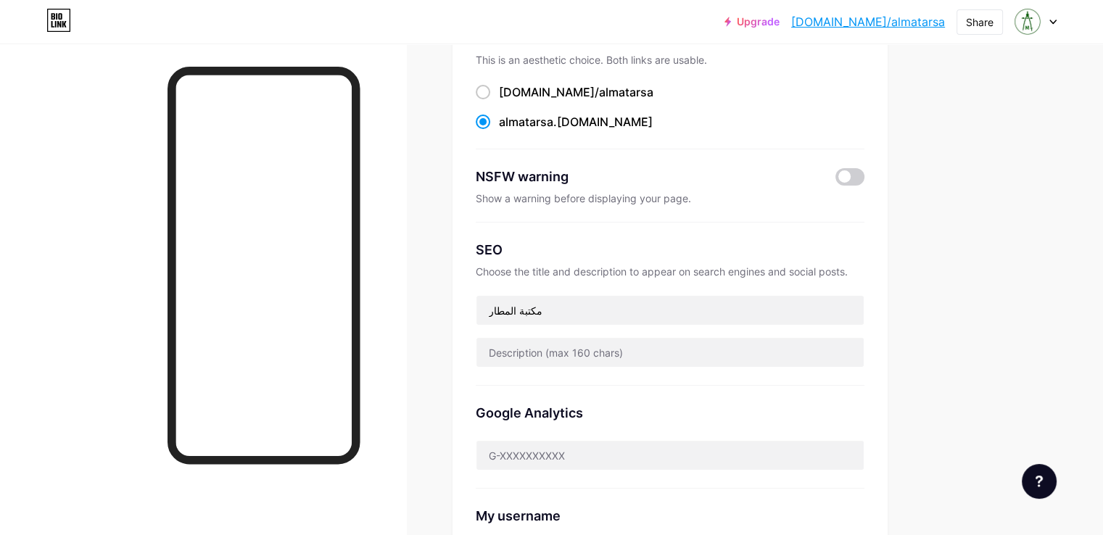
scroll to position [0, 0]
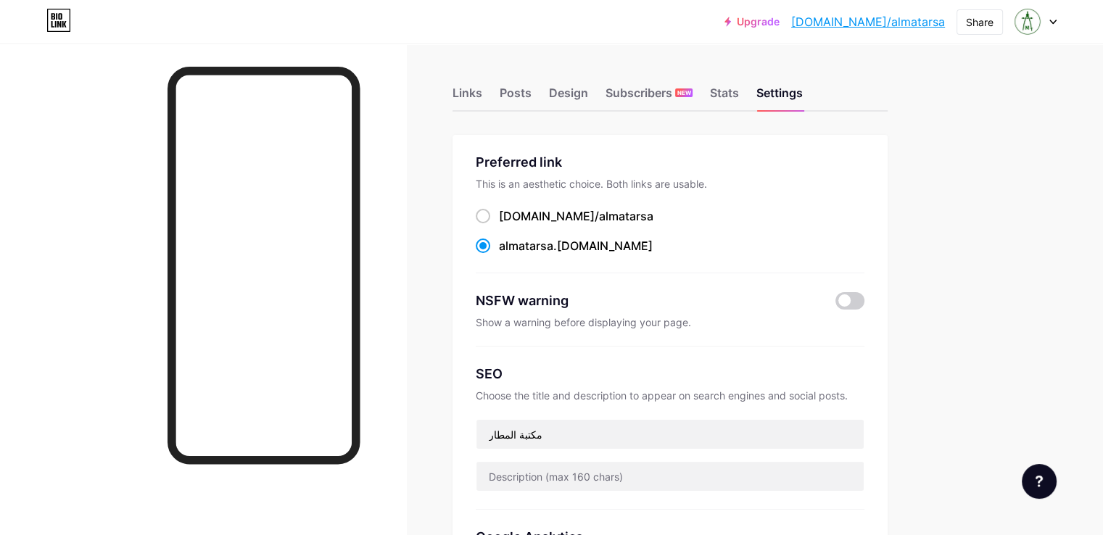
click at [783, 75] on div "Links Posts Design Subscribers NEW Stats Settings" at bounding box center [670, 86] width 435 height 51
click at [739, 88] on div "Stats" at bounding box center [724, 97] width 29 height 26
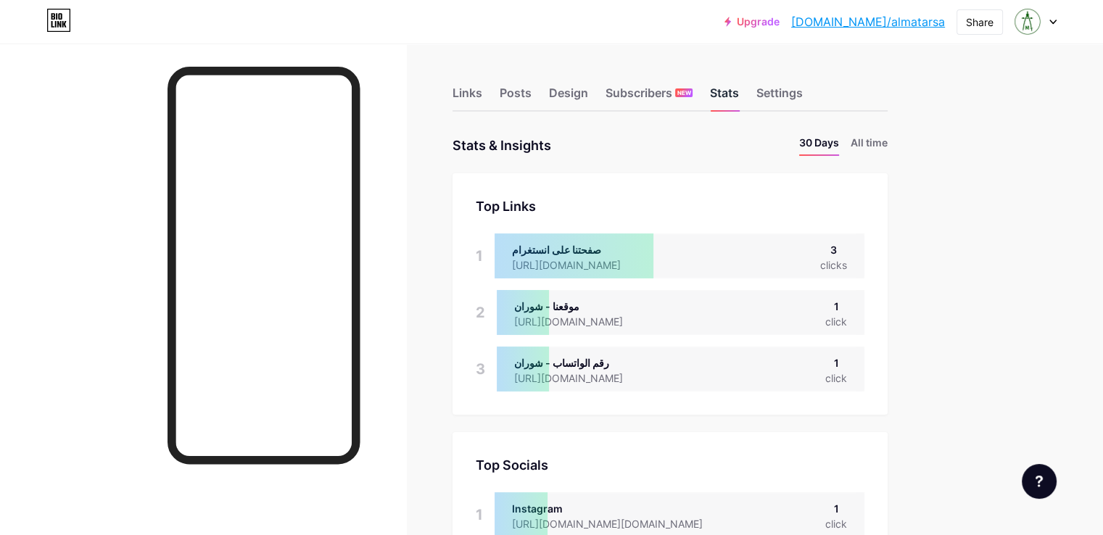
scroll to position [535, 1103]
click at [693, 103] on div "Subscribers NEW" at bounding box center [649, 97] width 87 height 26
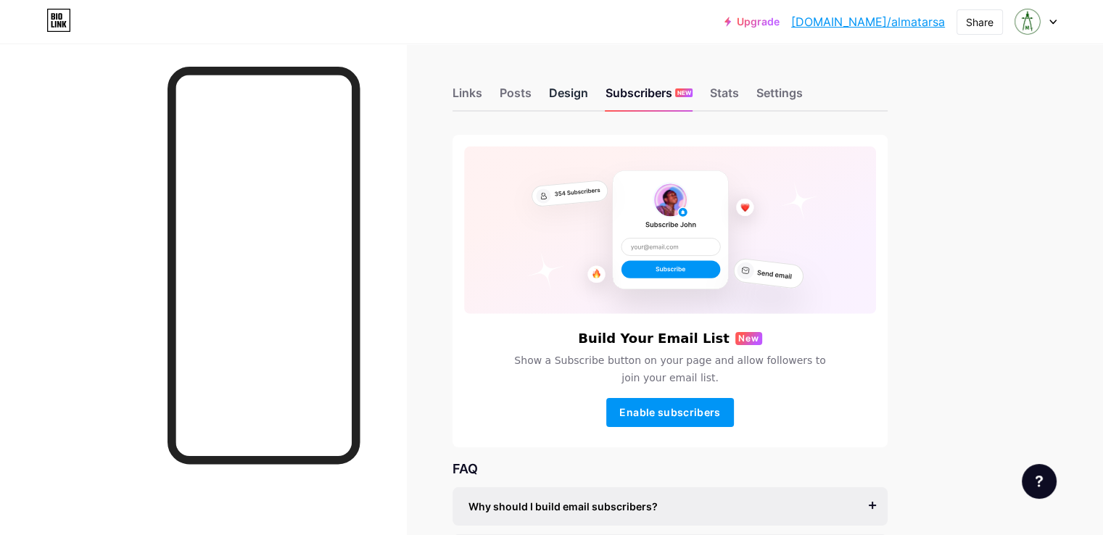
click at [588, 96] on div "Design" at bounding box center [568, 97] width 39 height 26
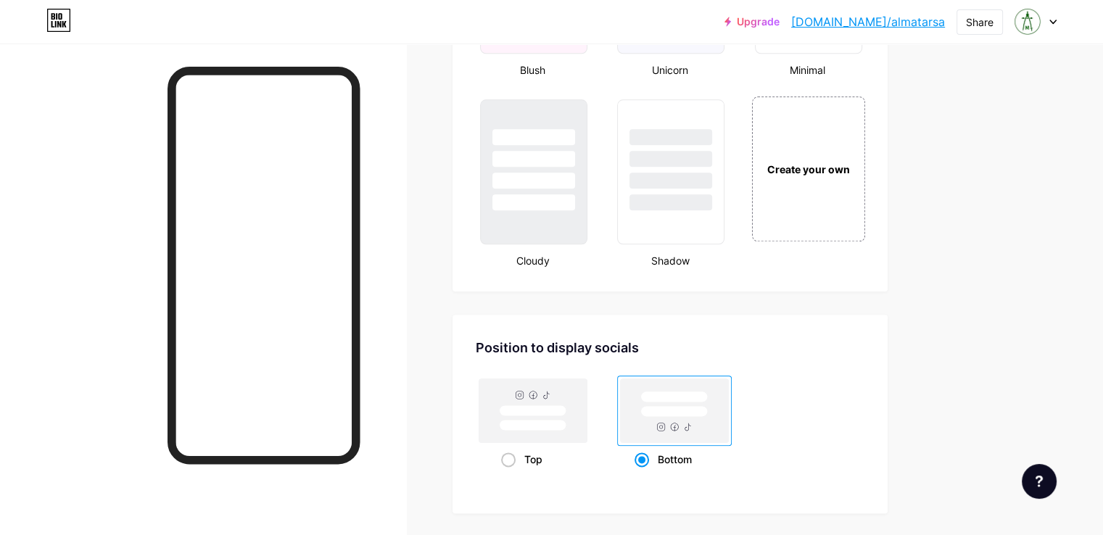
scroll to position [1669, 0]
click at [567, 421] on rect at bounding box center [533, 426] width 67 height 11
click at [511, 474] on input "Top" at bounding box center [505, 478] width 9 height 9
radio input "true"
click at [708, 412] on rect at bounding box center [674, 412] width 67 height 11
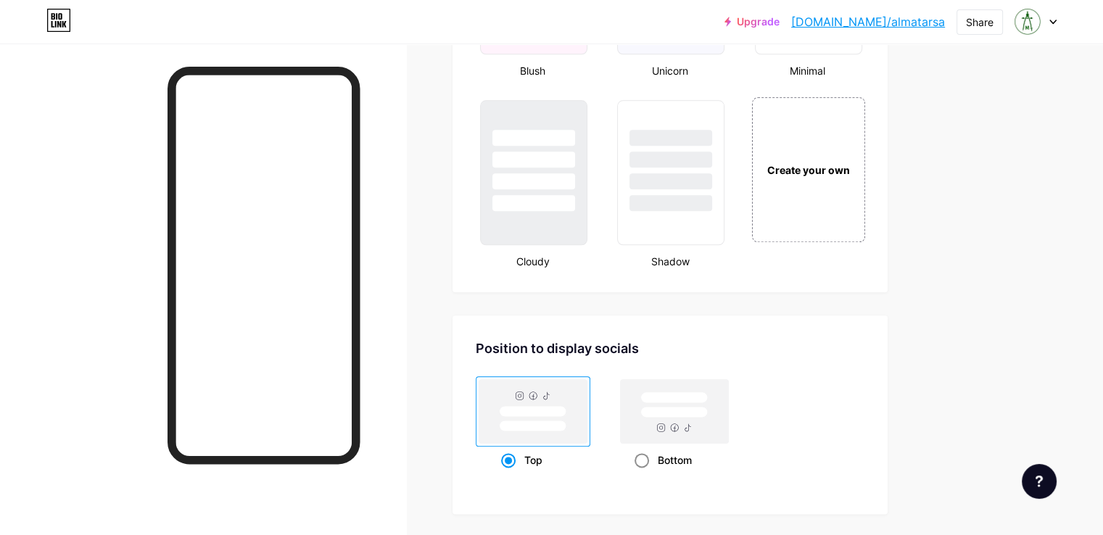
click at [644, 474] on input "Bottom" at bounding box center [639, 478] width 9 height 9
radio input "true"
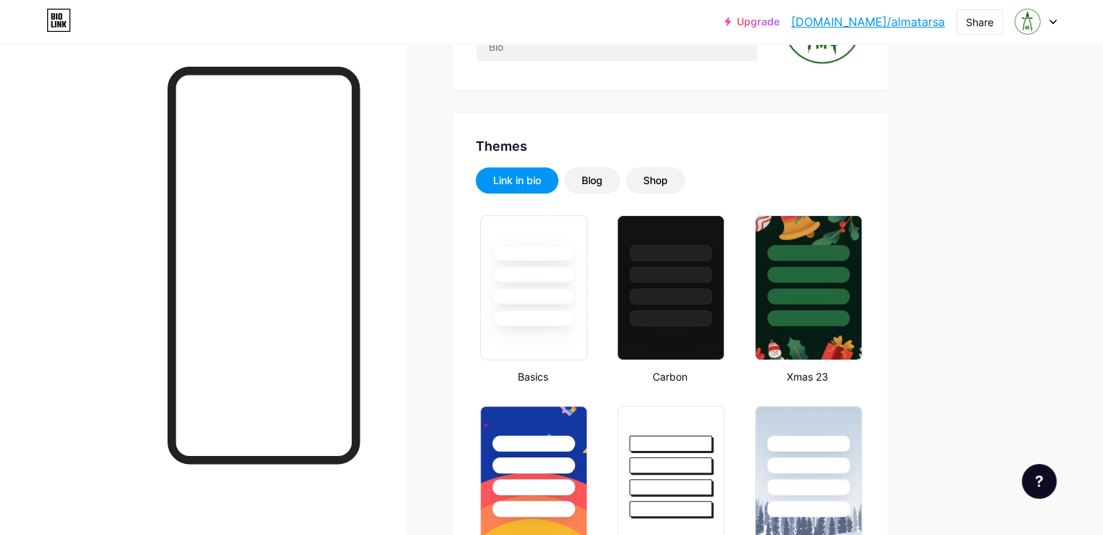
scroll to position [0, 0]
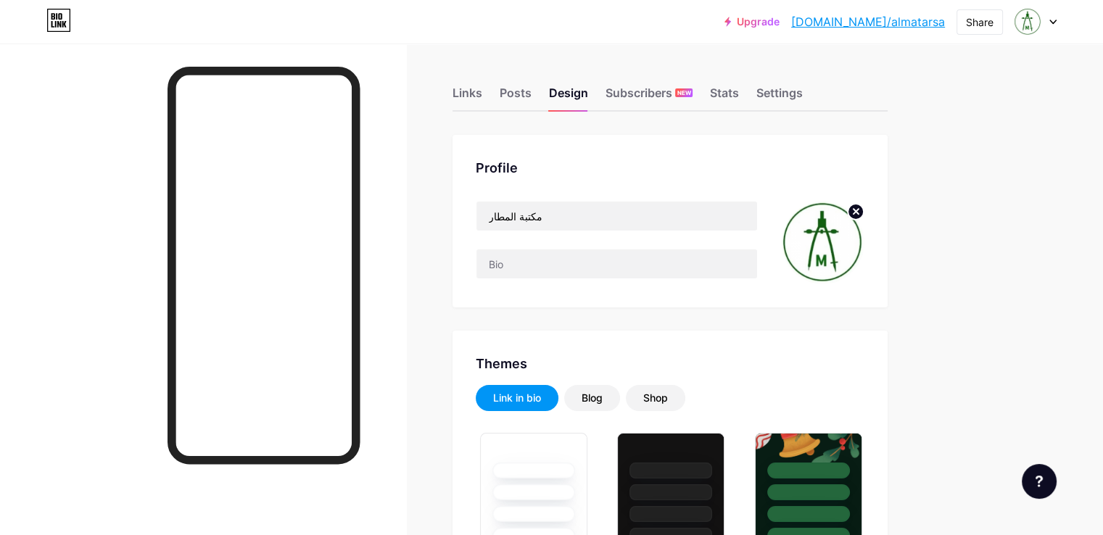
click at [532, 92] on div "Posts" at bounding box center [516, 97] width 32 height 26
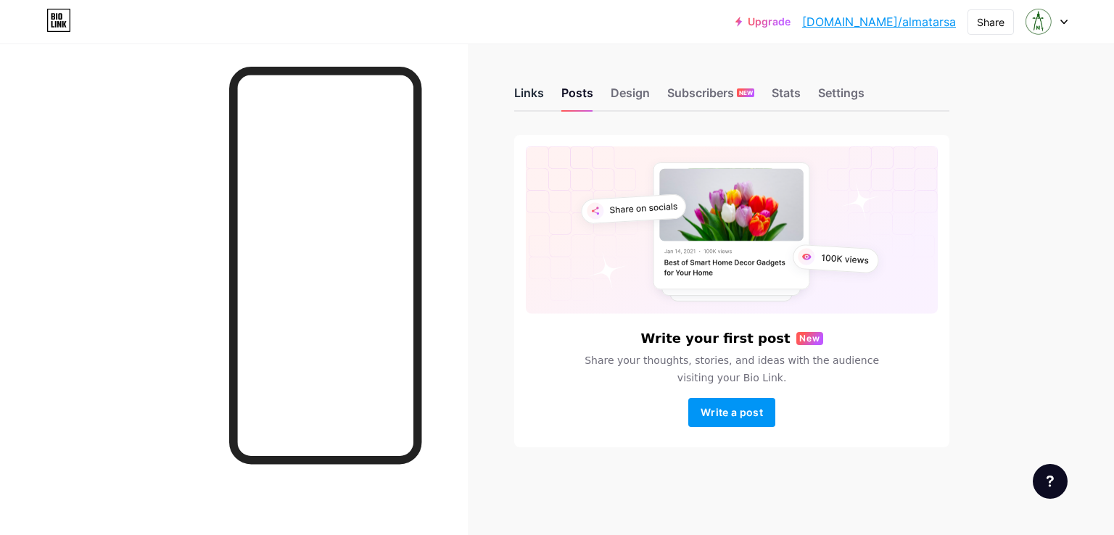
click at [532, 99] on div "Links" at bounding box center [529, 97] width 30 height 26
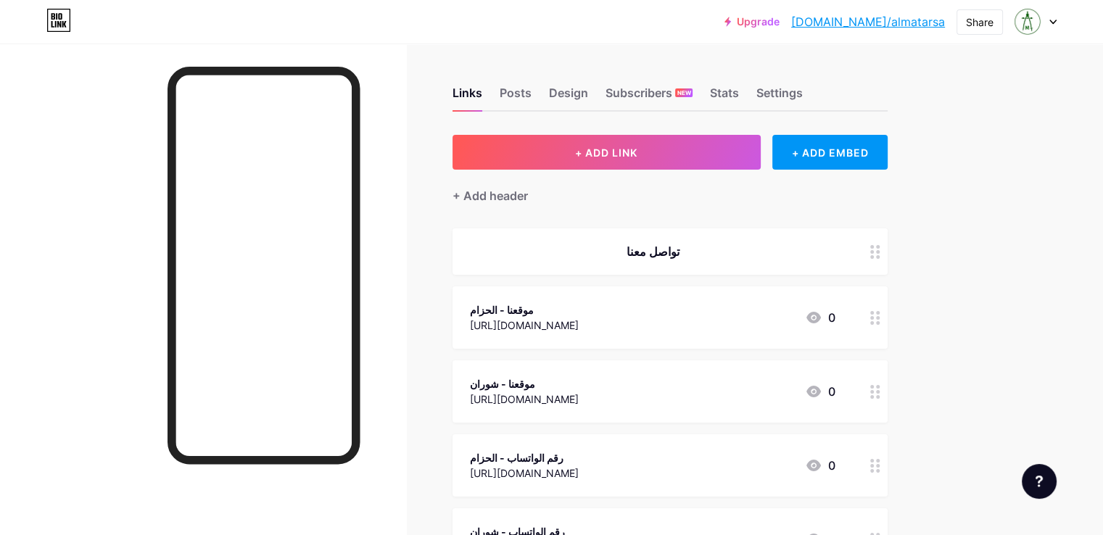
click at [1014, 227] on div "Upgrade [DOMAIN_NAME]/almata... [DOMAIN_NAME]/almatarsa Share Switch accounts م…" at bounding box center [551, 450] width 1103 height 901
click at [1024, 184] on div "Upgrade [DOMAIN_NAME]/almata... [DOMAIN_NAME]/almatarsa Share Switch accounts م…" at bounding box center [551, 450] width 1103 height 901
click at [1058, 15] on div "Upgrade bio.link/almata... bio.link/almatarsa Share Switch accounts مكتبة المطا…" at bounding box center [551, 22] width 1103 height 26
click at [1053, 20] on icon at bounding box center [1053, 22] width 7 height 5
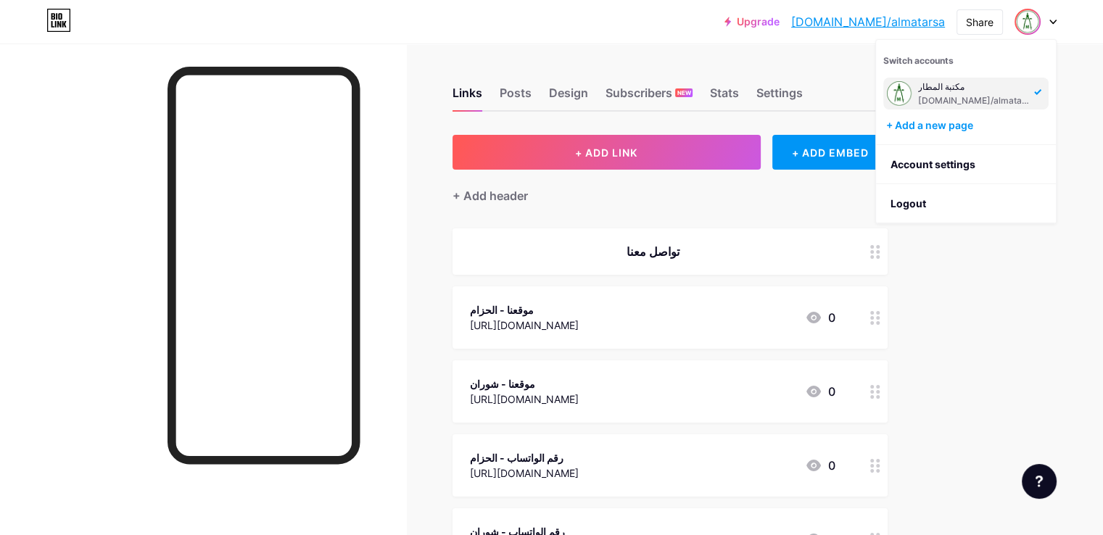
click at [1077, 53] on div "Upgrade [DOMAIN_NAME]/almata... [DOMAIN_NAME]/almatarsa Share Switch accounts م…" at bounding box center [551, 450] width 1103 height 901
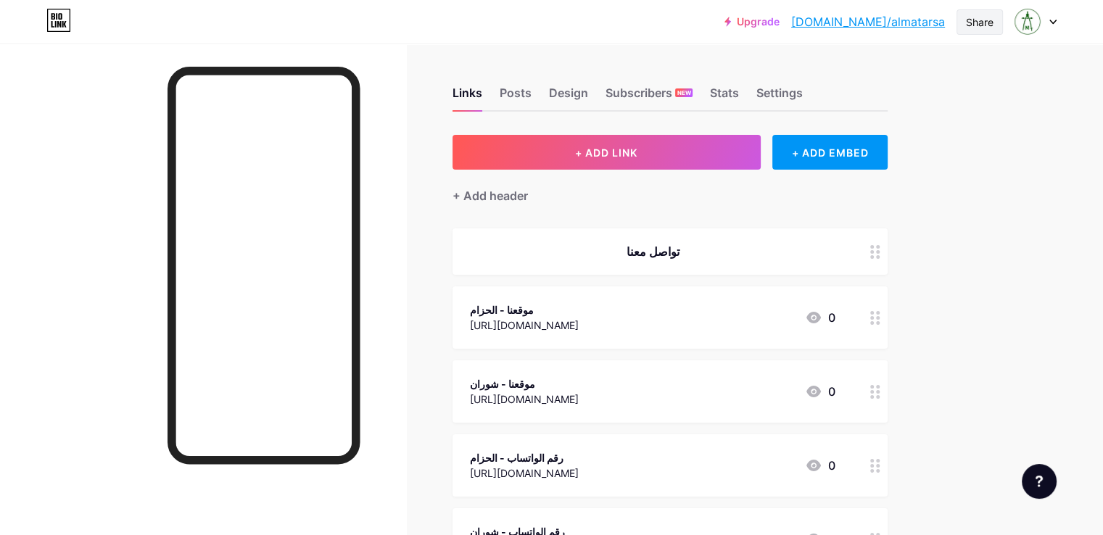
click at [997, 22] on div "Share" at bounding box center [980, 21] width 46 height 25
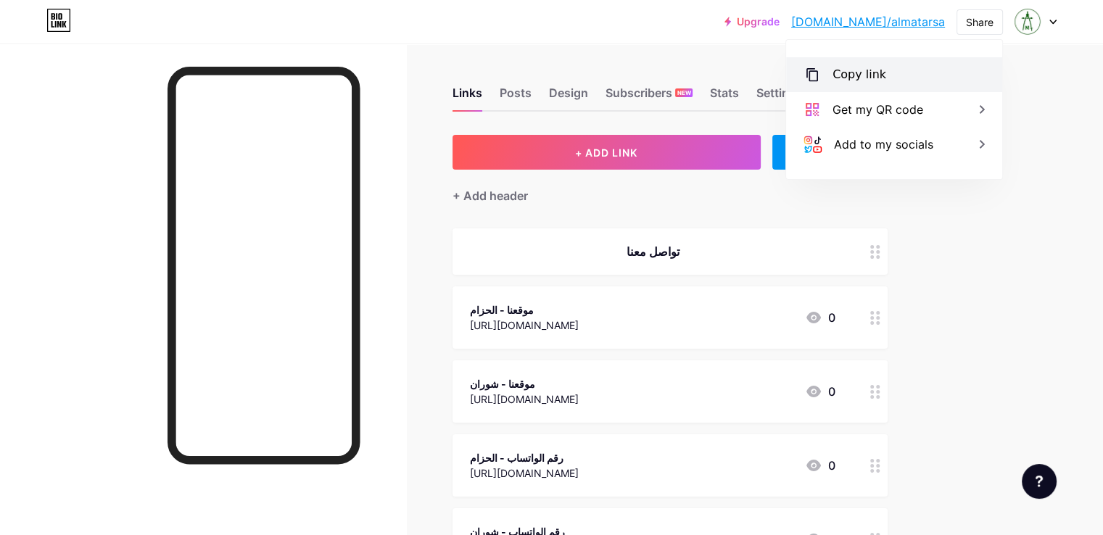
click at [900, 69] on div "Copy link" at bounding box center [894, 74] width 216 height 35
click at [1027, 331] on div "Upgrade bio.link/almata... bio.link/almatarsa Share Copied https://bio.link/alm…" at bounding box center [551, 450] width 1103 height 901
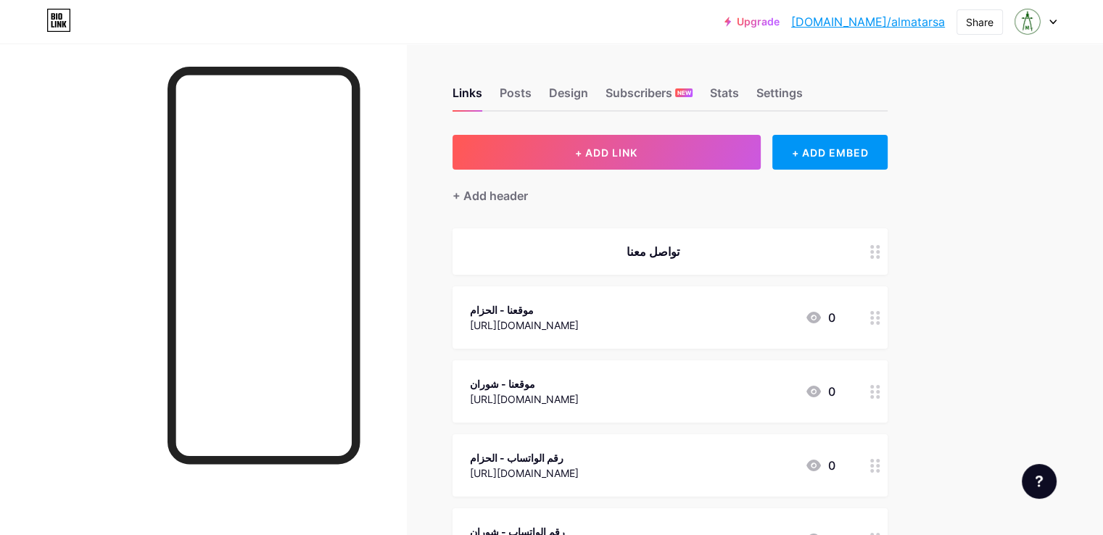
click at [1061, 236] on div "Upgrade [DOMAIN_NAME]/almata... [DOMAIN_NAME]/almatarsa Share Switch accounts م…" at bounding box center [551, 450] width 1103 height 901
